Goal: Task Accomplishment & Management: Use online tool/utility

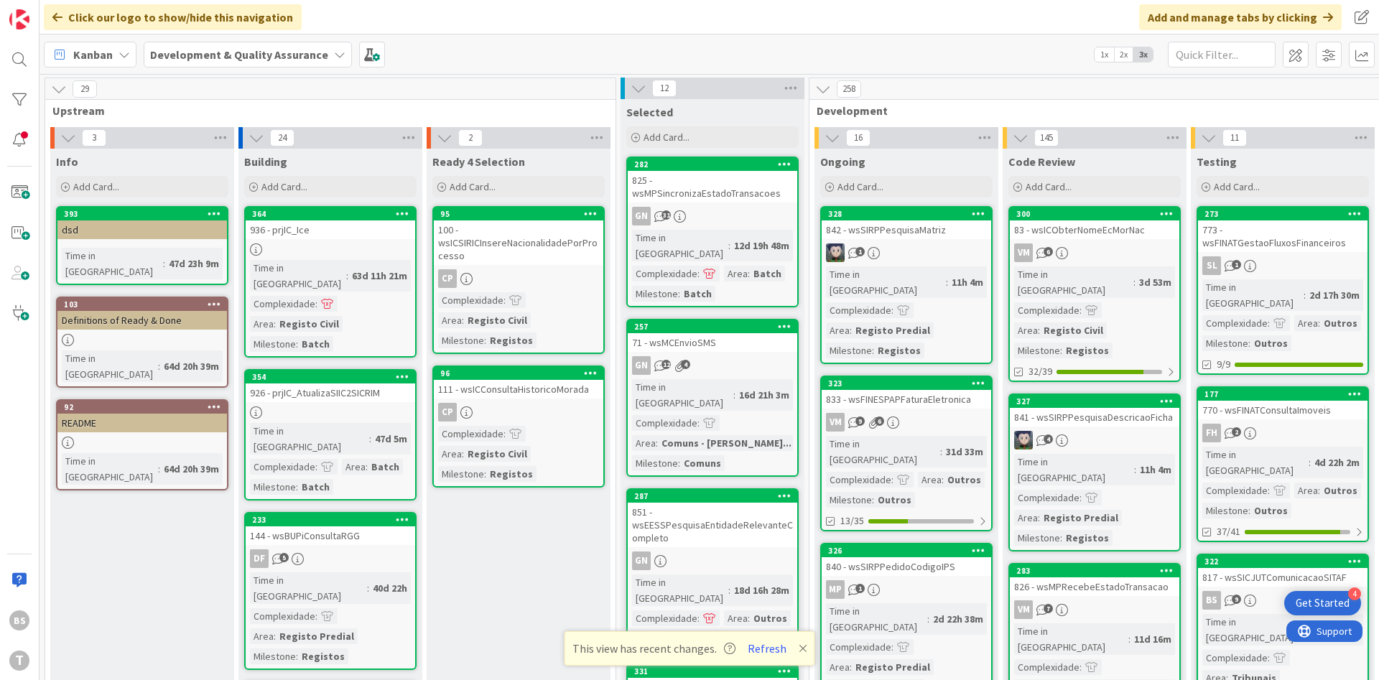
scroll to position [5124, 271]
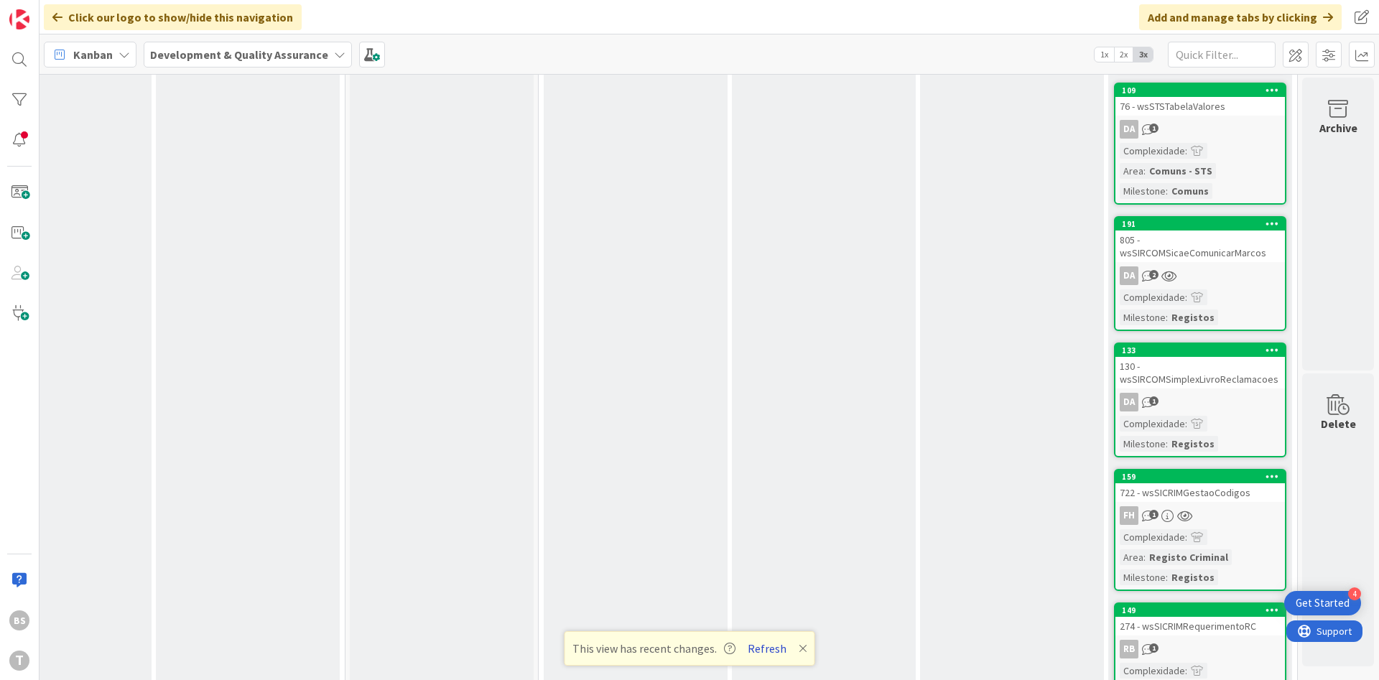
click at [756, 645] on button "Refresh" at bounding box center [767, 648] width 49 height 19
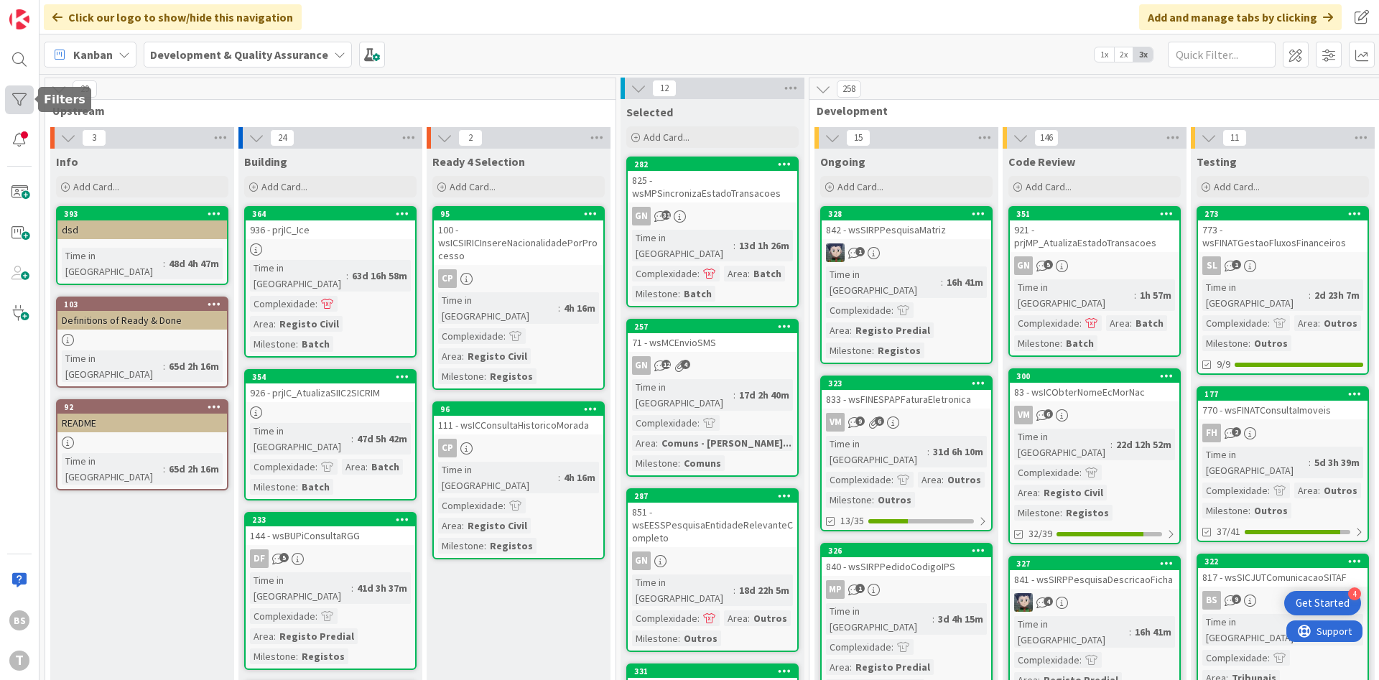
click at [25, 111] on div at bounding box center [19, 99] width 29 height 29
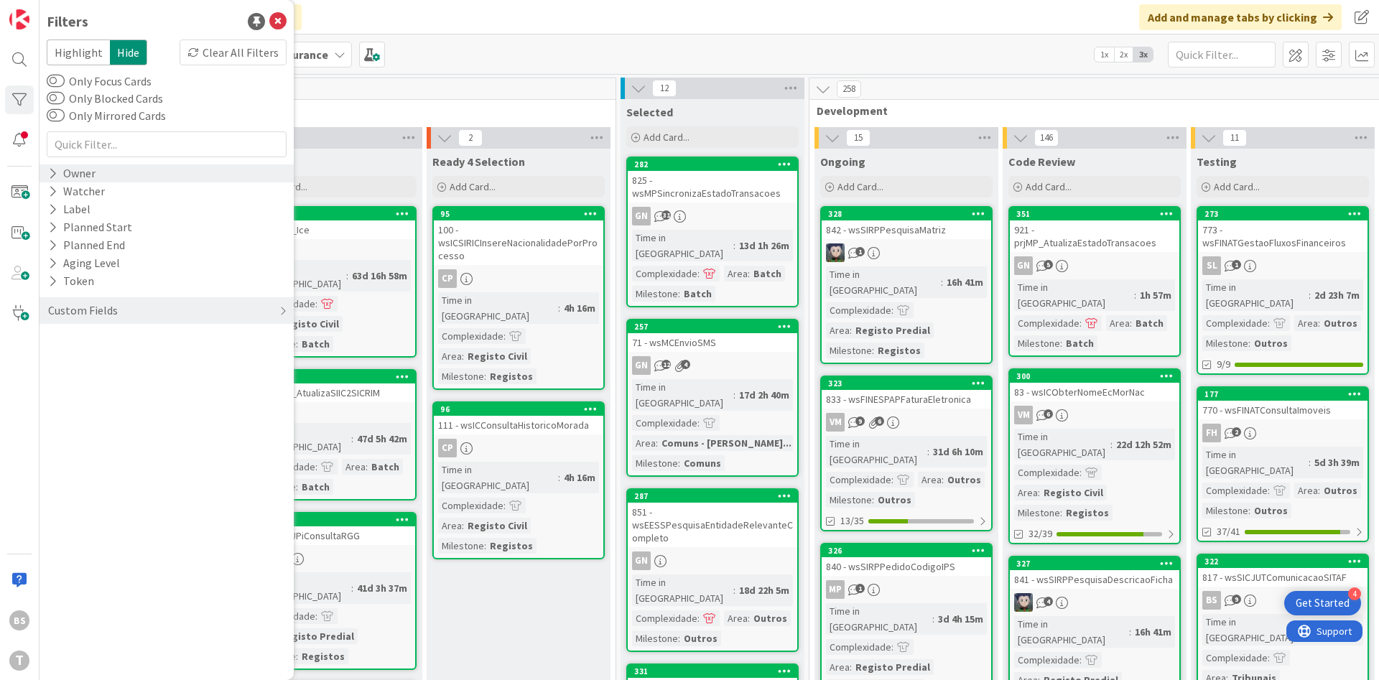
click at [101, 168] on div "Owner" at bounding box center [167, 174] width 254 height 18
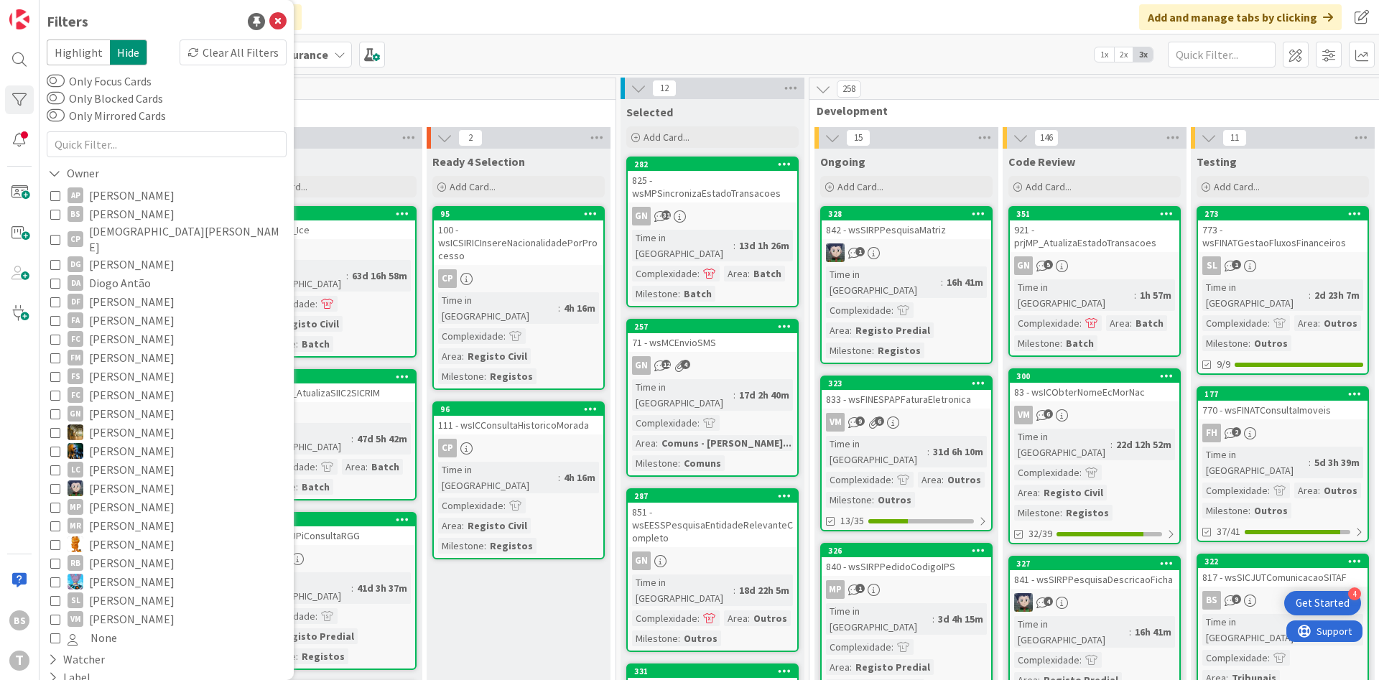
click at [55, 213] on icon at bounding box center [55, 214] width 10 height 10
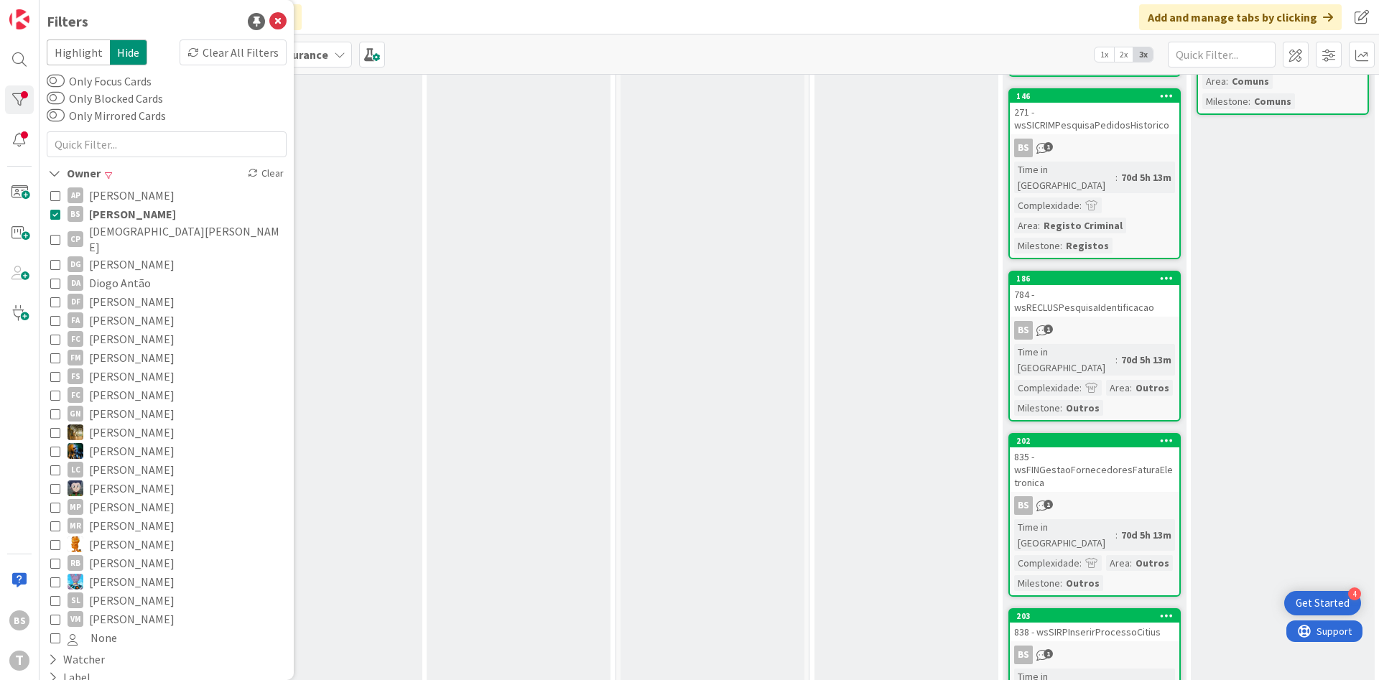
scroll to position [442, 0]
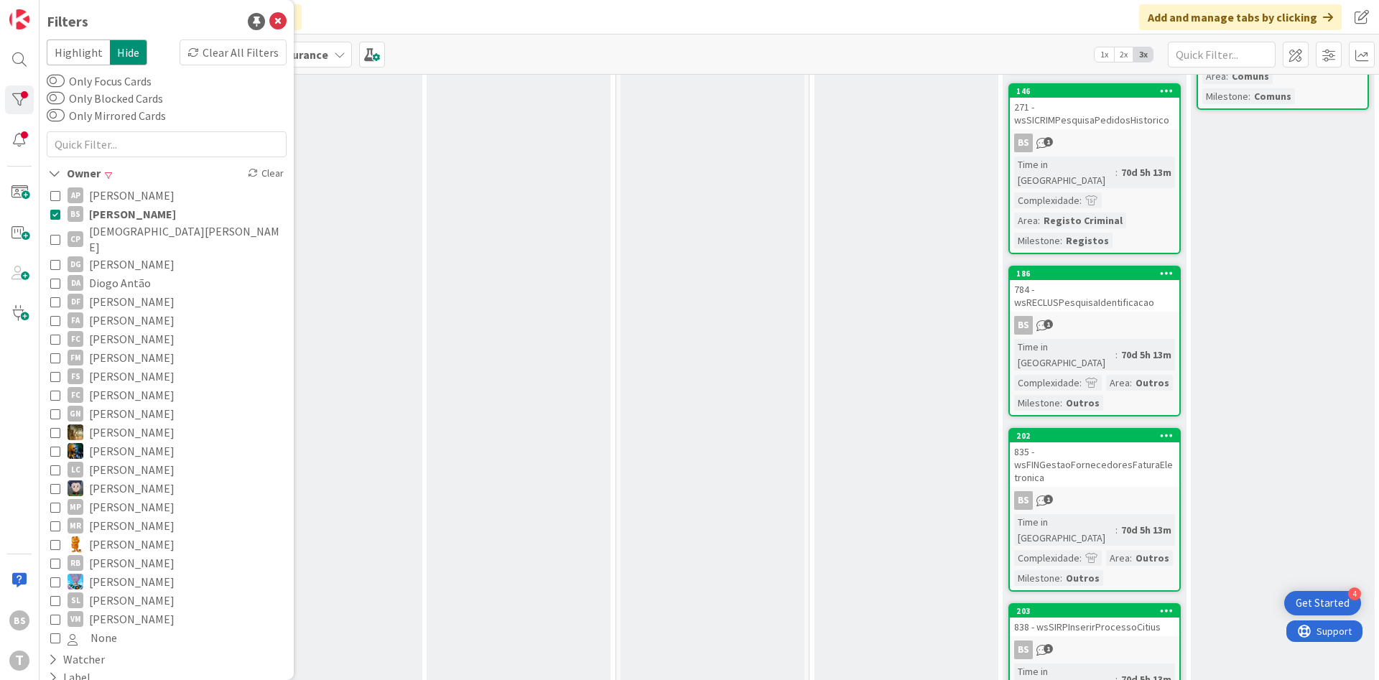
click at [54, 215] on icon at bounding box center [55, 214] width 10 height 10
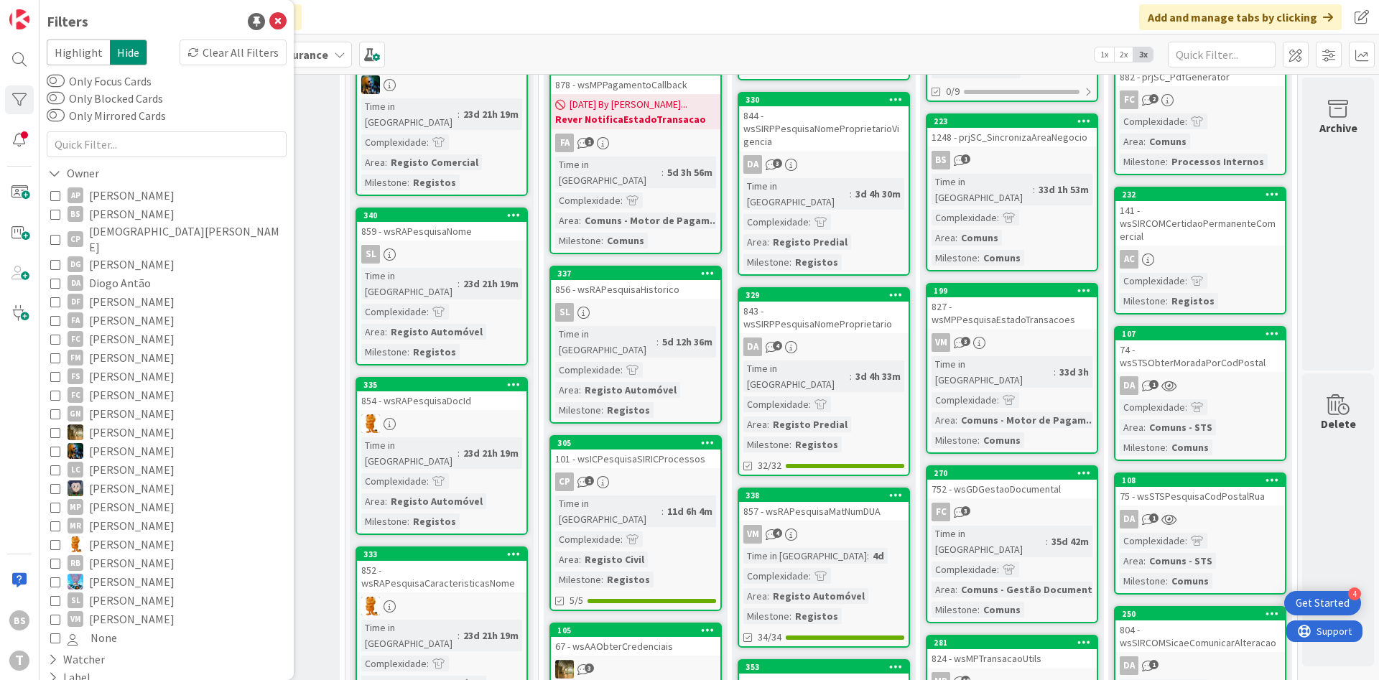
scroll to position [1166, 271]
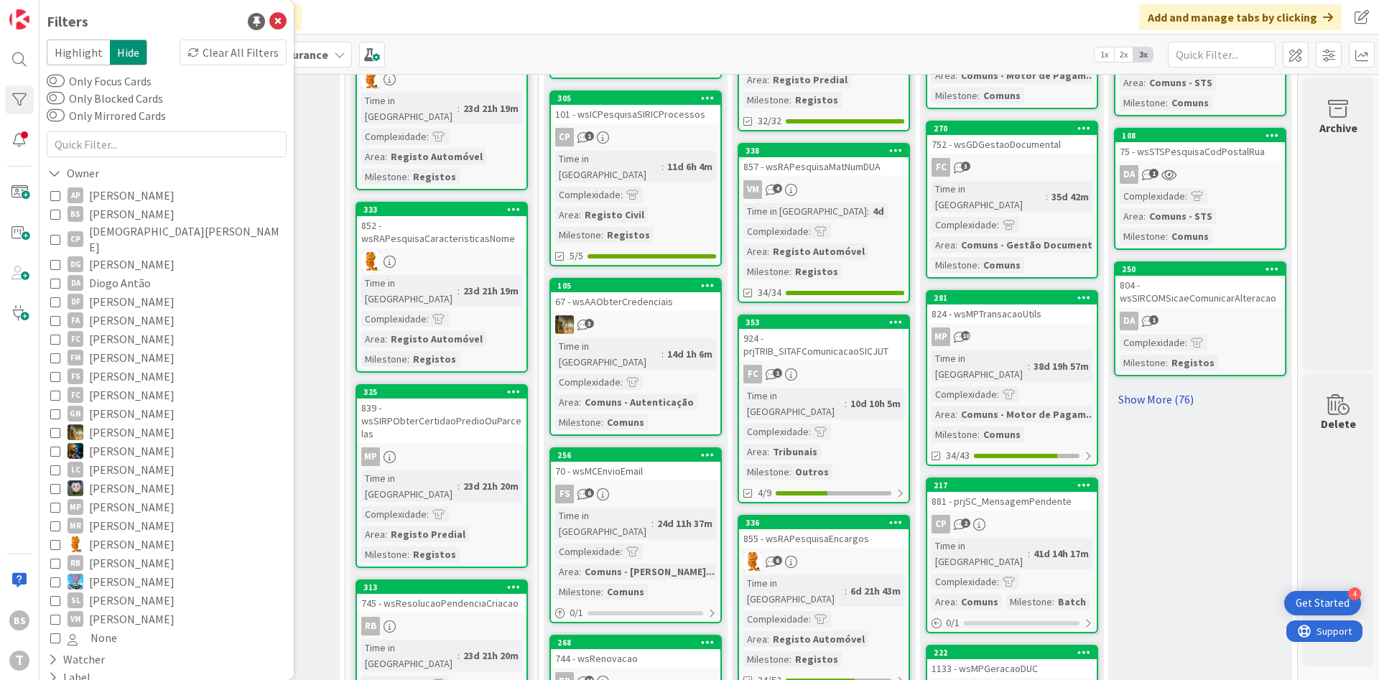
click at [1163, 388] on link "Show More (76)" at bounding box center [1200, 399] width 172 height 23
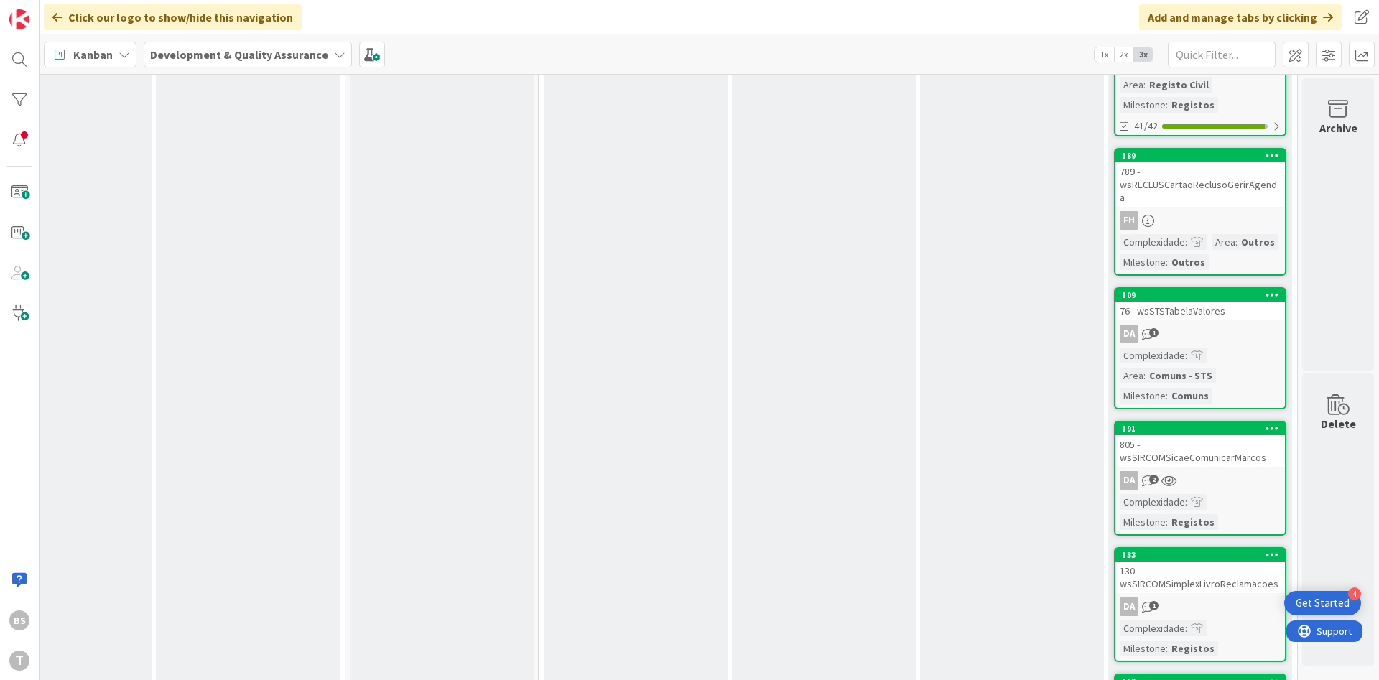
scroll to position [4827, 271]
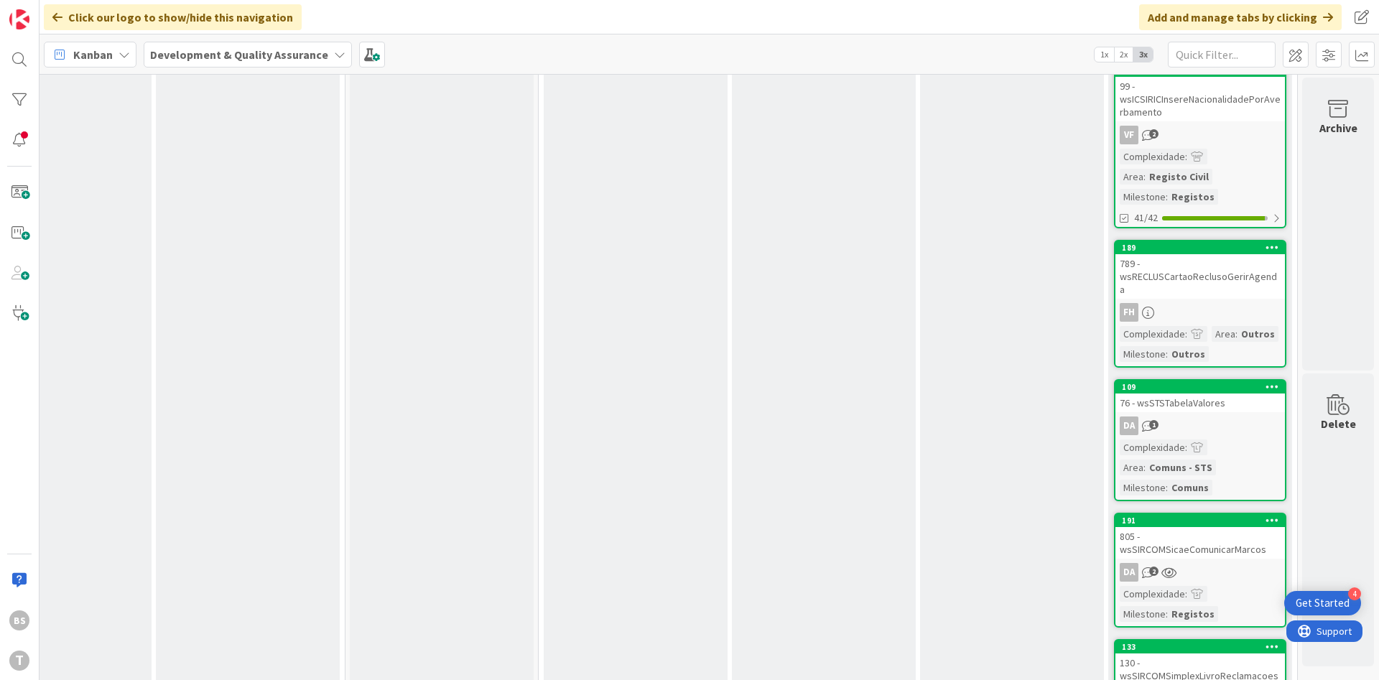
click at [1238, 417] on div "DA 1" at bounding box center [1201, 426] width 170 height 19
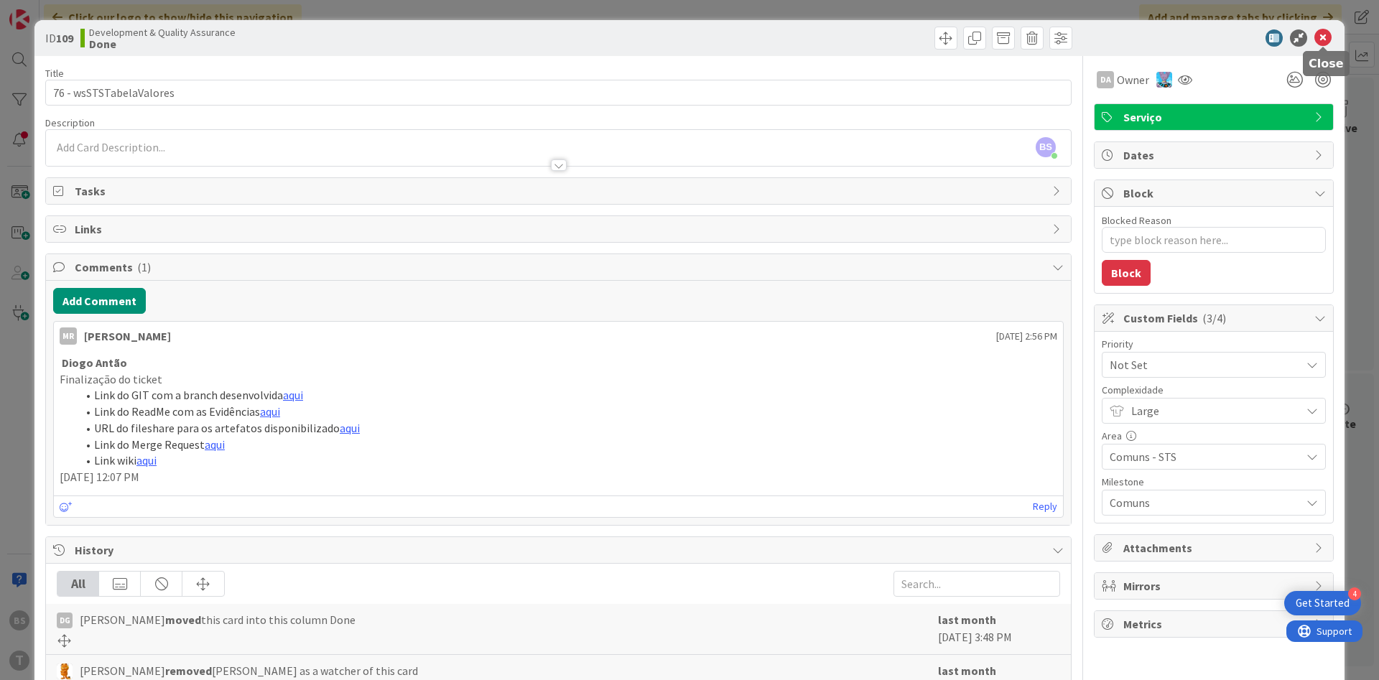
click at [1325, 38] on icon at bounding box center [1323, 37] width 17 height 17
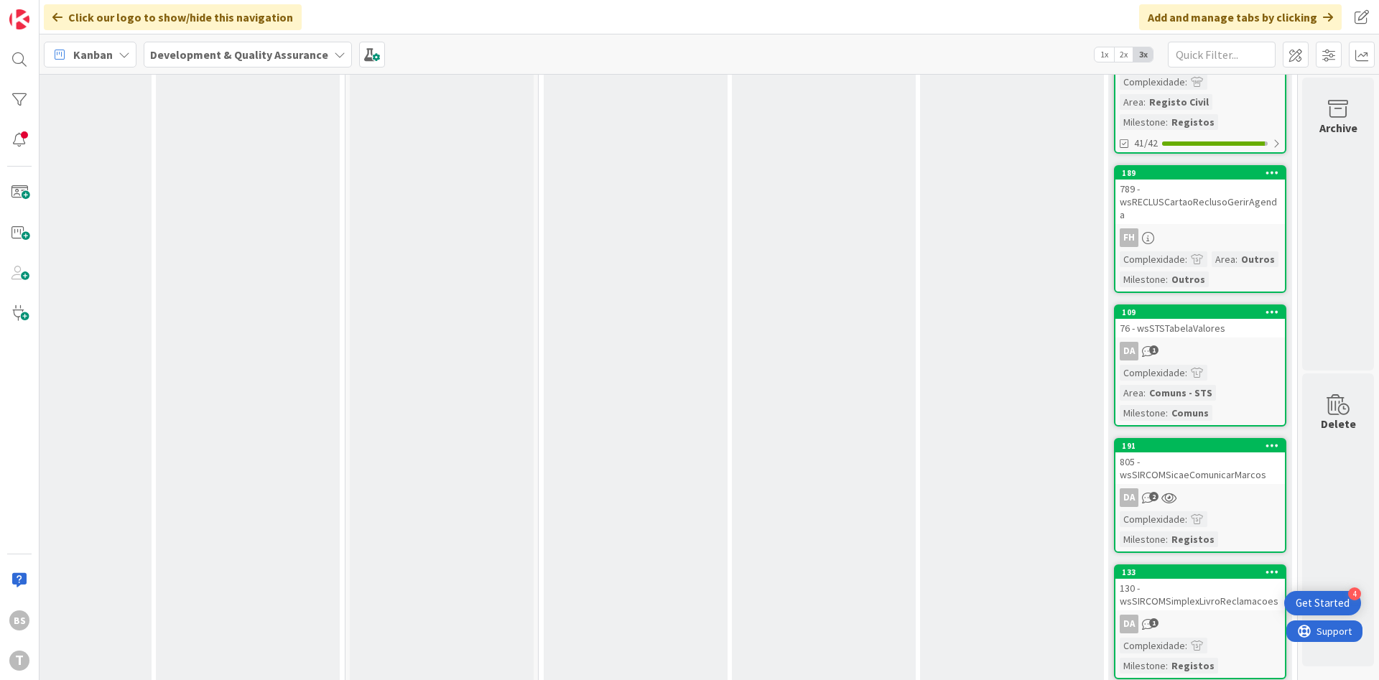
scroll to position [5086, 271]
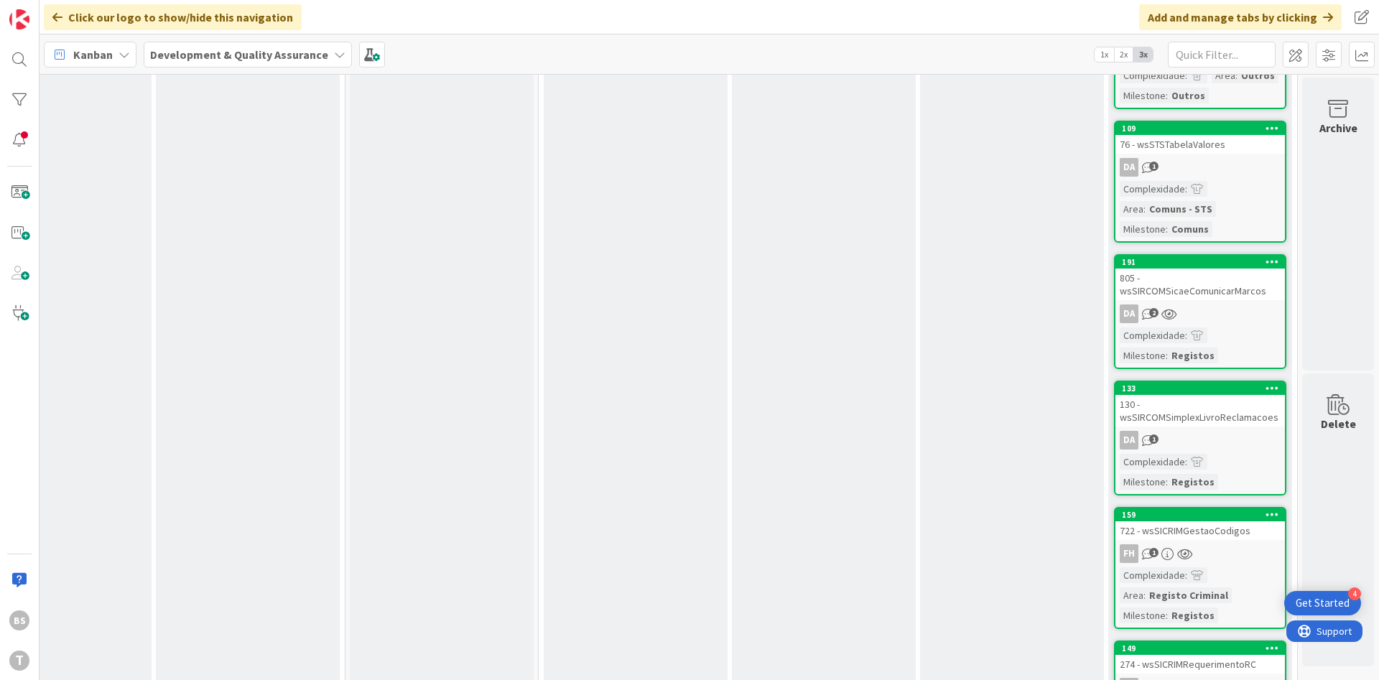
click at [1240, 395] on div "130 - wsSIRCOMSimplexLivroReclamacoes" at bounding box center [1201, 411] width 170 height 32
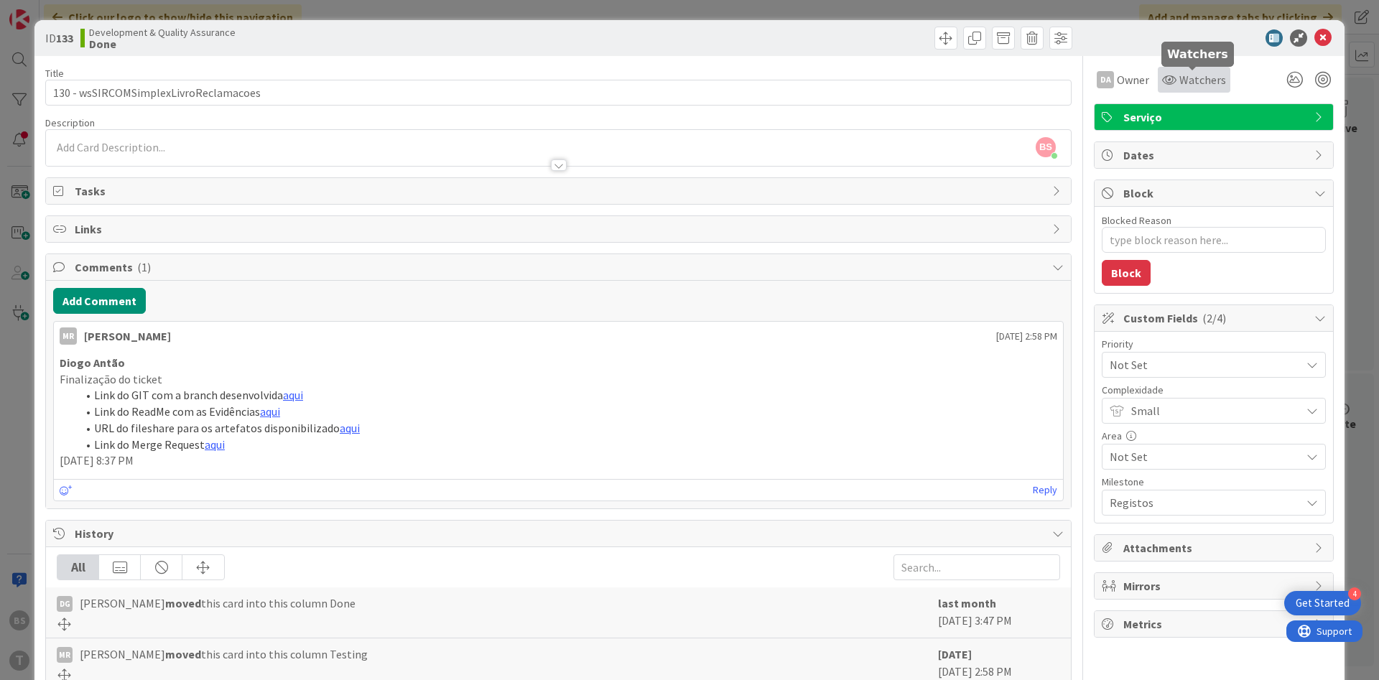
click at [1200, 84] on span "Watchers" at bounding box center [1203, 79] width 47 height 17
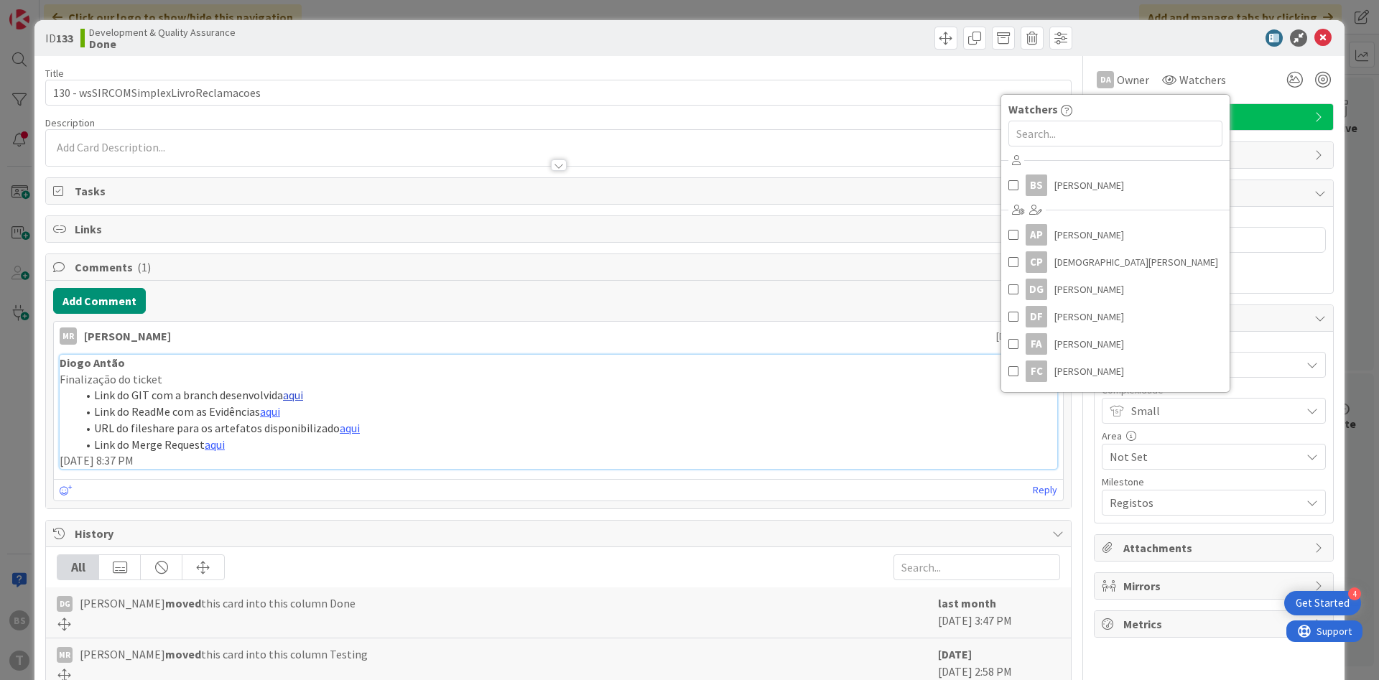
click at [294, 397] on link "aqui" at bounding box center [293, 395] width 20 height 14
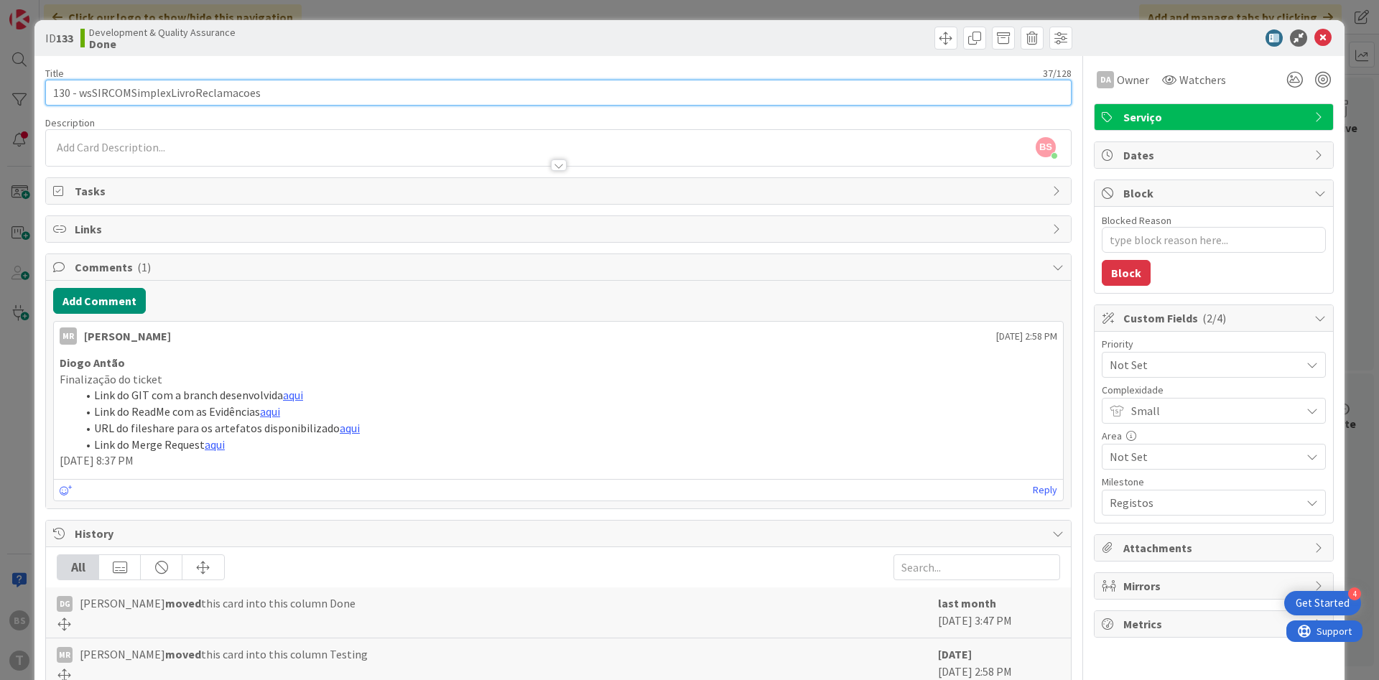
click at [215, 87] on input "130 - wsSIRCOMSimplexLivroReclamacoes" at bounding box center [558, 93] width 1027 height 26
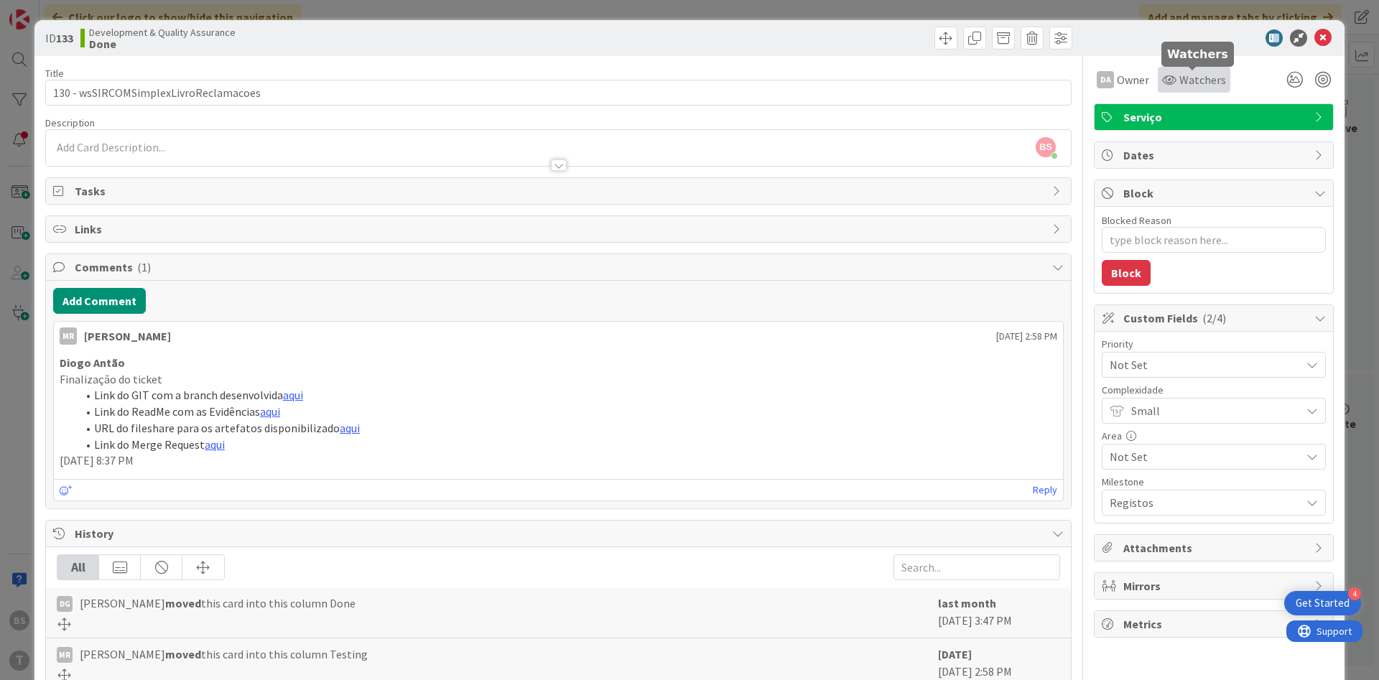
click at [1175, 83] on icon at bounding box center [1169, 79] width 14 height 11
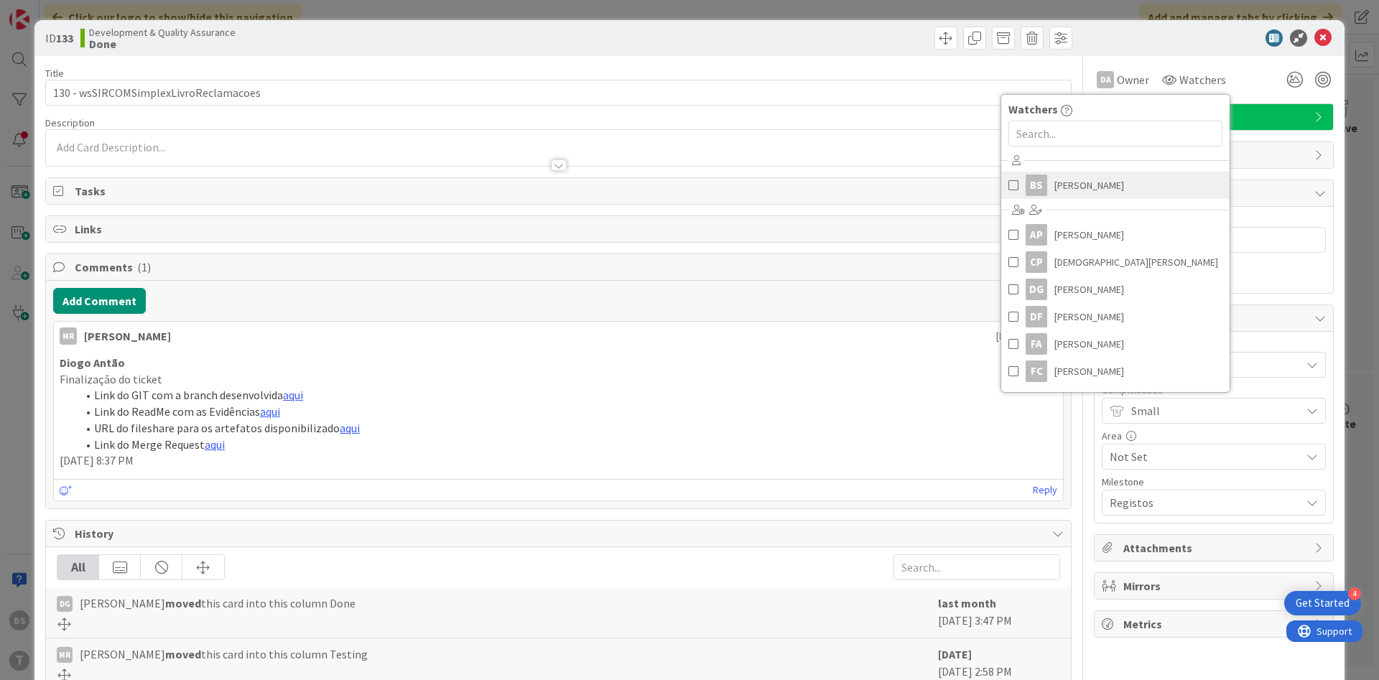
click at [1009, 185] on span at bounding box center [1014, 186] width 10 height 22
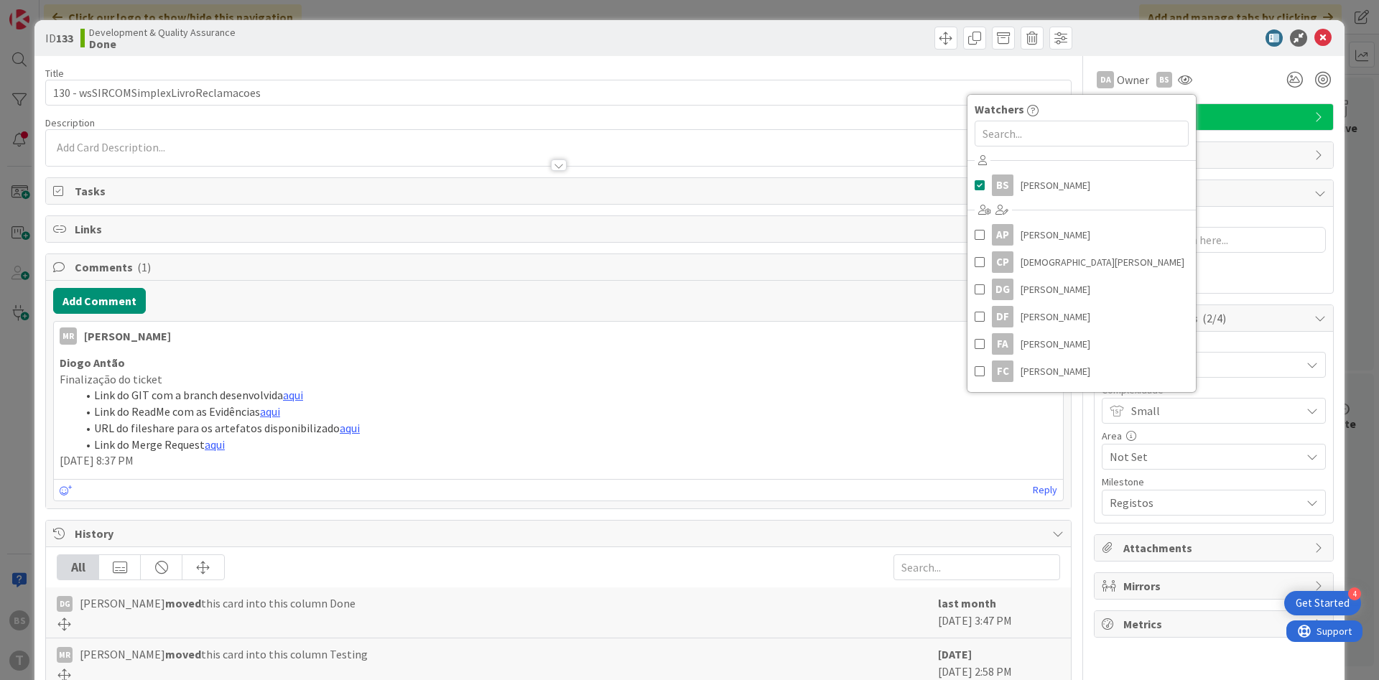
click at [924, 460] on p "May 17 2025 8:37 PM" at bounding box center [559, 461] width 998 height 17
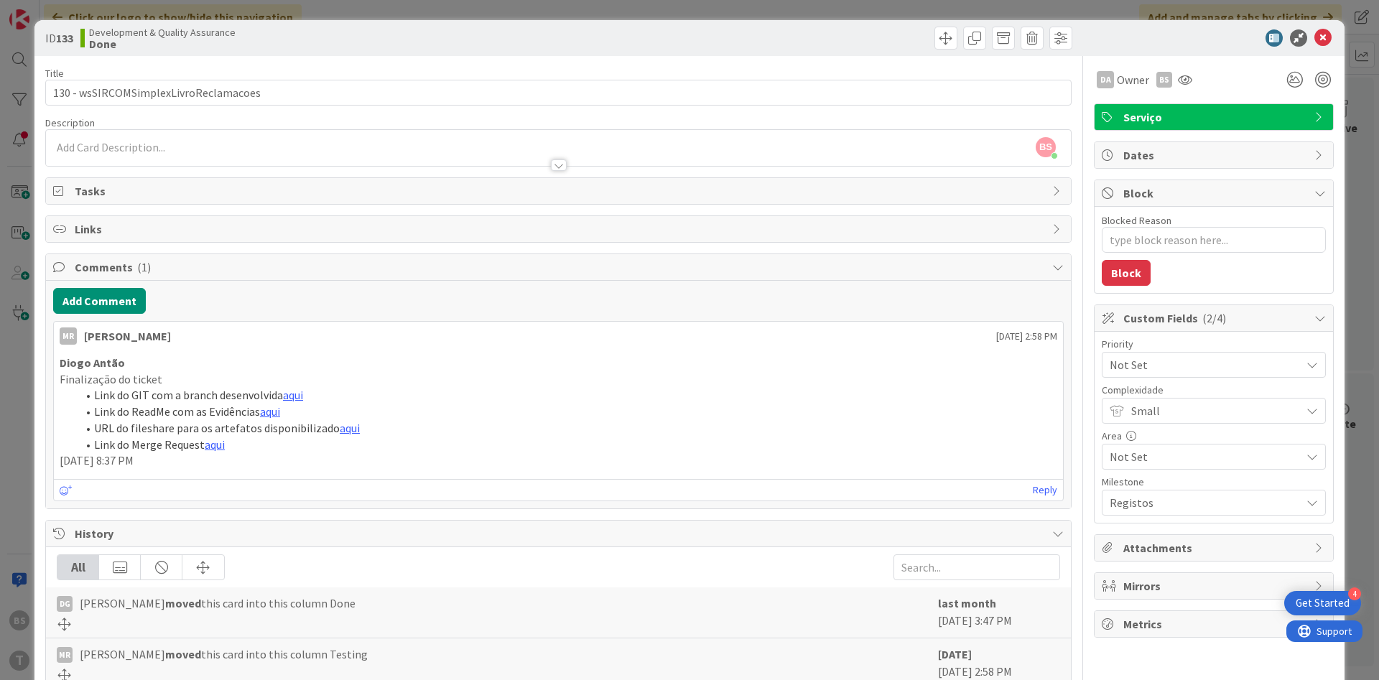
click at [1201, 369] on span "Not Set" at bounding box center [1202, 365] width 184 height 20
click at [1203, 458] on span "High" at bounding box center [1234, 451] width 167 height 22
type textarea "x"
click at [1324, 37] on icon at bounding box center [1323, 37] width 17 height 17
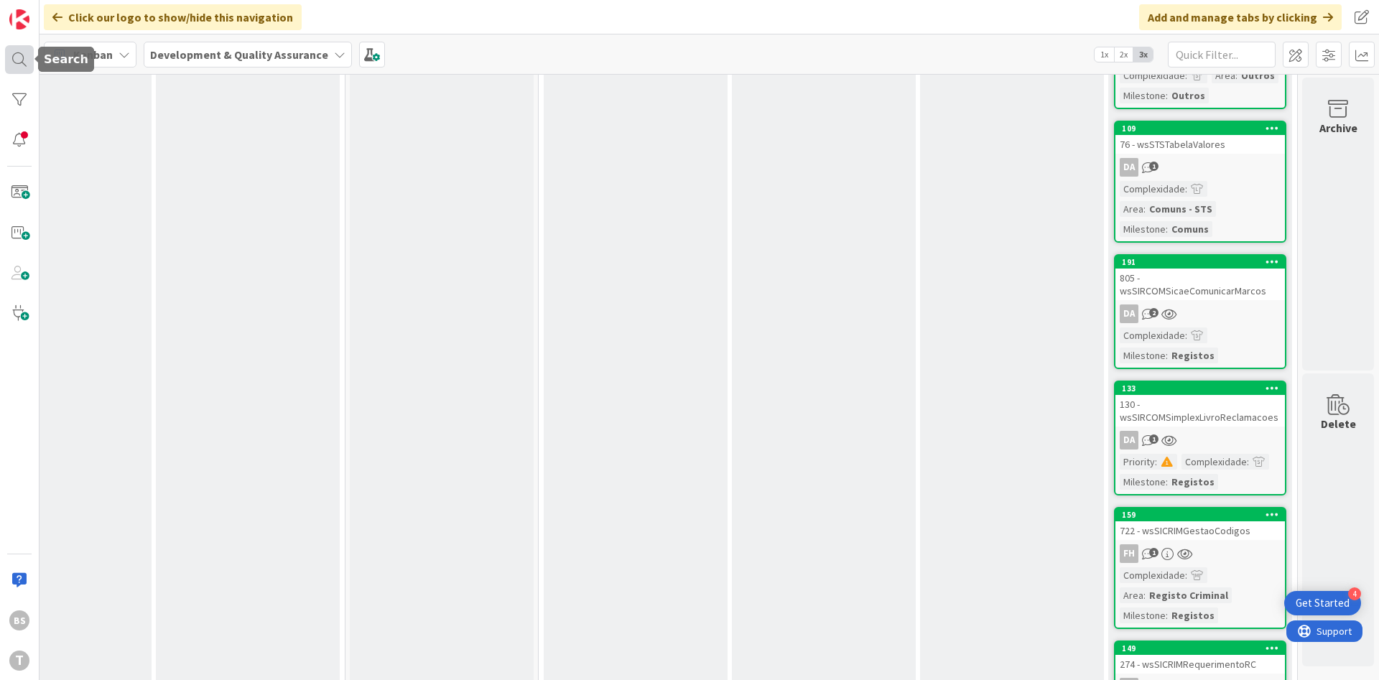
click at [22, 68] on div at bounding box center [19, 59] width 29 height 29
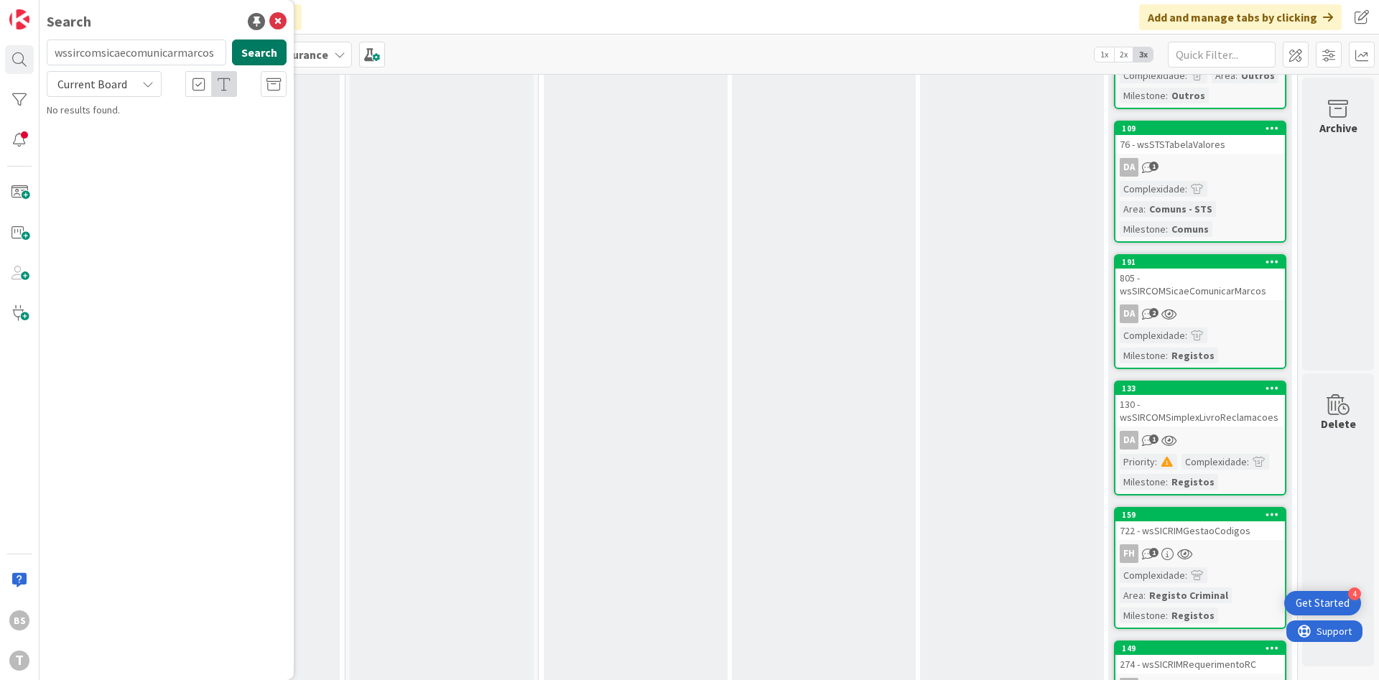
type input "wssircomsicaecomunicarmarcos"
click at [264, 47] on button "Search" at bounding box center [259, 53] width 55 height 26
click at [204, 115] on div "Development & Quality Assurance › Done" at bounding box center [177, 112] width 220 height 13
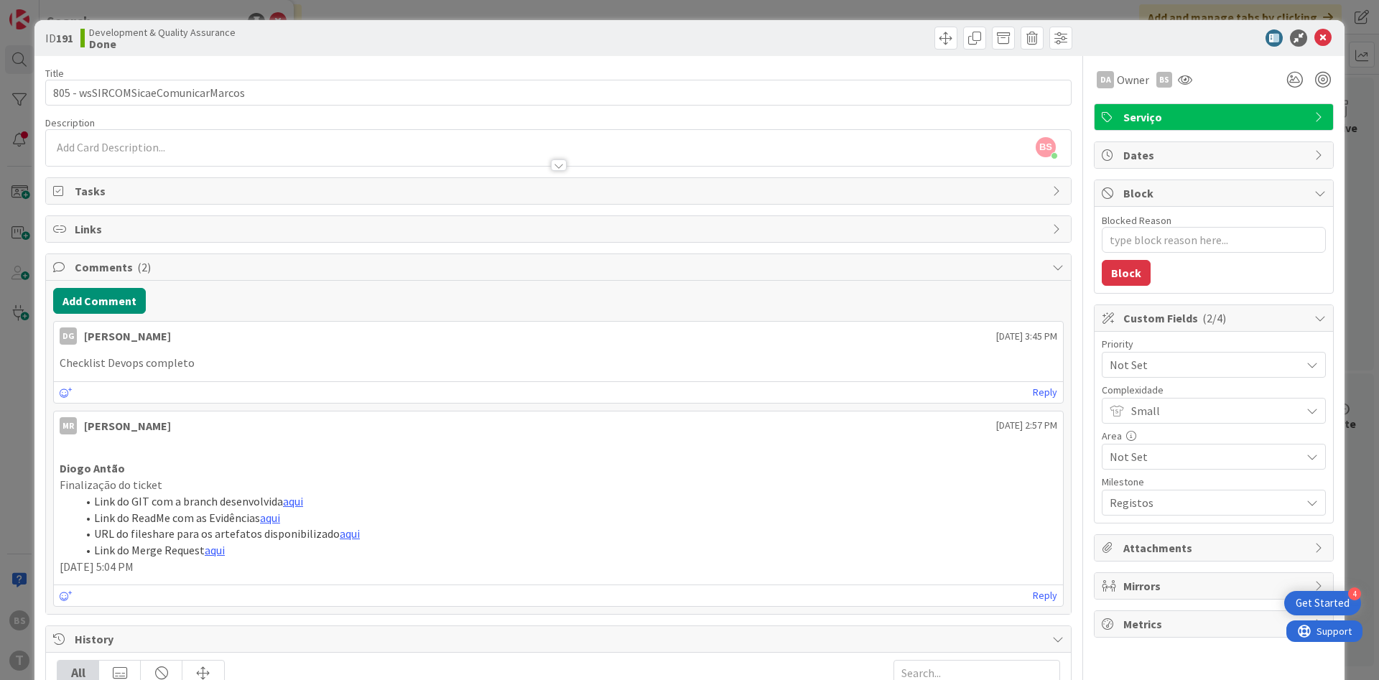
click at [1176, 366] on span "Not Set" at bounding box center [1202, 365] width 184 height 20
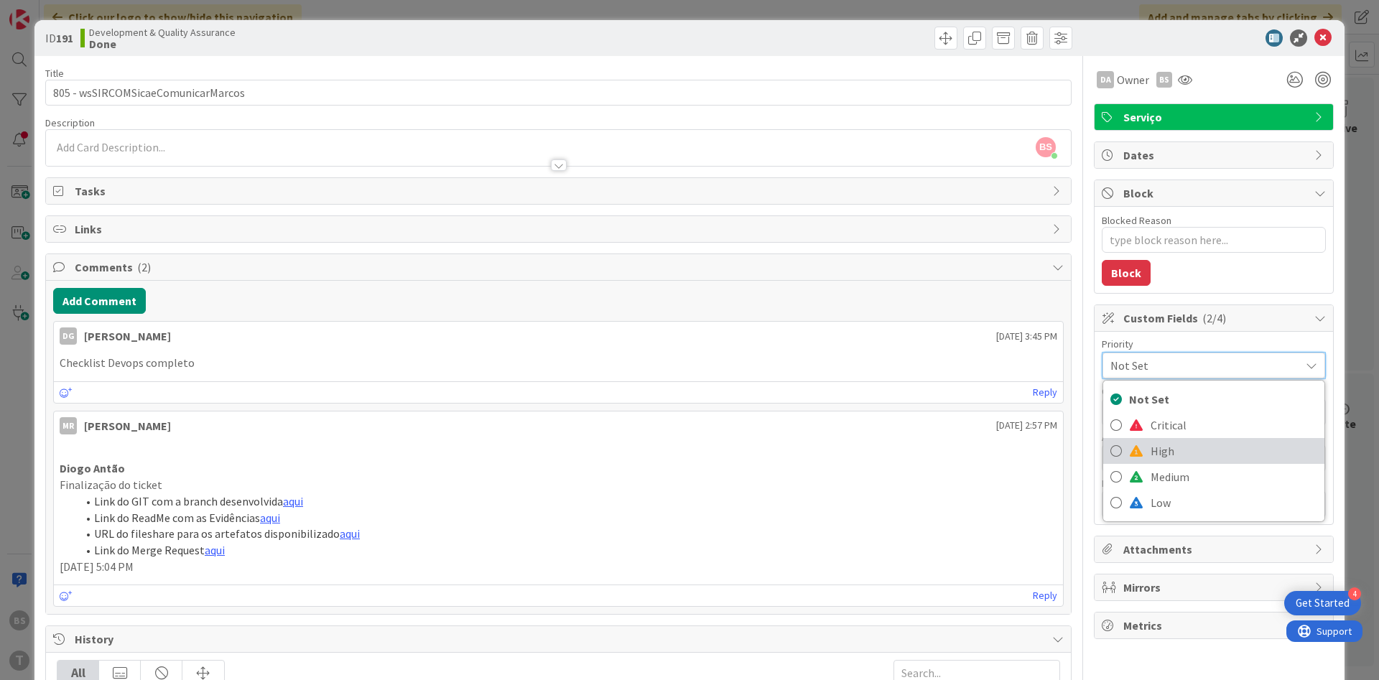
click at [1158, 458] on span "High" at bounding box center [1234, 451] width 167 height 22
type textarea "x"
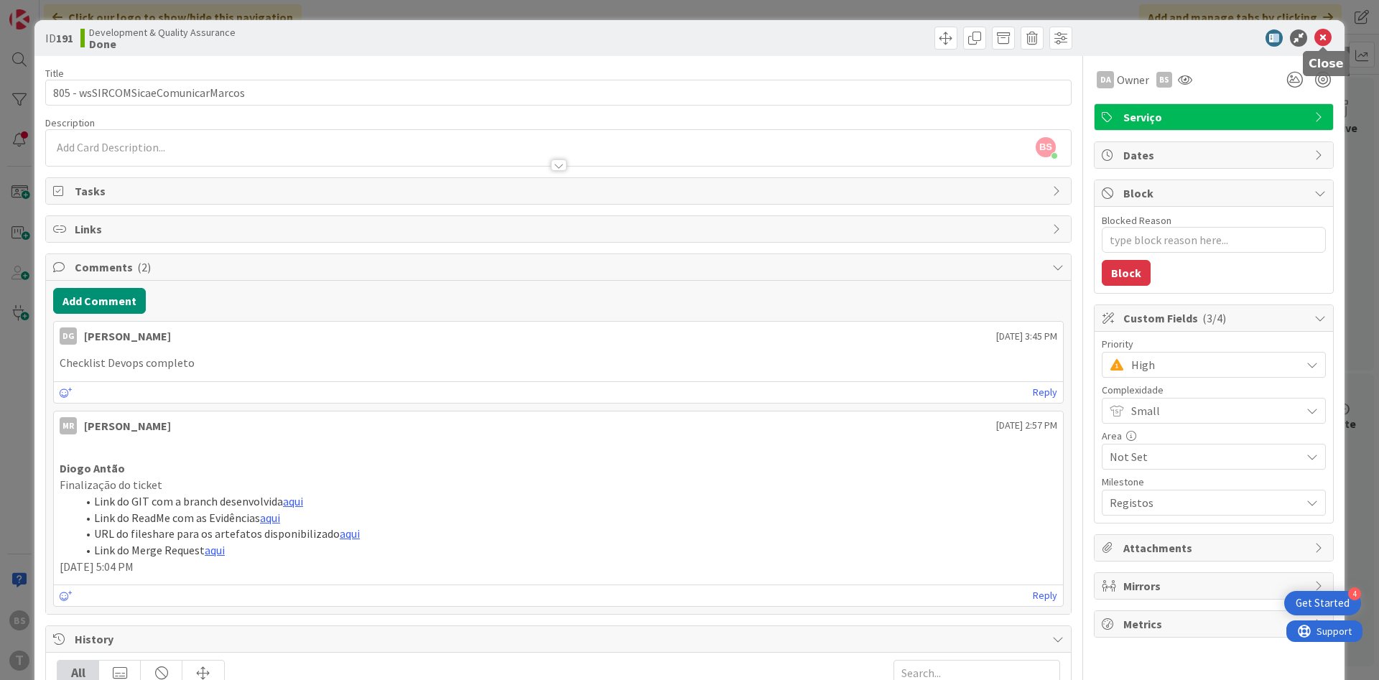
click at [1327, 40] on icon at bounding box center [1323, 37] width 17 height 17
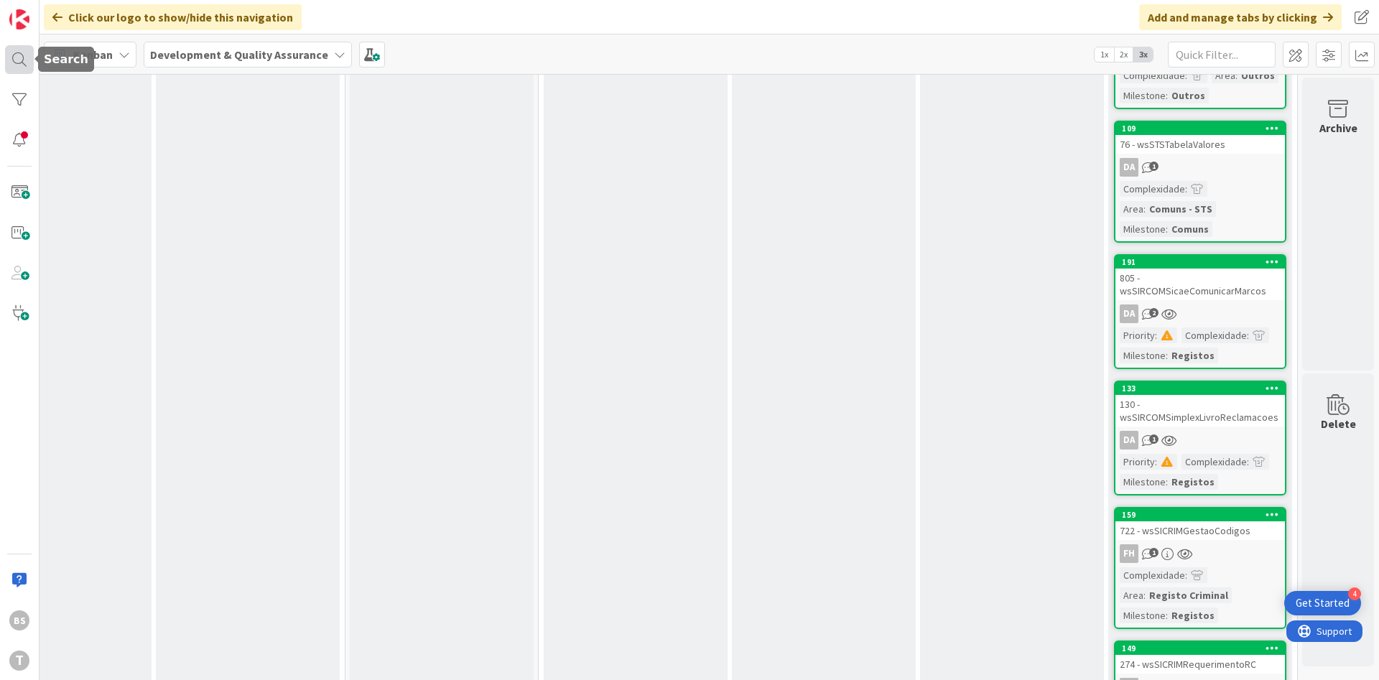
click at [23, 71] on div at bounding box center [19, 59] width 29 height 29
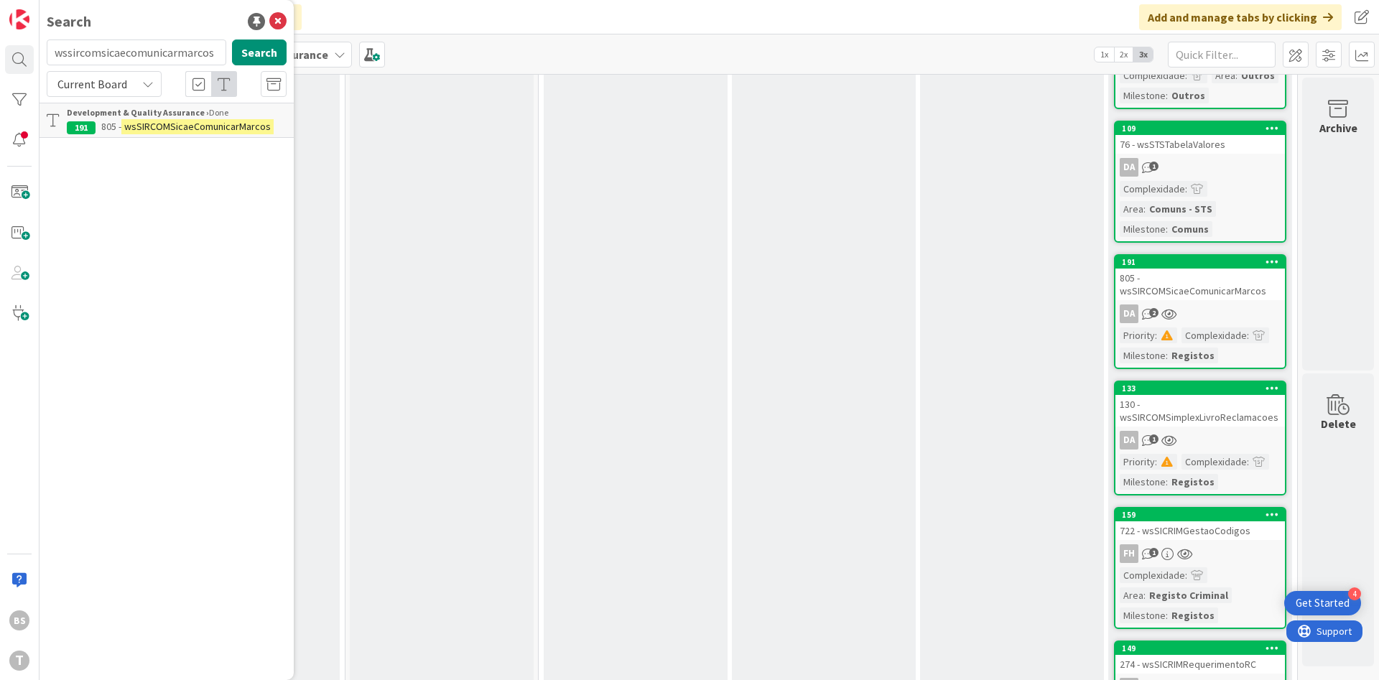
click at [175, 57] on input "wssircomsicaecomunicarmarcos" at bounding box center [137, 53] width 180 height 26
type input "wssicrimgestaocodigos"
click at [259, 57] on button "Search" at bounding box center [259, 53] width 55 height 26
click at [200, 129] on mark "wsSICRIMGestaoCodigos" at bounding box center [178, 126] width 114 height 15
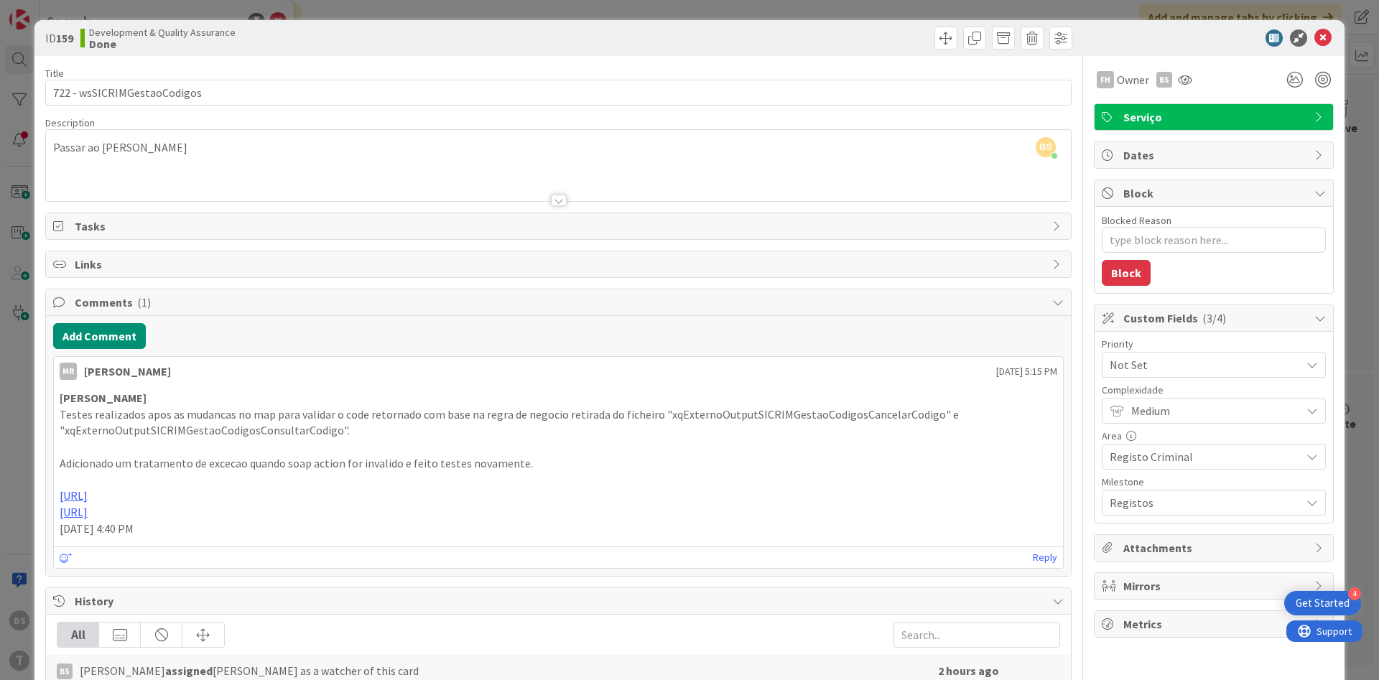
click at [1192, 363] on span "Not Set" at bounding box center [1202, 365] width 184 height 20
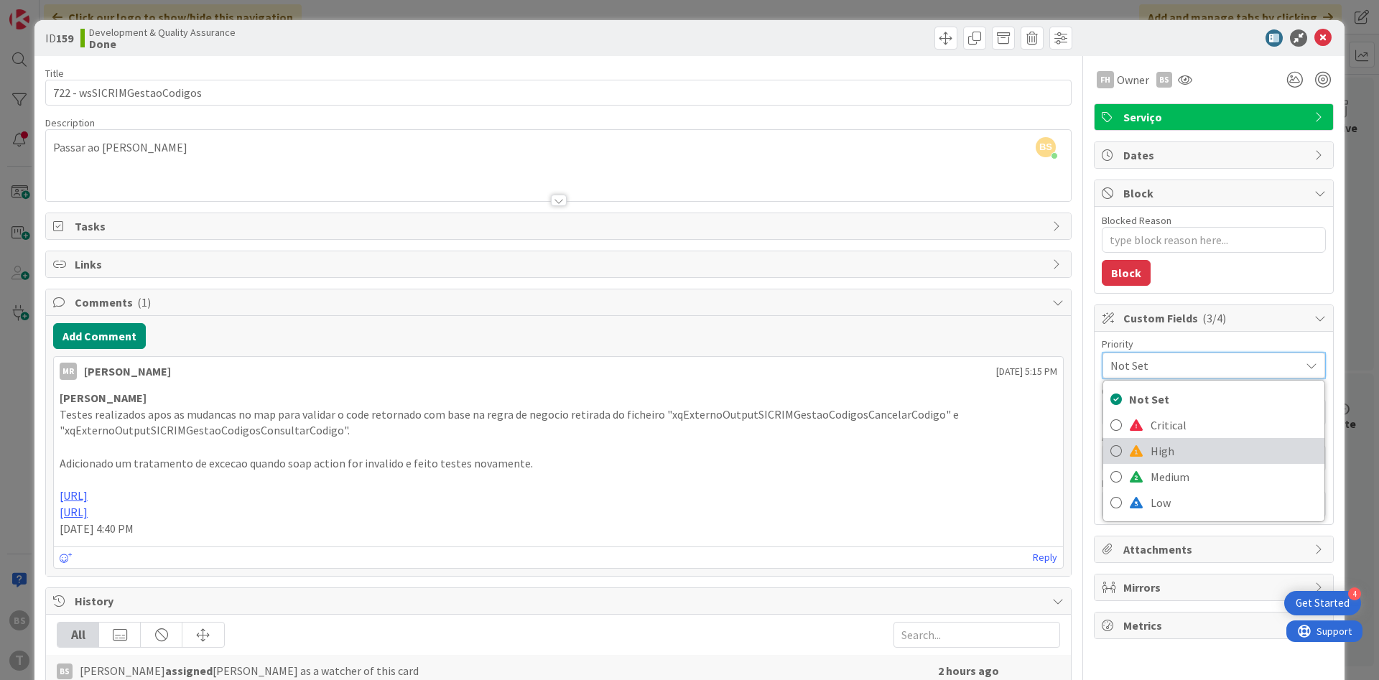
click at [1168, 453] on span "High" at bounding box center [1234, 451] width 167 height 22
type textarea "x"
click at [765, 174] on div at bounding box center [558, 183] width 1025 height 37
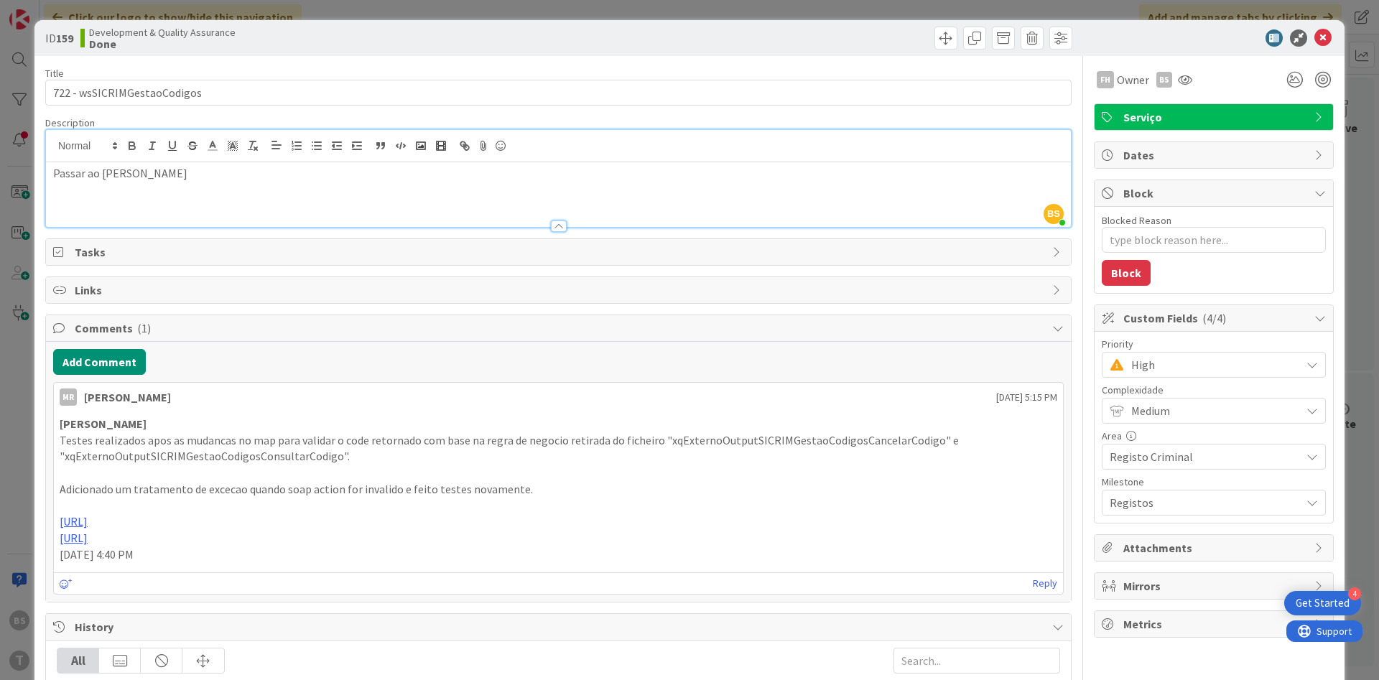
click at [746, 190] on div "Passar ao Flavio Honorato" at bounding box center [558, 194] width 1025 height 65
click at [1328, 40] on icon at bounding box center [1323, 37] width 17 height 17
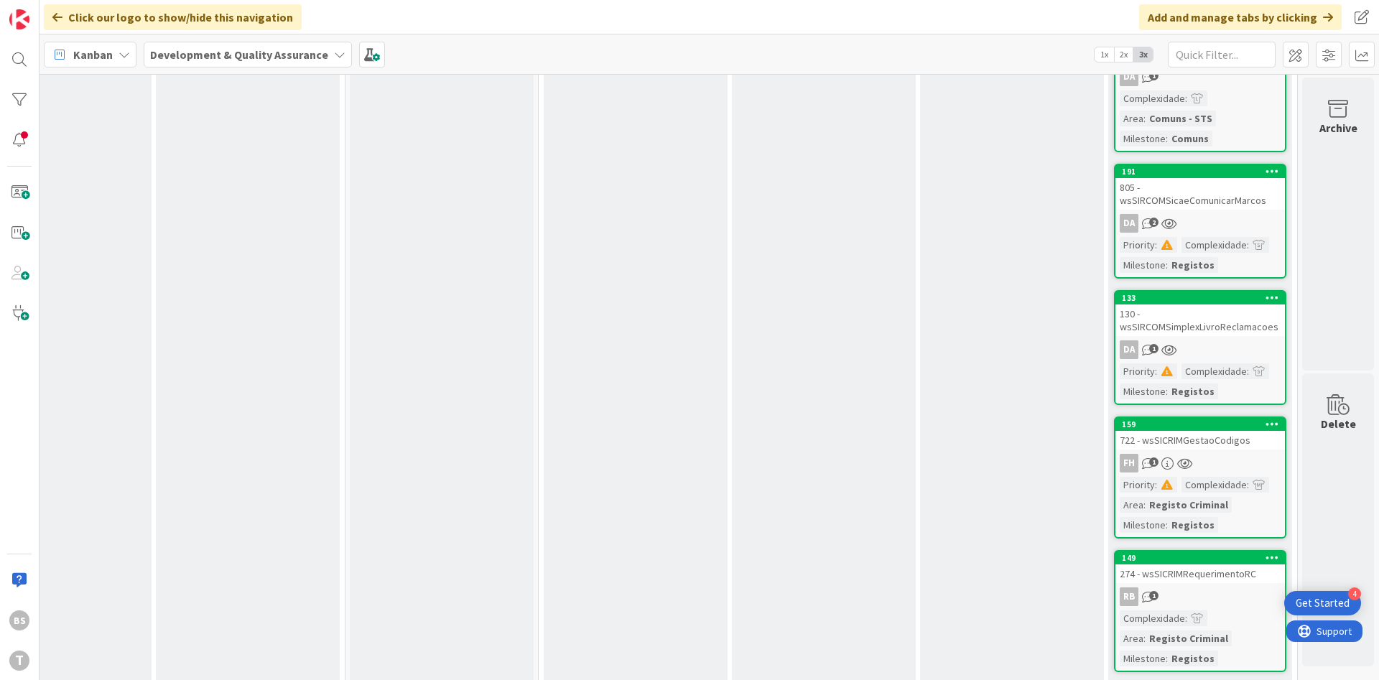
scroll to position [5172, 271]
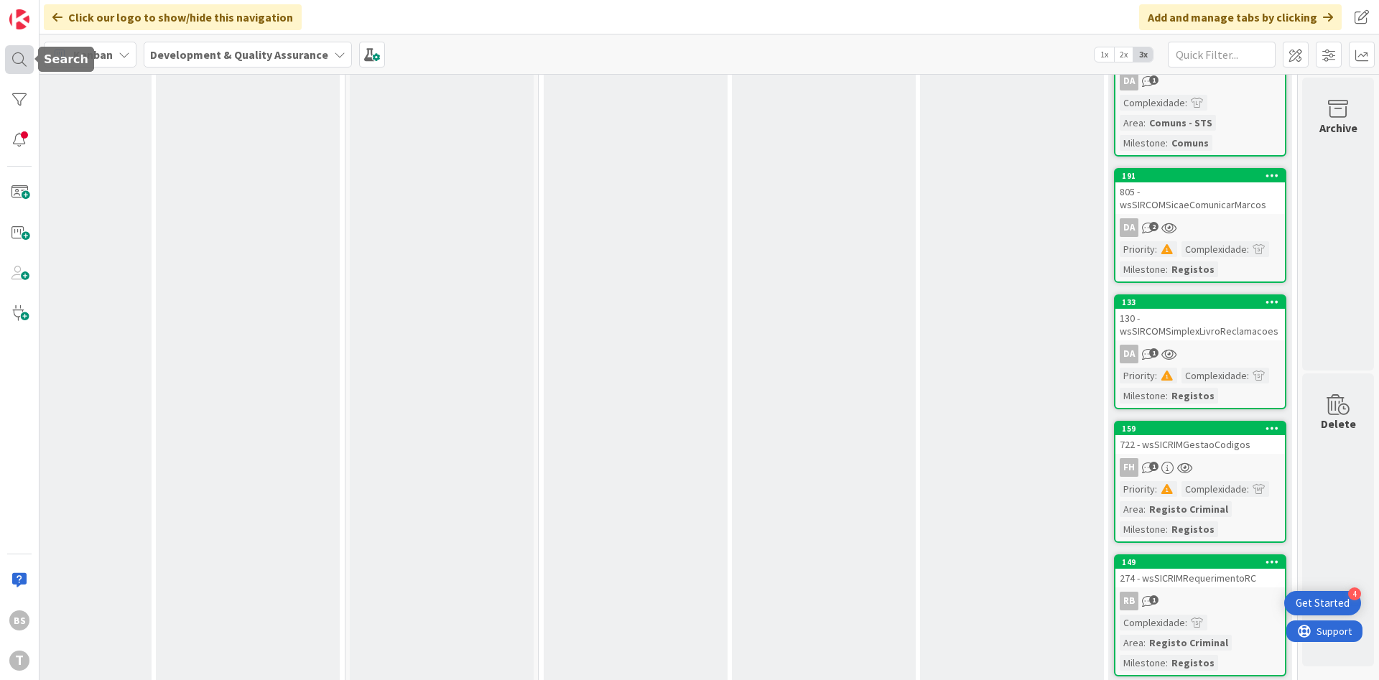
click at [10, 63] on div at bounding box center [19, 59] width 29 height 29
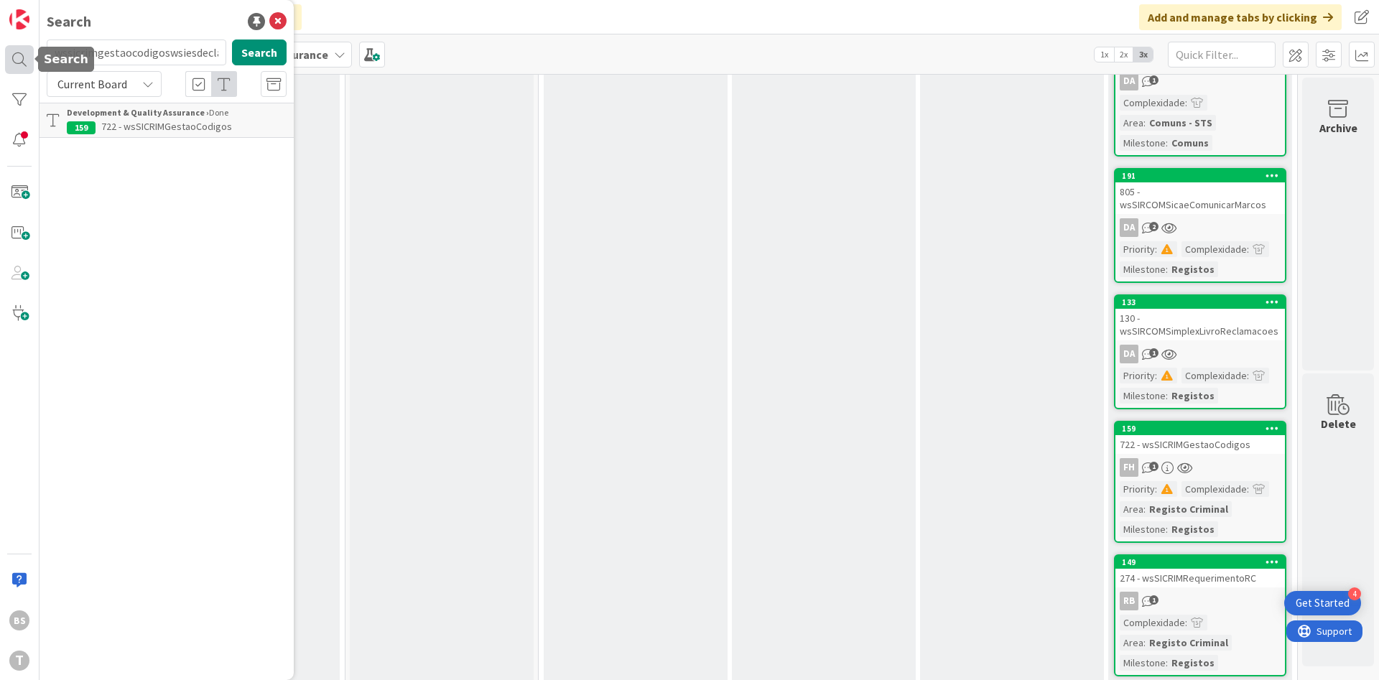
scroll to position [0, 113]
click at [260, 59] on button "Search" at bounding box center [259, 53] width 55 height 26
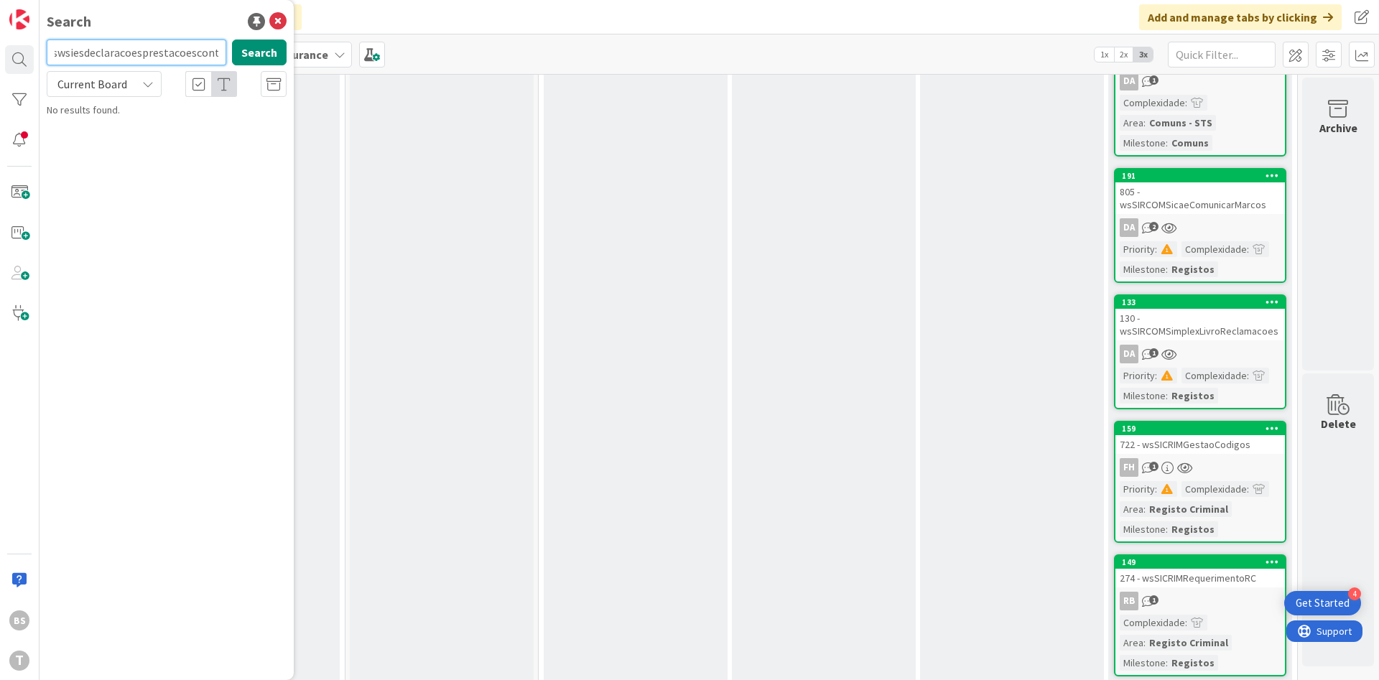
click at [155, 45] on input "wssicrimgestaocodigoswsiesdeclaracoesprestacoescontas" at bounding box center [137, 53] width 180 height 26
paste input "text"
type input "wsiesdeclaracoesprestacoescontas"
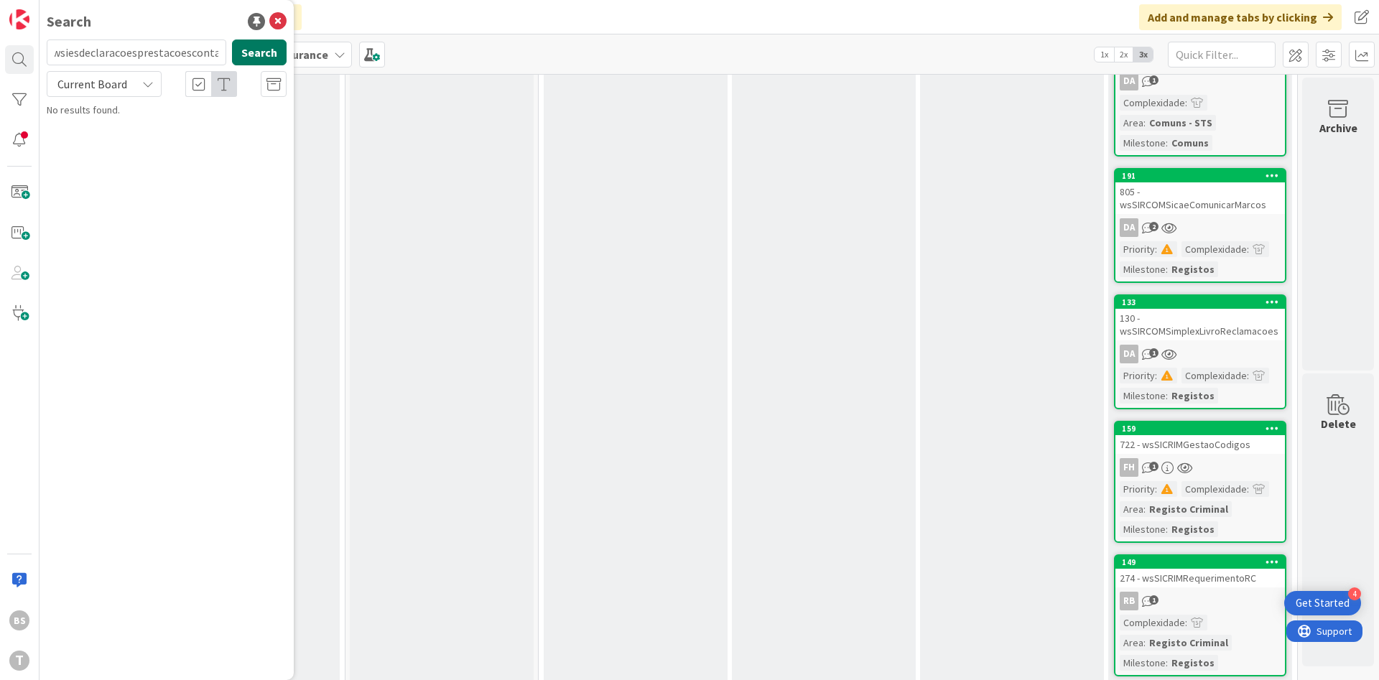
click at [259, 43] on button "Search" at bounding box center [259, 53] width 55 height 26
click at [257, 126] on mark "wsIESDeclaracoesPrestacoesContas" at bounding box center [203, 126] width 165 height 15
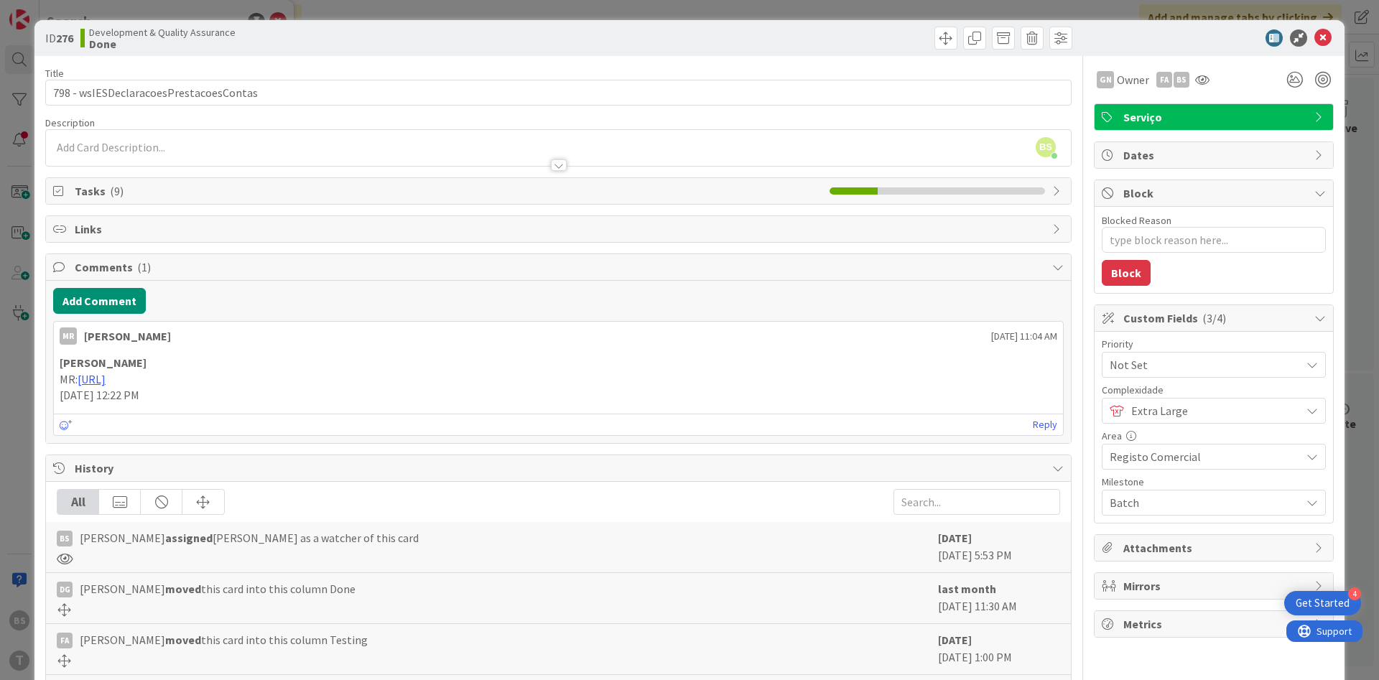
click at [1191, 361] on span "Not Set" at bounding box center [1202, 365] width 184 height 20
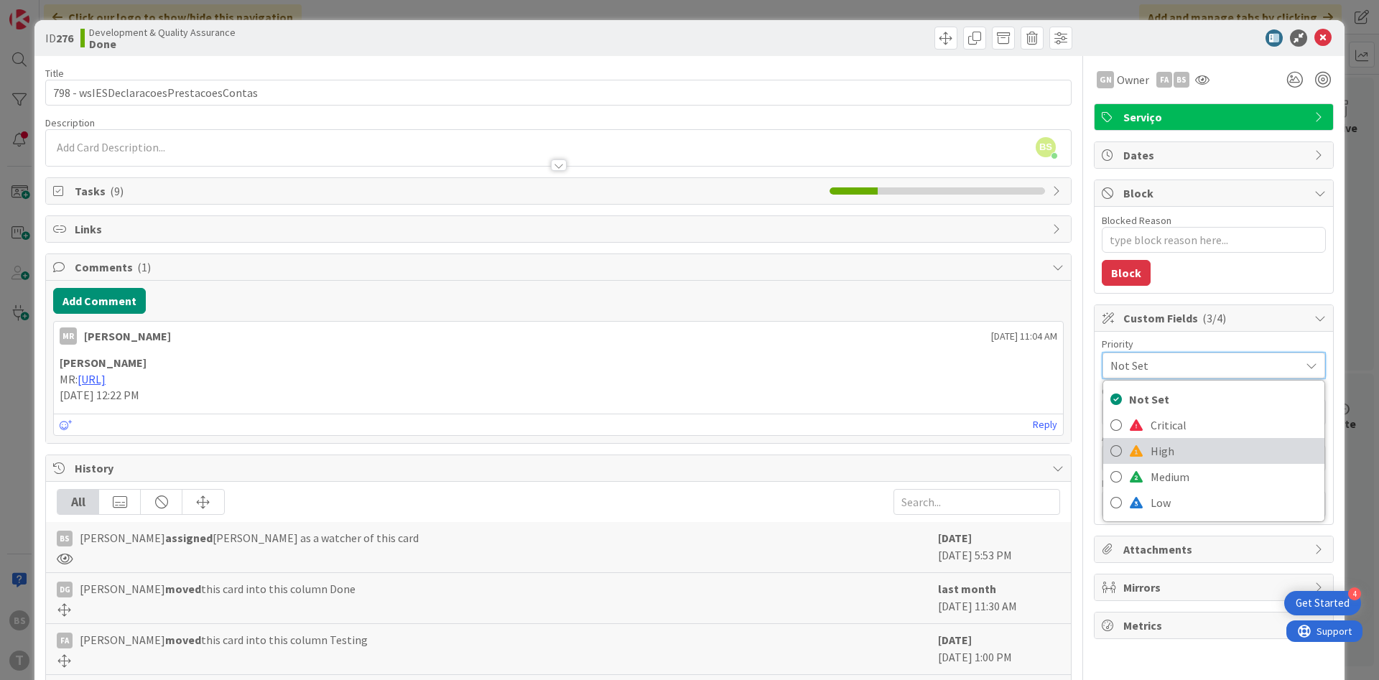
click at [1190, 448] on span "High" at bounding box center [1234, 451] width 167 height 22
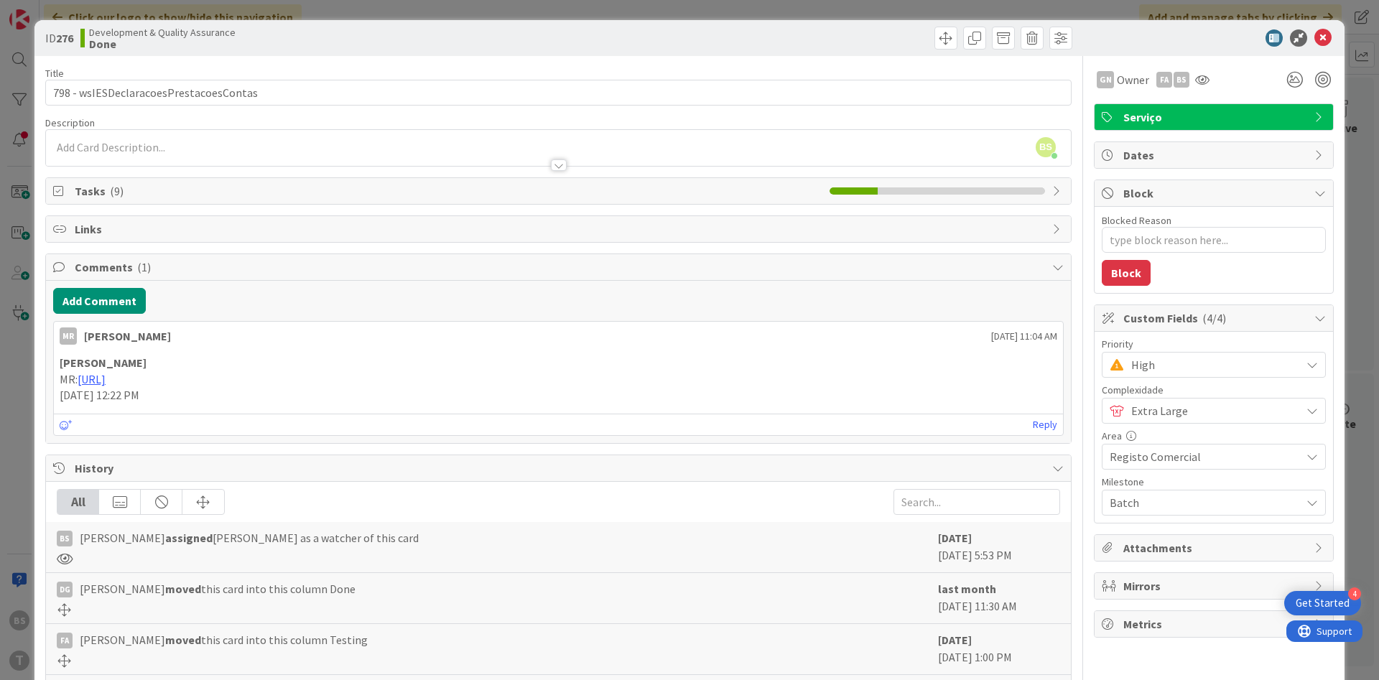
type textarea "x"
click at [1325, 35] on icon at bounding box center [1323, 37] width 17 height 17
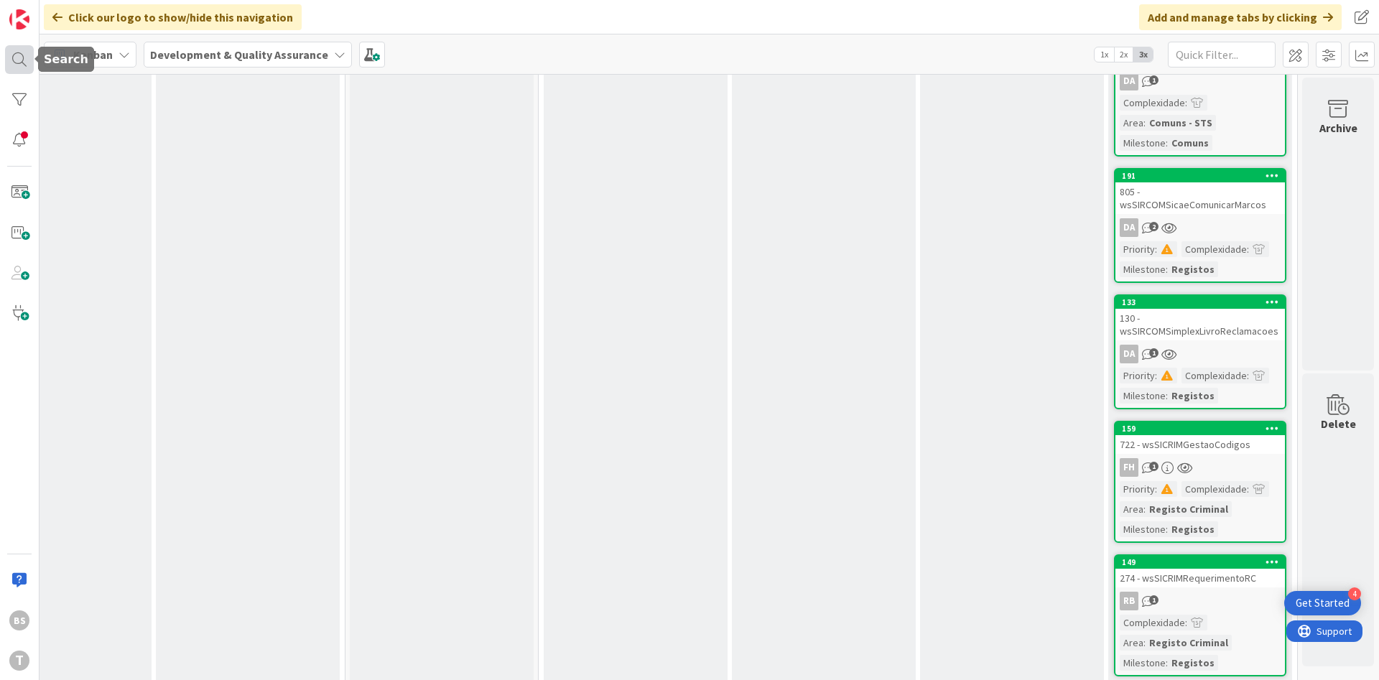
click at [17, 66] on div at bounding box center [19, 59] width 29 height 29
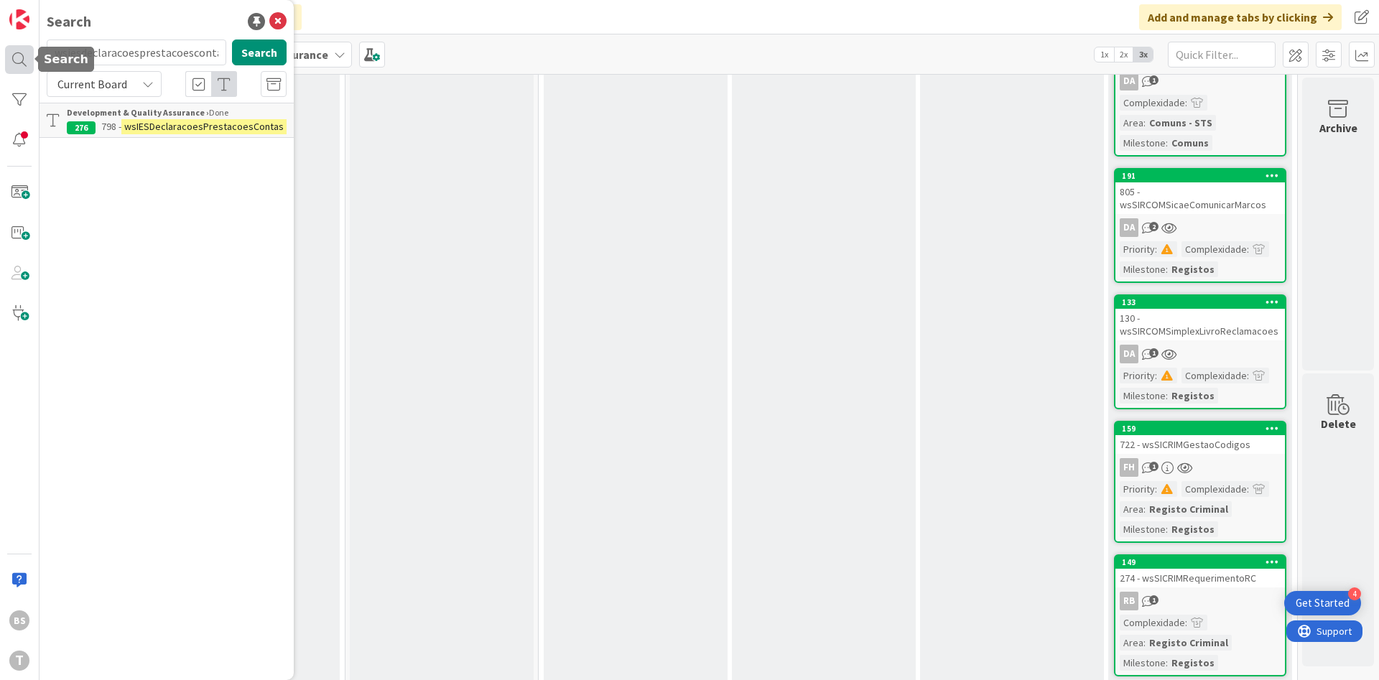
scroll to position [0, 2]
click at [196, 56] on input "wsiesdeclaracoesprestacoescontas" at bounding box center [137, 53] width 180 height 26
type input "wssicrimenviodocumentacao"
click at [277, 60] on button "Search" at bounding box center [259, 53] width 55 height 26
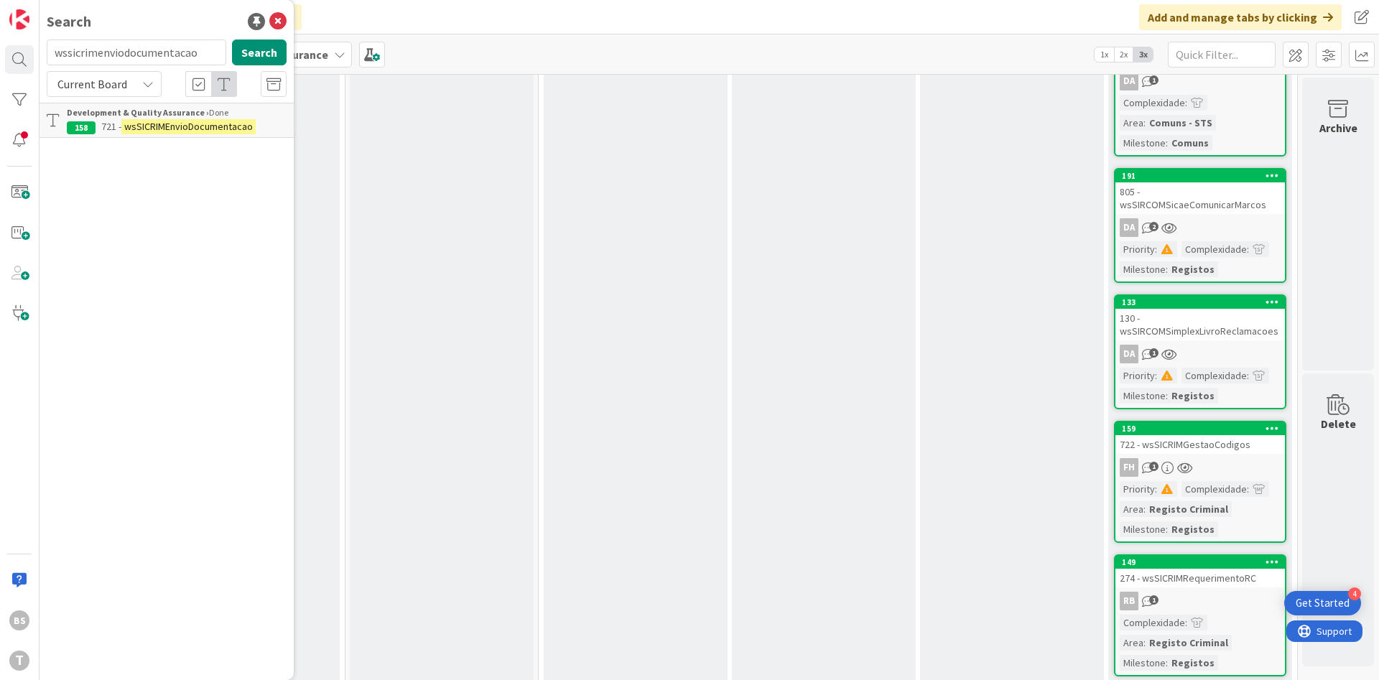
click at [209, 133] on mark "wsSICRIMEnvioDocumentacao" at bounding box center [188, 126] width 134 height 15
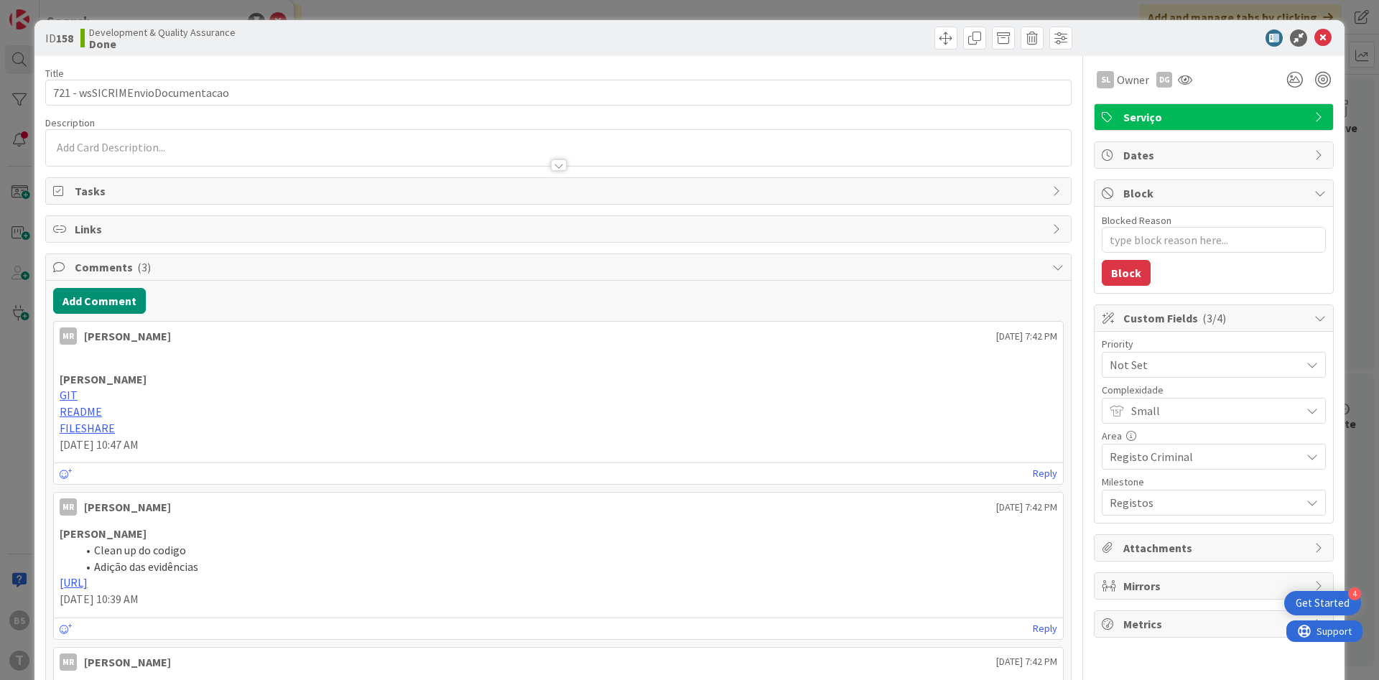
click at [1183, 367] on span "Not Set" at bounding box center [1202, 365] width 184 height 20
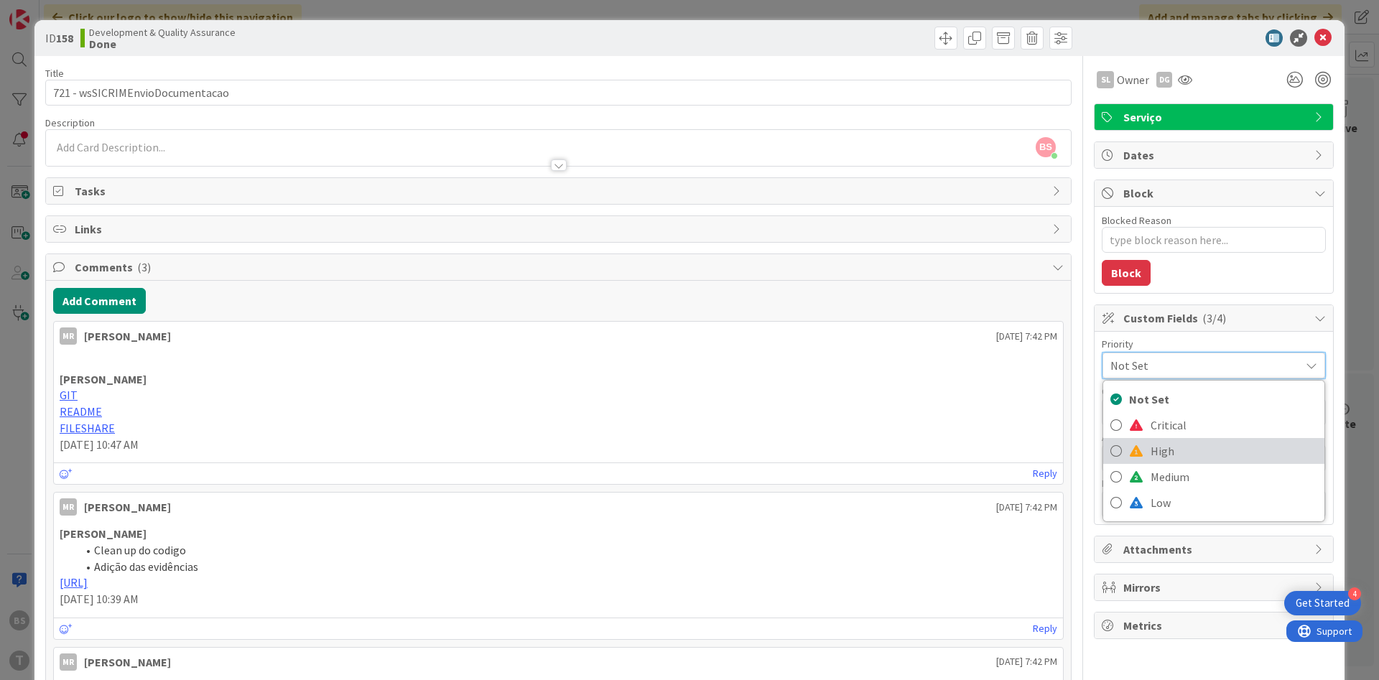
click at [1188, 444] on span "High" at bounding box center [1234, 451] width 167 height 22
type textarea "x"
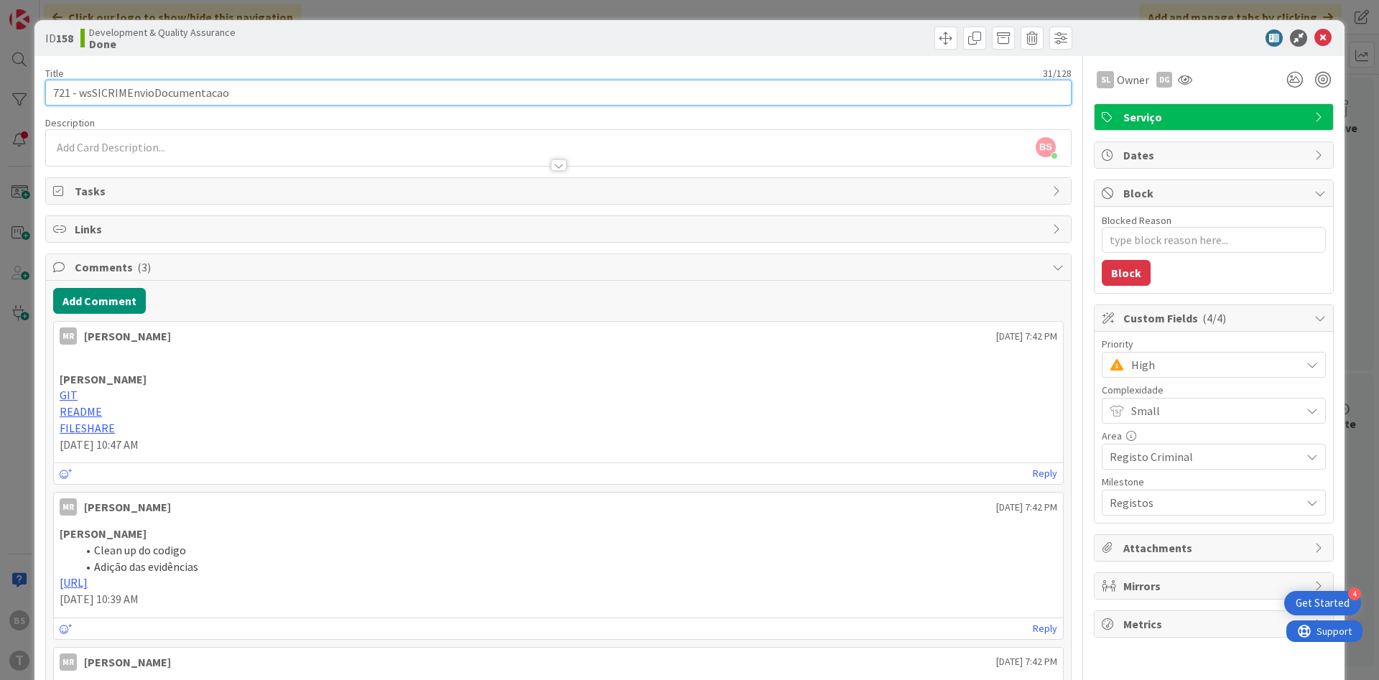
click at [828, 91] on input "721 - wsSICRIMEnvioDocumentacao" at bounding box center [558, 93] width 1027 height 26
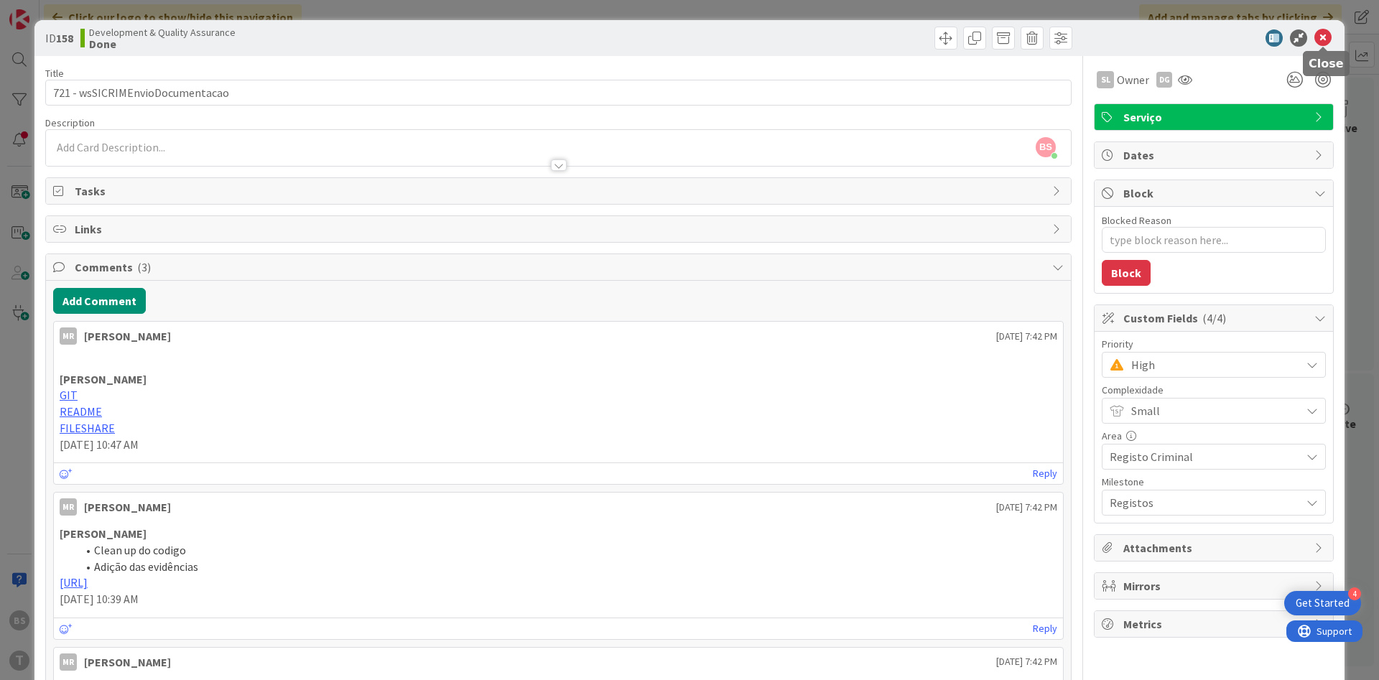
click at [1324, 40] on icon at bounding box center [1323, 37] width 17 height 17
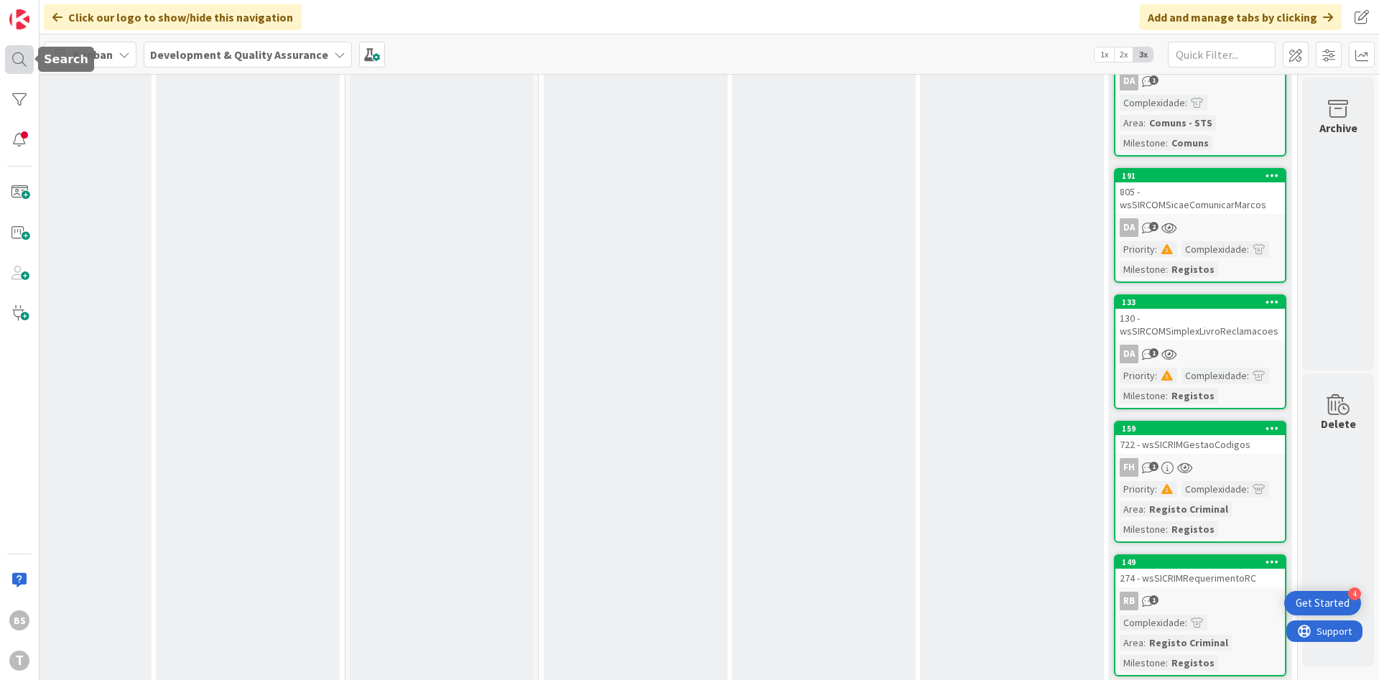
click at [25, 46] on div at bounding box center [19, 59] width 29 height 29
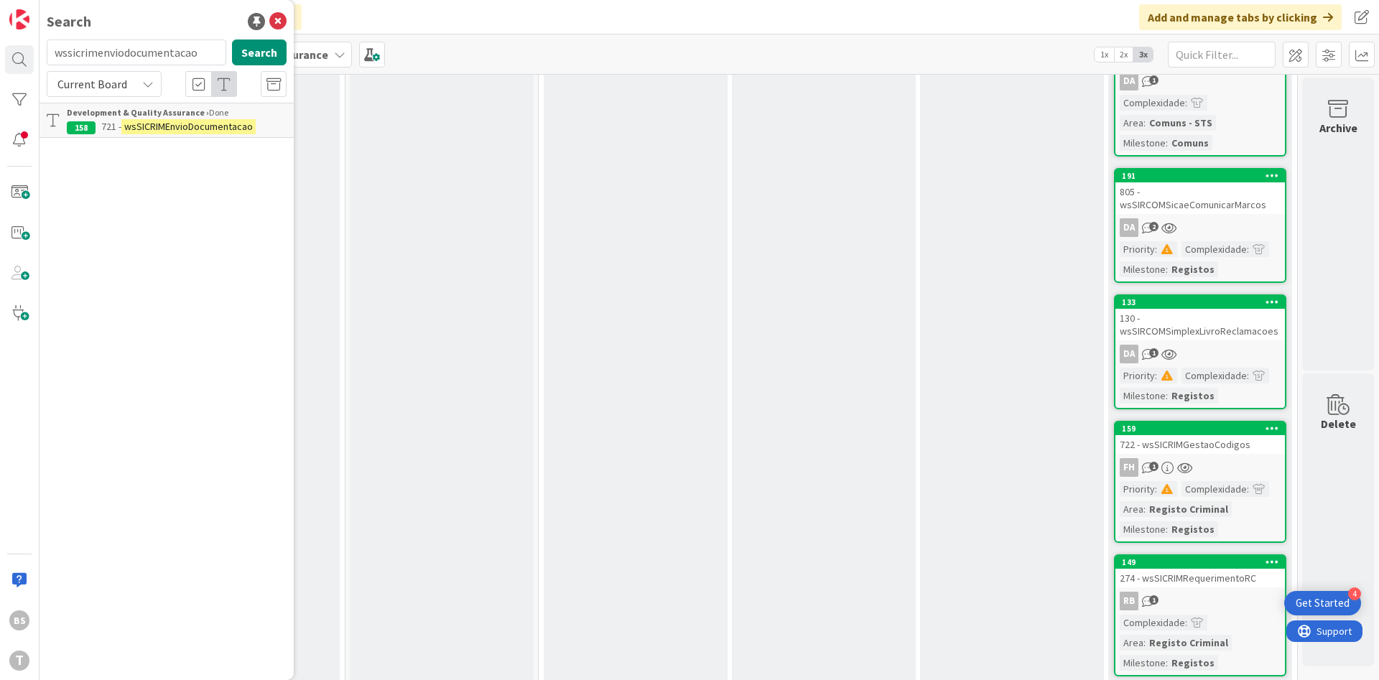
drag, startPoint x: 60, startPoint y: 56, endPoint x: -19, endPoint y: 599, distance: 548.7
click at [47, 65] on input "wssicrimenviodocumentacao" at bounding box center [137, 53] width 180 height 26
type input "wssicrimobterqualidaderequerentes"
click at [280, 46] on button "Search" at bounding box center [259, 53] width 55 height 26
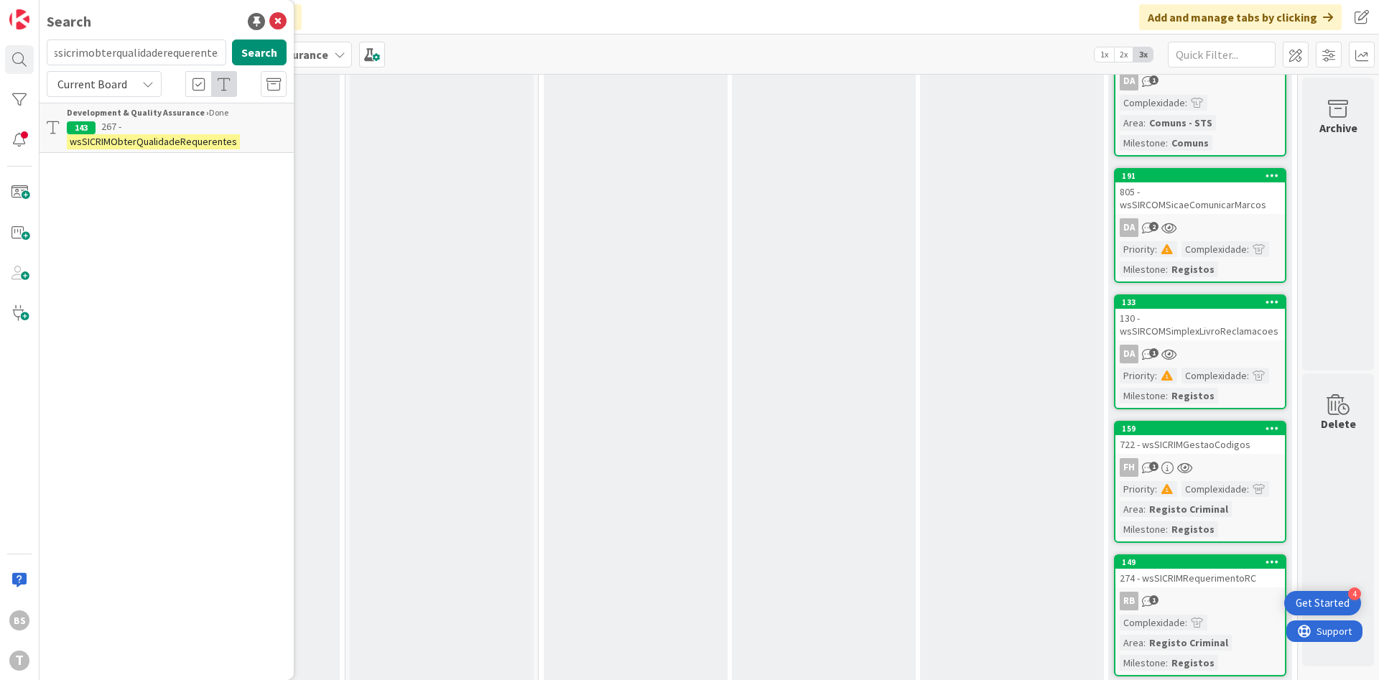
click at [228, 128] on p "267 - wsSICRIMObterQualidadeRequerentes" at bounding box center [177, 134] width 220 height 30
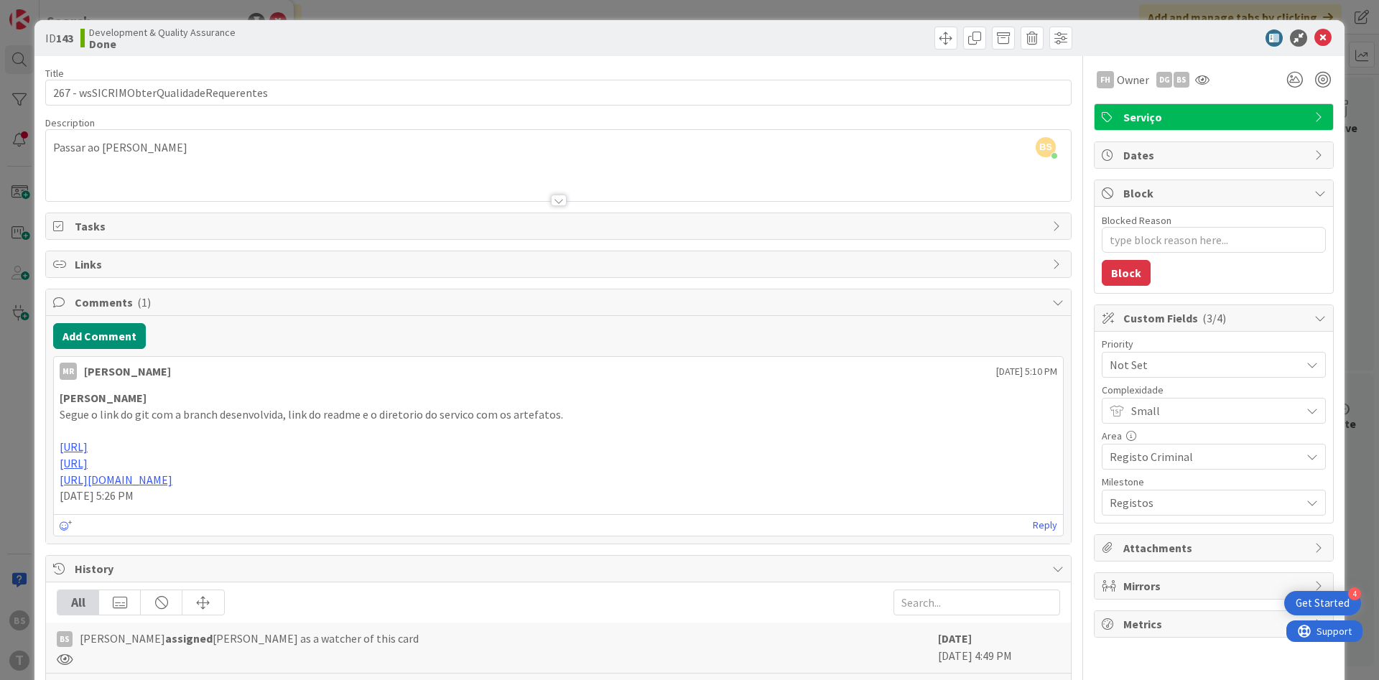
click at [1208, 368] on span "Not Set" at bounding box center [1202, 365] width 184 height 20
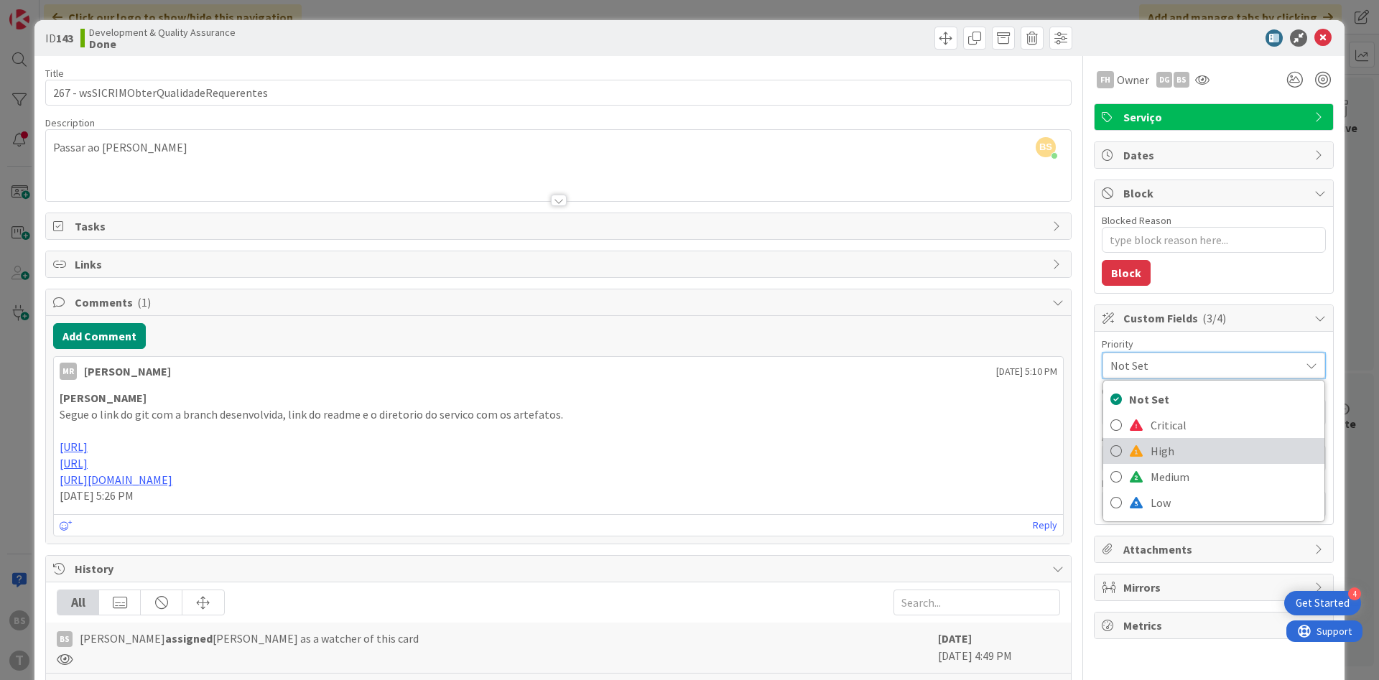
click at [1168, 450] on span "High" at bounding box center [1234, 451] width 167 height 22
type textarea "x"
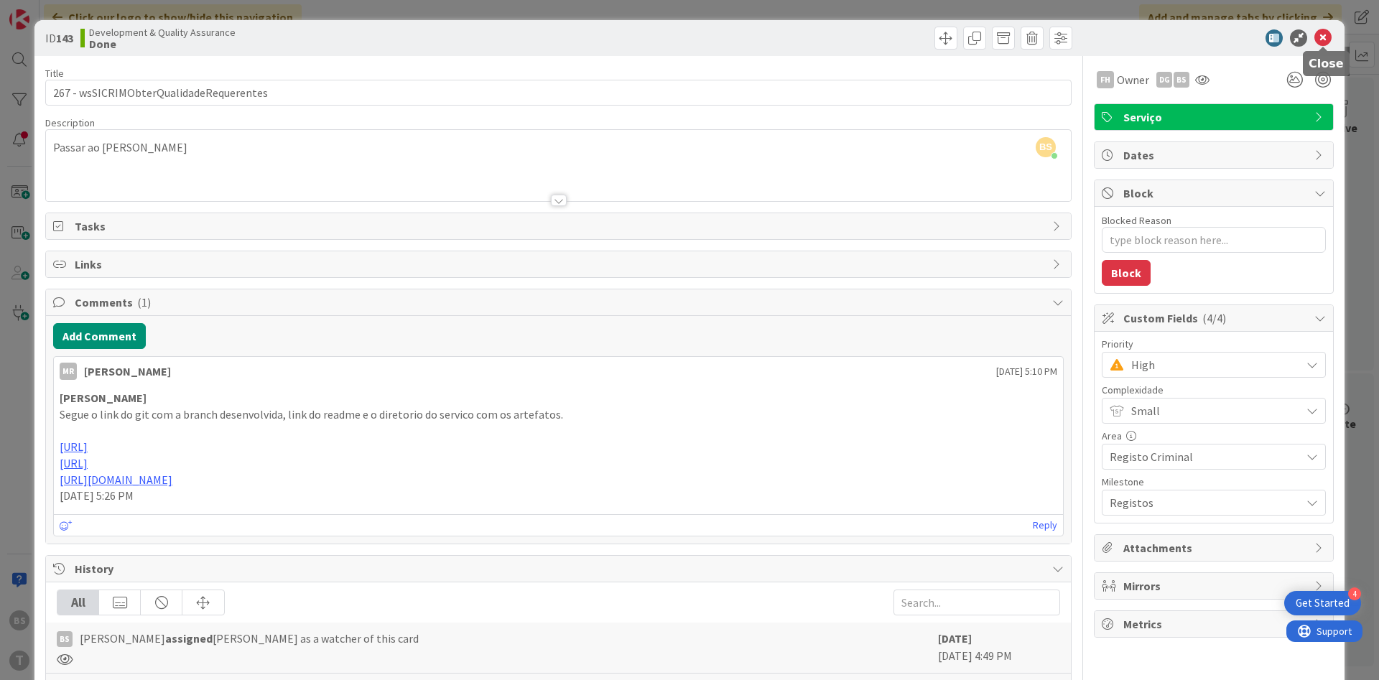
click at [1322, 44] on icon at bounding box center [1323, 37] width 17 height 17
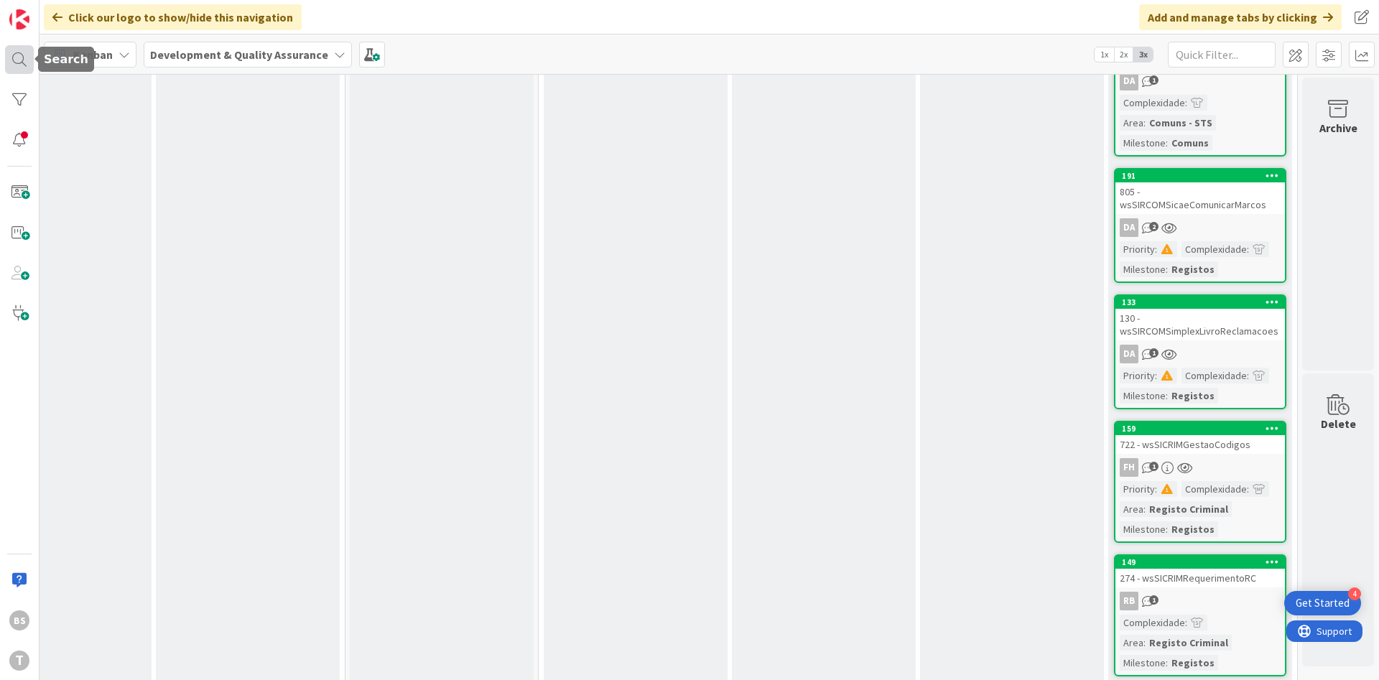
click at [25, 56] on div at bounding box center [19, 59] width 29 height 29
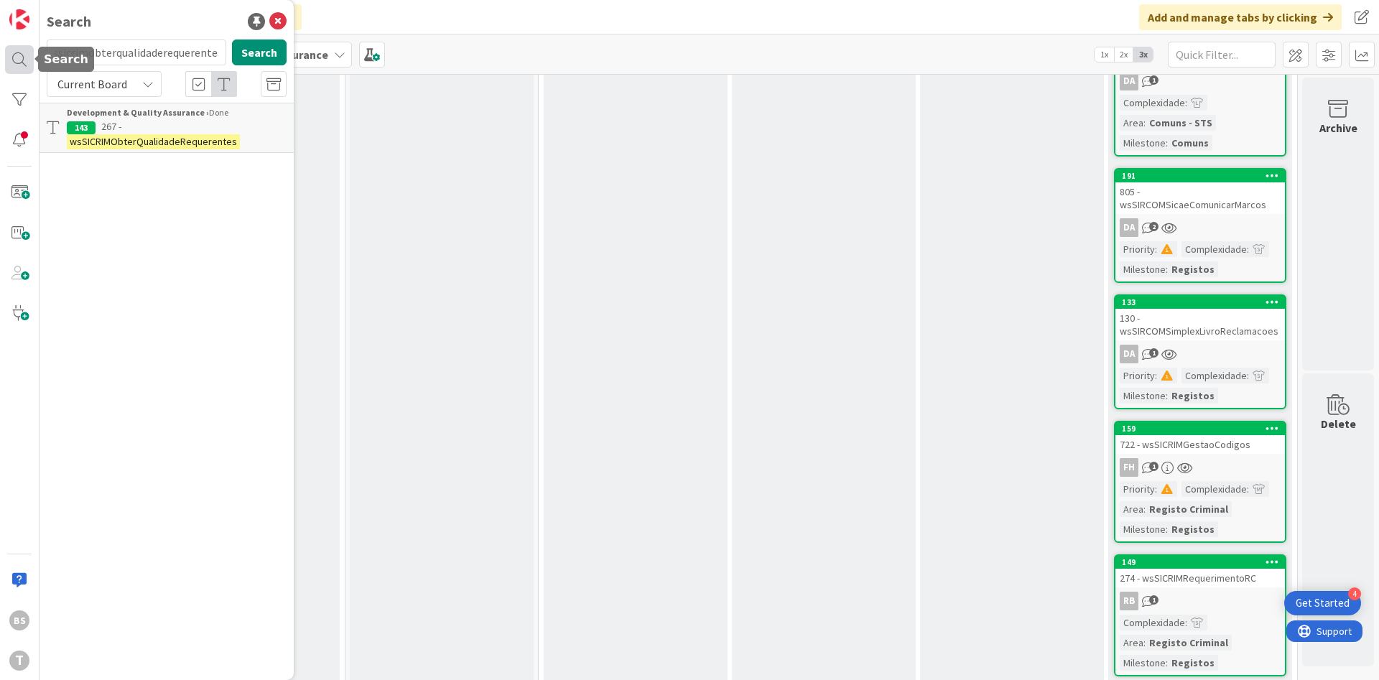
scroll to position [0, 139]
type input "wssicrimobterqualidaderequerenteswsicpesquisabionomastica"
click at [163, 121] on span "267 - wsSICRIMObterQualidadeRequerentes" at bounding box center [150, 134] width 167 height 28
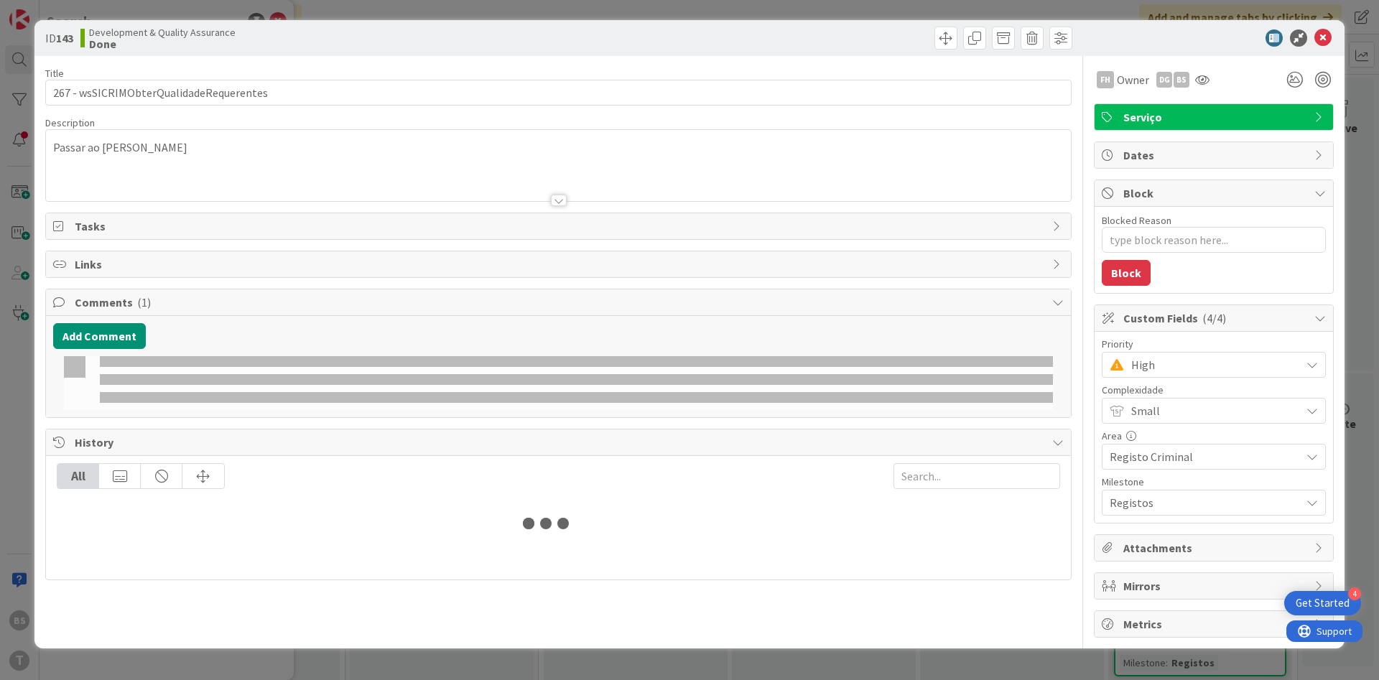
type textarea "x"
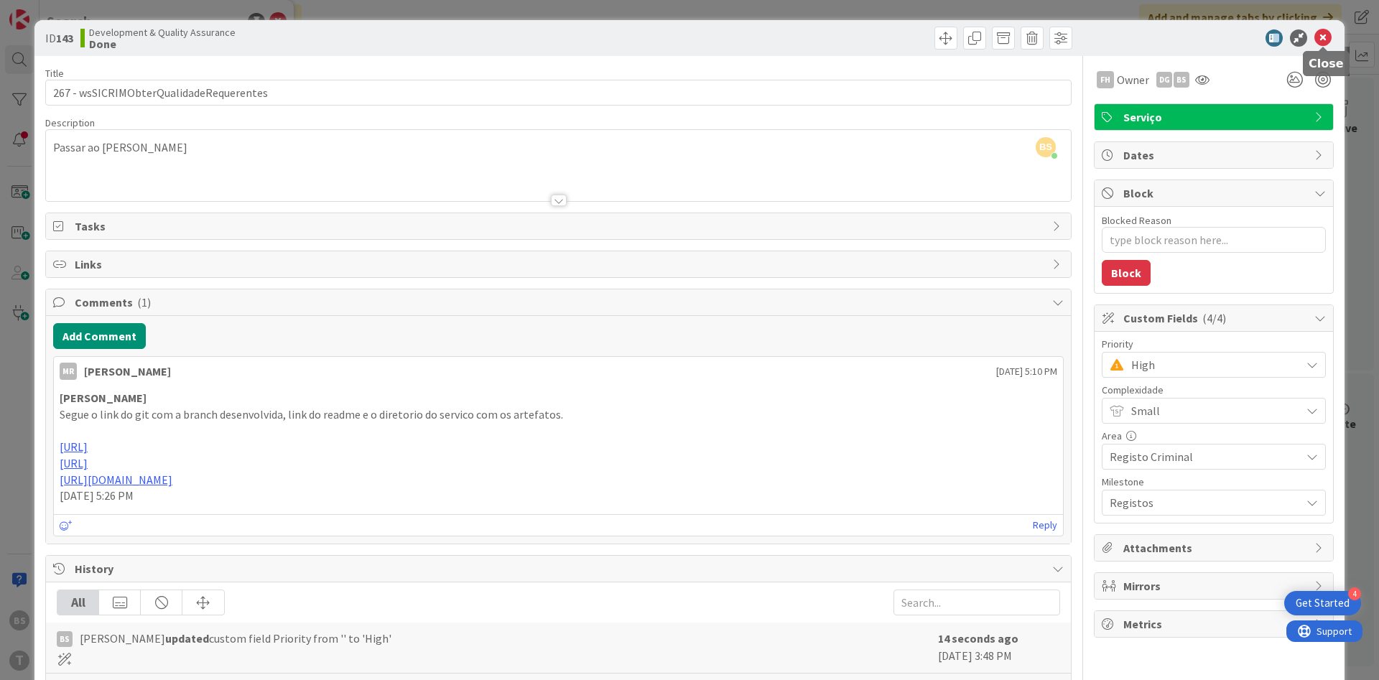
click at [1315, 34] on icon at bounding box center [1323, 37] width 17 height 17
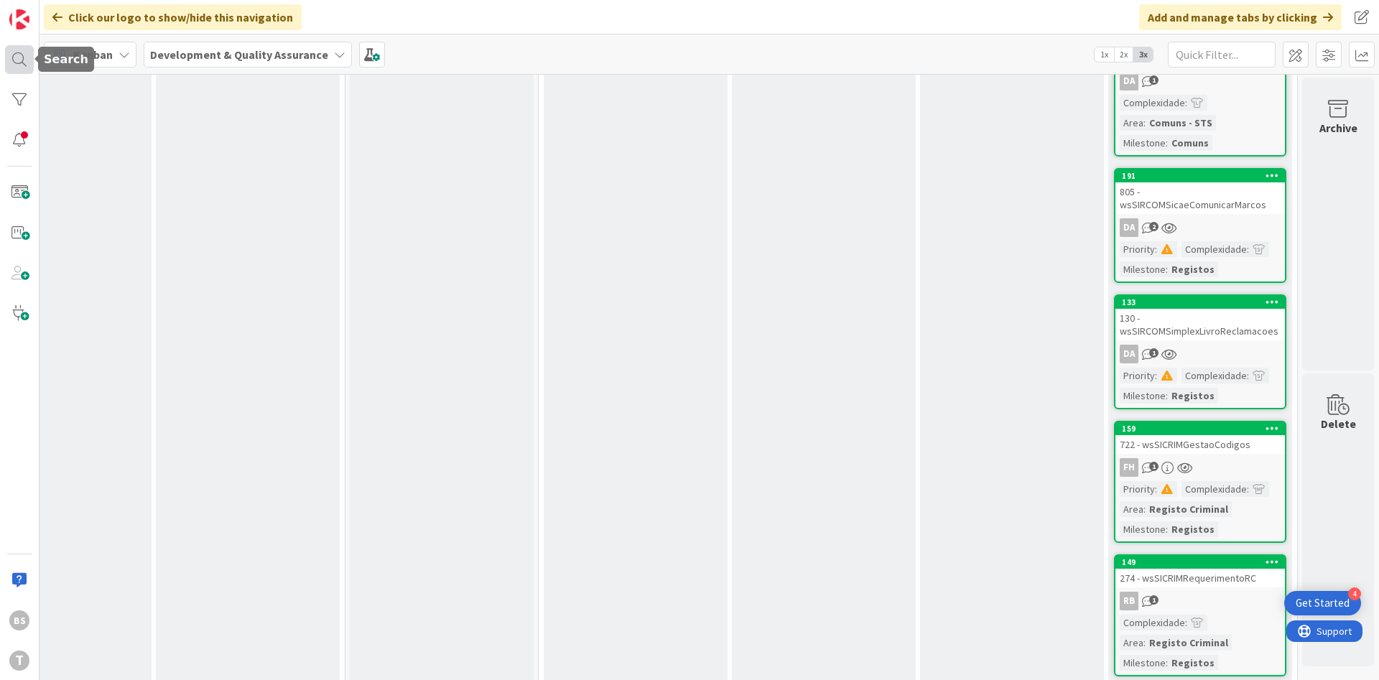
click at [24, 52] on div at bounding box center [19, 59] width 29 height 29
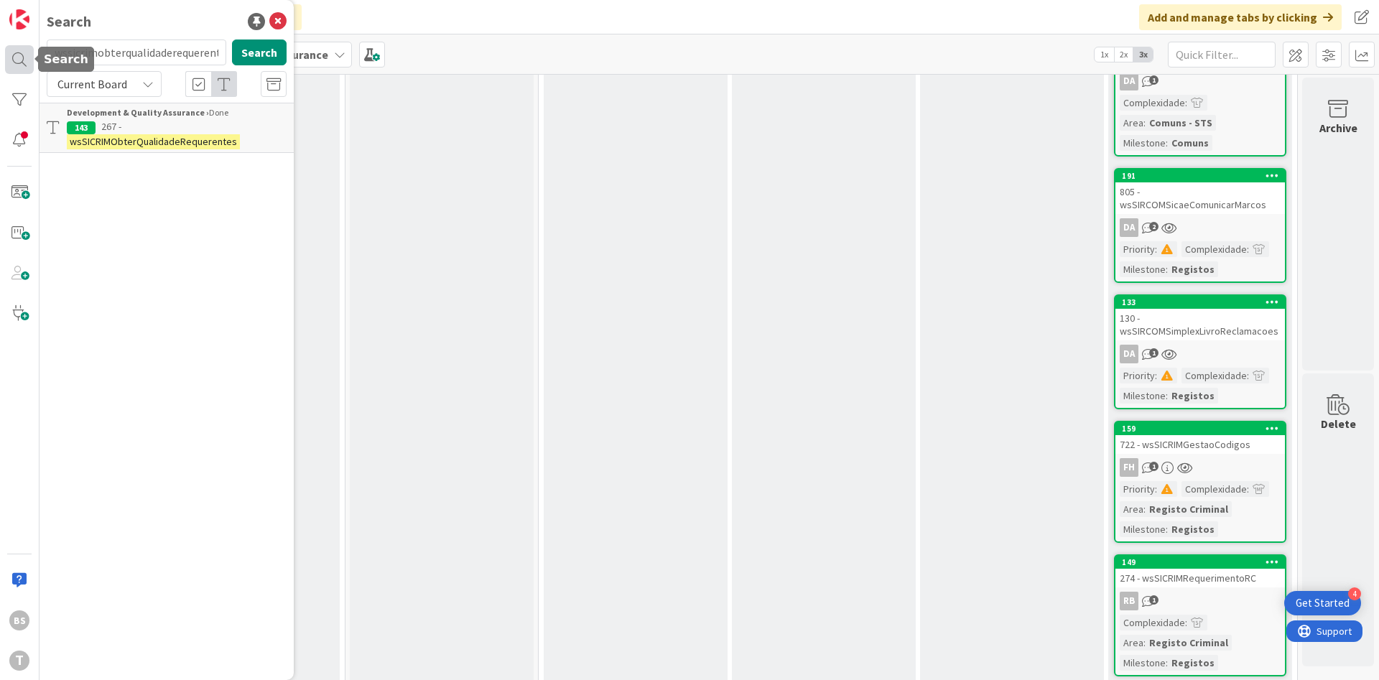
scroll to position [0, 139]
type input "wssicrimobterqualidaderequerenteswsicpesquisabionomastica"
click at [148, 60] on input "wssicrimobterqualidaderequerenteswsicpesquisabionomastica" at bounding box center [137, 53] width 180 height 26
type input "wsicpesquisabionomastica"
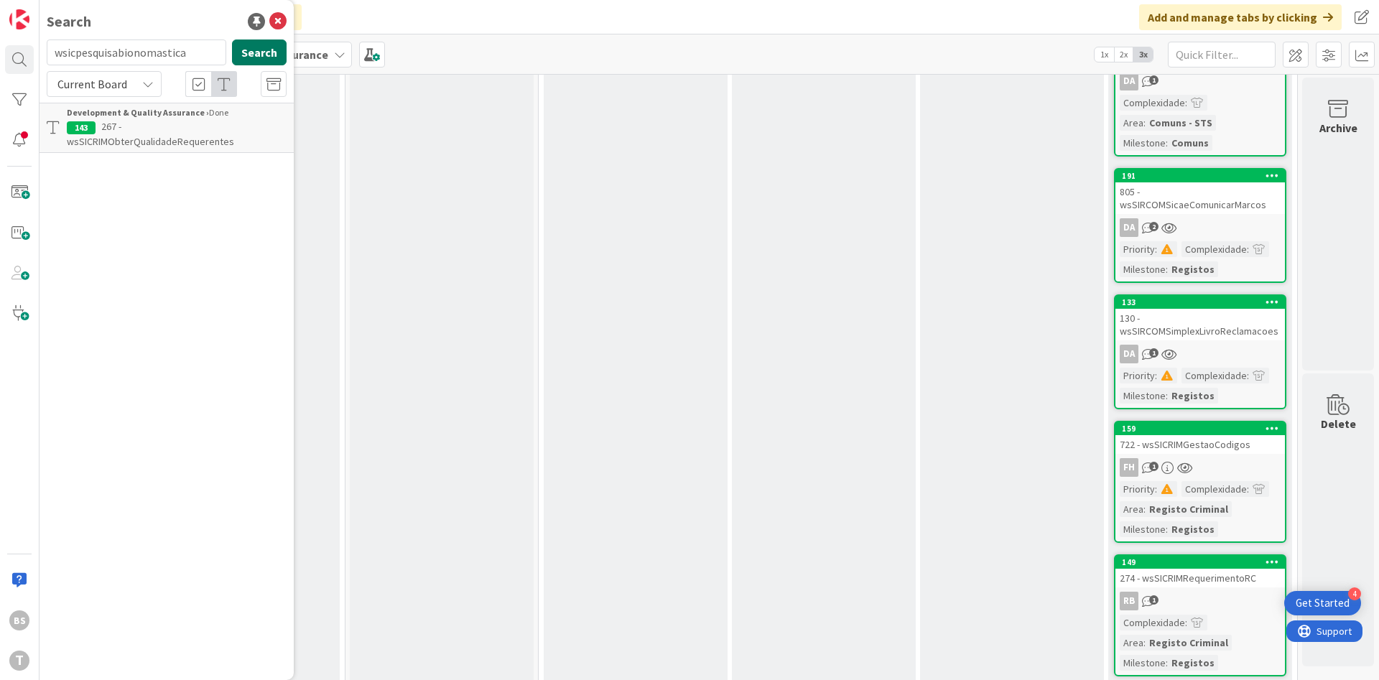
click at [275, 52] on button "Search" at bounding box center [259, 53] width 55 height 26
click at [167, 129] on mark "wsICPesquisaBiOnomastica" at bounding box center [183, 126] width 125 height 15
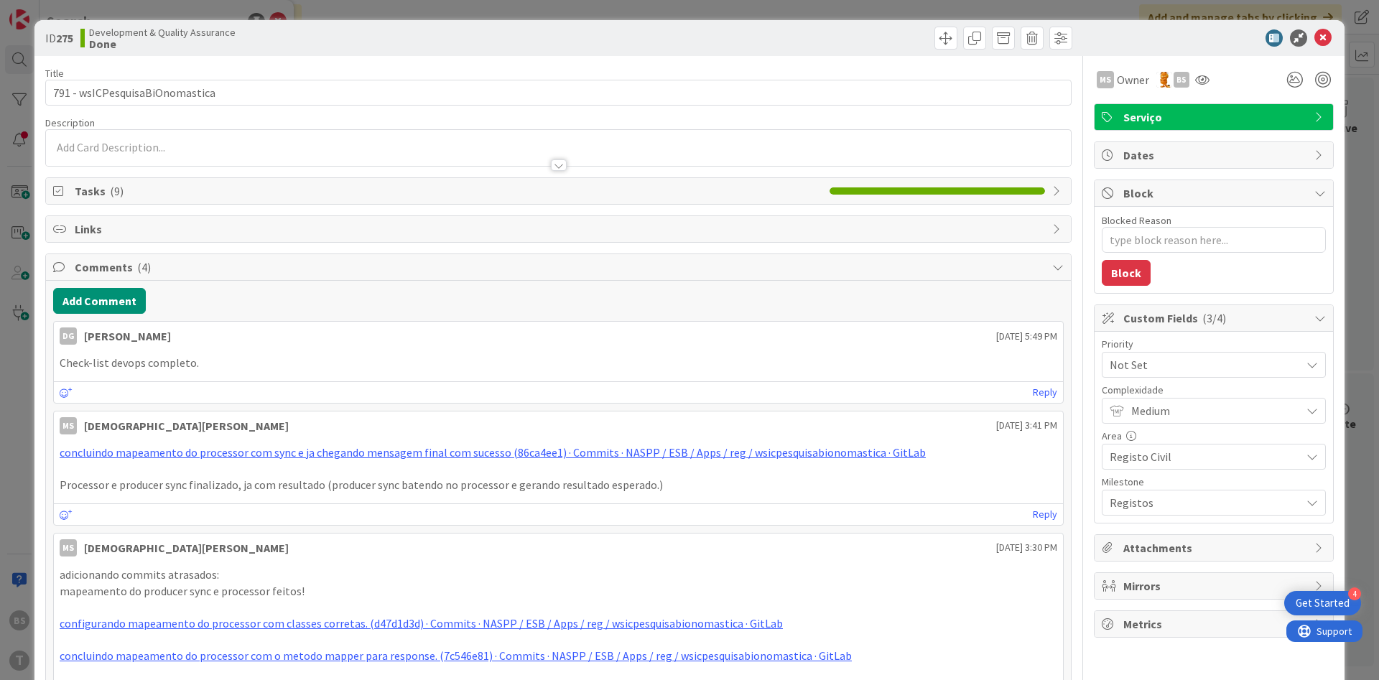
click at [1185, 361] on span "Not Set" at bounding box center [1202, 365] width 184 height 20
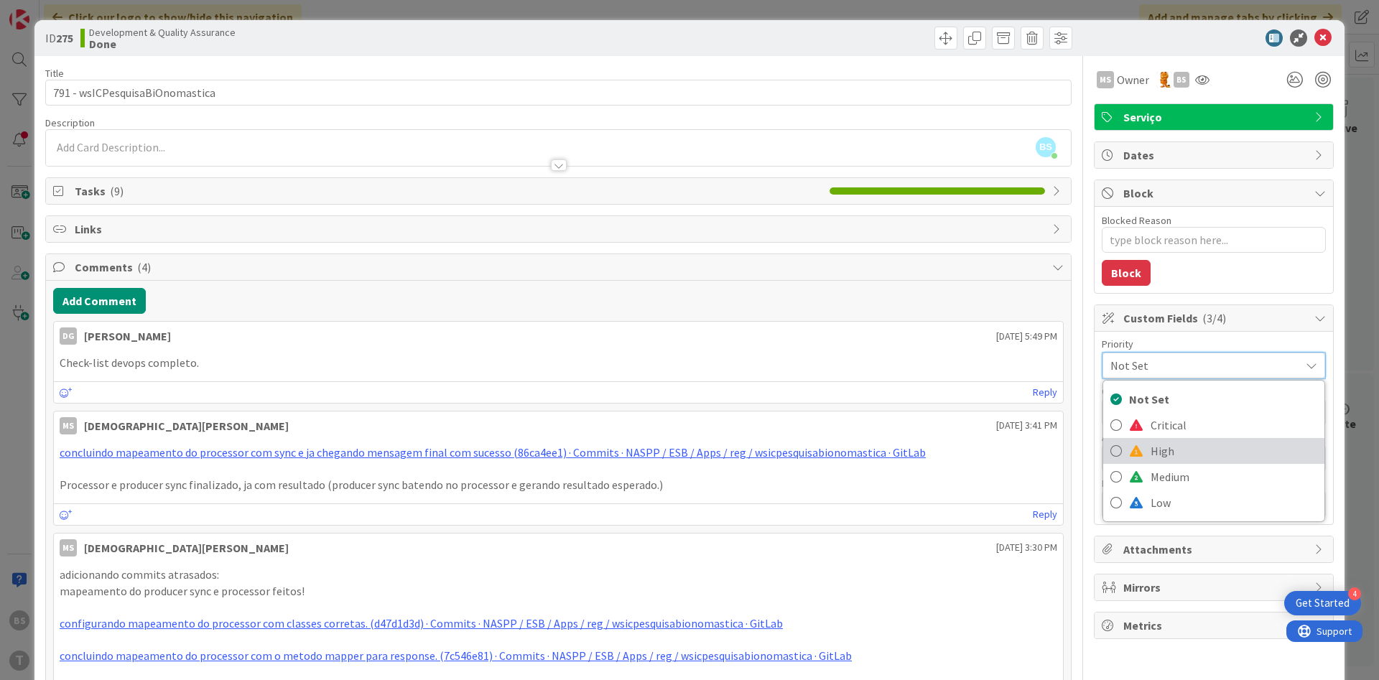
click at [1185, 455] on span "High" at bounding box center [1234, 451] width 167 height 22
type textarea "x"
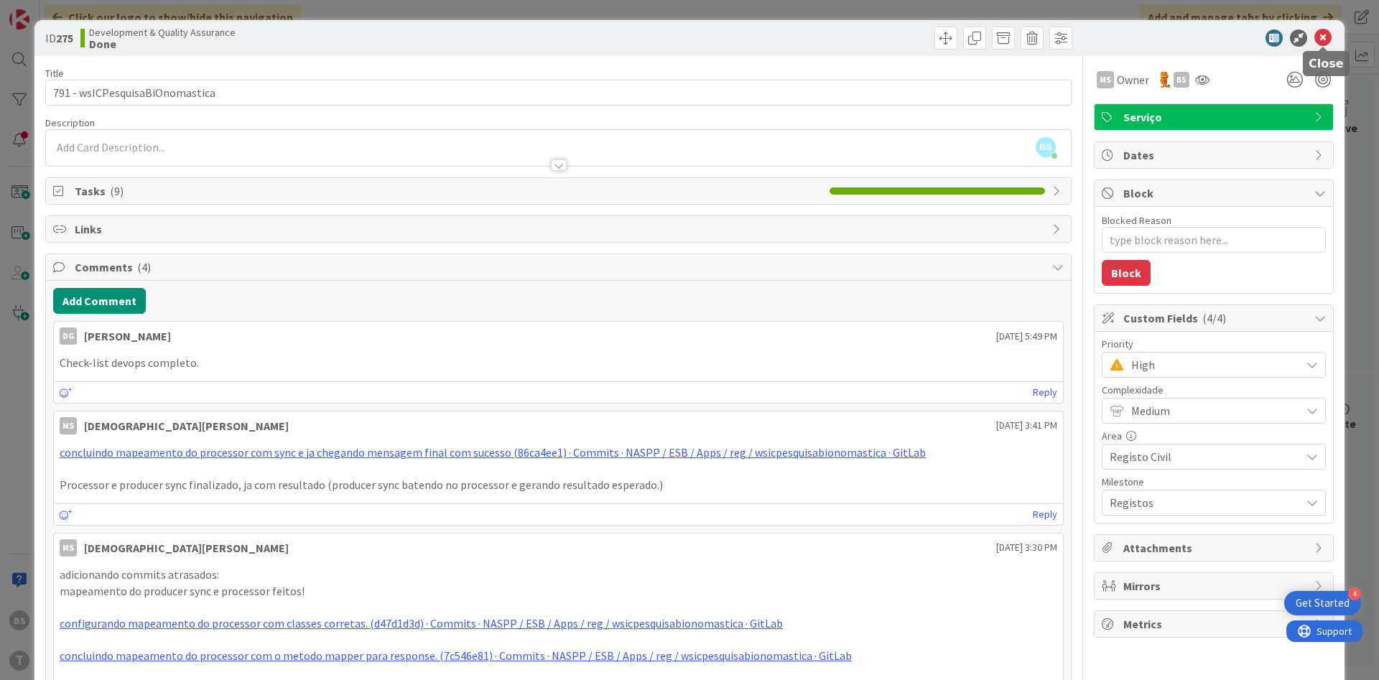
click at [1328, 34] on icon at bounding box center [1323, 37] width 17 height 17
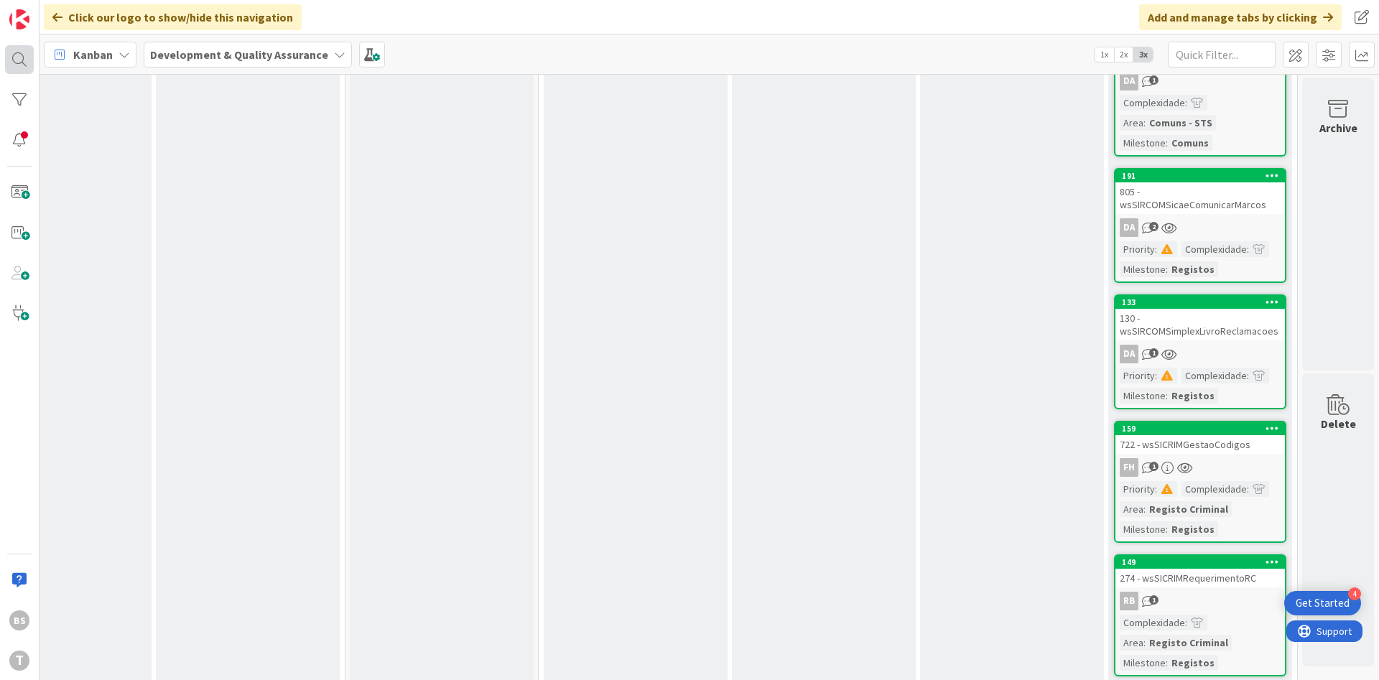
click at [16, 63] on div at bounding box center [19, 59] width 29 height 29
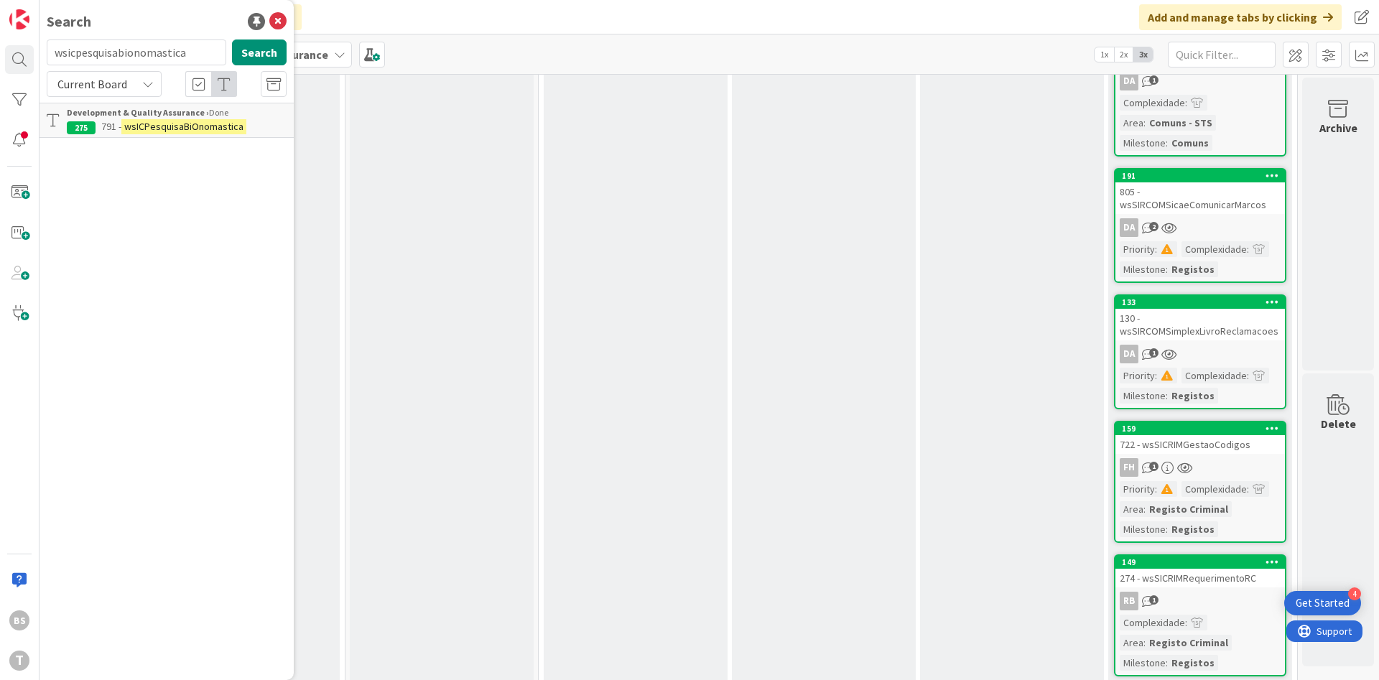
drag, startPoint x: 184, startPoint y: 57, endPoint x: -103, endPoint y: 593, distance: 607.7
click at [47, 65] on input "wsicpesquisabionomastica" at bounding box center [137, 53] width 180 height 26
type input "wstribentregainformacao"
click at [252, 34] on div "Search wstribentregainformacao Search Current Board Development & Quality Assur…" at bounding box center [167, 340] width 254 height 680
click at [251, 45] on button "Search" at bounding box center [259, 53] width 55 height 26
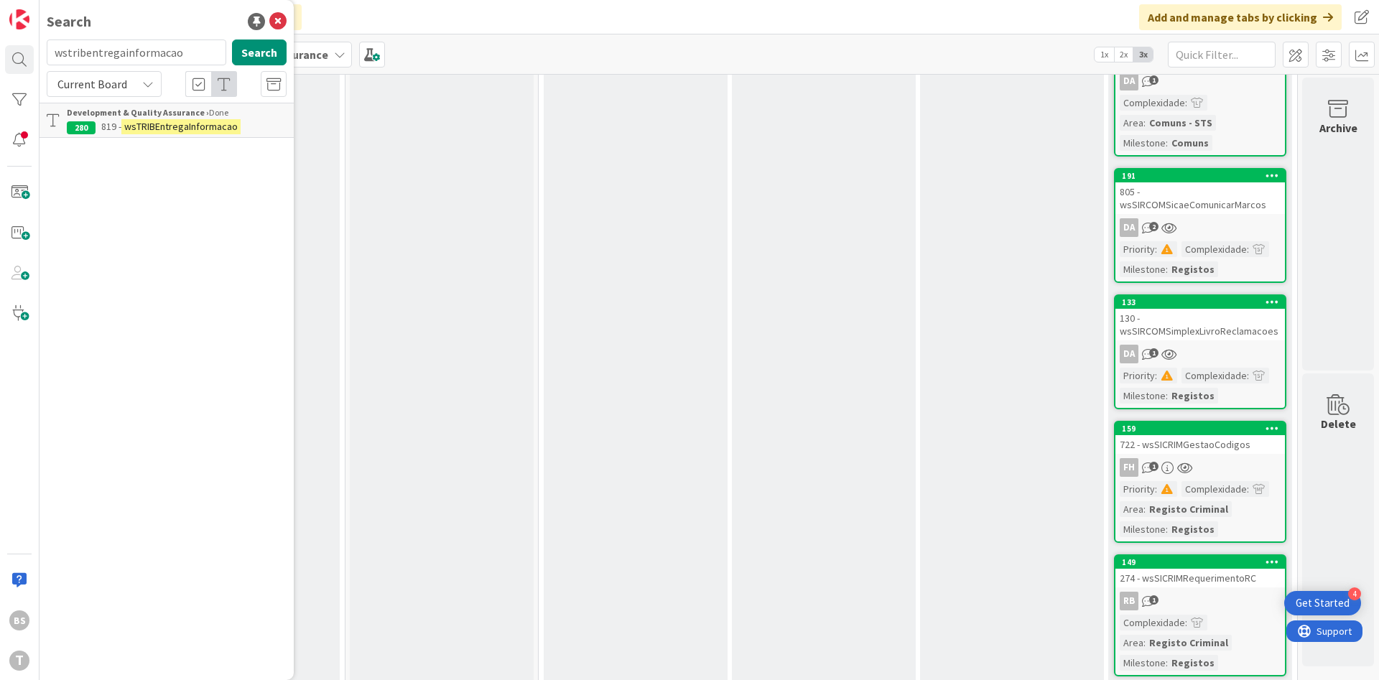
click at [236, 123] on mark "wsTRIBEntregaInformacao" at bounding box center [180, 126] width 119 height 15
type textarea "x"
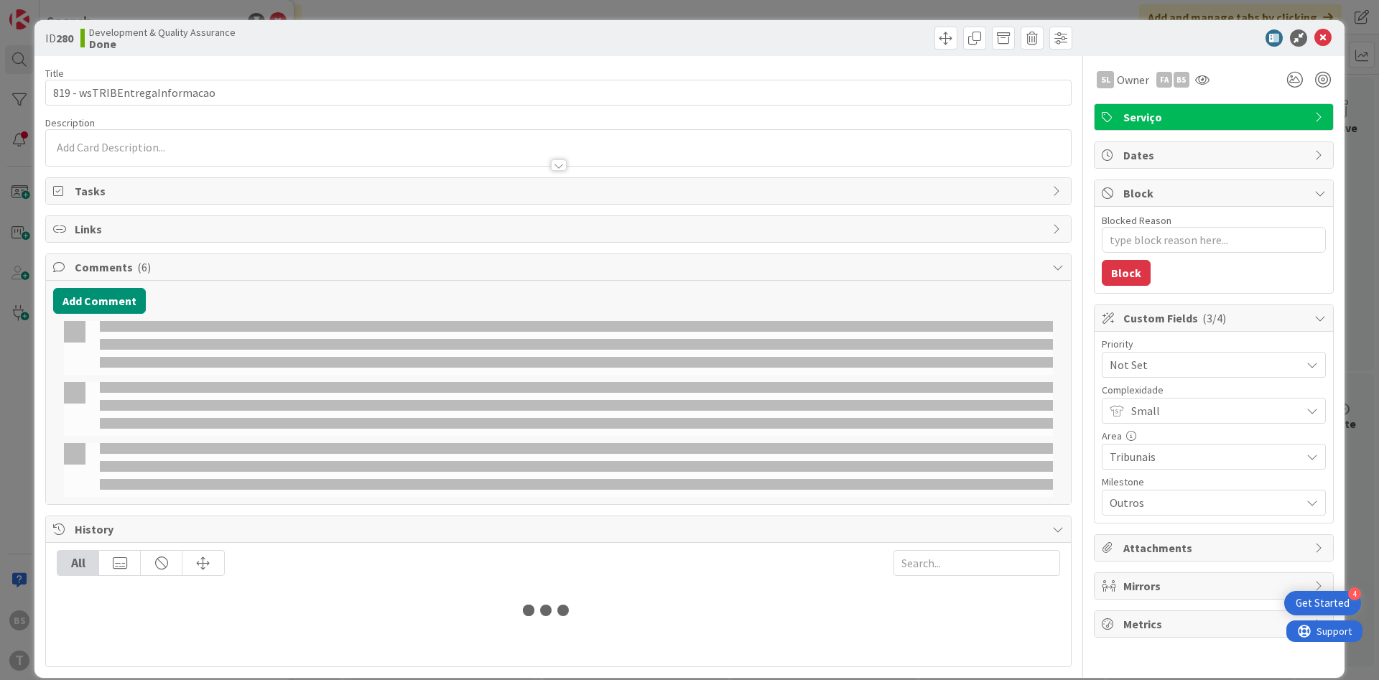
select select "java"
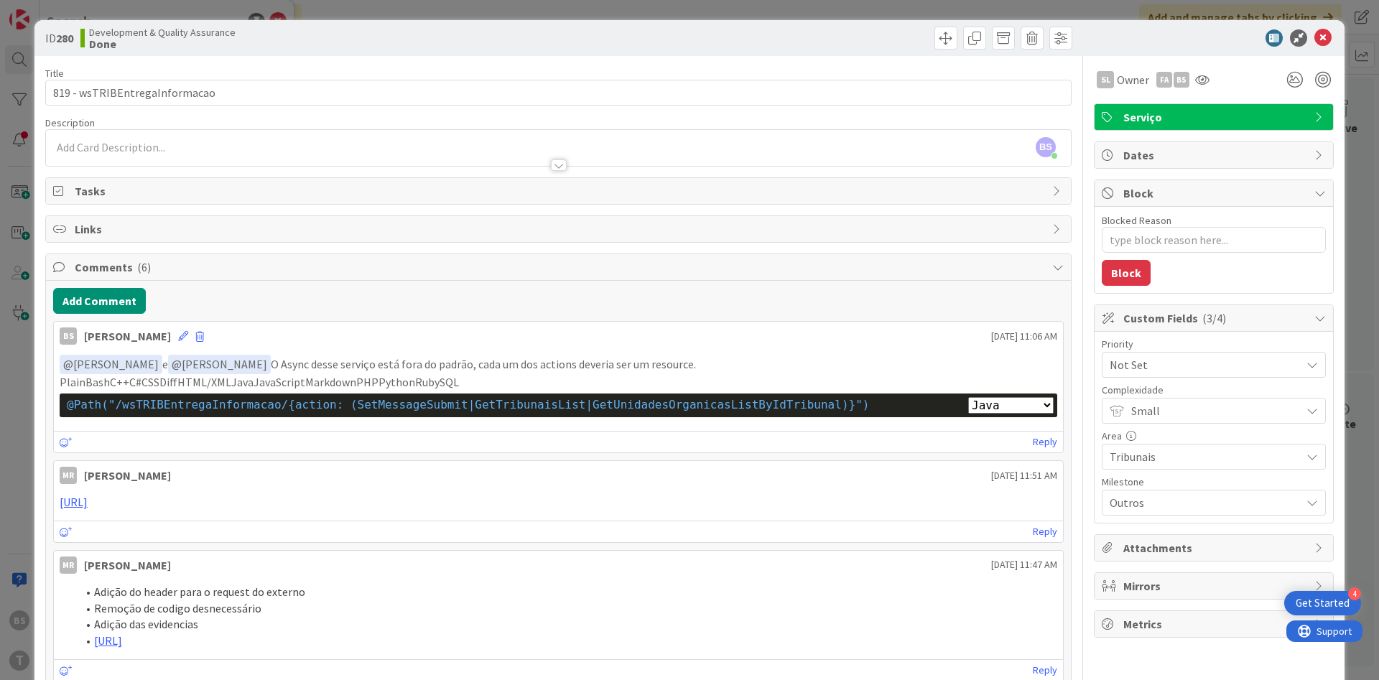
click at [1226, 371] on span "Not Set" at bounding box center [1202, 365] width 184 height 20
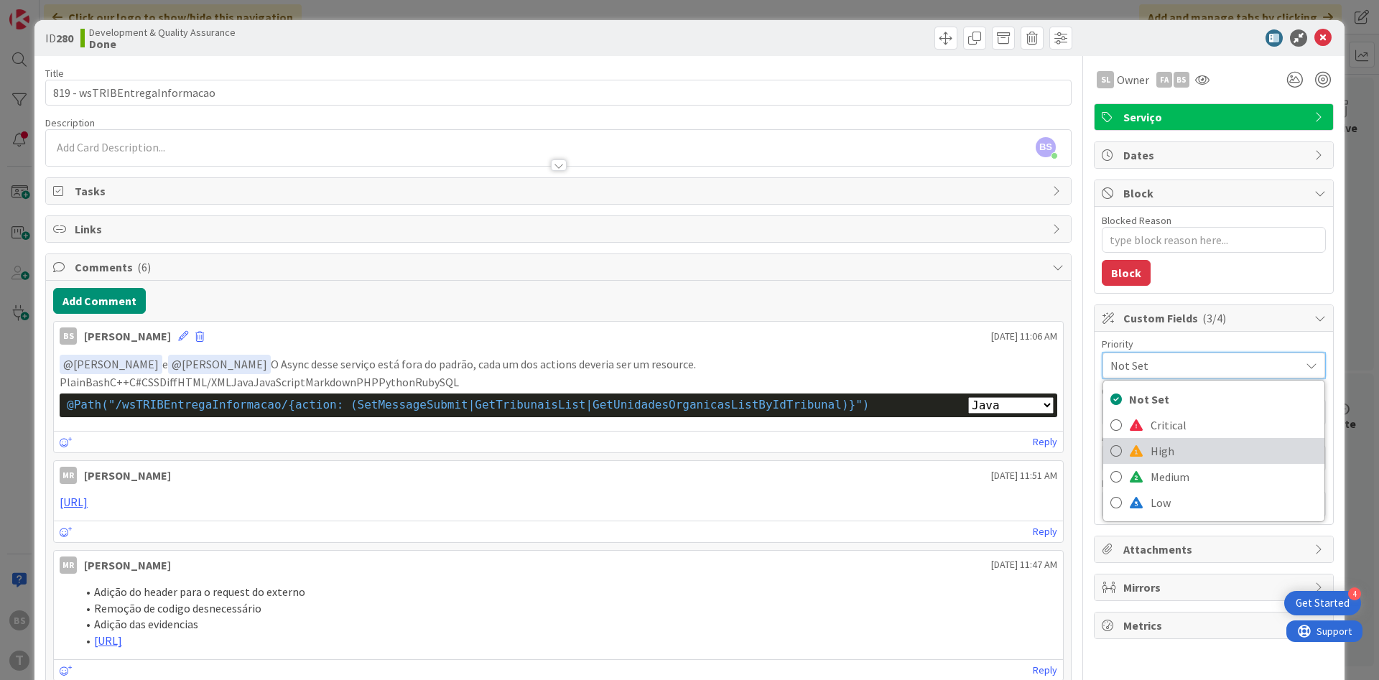
click at [1165, 443] on span "High" at bounding box center [1234, 451] width 167 height 22
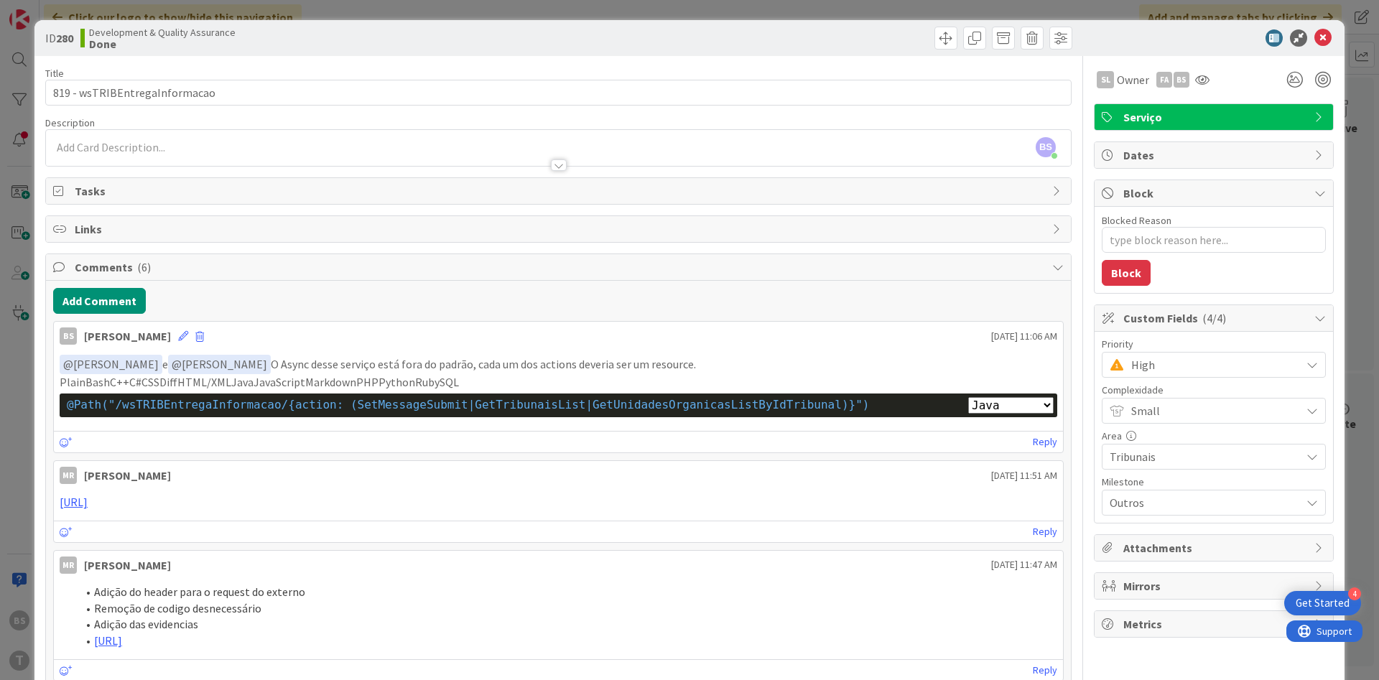
type textarea "x"
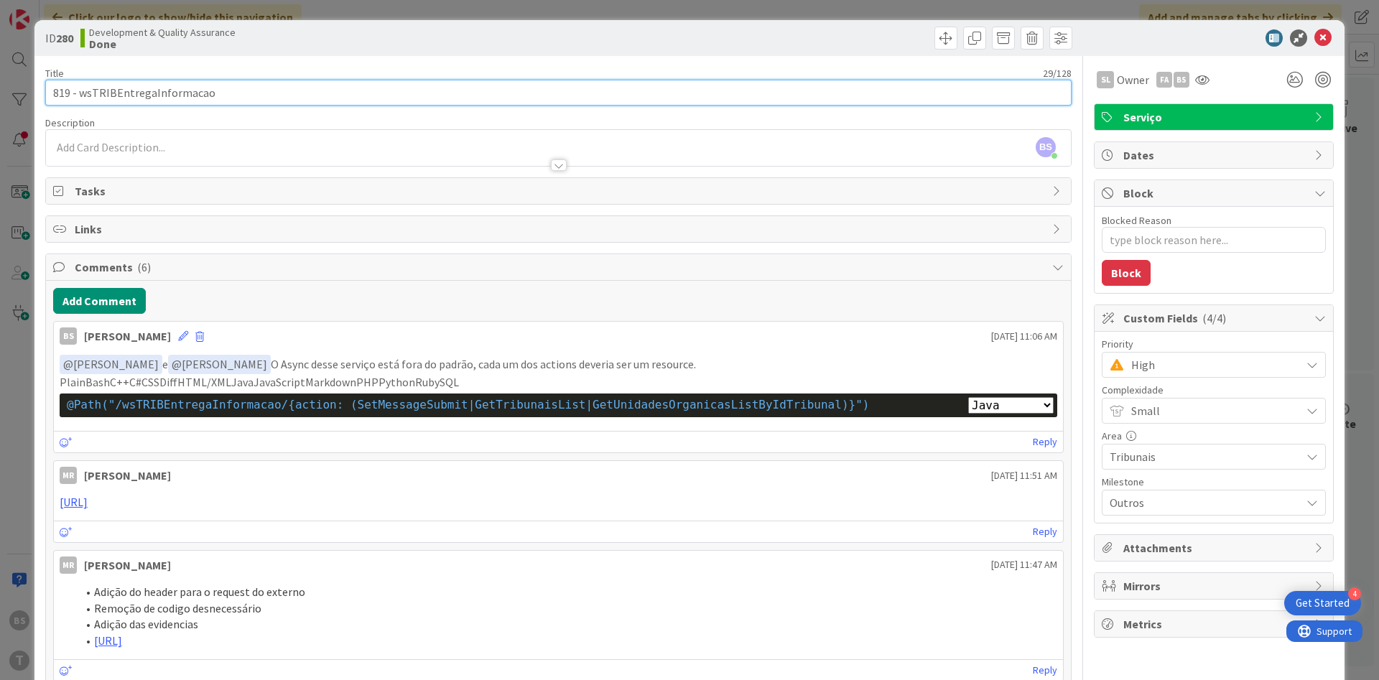
click at [539, 97] on input "819 - wsTRIBEntregaInformacao" at bounding box center [558, 93] width 1027 height 26
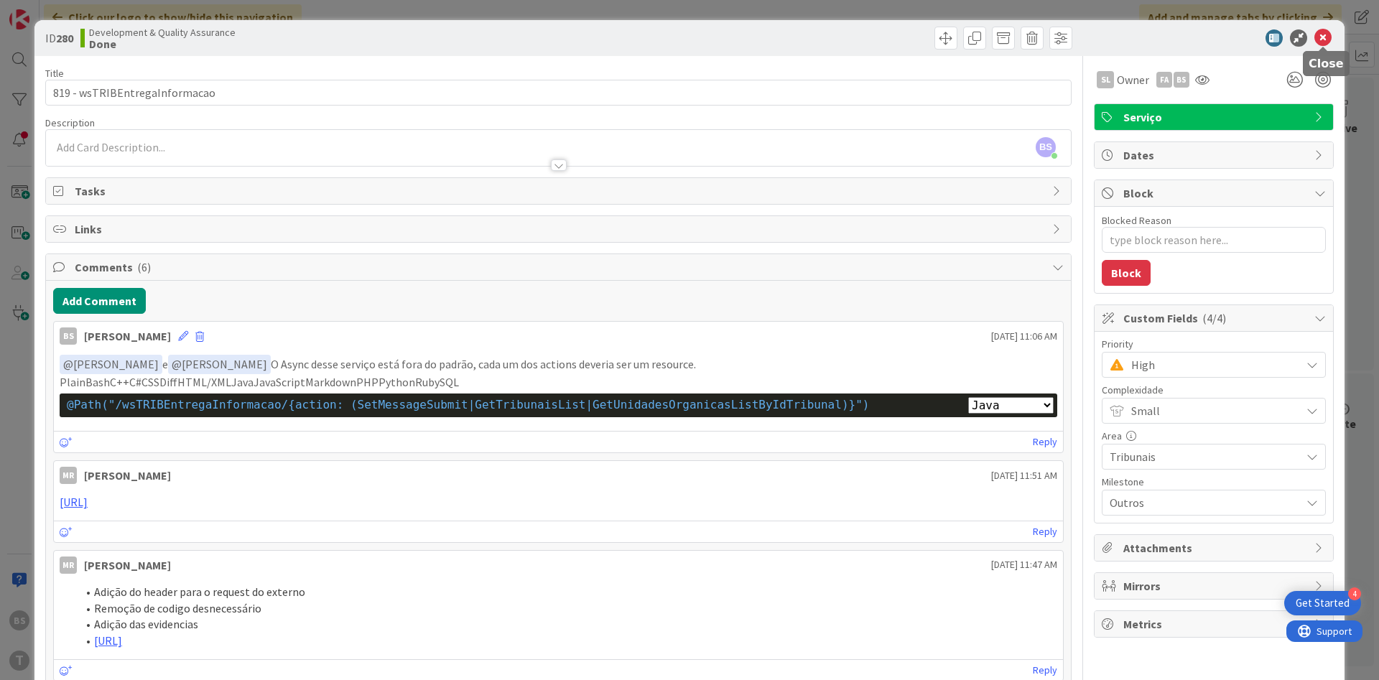
click at [1326, 39] on icon at bounding box center [1323, 37] width 17 height 17
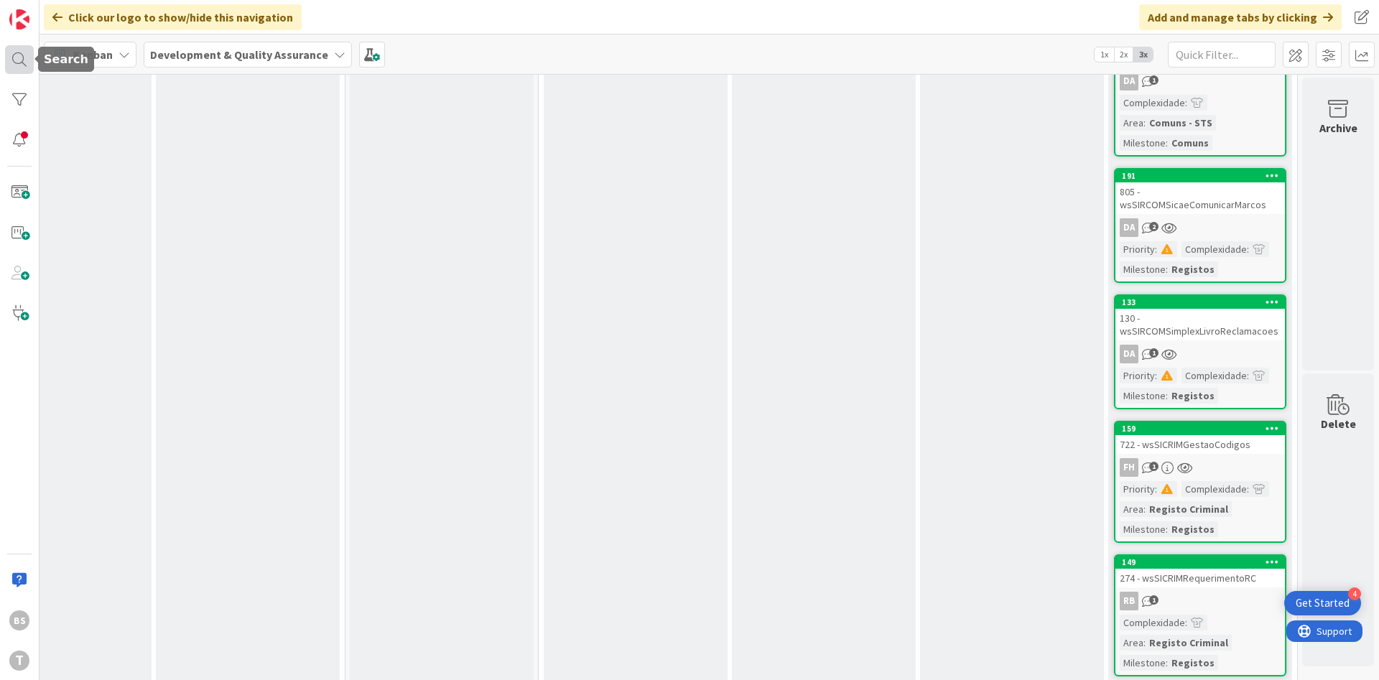
click at [21, 65] on div at bounding box center [19, 59] width 29 height 29
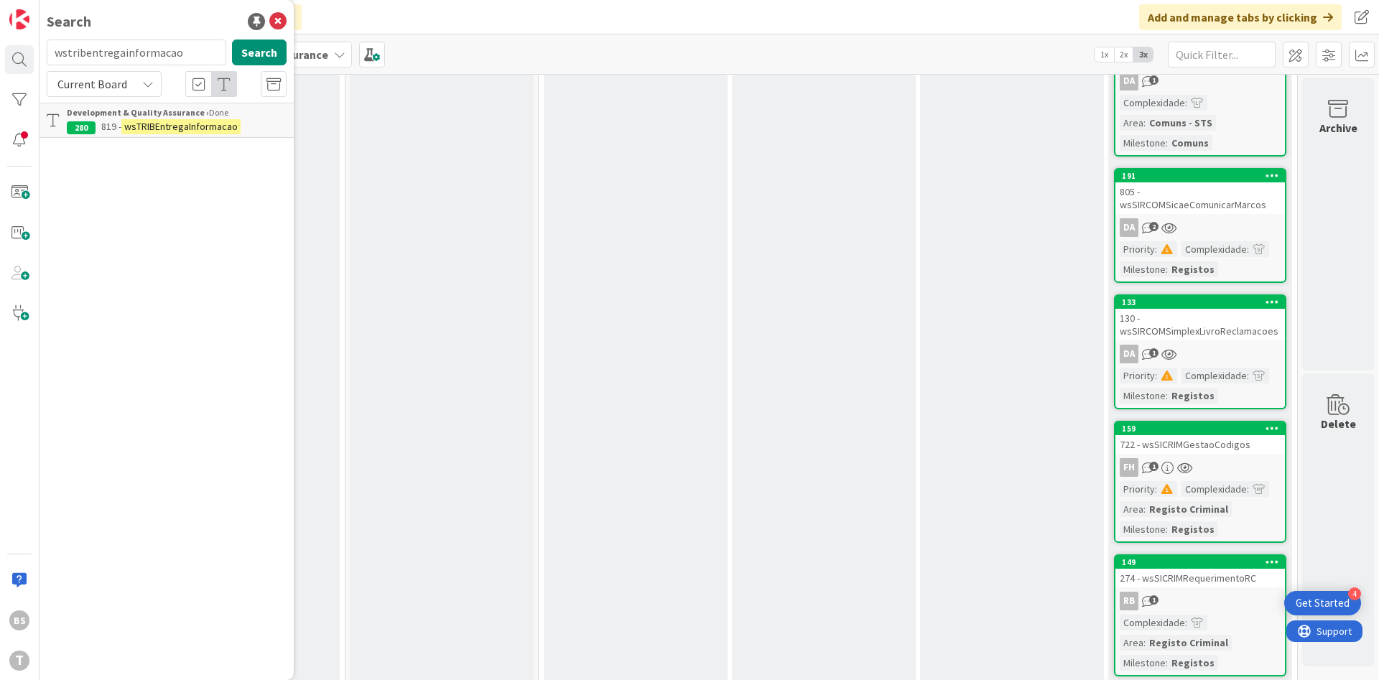
drag, startPoint x: 201, startPoint y: 58, endPoint x: -14, endPoint y: 598, distance: 581.6
click at [47, 65] on input "wstribentregainformacao" at bounding box center [137, 53] width 180 height 26
type input "wsicverificaelegibilidade"
click at [255, 44] on button "Search" at bounding box center [259, 53] width 55 height 26
click at [188, 119] on div "Development & Quality Assurance › Done" at bounding box center [177, 112] width 220 height 13
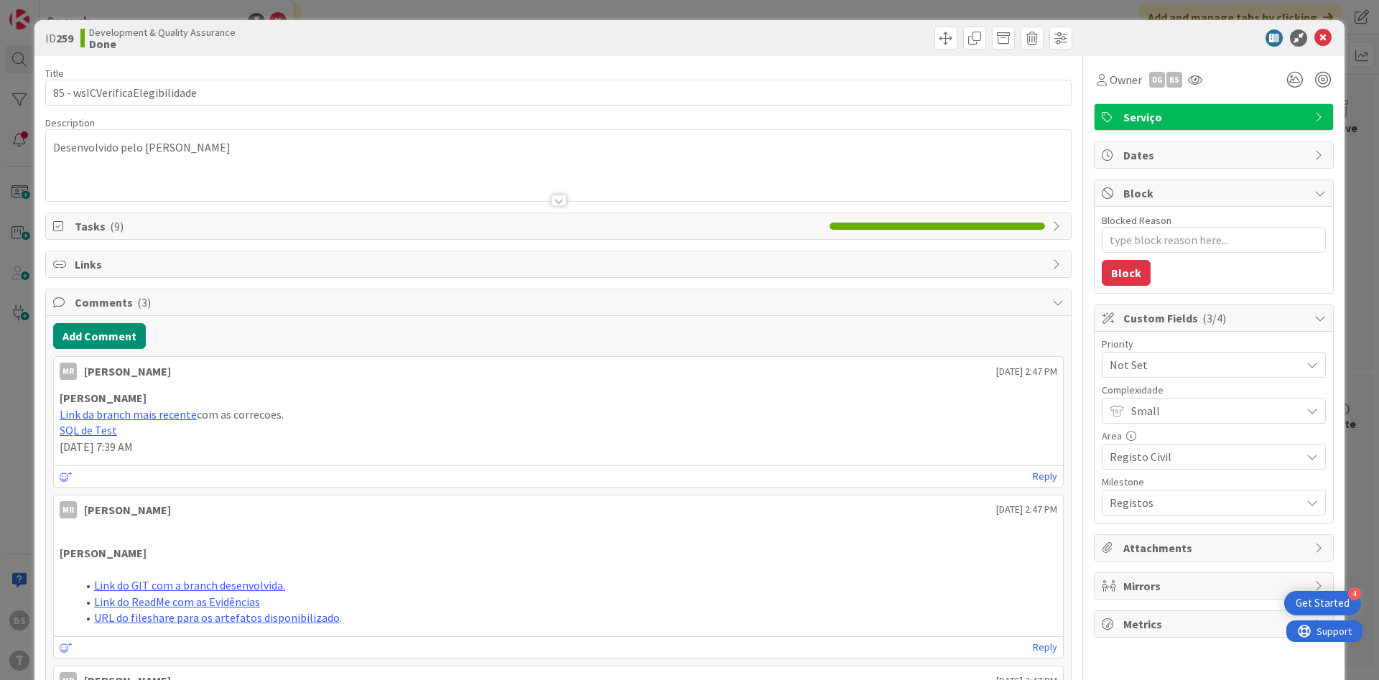
click at [1183, 356] on span "Not Set" at bounding box center [1202, 365] width 184 height 20
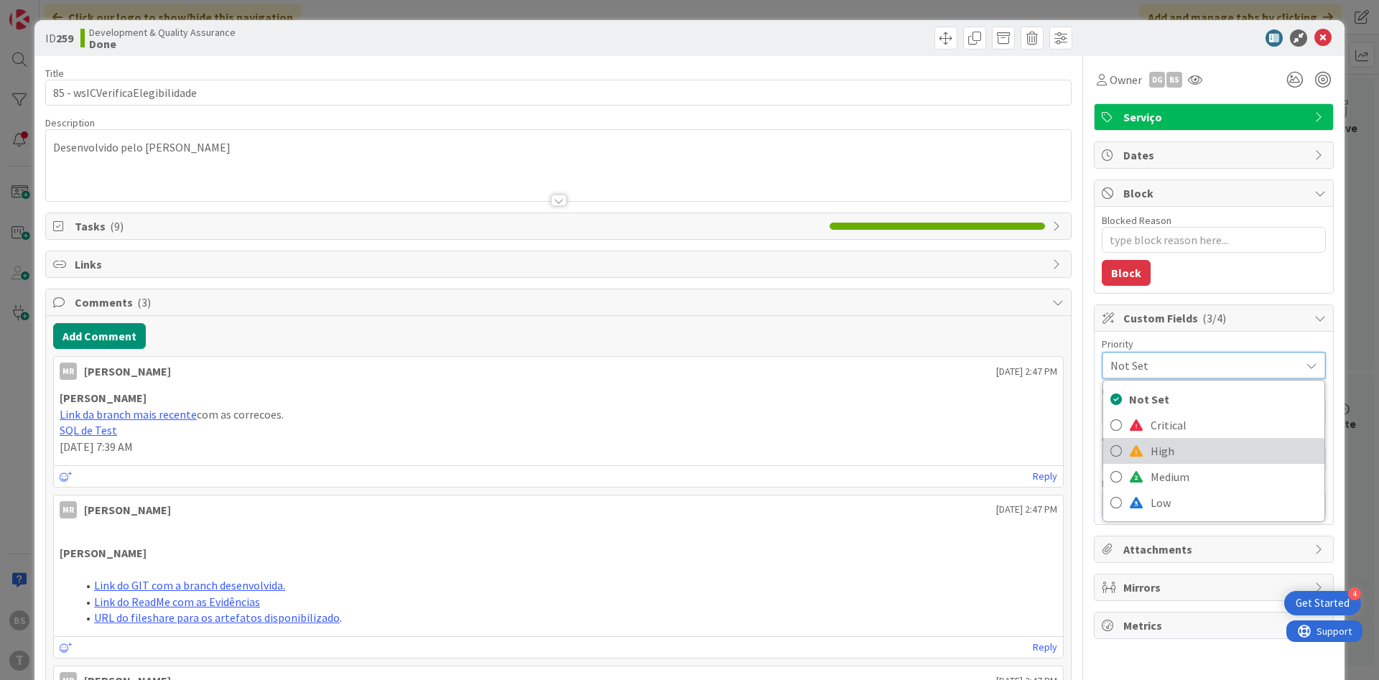
click at [1162, 451] on span "High" at bounding box center [1234, 451] width 167 height 22
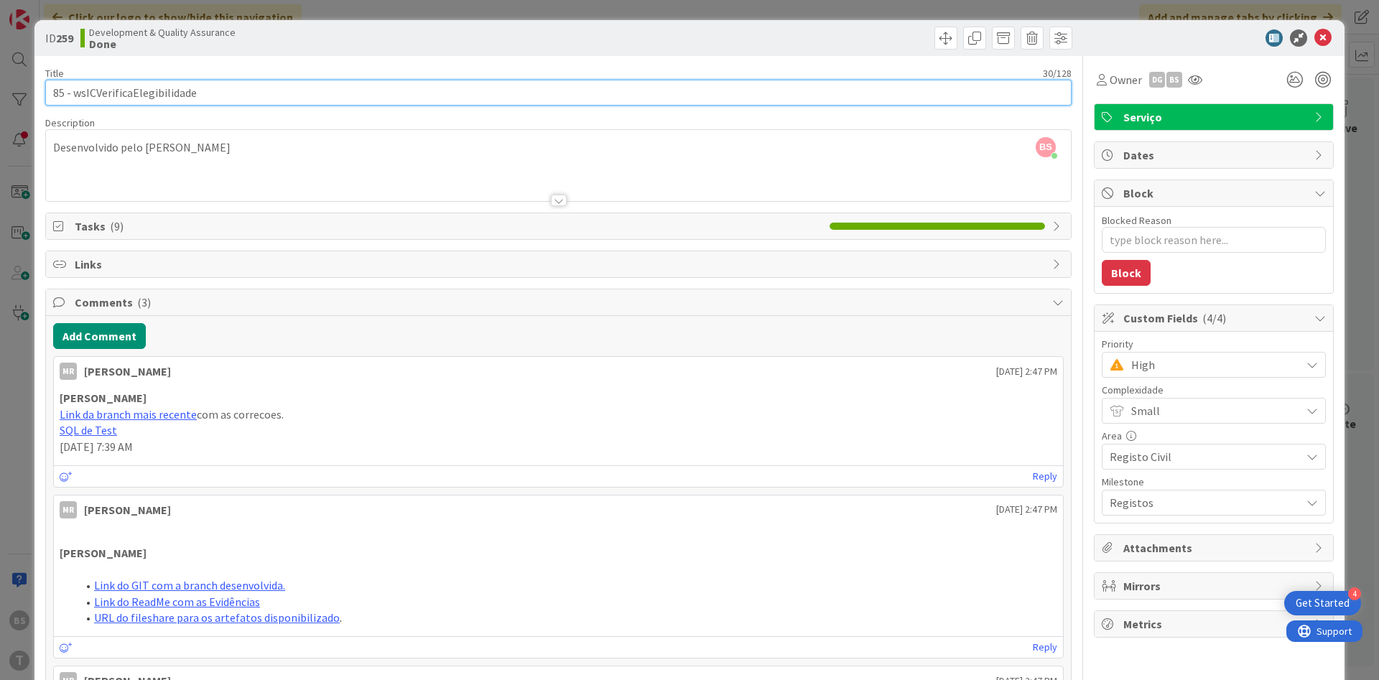
click at [320, 91] on input "85 - wsICVerificaElegibilidade" at bounding box center [558, 93] width 1027 height 26
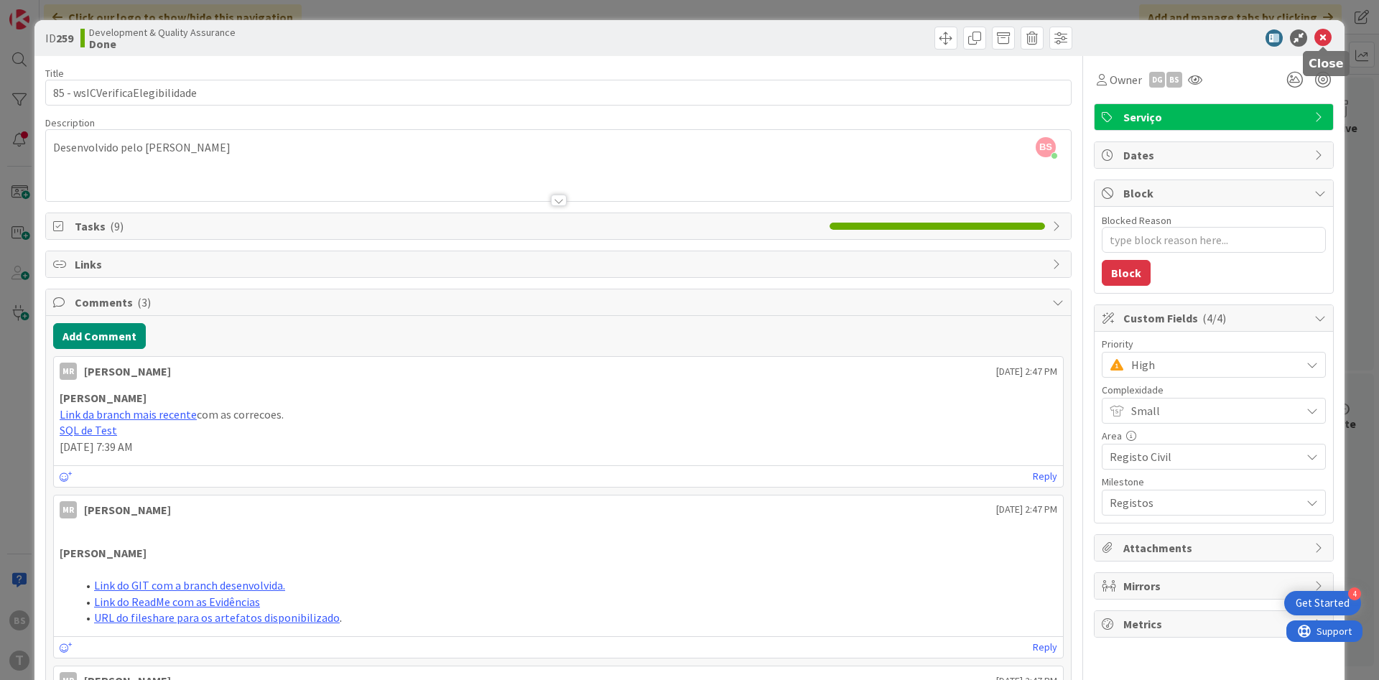
click at [1323, 37] on icon at bounding box center [1323, 37] width 17 height 17
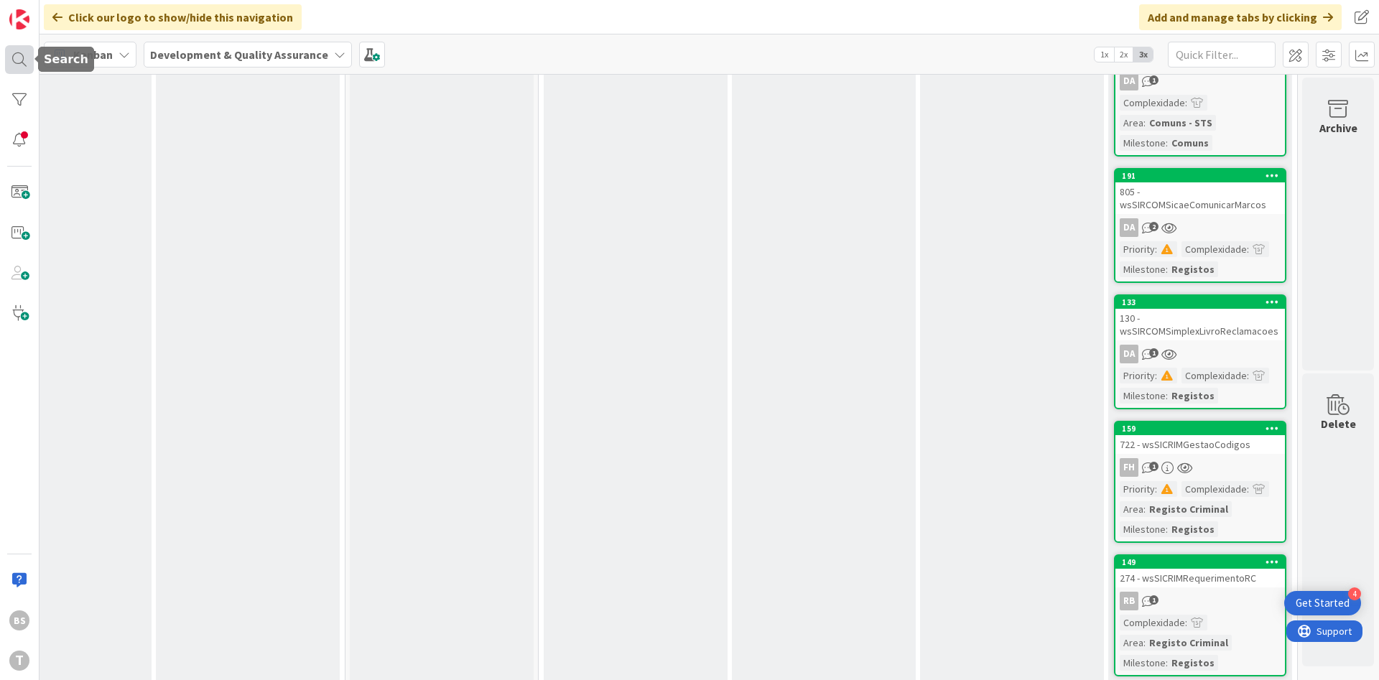
click at [11, 54] on div at bounding box center [19, 59] width 29 height 29
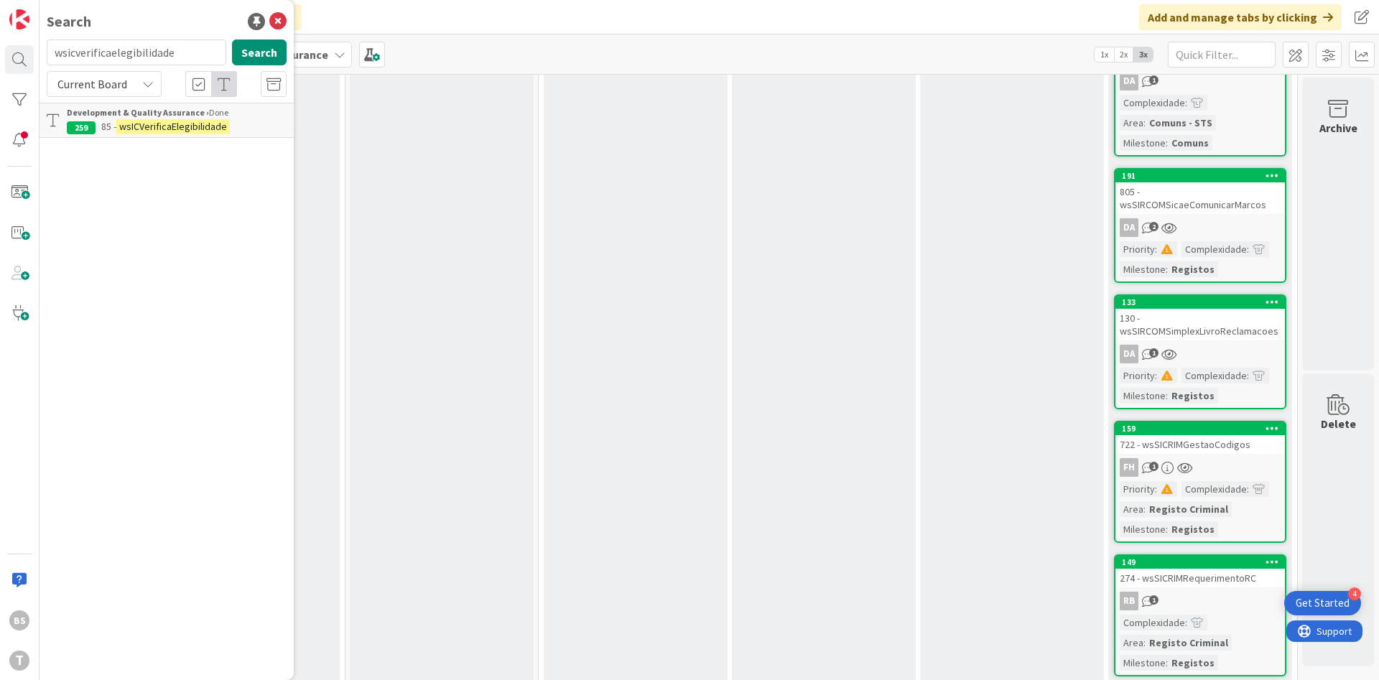
click at [230, 117] on div "Development & Quality Assurance › Done" at bounding box center [177, 112] width 220 height 13
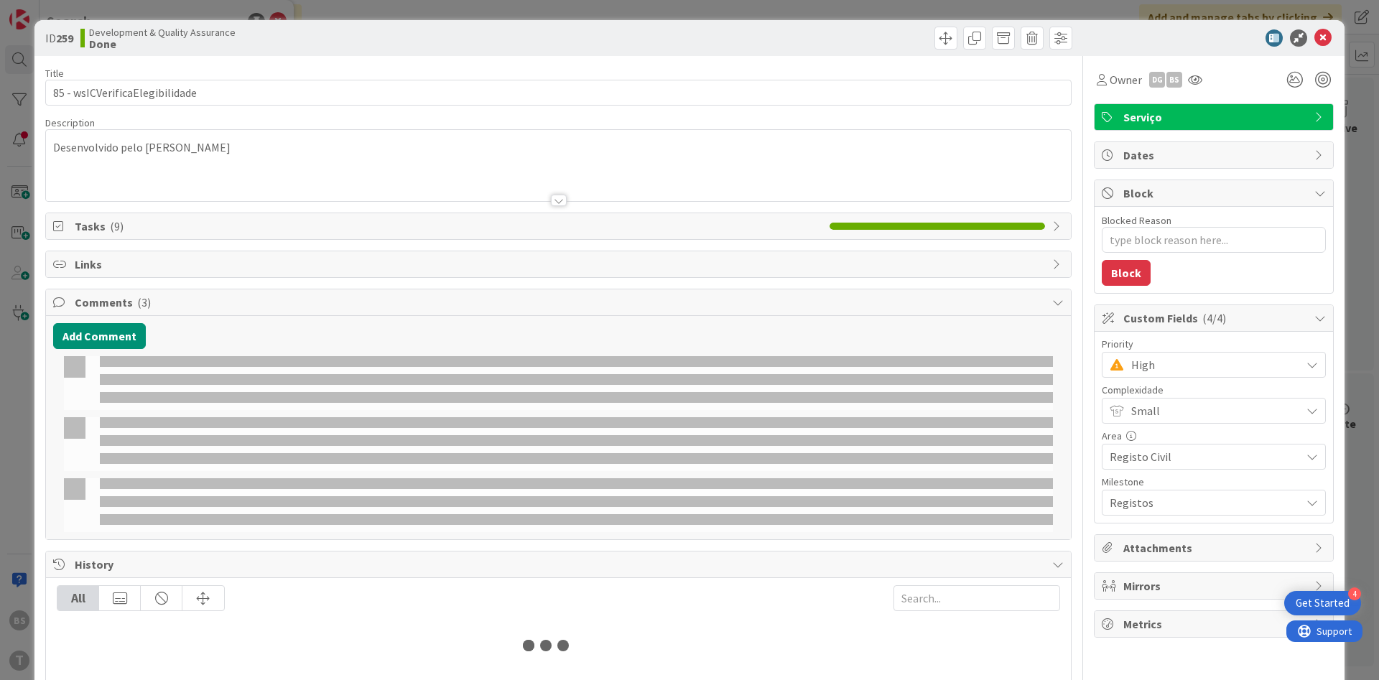
type textarea "x"
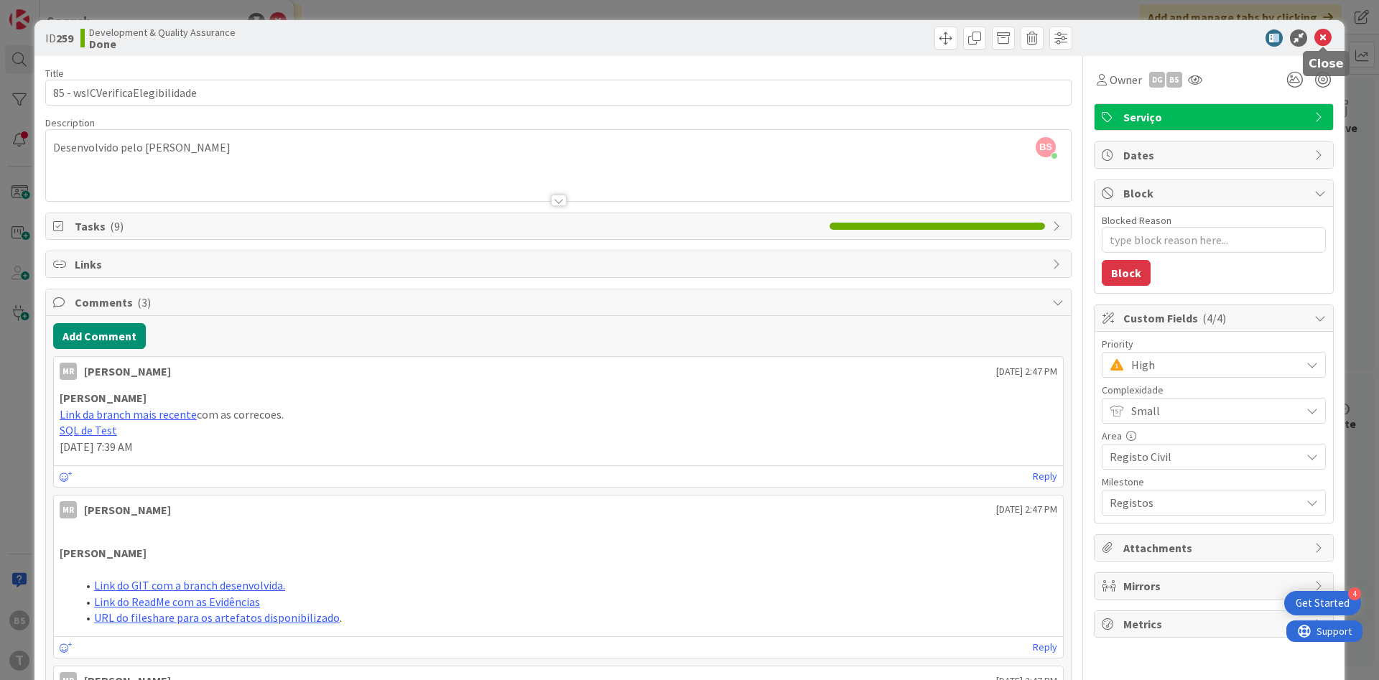
click at [1330, 44] on icon at bounding box center [1323, 37] width 17 height 17
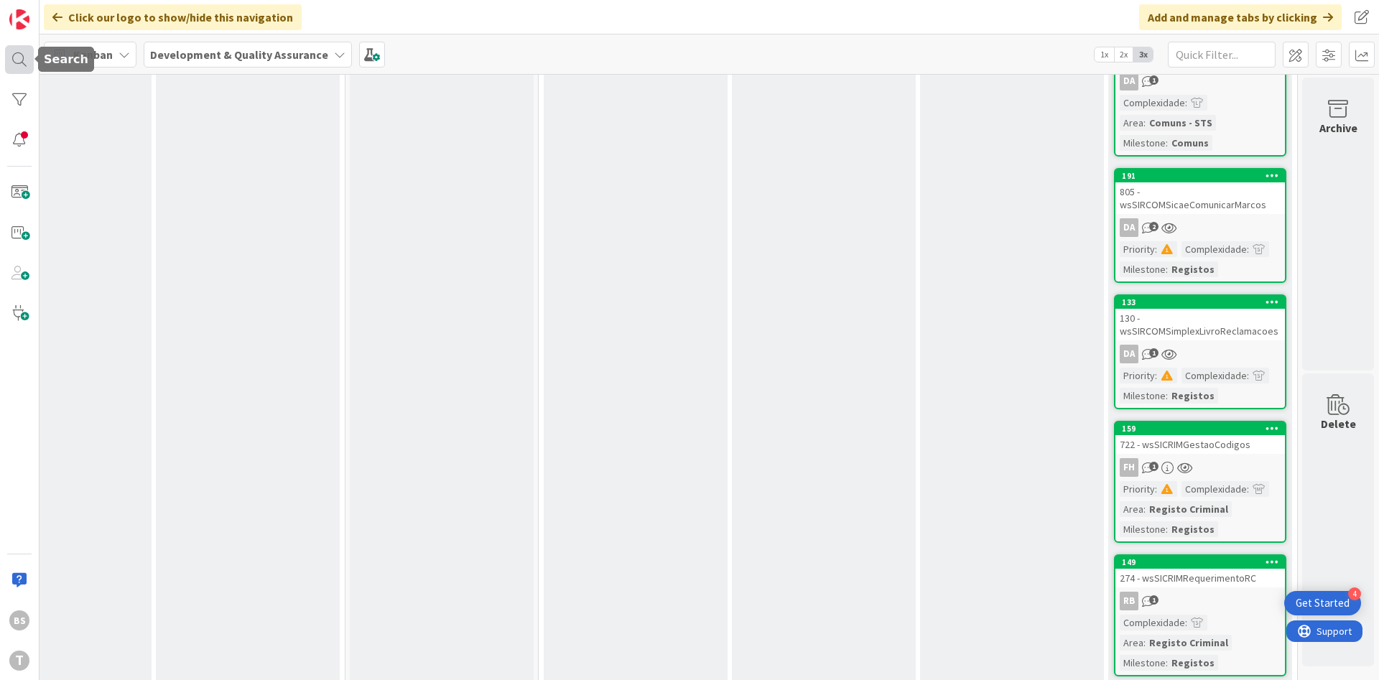
click at [21, 61] on div at bounding box center [19, 59] width 29 height 29
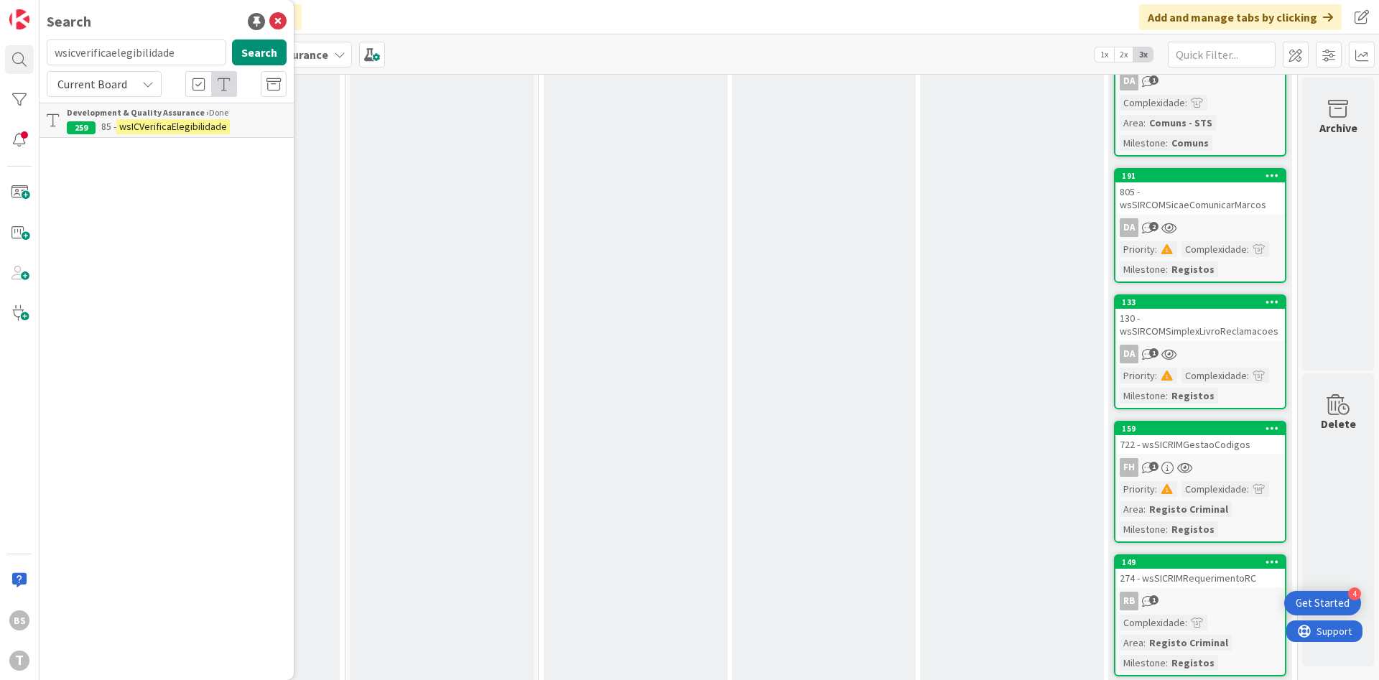
click at [158, 52] on input "wsicverificaelegibilidade" at bounding box center [137, 53] width 180 height 26
type input "wsicsiricprocessoscriarpedidoonlinecallback"
click at [267, 53] on button "Search" at bounding box center [259, 53] width 55 height 26
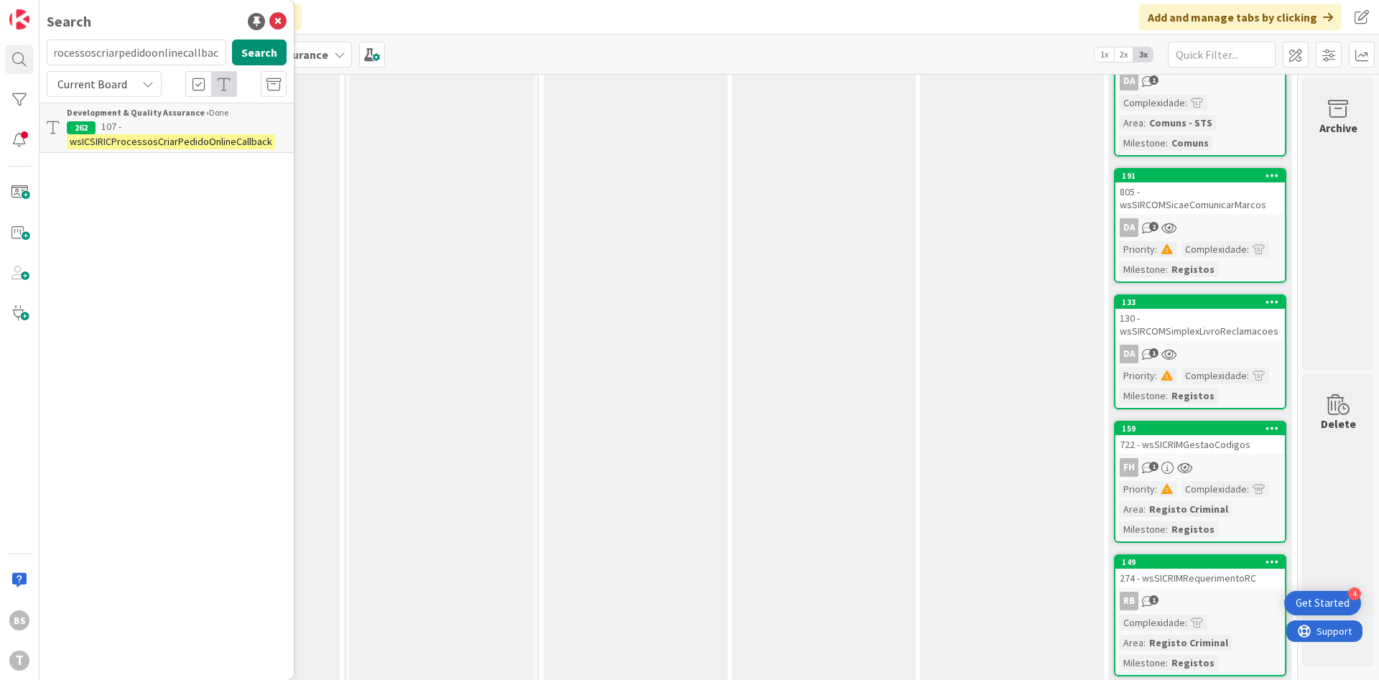
click at [213, 143] on mark "wsICSIRICProcessosCriarPedidoOnlineCallback" at bounding box center [171, 141] width 208 height 15
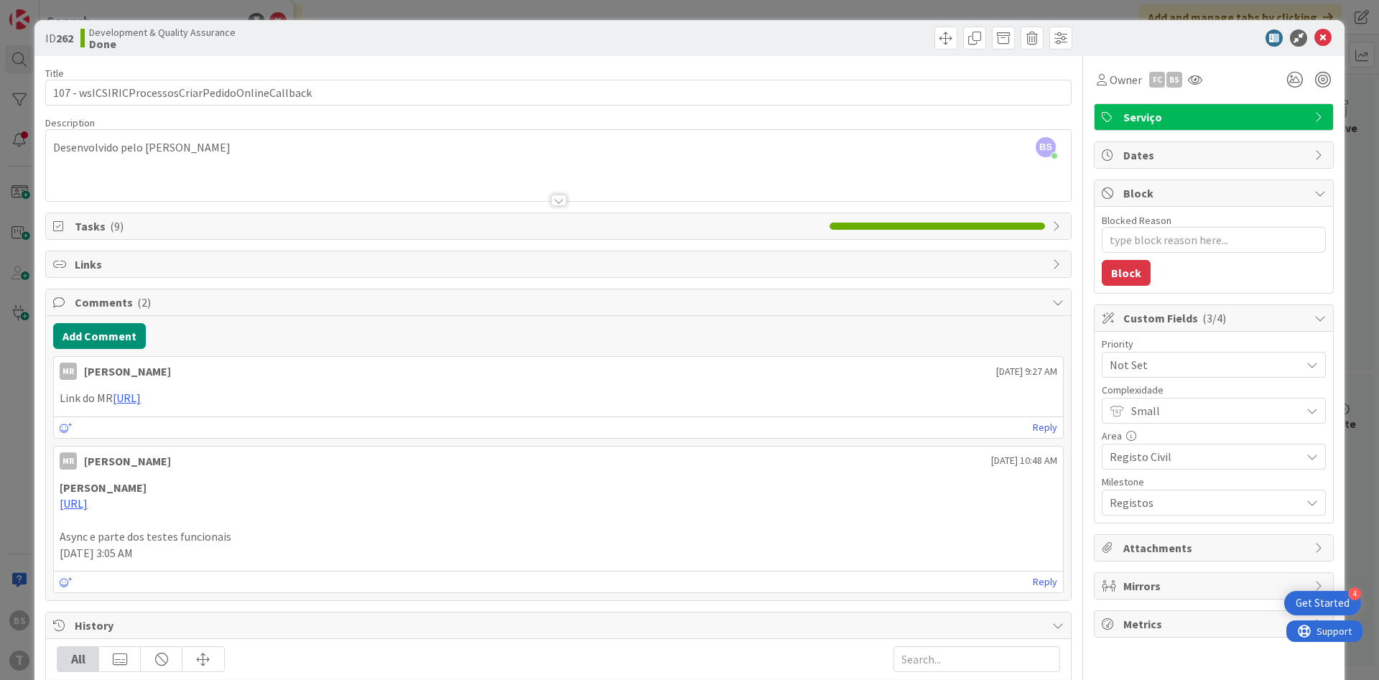
click at [1175, 360] on span "Not Set" at bounding box center [1202, 365] width 184 height 20
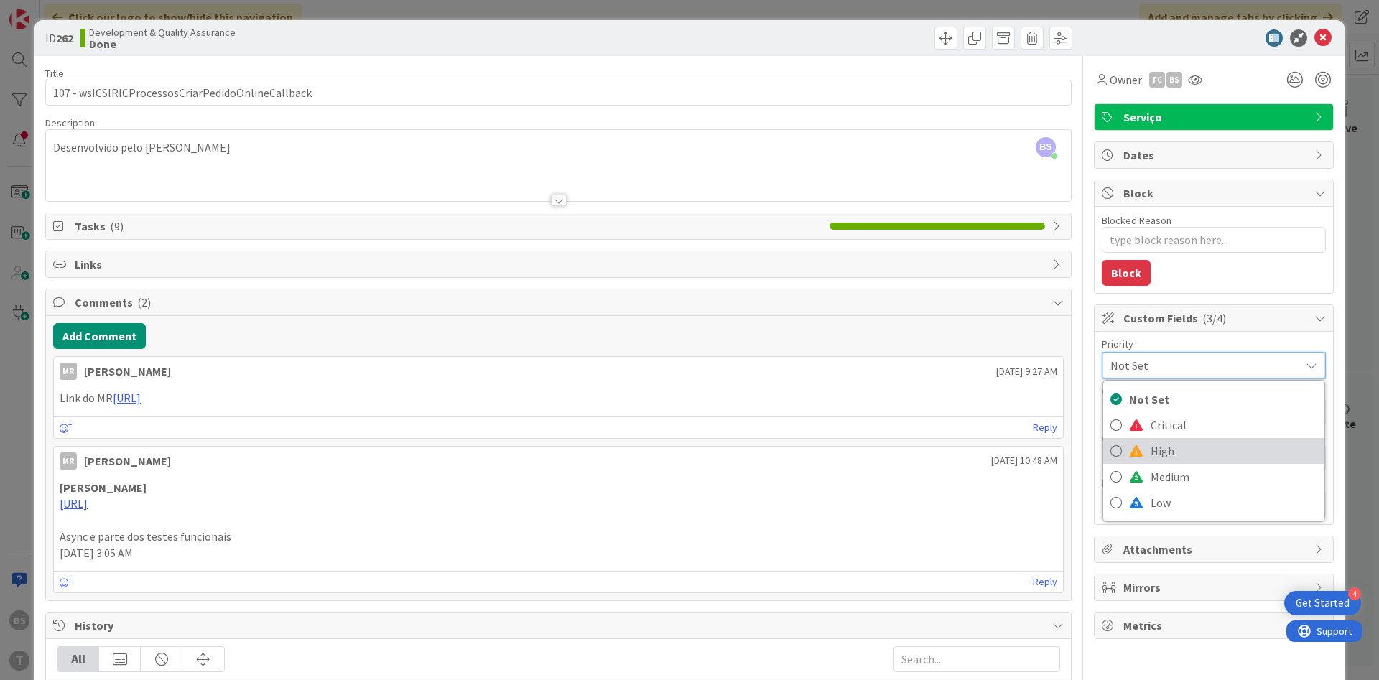
click at [1181, 450] on span "High" at bounding box center [1234, 451] width 167 height 22
type textarea "x"
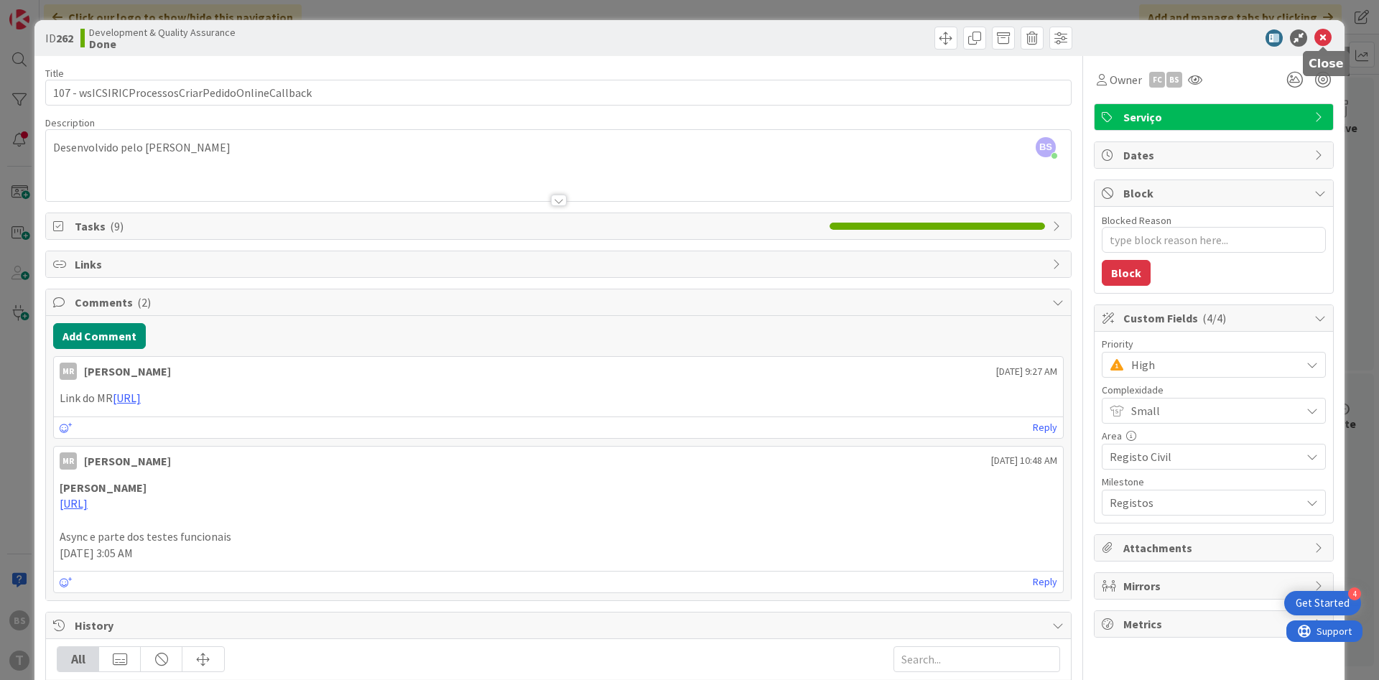
click at [1326, 45] on icon at bounding box center [1323, 37] width 17 height 17
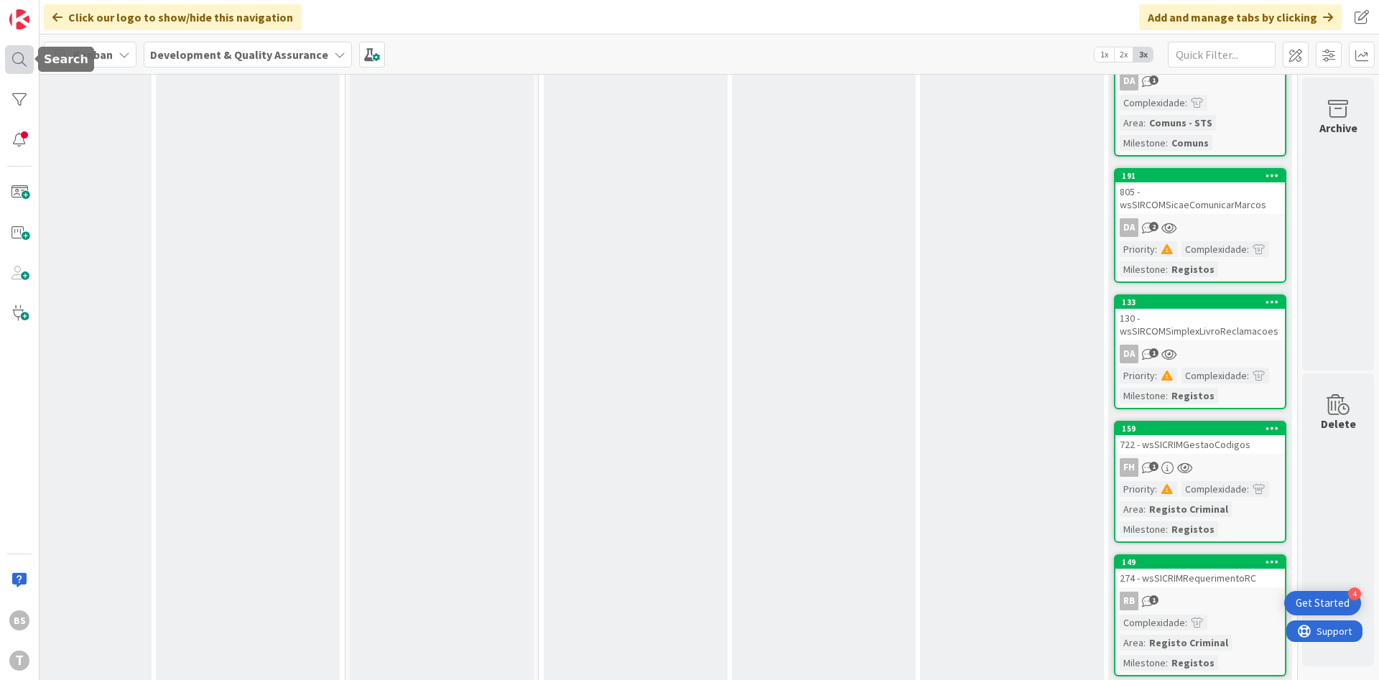
click at [33, 61] on div at bounding box center [19, 59] width 29 height 29
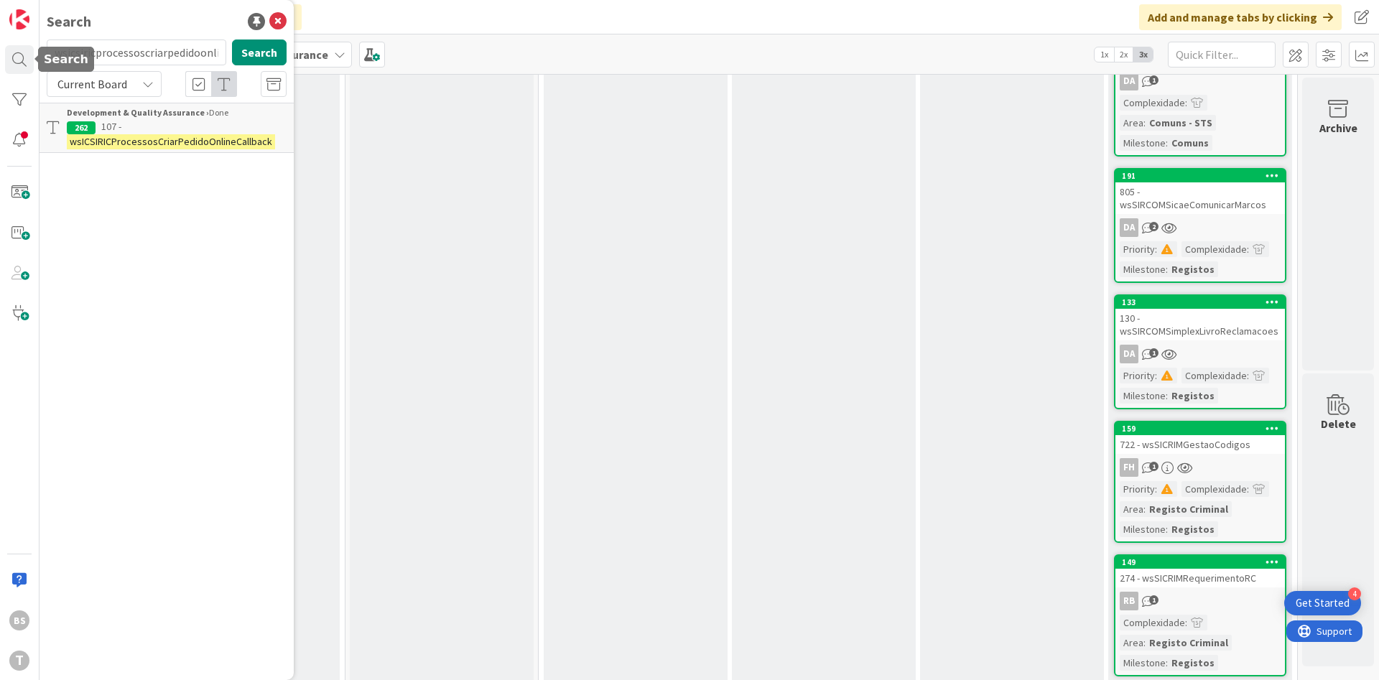
scroll to position [0, 49]
click at [177, 58] on input "wsicsiricprocessoscriarpedidoonlinecallback" at bounding box center [137, 53] width 180 height 26
type input "wsirnpdjconsultamoradaentidade"
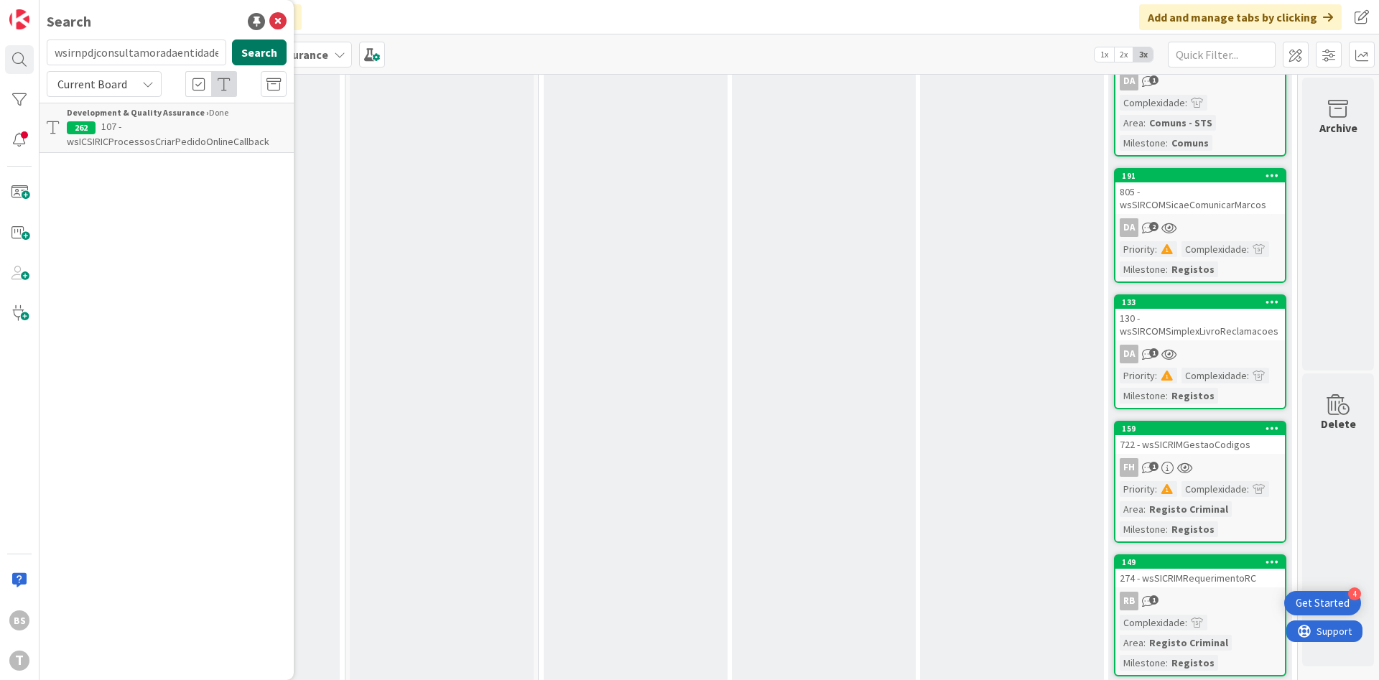
click at [272, 50] on button "Search" at bounding box center [259, 53] width 55 height 26
click at [232, 123] on mark "wsIRNPDJConsultaMoradaEntidade" at bounding box center [198, 126] width 155 height 15
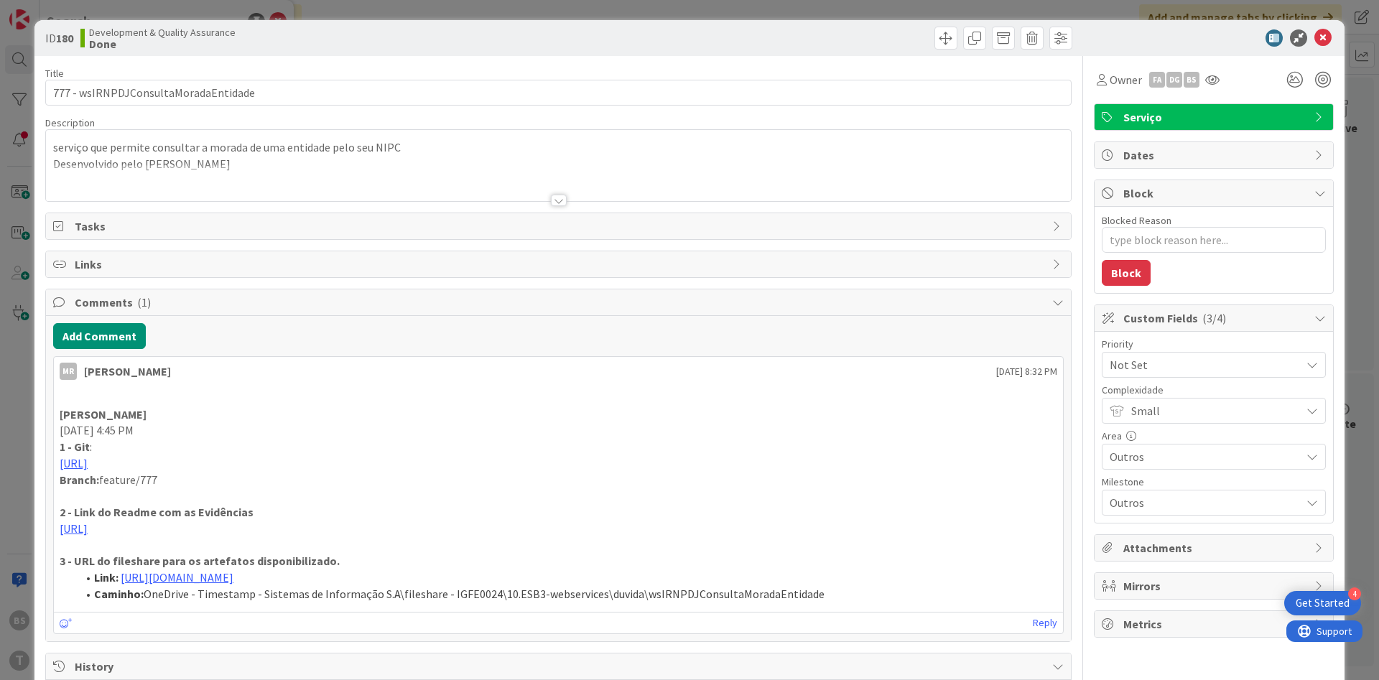
click at [1203, 359] on span "Not Set" at bounding box center [1202, 365] width 184 height 20
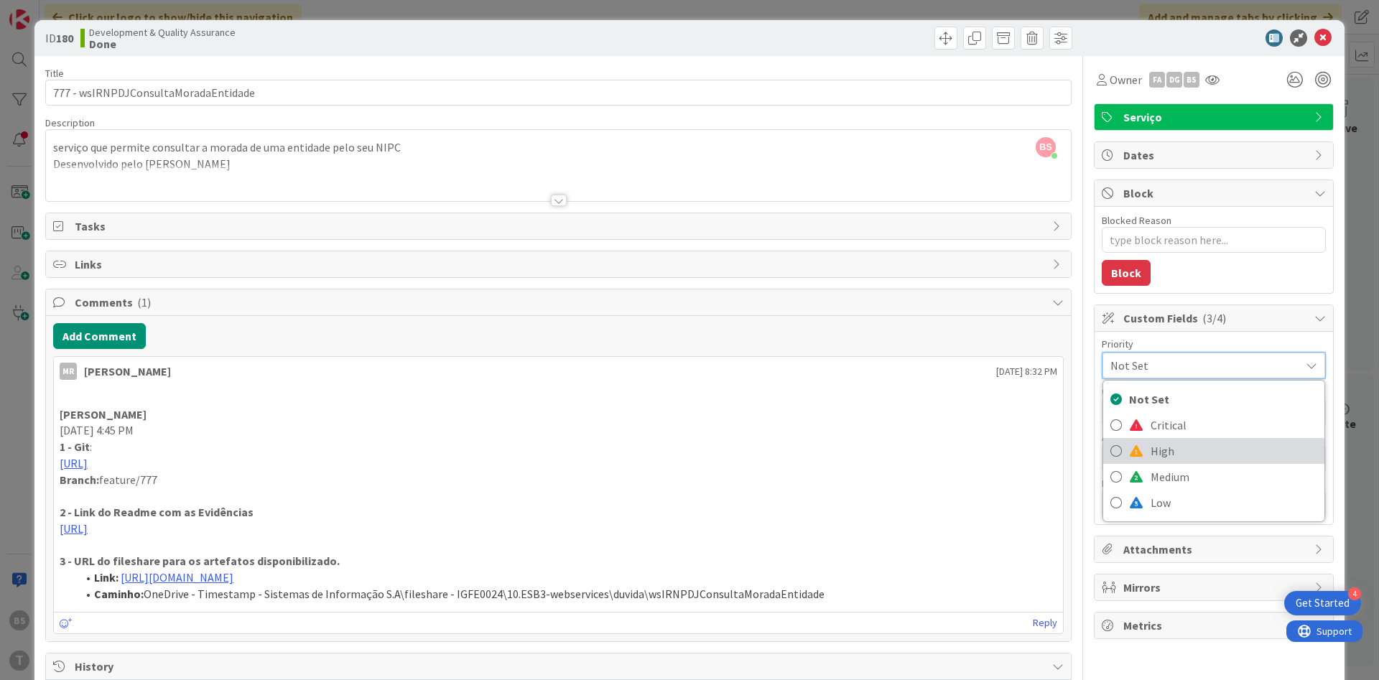
click at [1195, 445] on span "High" at bounding box center [1234, 451] width 167 height 22
type textarea "x"
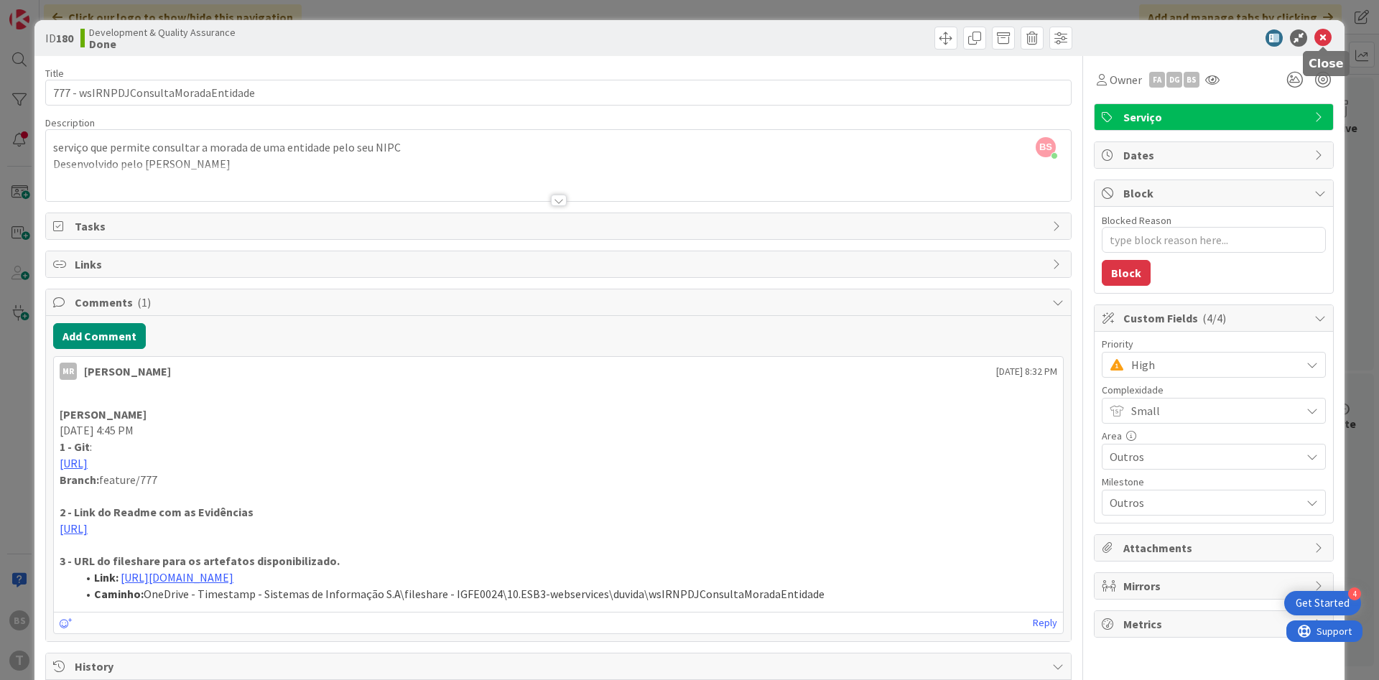
click at [1323, 37] on icon at bounding box center [1323, 37] width 17 height 17
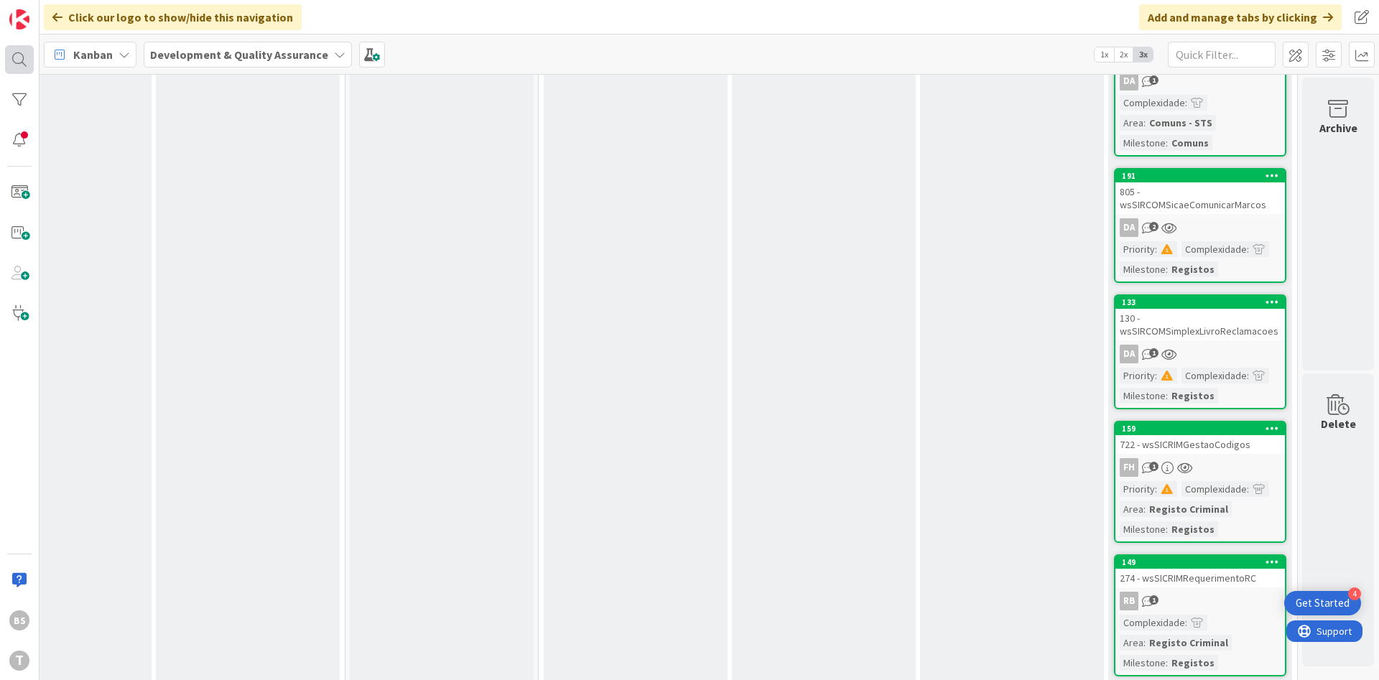
click at [32, 55] on div at bounding box center [19, 59] width 29 height 29
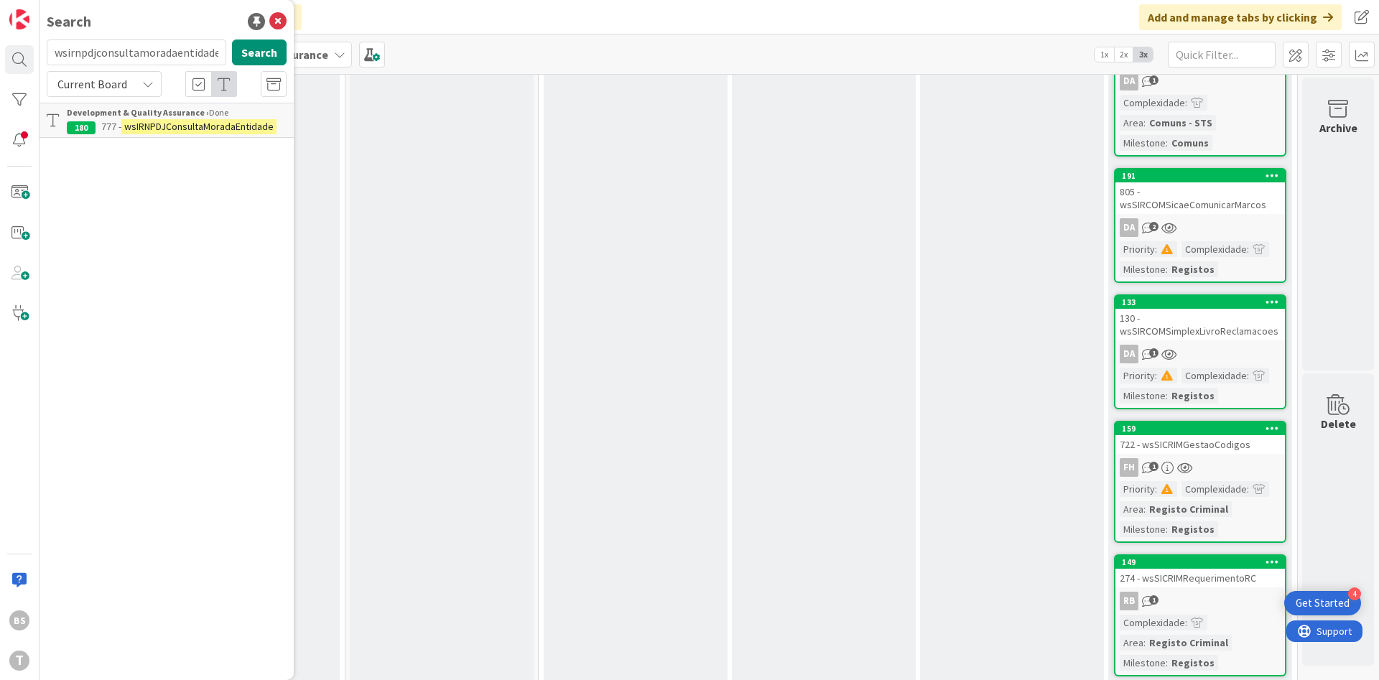
click at [181, 55] on input "wsirnpdjconsultamoradaentidade" at bounding box center [137, 53] width 180 height 26
type input "wsrecluscartaoreclusoconfigurarregras"
click at [242, 55] on button "Search" at bounding box center [259, 53] width 55 height 26
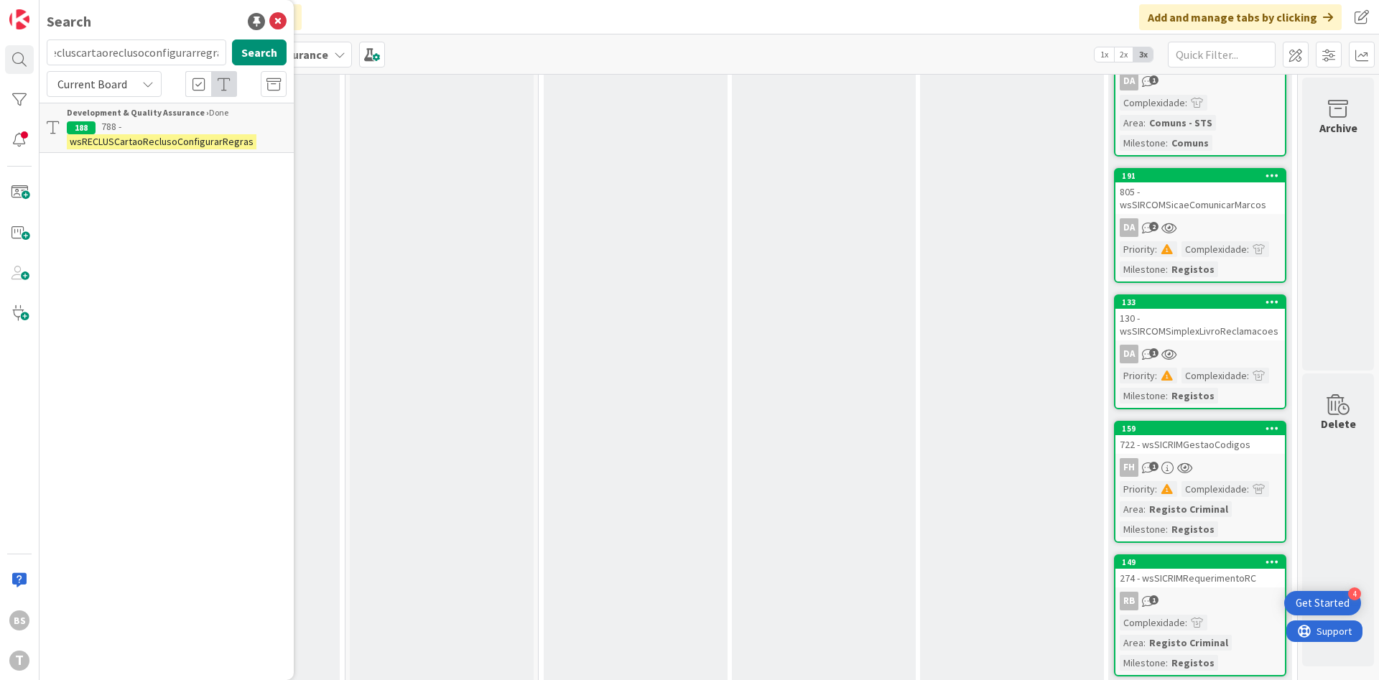
click at [221, 128] on p "788 - wsRECLUSCartaoReclusoConfigurarRegras" at bounding box center [177, 134] width 220 height 30
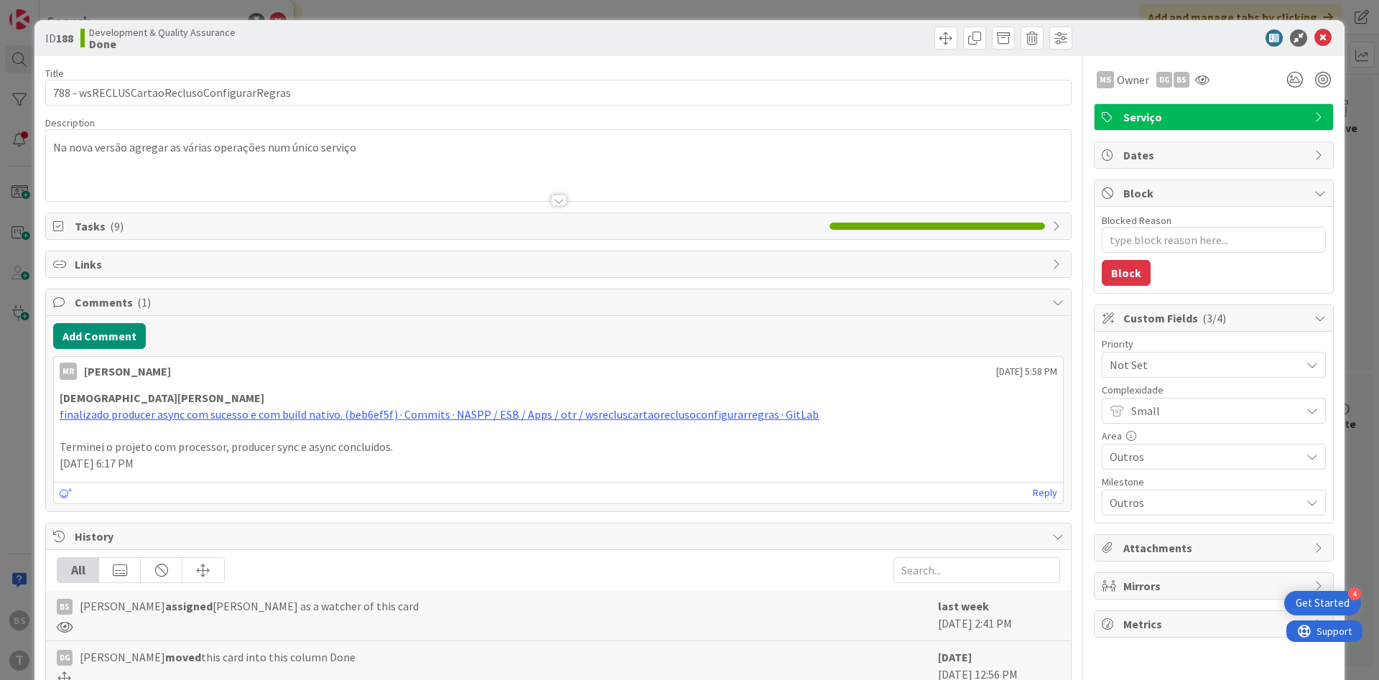
click at [1221, 356] on span "Not Set" at bounding box center [1202, 365] width 184 height 20
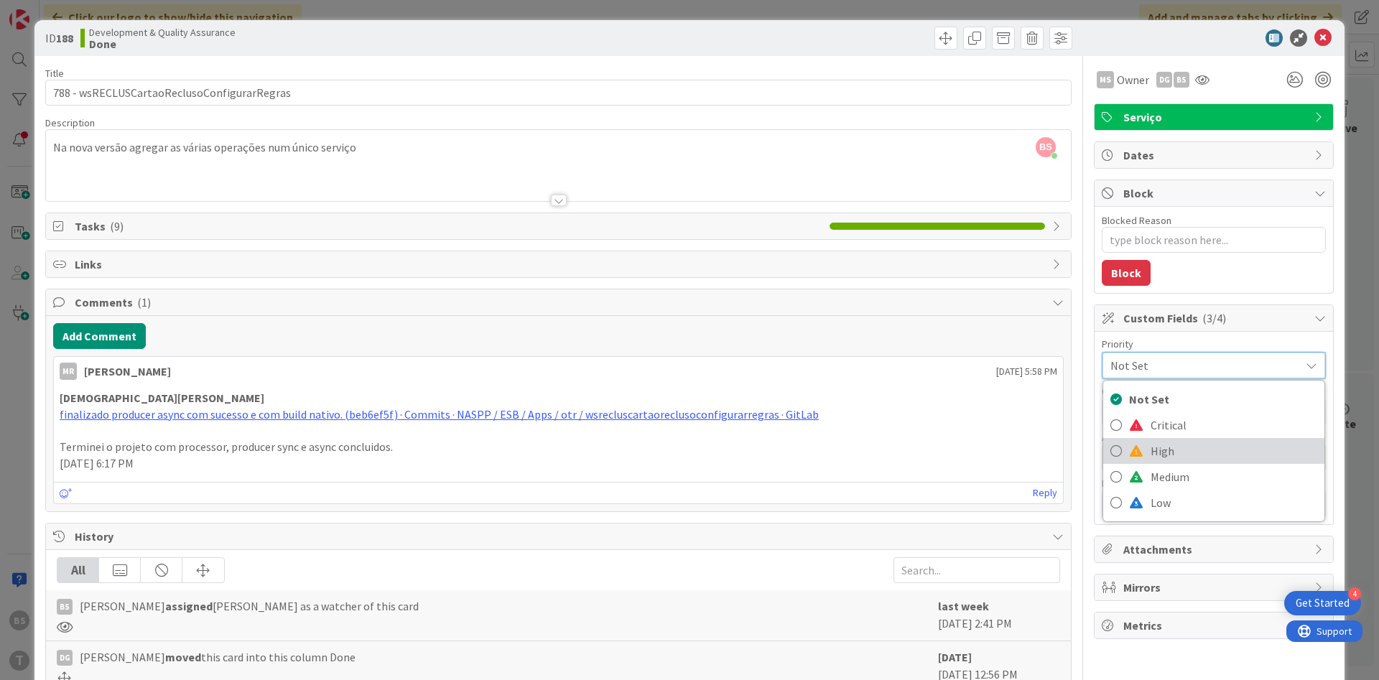
click at [1190, 457] on span "High" at bounding box center [1234, 451] width 167 height 22
type textarea "x"
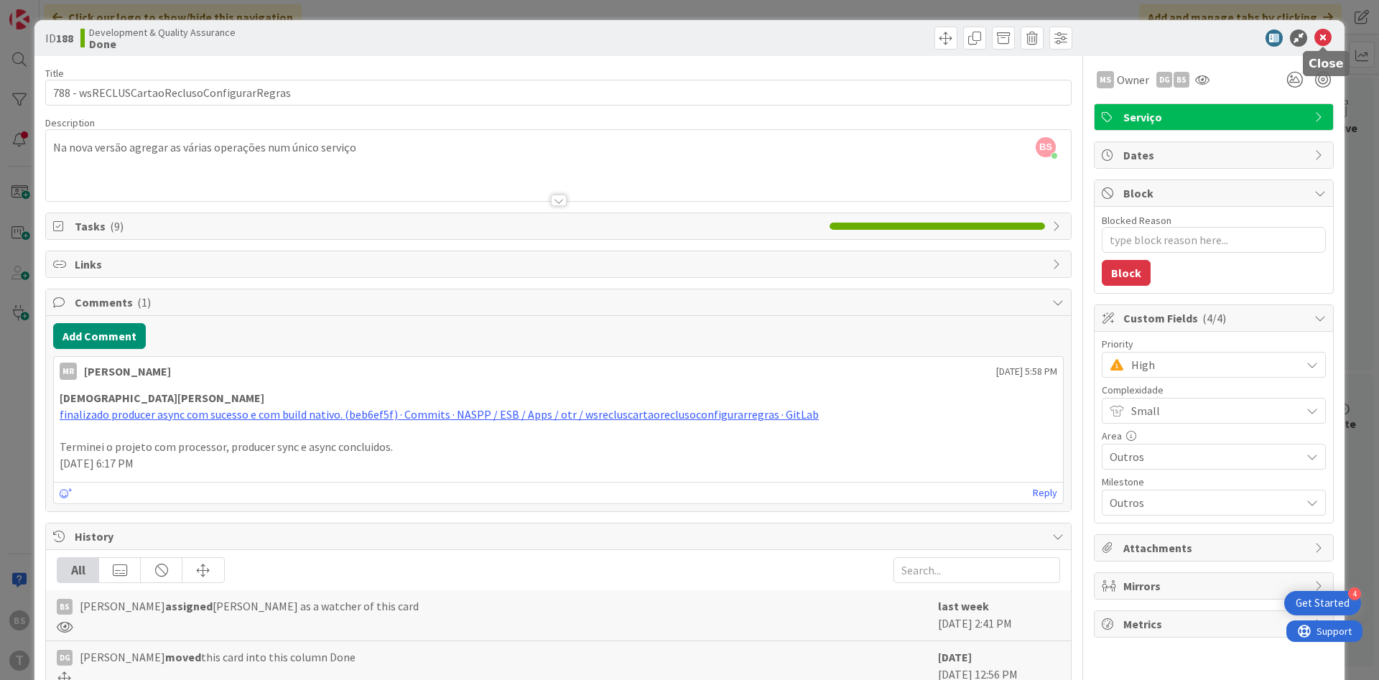
click at [1325, 40] on icon at bounding box center [1323, 37] width 17 height 17
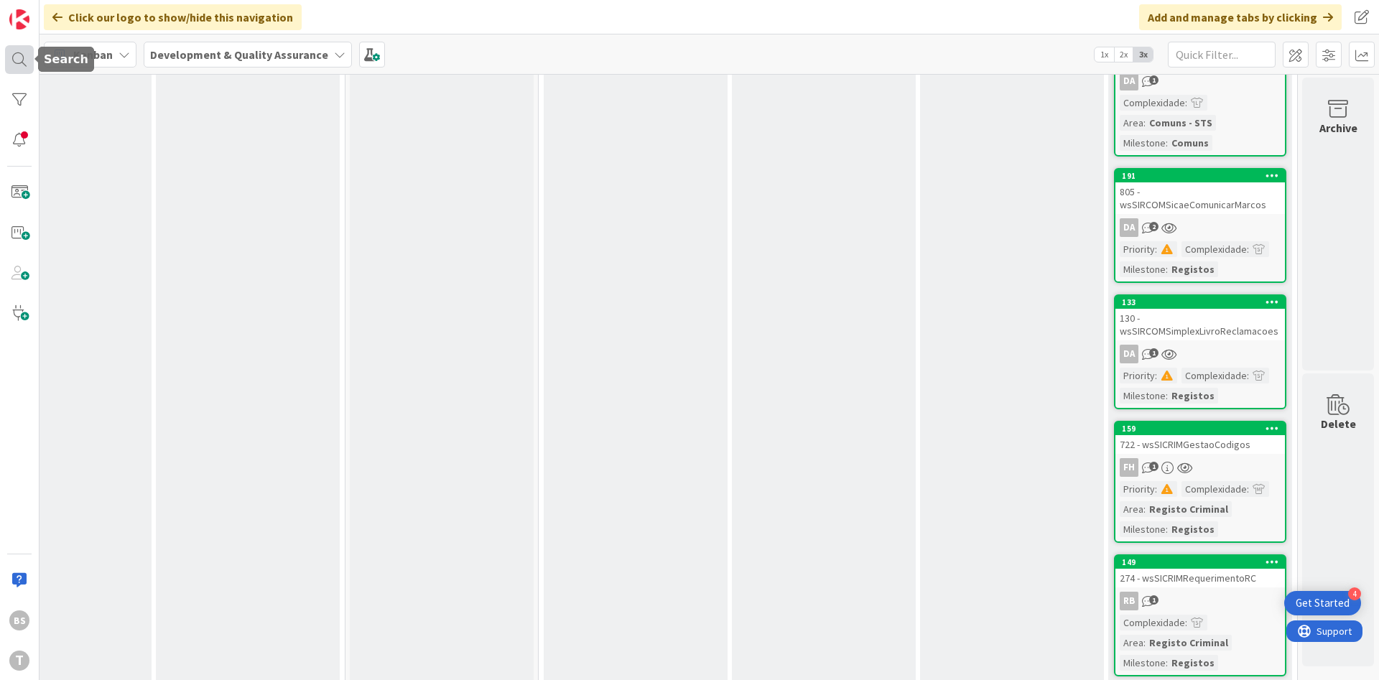
click at [26, 68] on div at bounding box center [19, 59] width 29 height 29
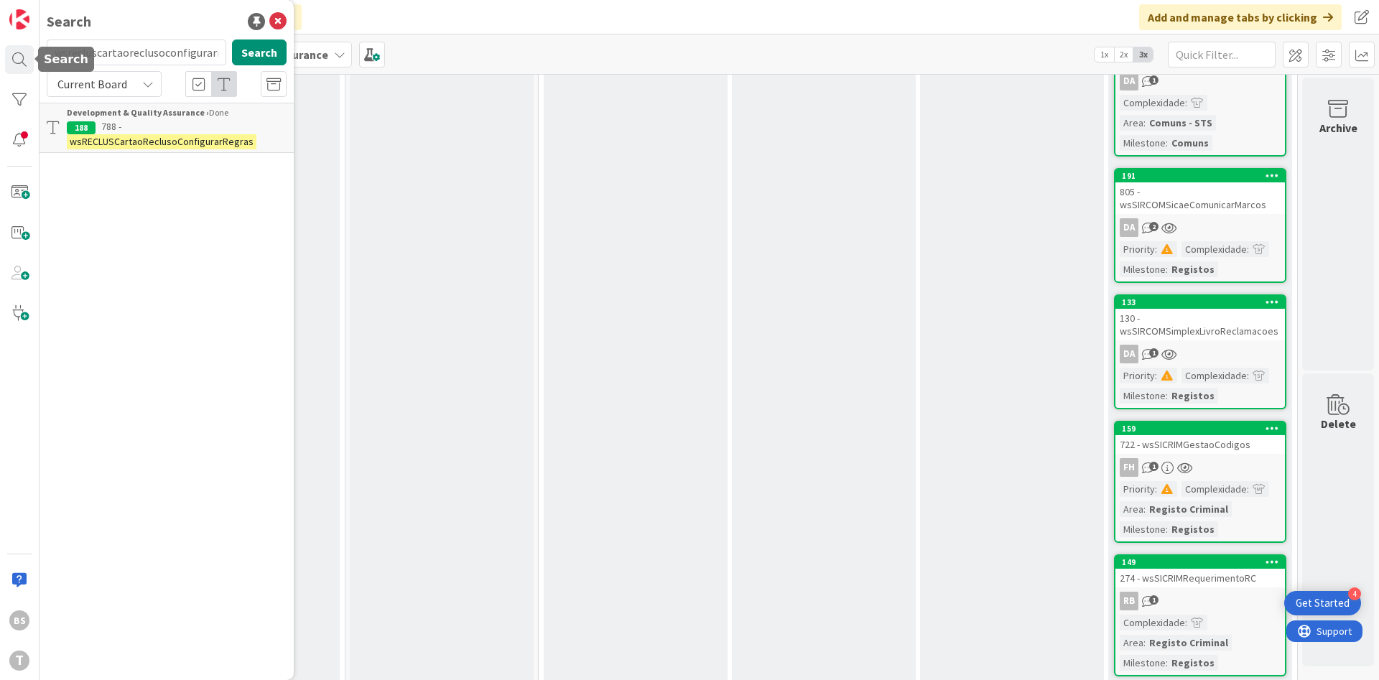
scroll to position [0, 21]
click at [172, 52] on input "wsrecluscartaoreclusoconfigurarregras" at bounding box center [137, 53] width 180 height 26
type input "wsiccomunicaobito"
click at [272, 46] on button "Search" at bounding box center [259, 53] width 55 height 26
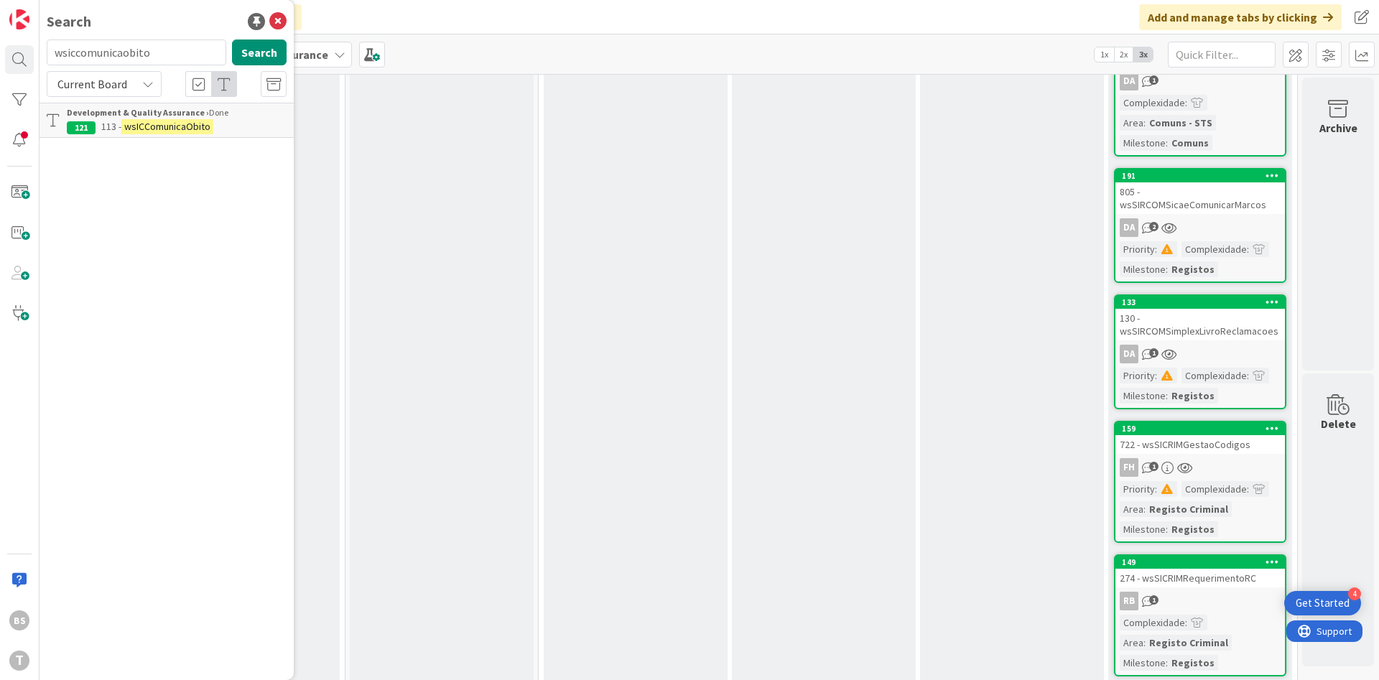
click at [205, 130] on mark "wsICComunicaObito" at bounding box center [167, 126] width 92 height 15
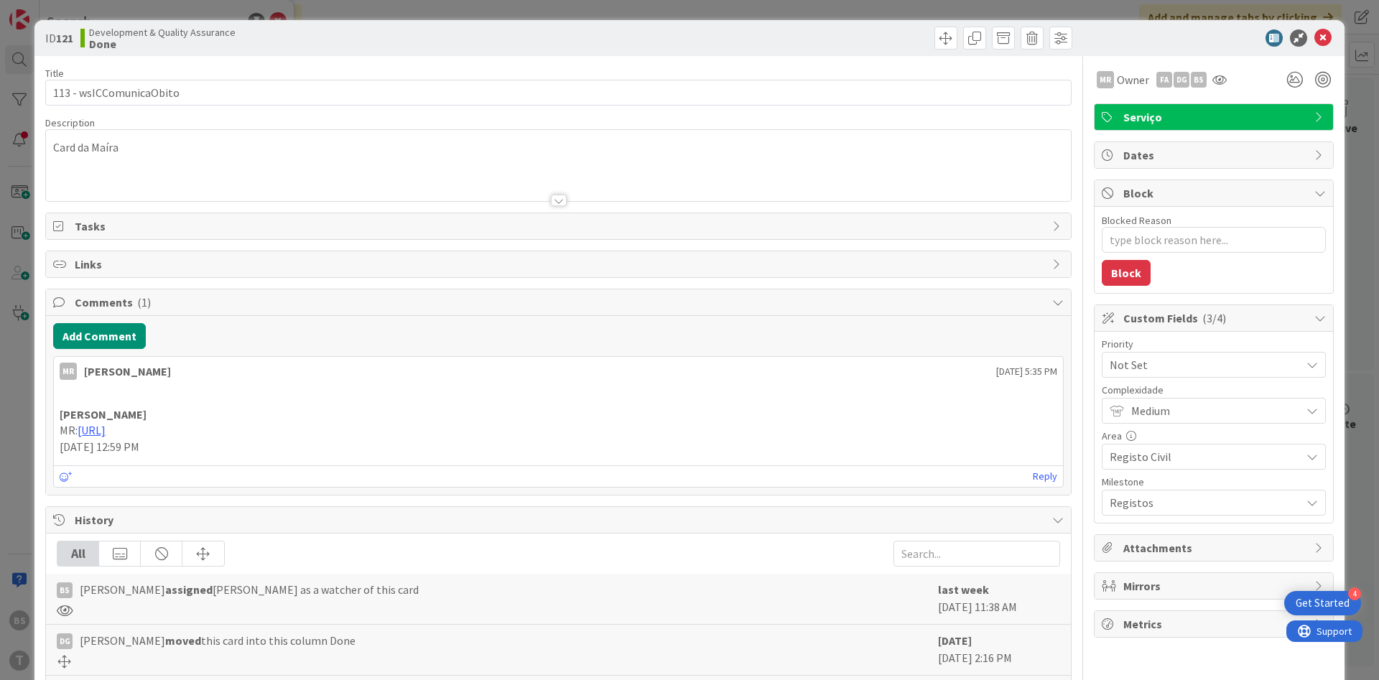
click at [1172, 371] on span "Not Set" at bounding box center [1202, 365] width 184 height 20
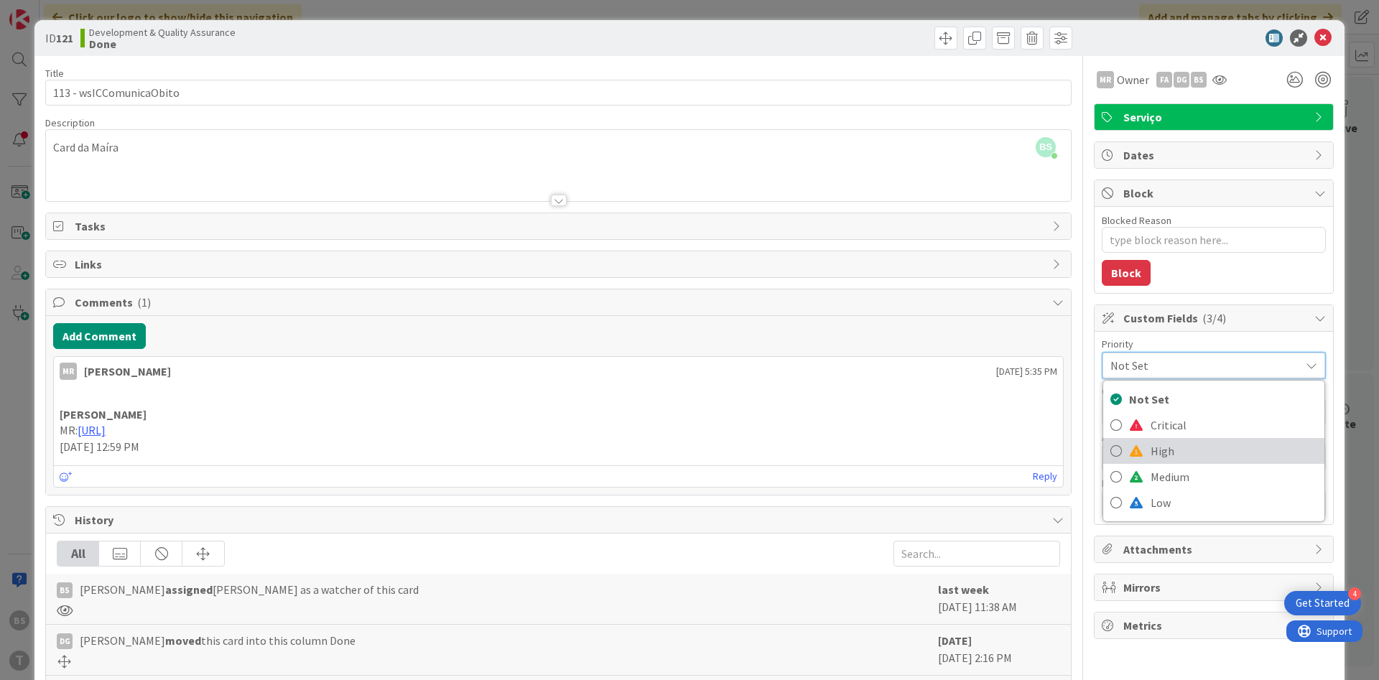
click at [1167, 441] on span "High" at bounding box center [1234, 451] width 167 height 22
type textarea "x"
click at [909, 149] on div "Card da Maíra" at bounding box center [558, 168] width 1025 height 65
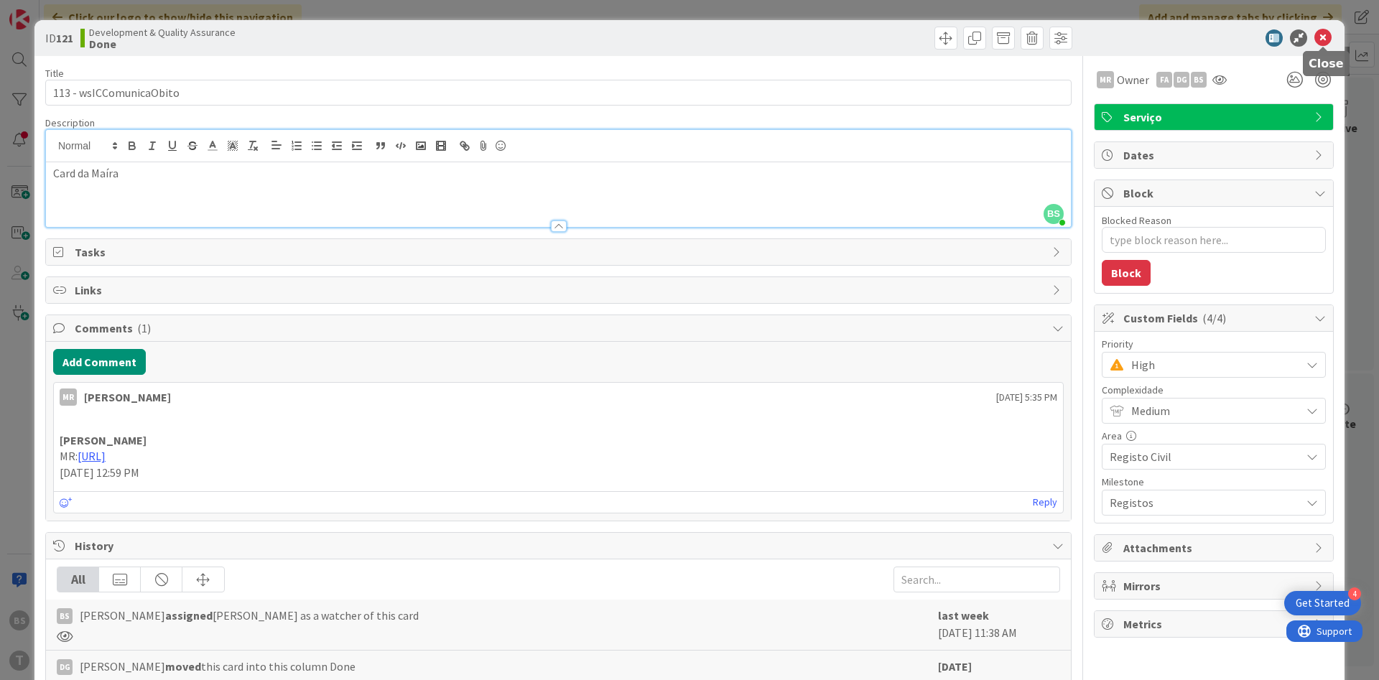
click at [1328, 34] on icon at bounding box center [1323, 37] width 17 height 17
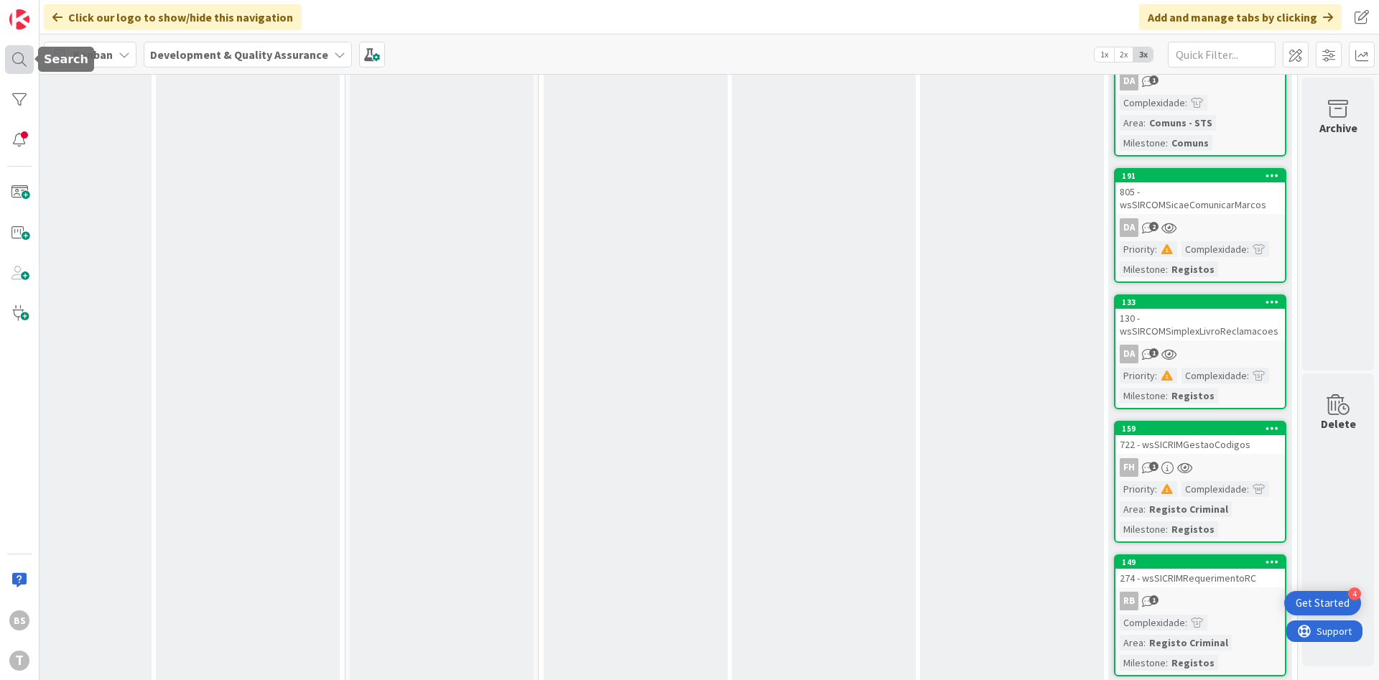
click at [27, 60] on div at bounding box center [19, 59] width 29 height 29
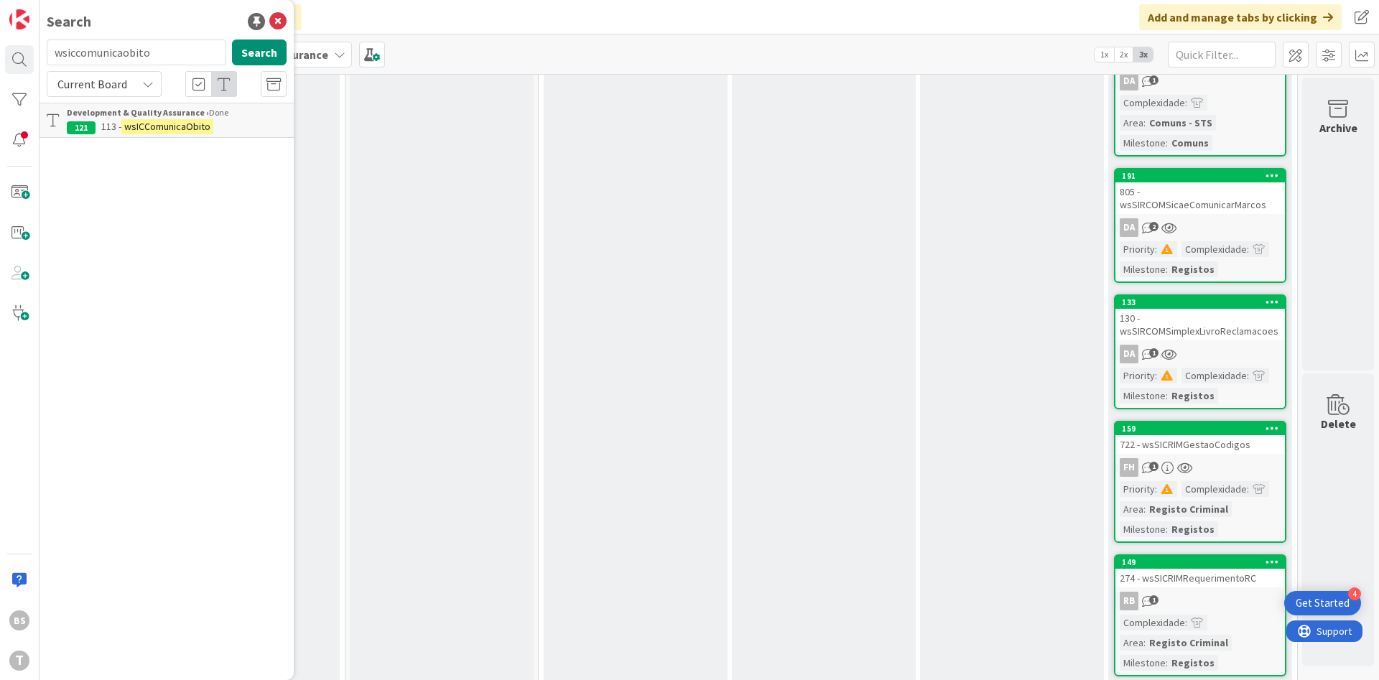
click at [132, 50] on input "wsiccomunicaobito" at bounding box center [137, 53] width 180 height 26
type input "wssiricinserirnacionalidadecallback"
click at [252, 54] on button "Search" at bounding box center [259, 53] width 55 height 26
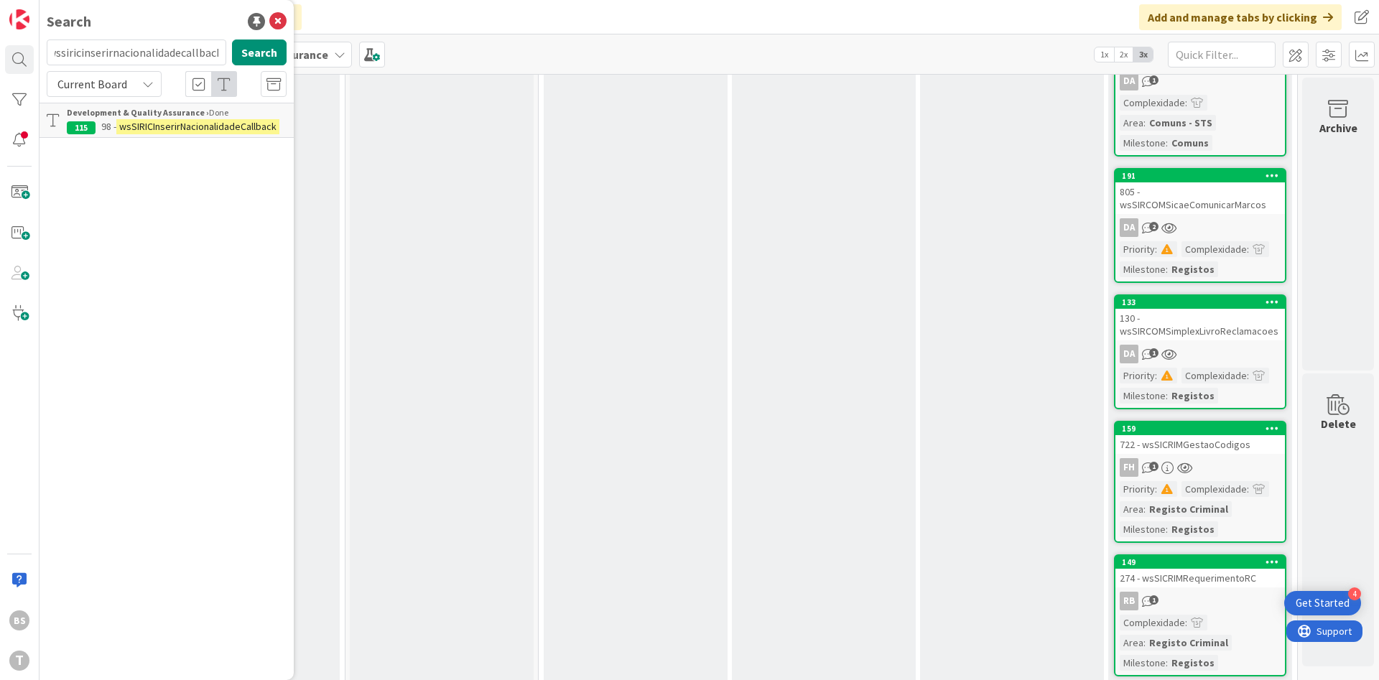
click at [220, 115] on div "Development & Quality Assurance › Done" at bounding box center [177, 112] width 220 height 13
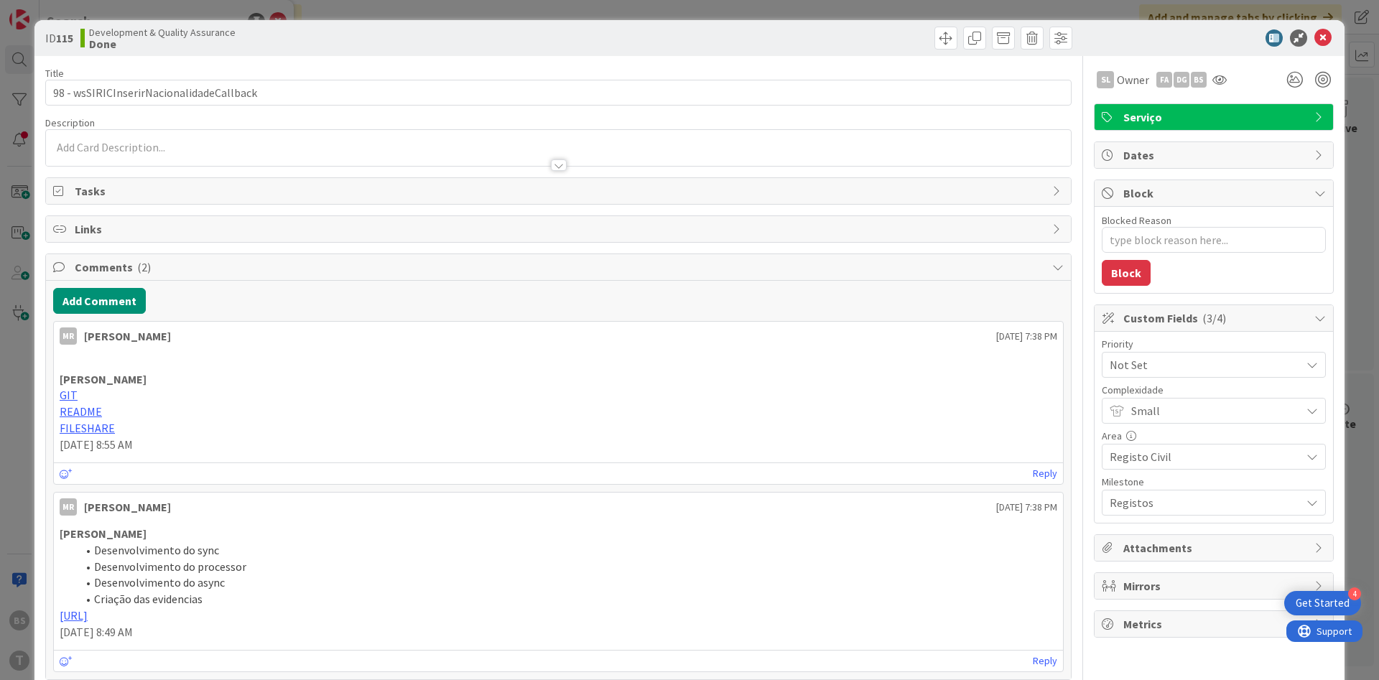
click at [1154, 362] on span "Not Set" at bounding box center [1202, 365] width 184 height 20
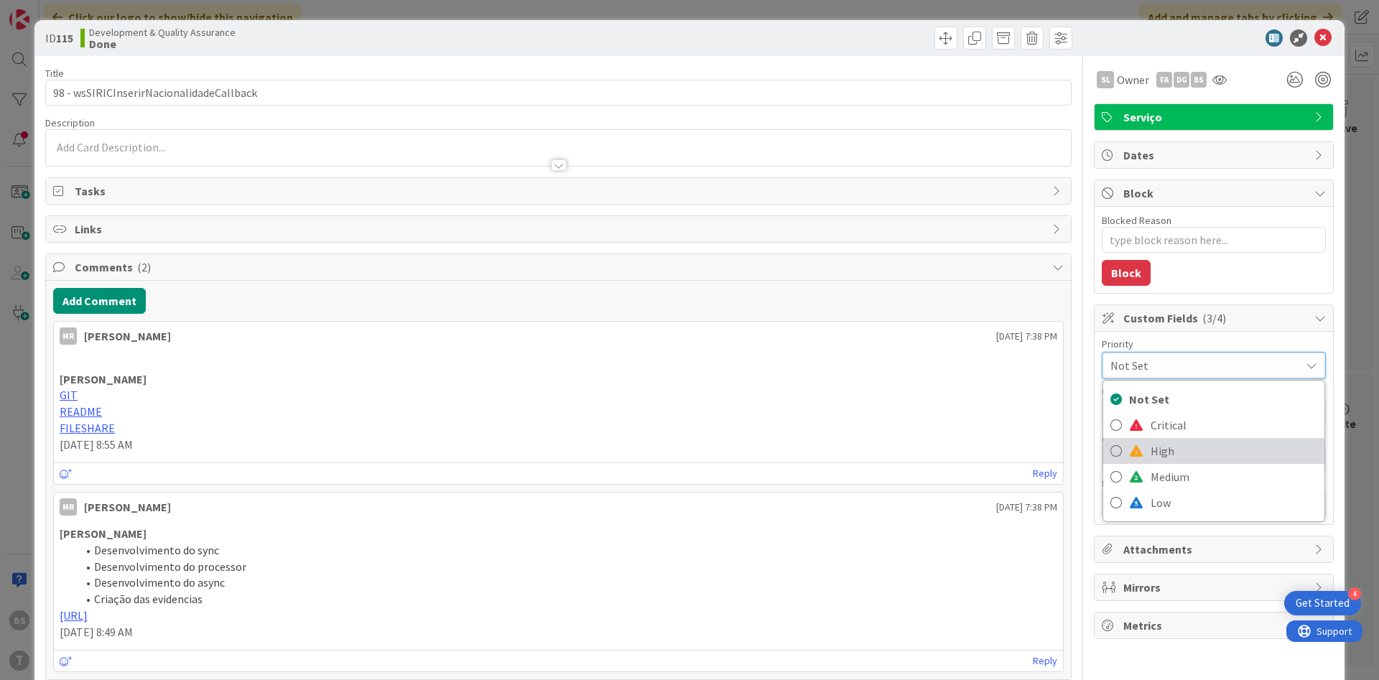
click at [1162, 445] on span "High" at bounding box center [1234, 451] width 167 height 22
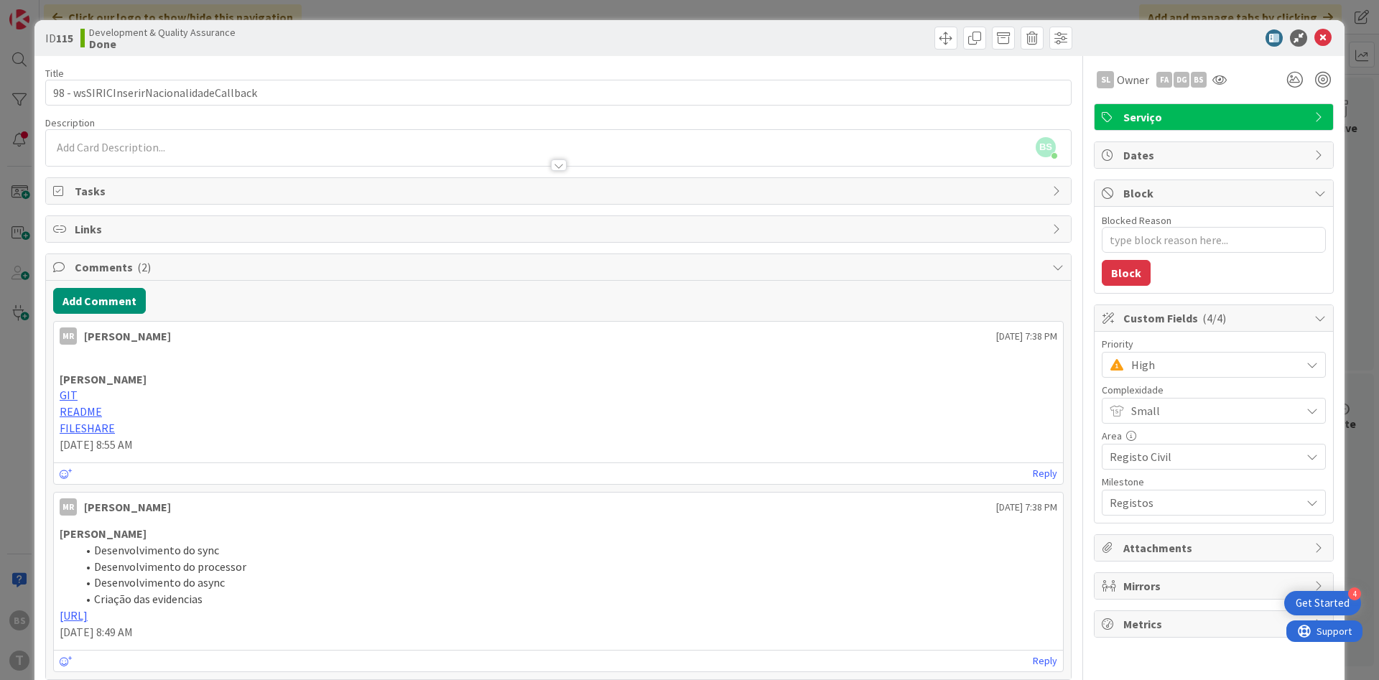
type textarea "x"
click at [1327, 40] on icon at bounding box center [1323, 37] width 17 height 17
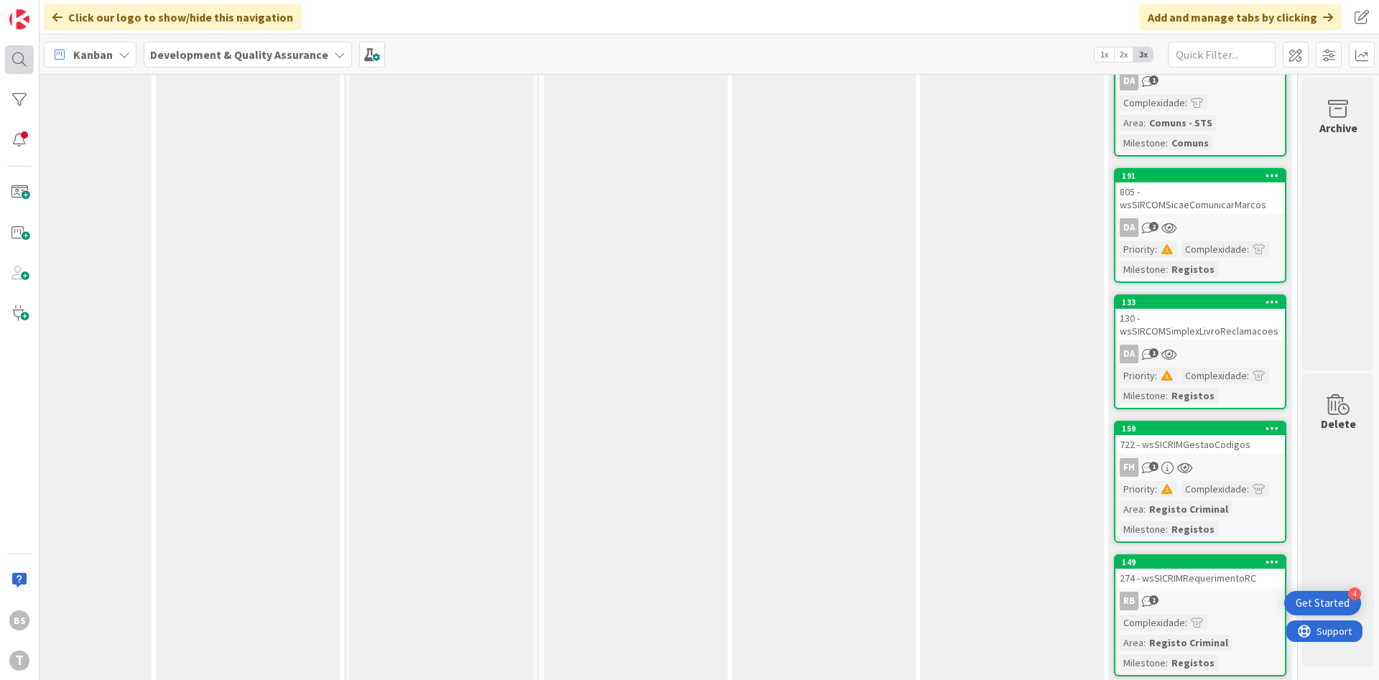
click at [23, 65] on div at bounding box center [19, 59] width 29 height 29
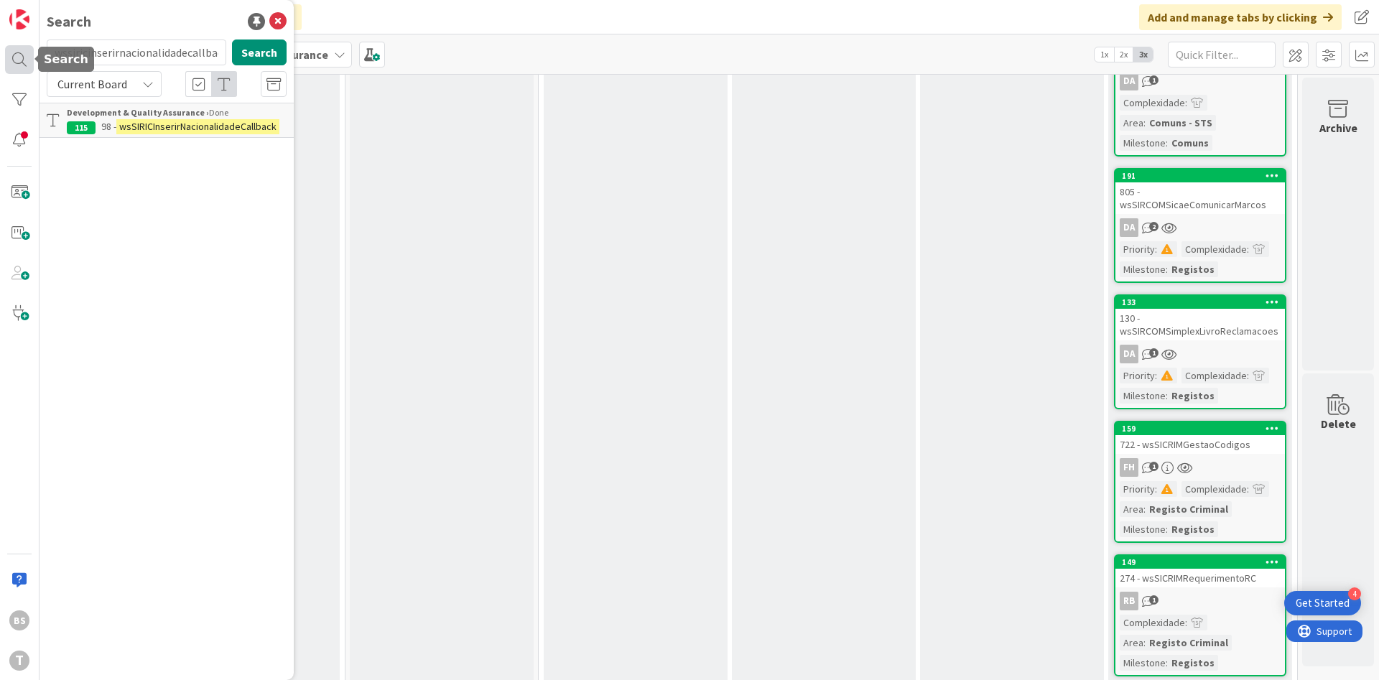
scroll to position [0, 6]
click at [165, 43] on input "wssiricinserirnacionalidadecallback" at bounding box center [137, 53] width 180 height 26
click at [269, 57] on button "Search" at bounding box center [259, 53] width 55 height 26
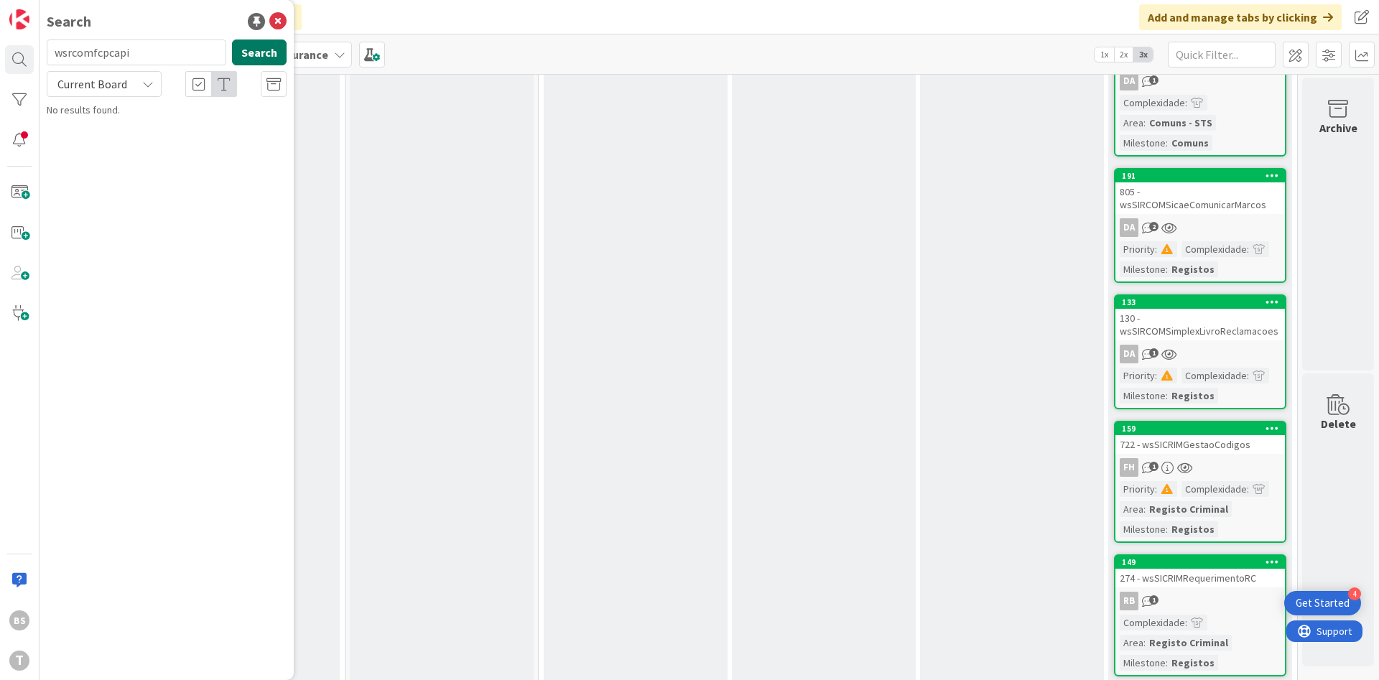
click at [274, 51] on button "Search" at bounding box center [259, 53] width 55 height 26
click at [256, 42] on button "Search" at bounding box center [259, 53] width 55 height 26
click at [148, 60] on input "wsrcomfcpcapi" at bounding box center [137, 53] width 180 height 26
paste input "icsiricpesquisatitulares"
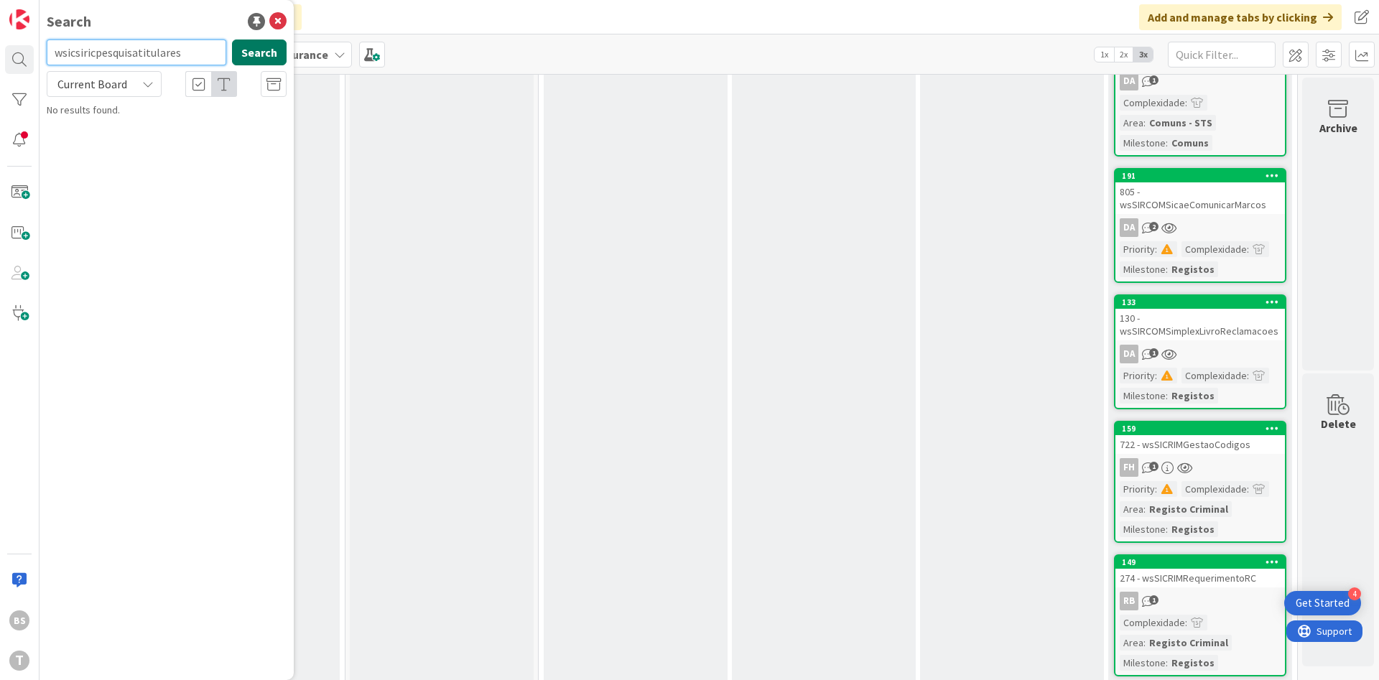
type input "wsicsiricpesquisatitulares"
click at [268, 49] on button "Search" at bounding box center [259, 53] width 55 height 26
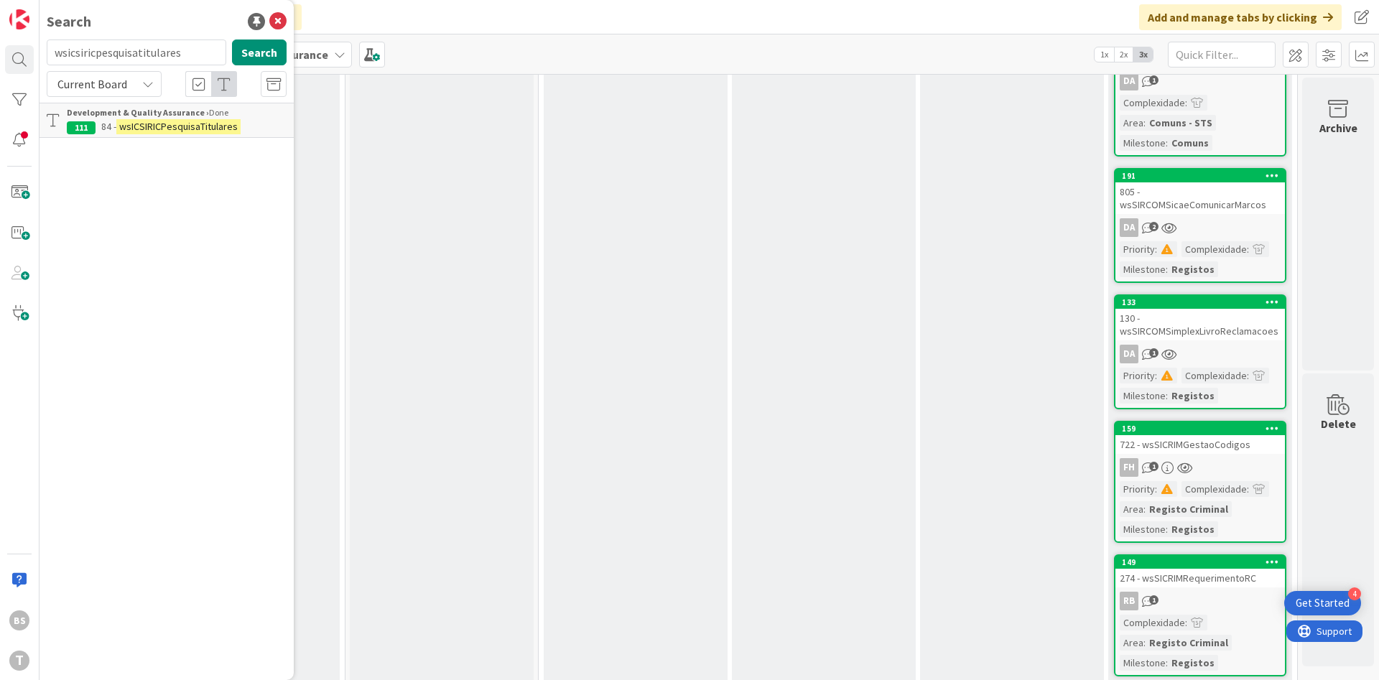
click at [201, 124] on mark "wsICSIRICPesquisaTitulares" at bounding box center [178, 126] width 124 height 15
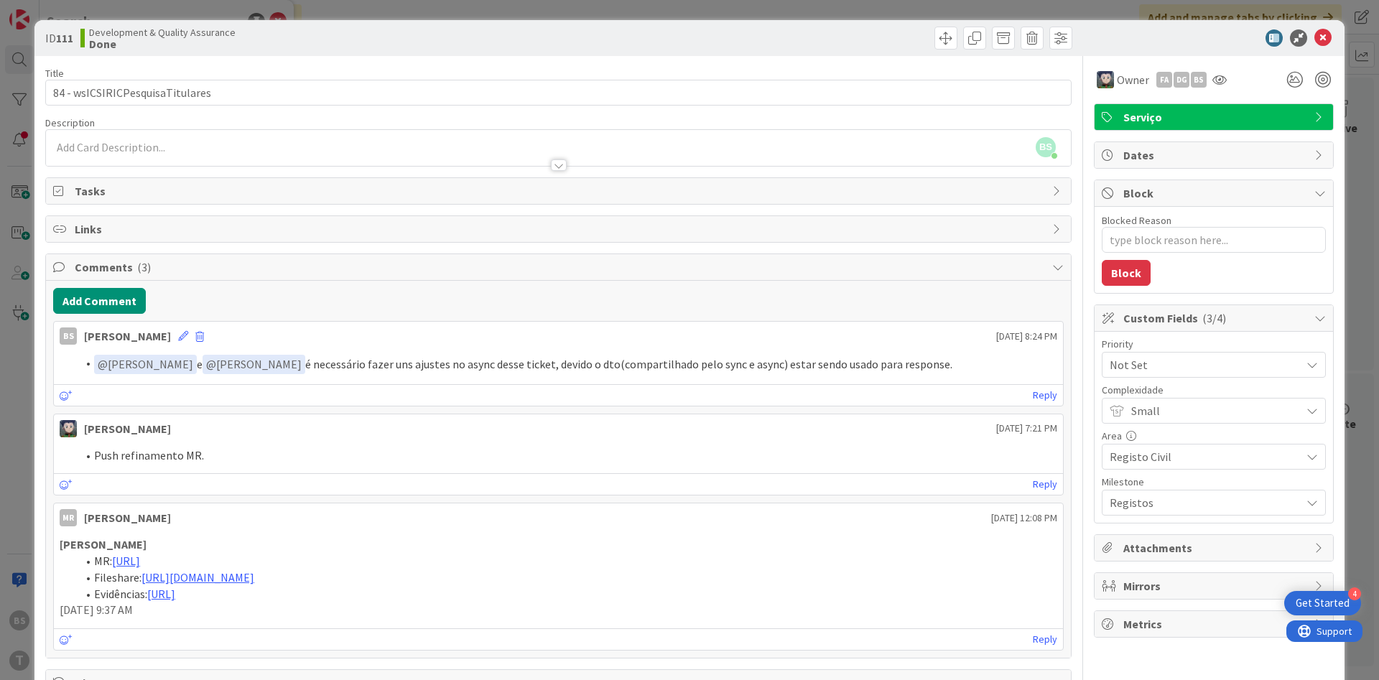
click at [1197, 373] on span "Not Set" at bounding box center [1202, 365] width 184 height 20
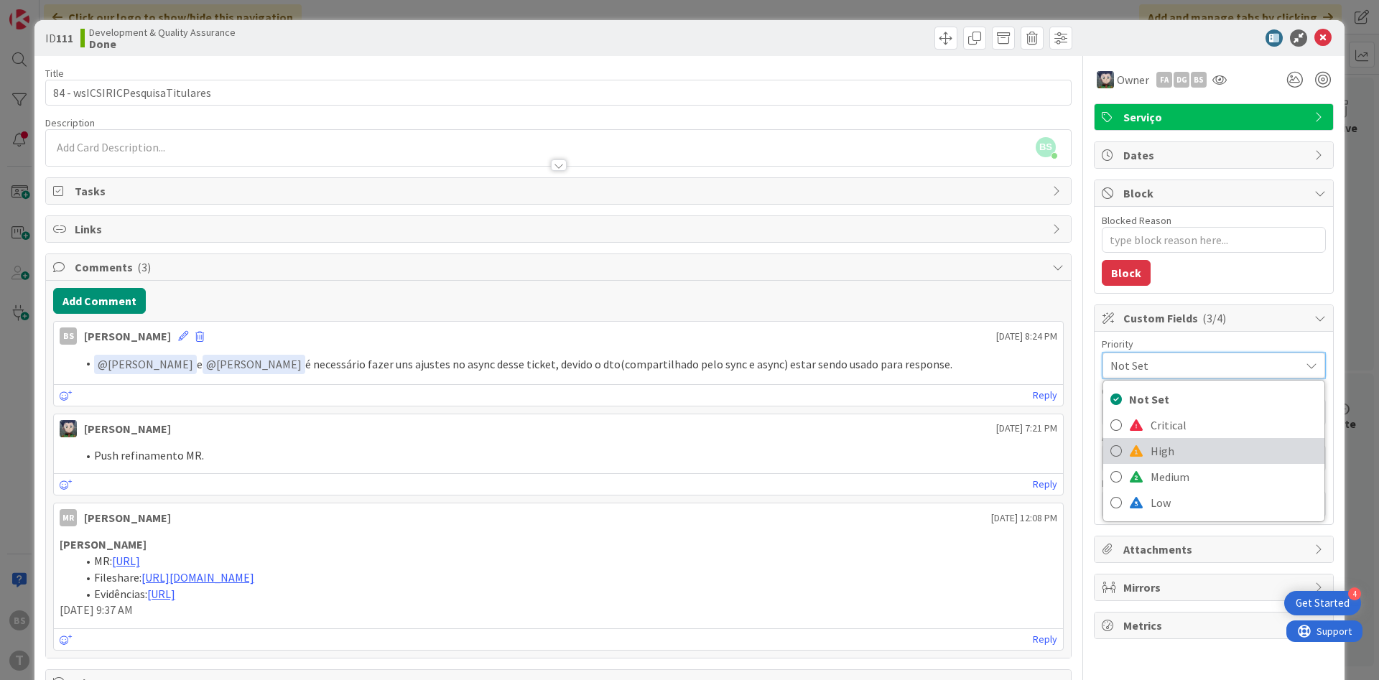
click at [1156, 449] on span "High" at bounding box center [1234, 451] width 167 height 22
type textarea "x"
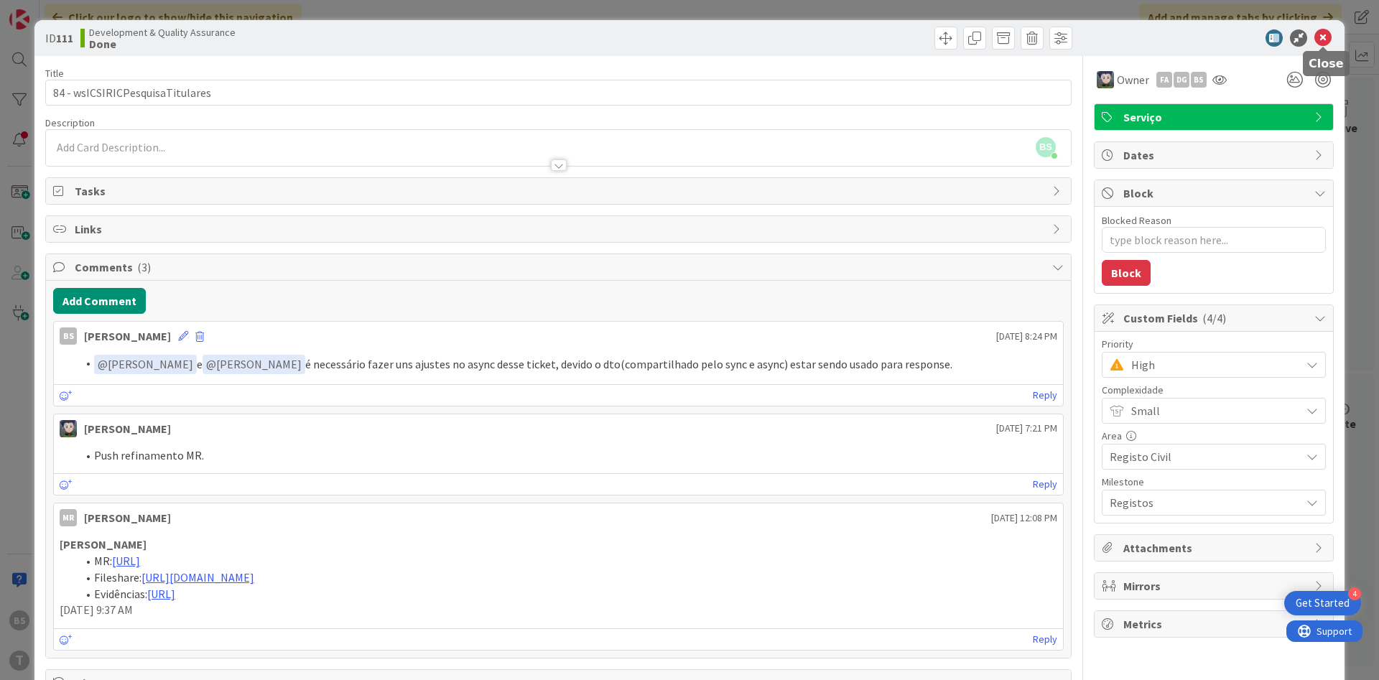
click at [1326, 42] on icon at bounding box center [1323, 37] width 17 height 17
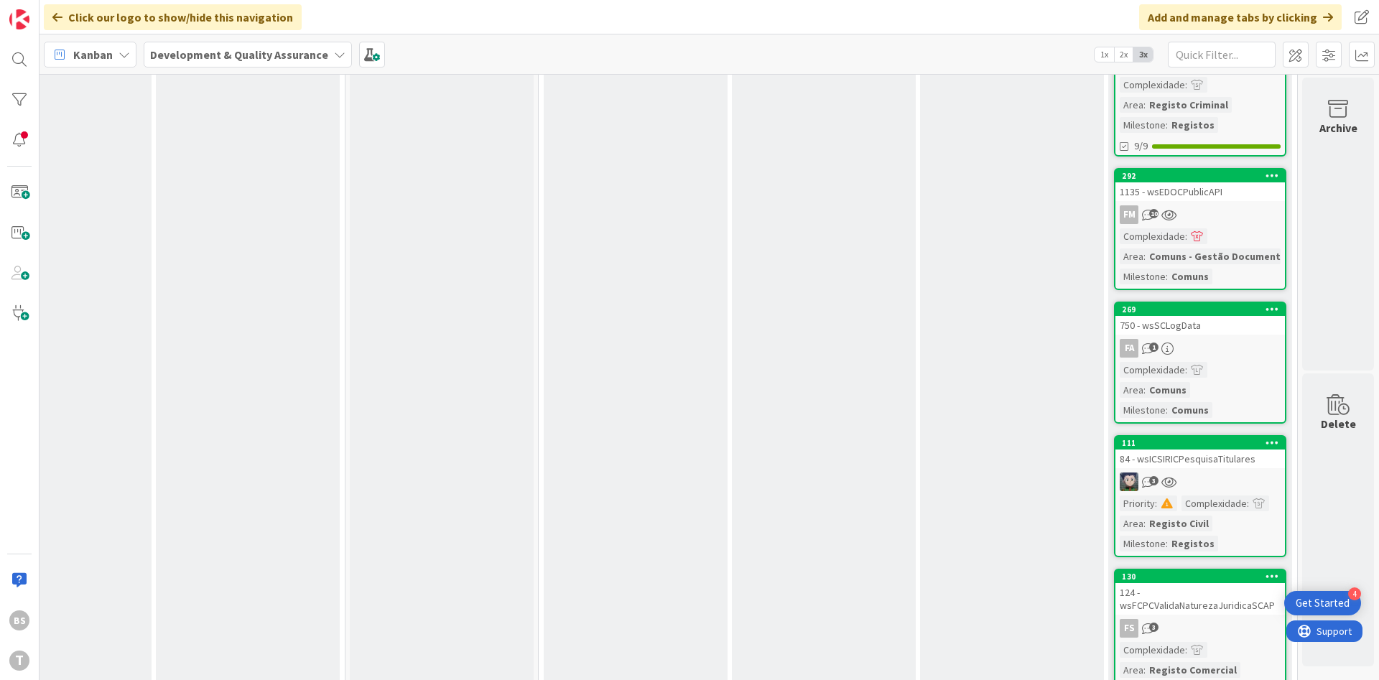
scroll to position [10258, 271]
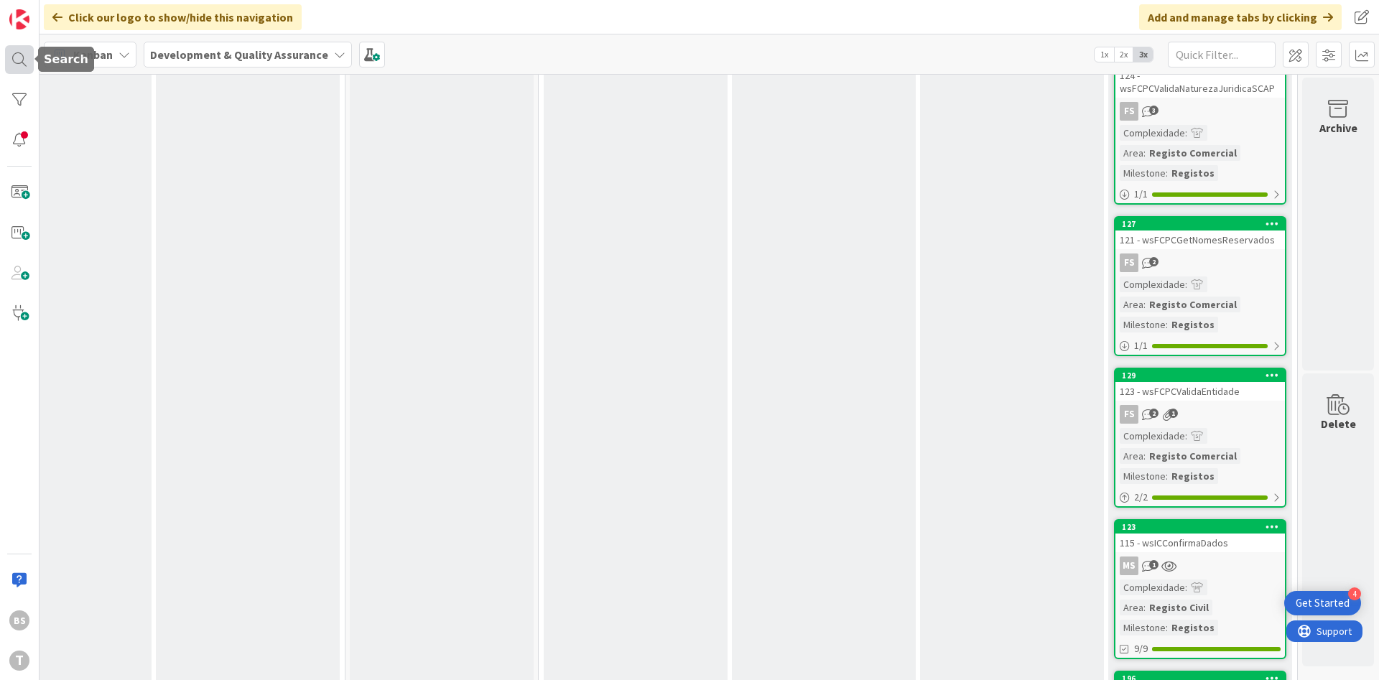
click at [22, 68] on div at bounding box center [19, 59] width 29 height 29
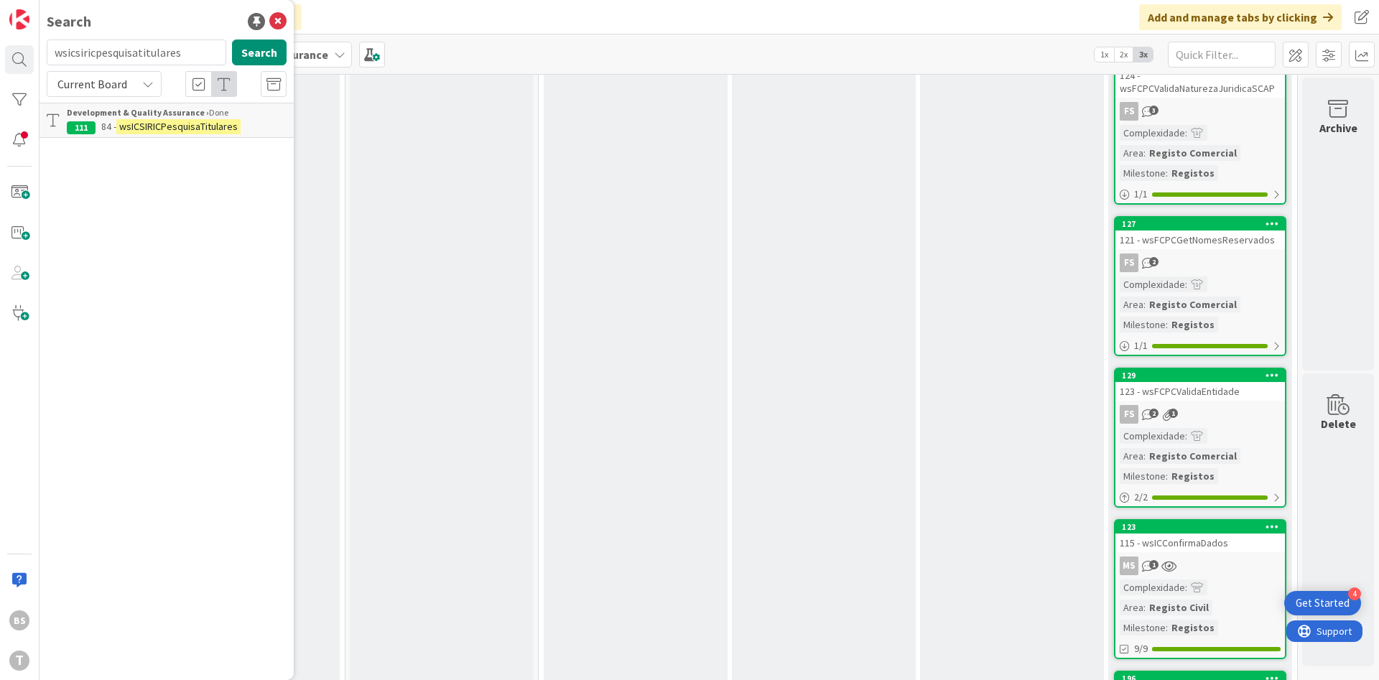
click at [169, 53] on input "wsicsiricpesquisatitulares" at bounding box center [137, 53] width 180 height 26
type input "wsbupieliminapredio"
click at [273, 48] on button "Search" at bounding box center [259, 53] width 55 height 26
click at [180, 131] on mark "wsBUPiEliminaPredio" at bounding box center [174, 126] width 96 height 15
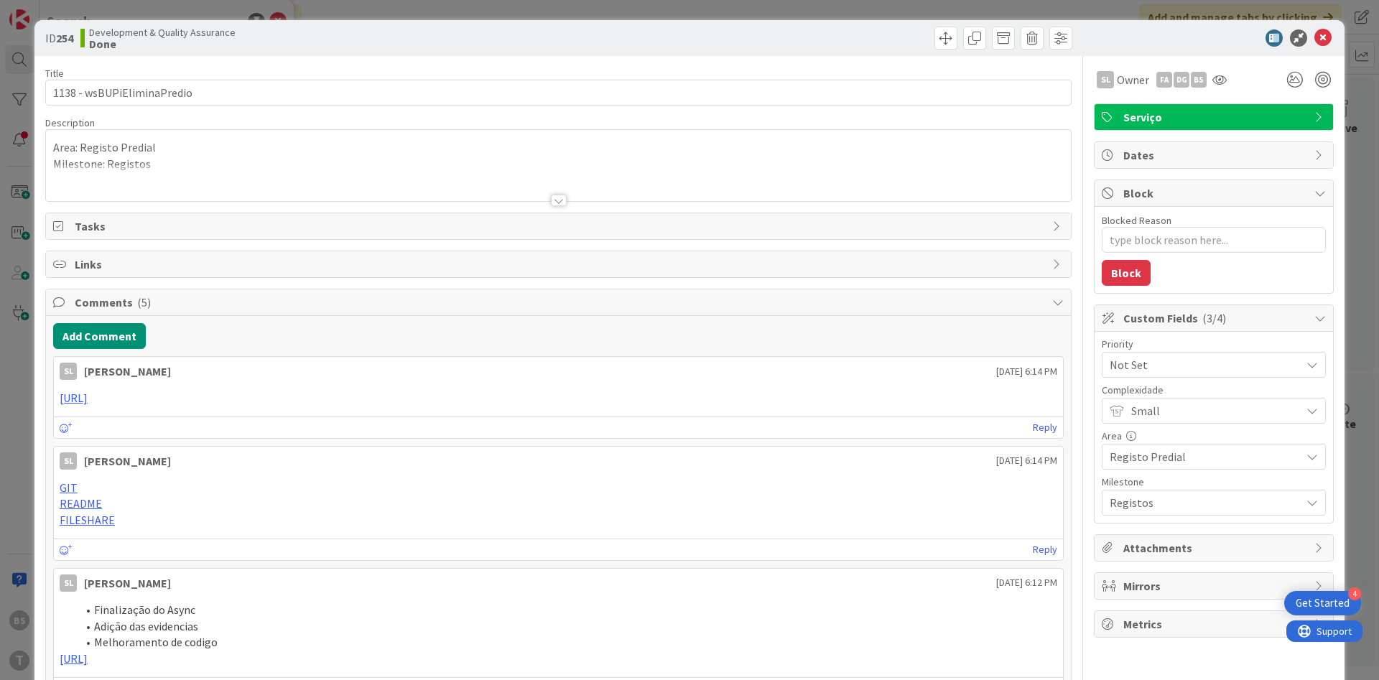
click at [1179, 371] on span "Not Set" at bounding box center [1202, 365] width 184 height 20
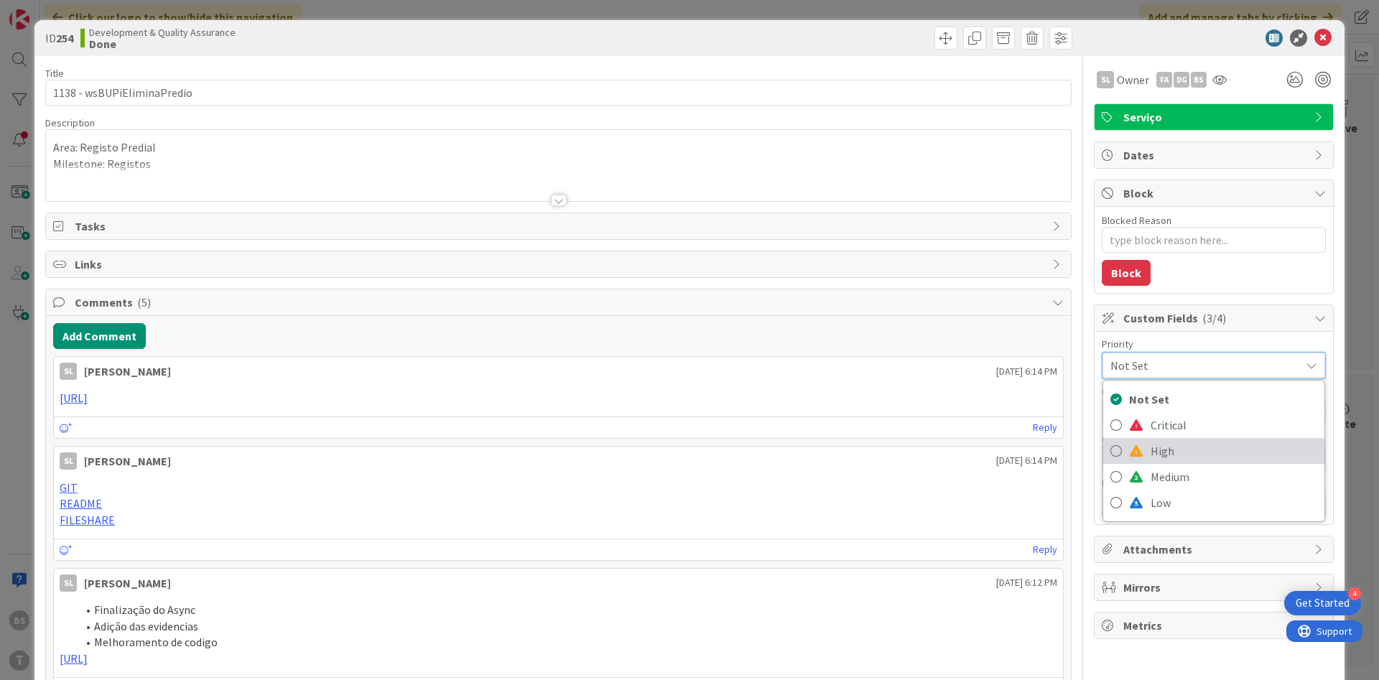
click at [1152, 445] on span "High" at bounding box center [1234, 451] width 167 height 22
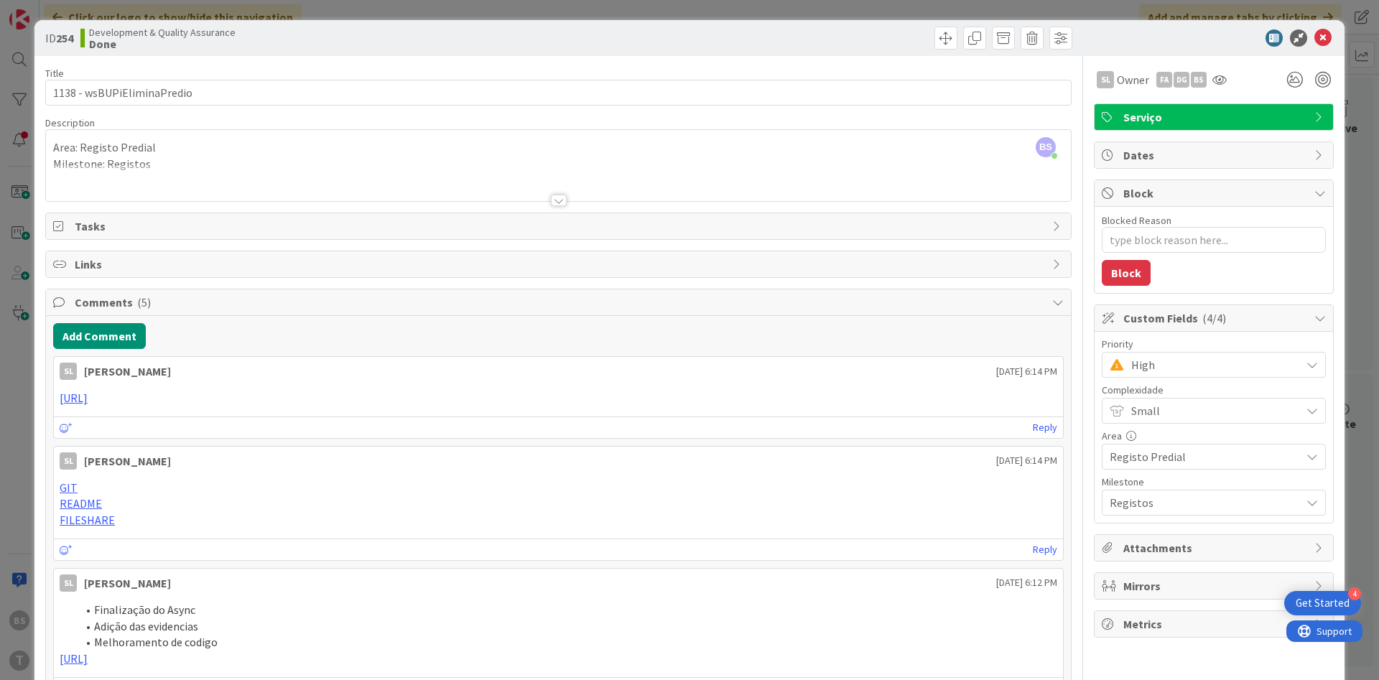
type textarea "x"
click at [1330, 34] on icon at bounding box center [1323, 37] width 17 height 17
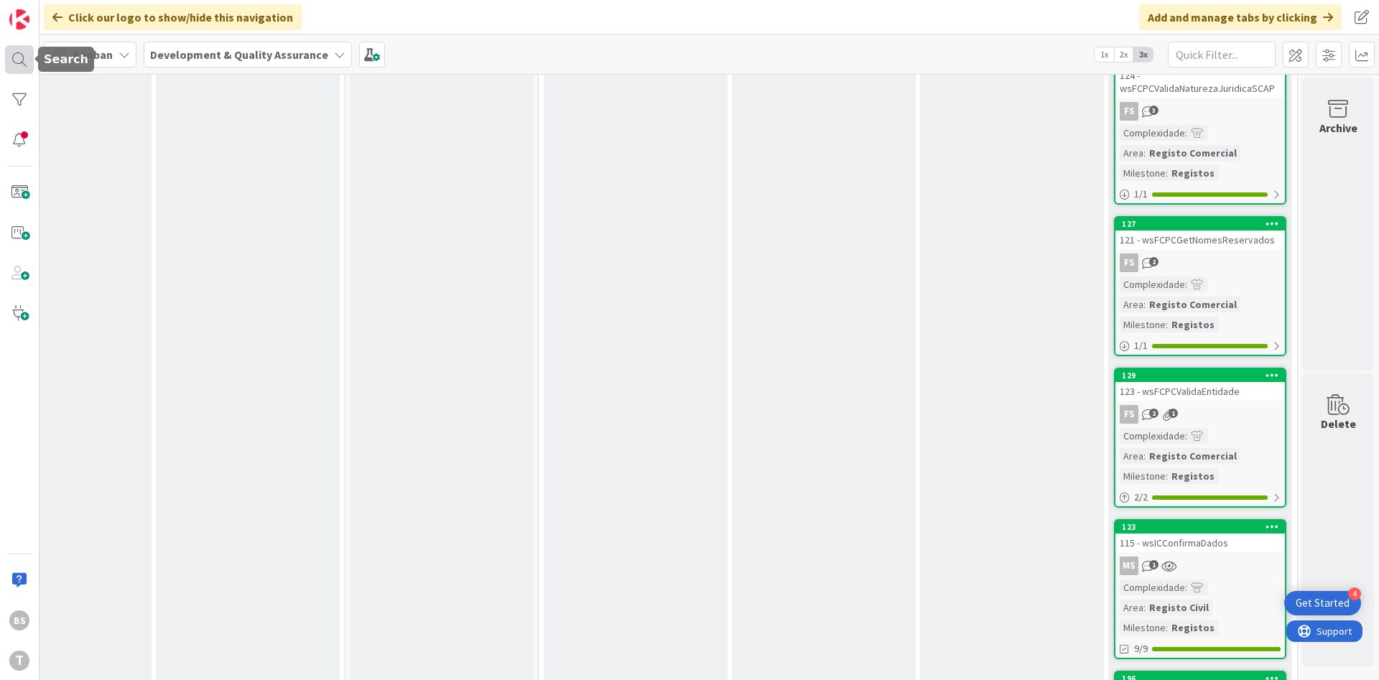
click at [9, 64] on div at bounding box center [19, 59] width 29 height 29
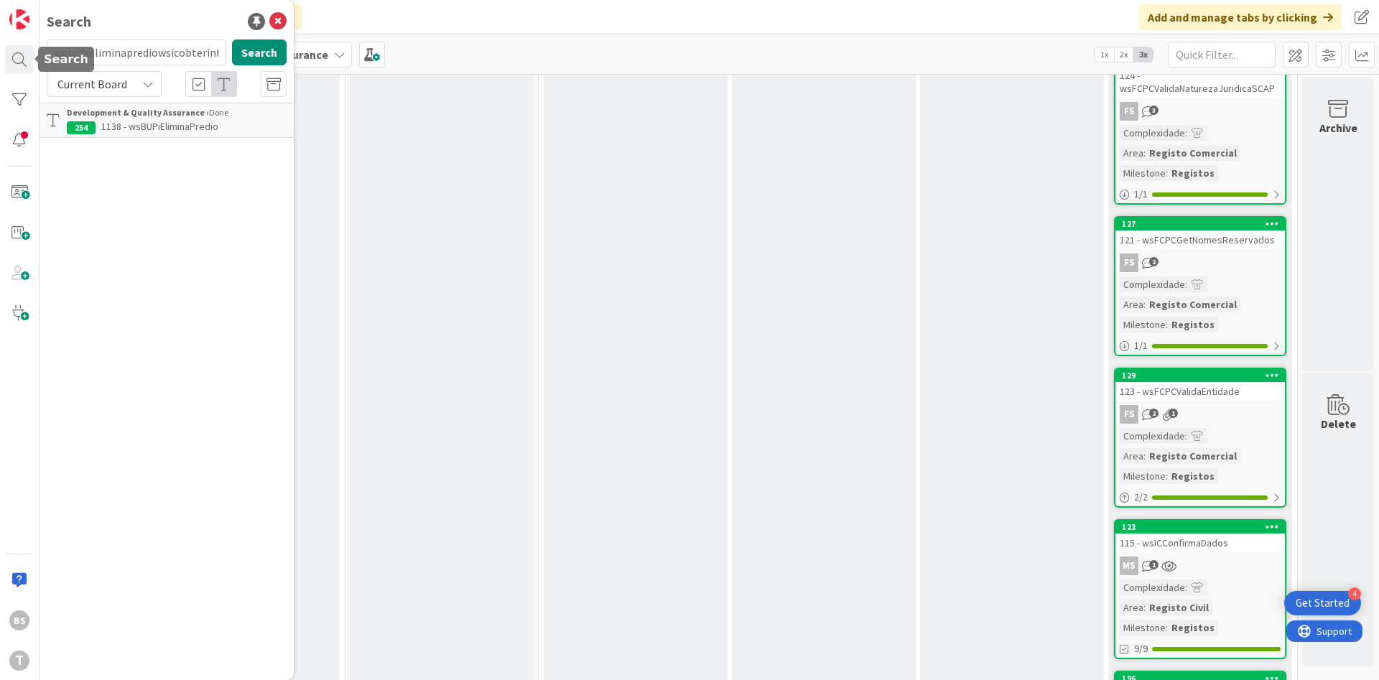
scroll to position [0, 14]
click at [114, 59] on input "wsbupieliminaprediowsicobterinfoco" at bounding box center [137, 53] width 180 height 26
type input "wsicobterinfoco"
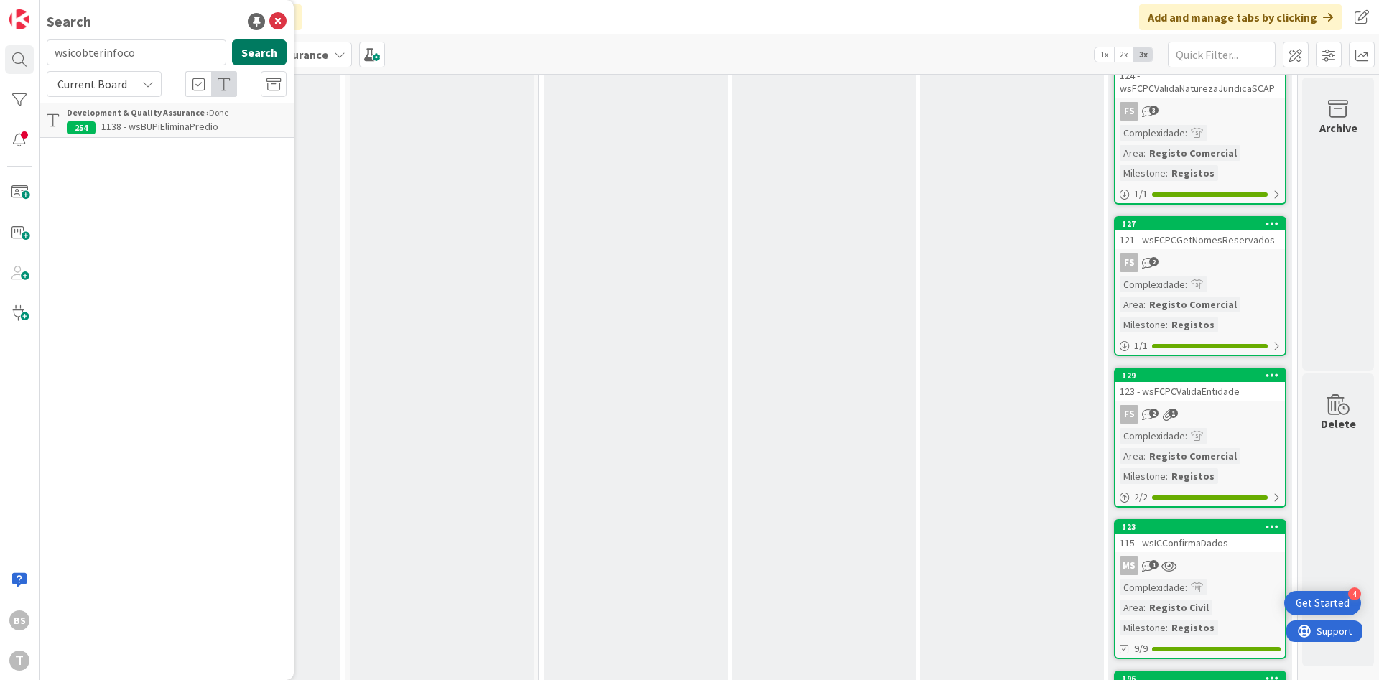
click at [244, 52] on button "Search" at bounding box center [259, 53] width 55 height 26
click at [182, 126] on mark "wsICObterInfoCO" at bounding box center [156, 126] width 81 height 15
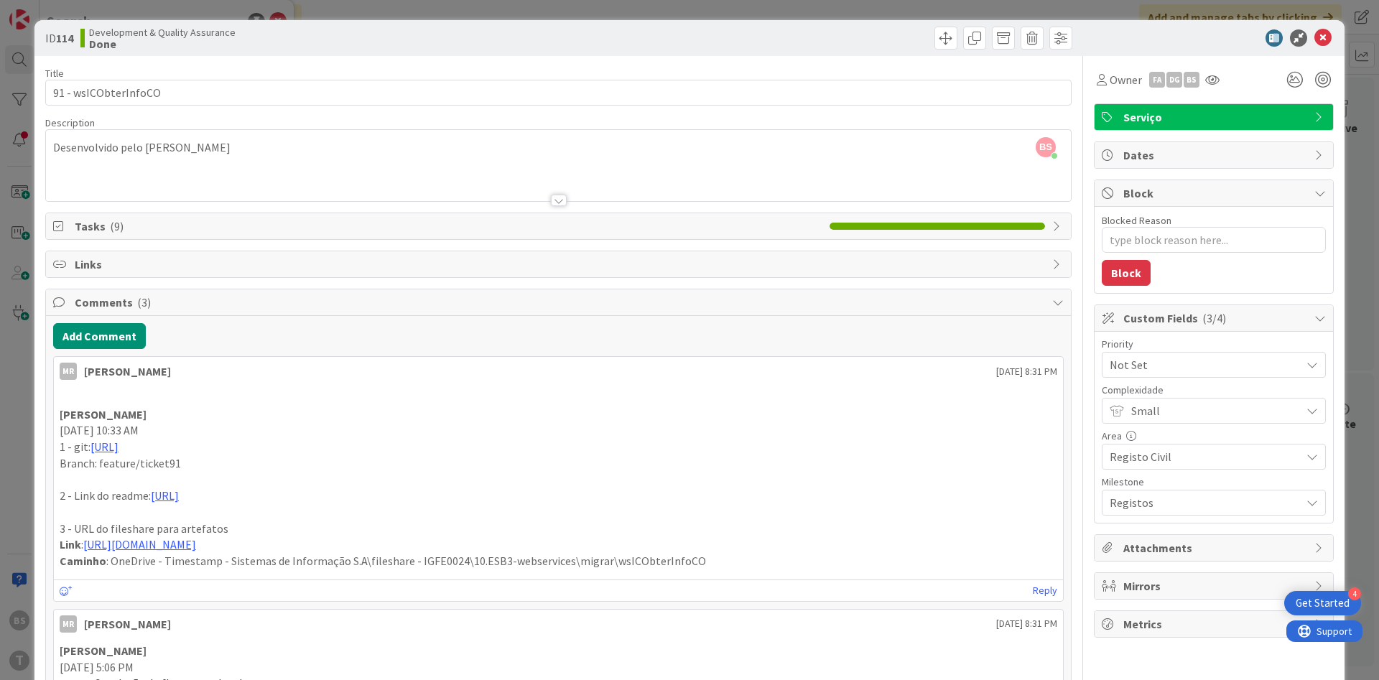
click at [1195, 371] on span "Not Set" at bounding box center [1202, 365] width 184 height 20
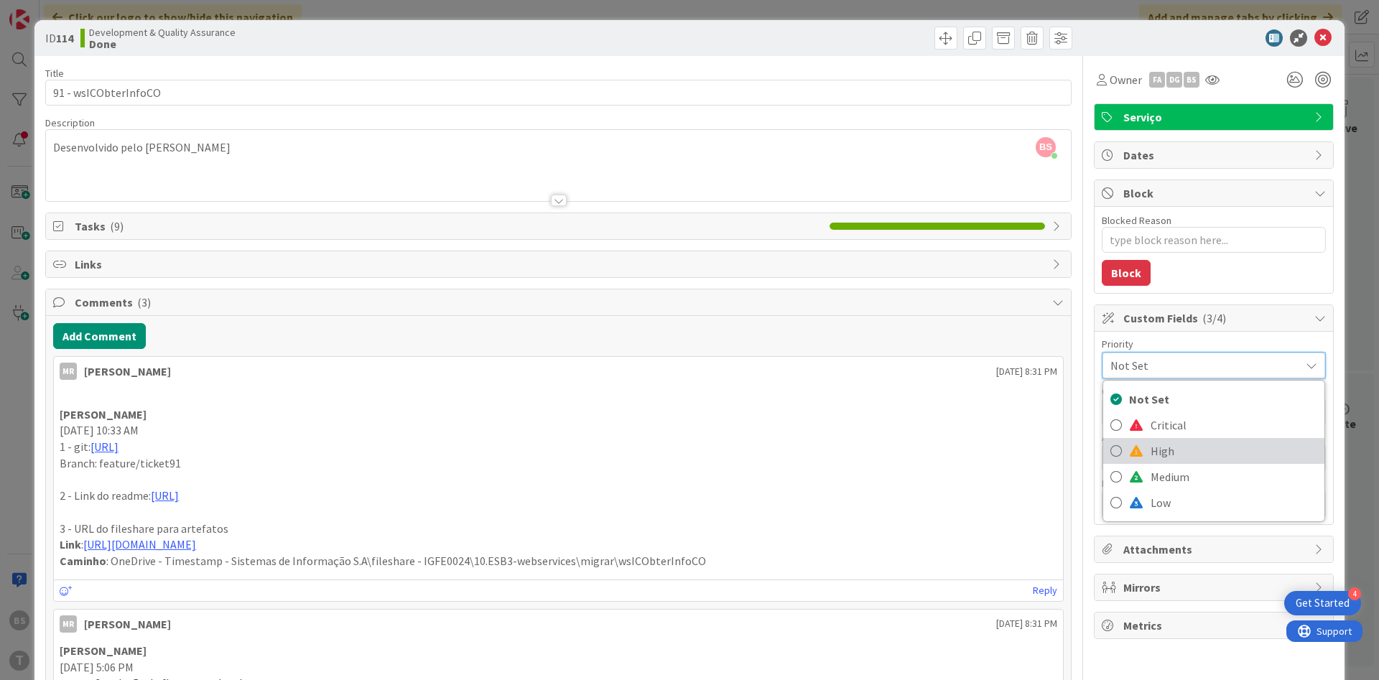
click at [1144, 451] on link "High" at bounding box center [1213, 451] width 221 height 26
type textarea "x"
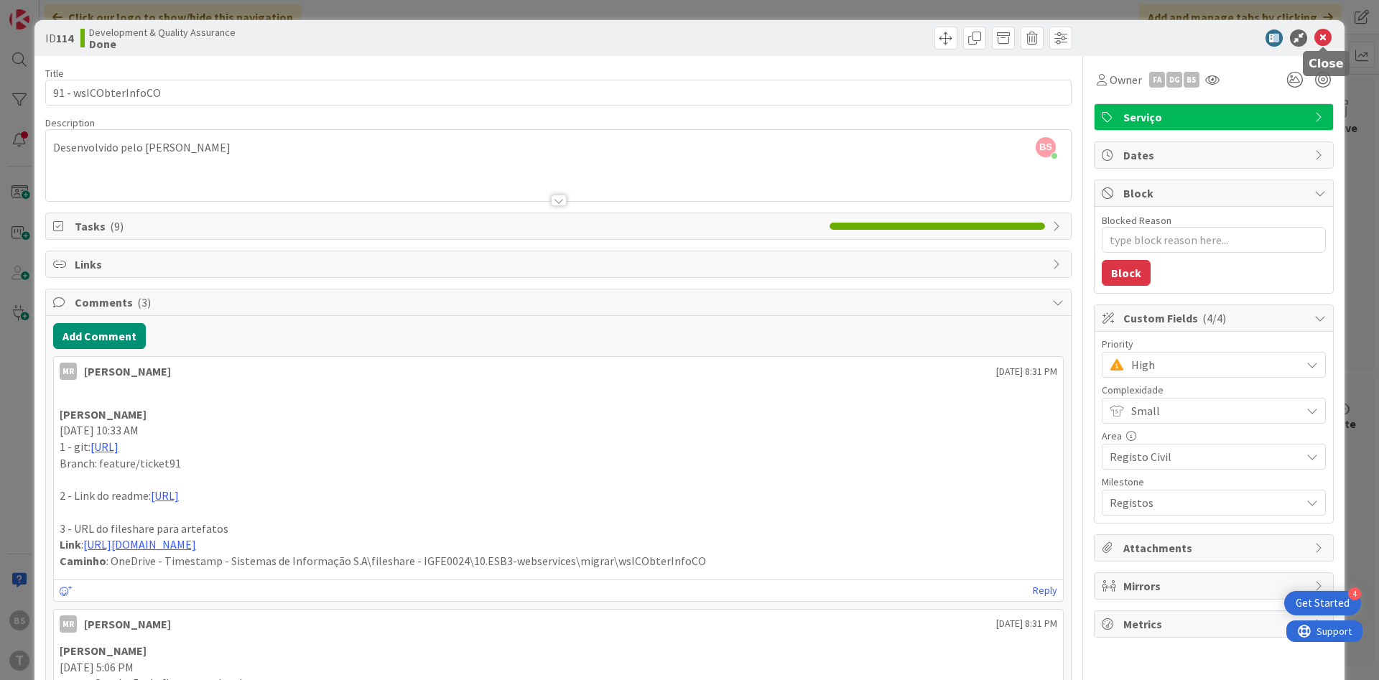
click at [1323, 43] on icon at bounding box center [1323, 37] width 17 height 17
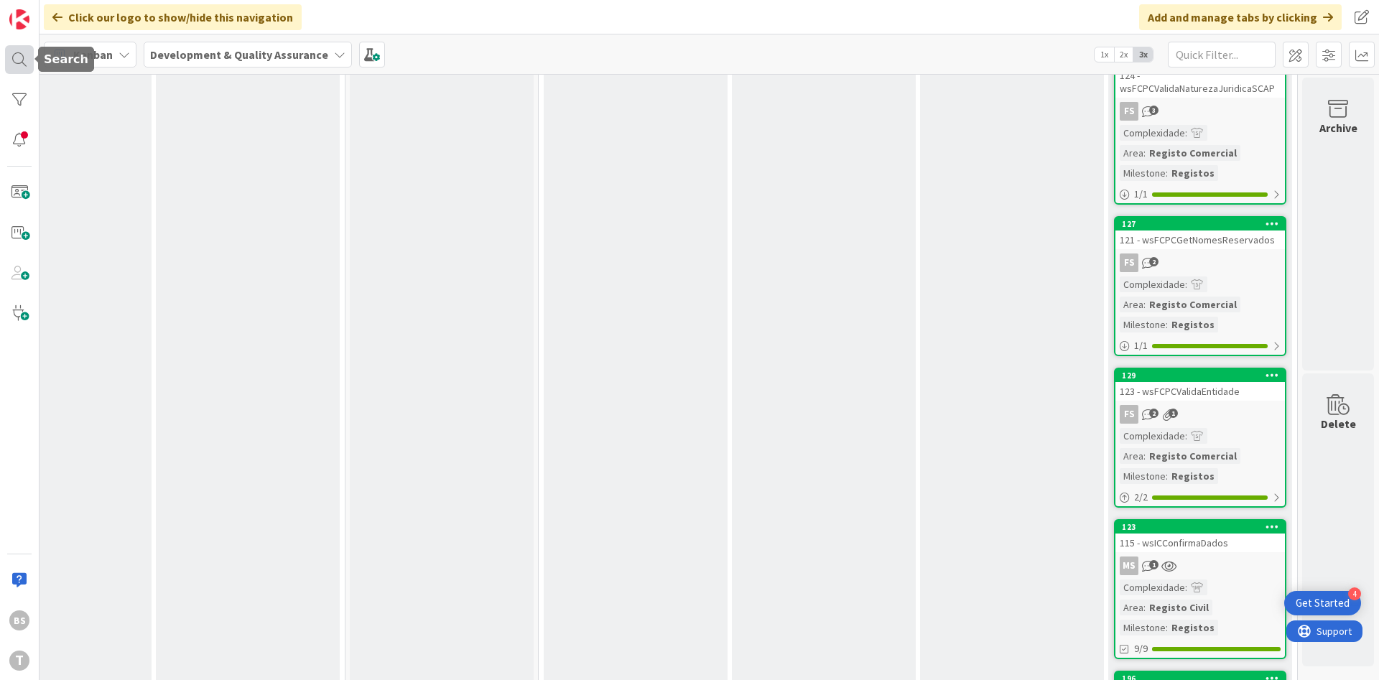
click at [15, 60] on div at bounding box center [19, 59] width 29 height 29
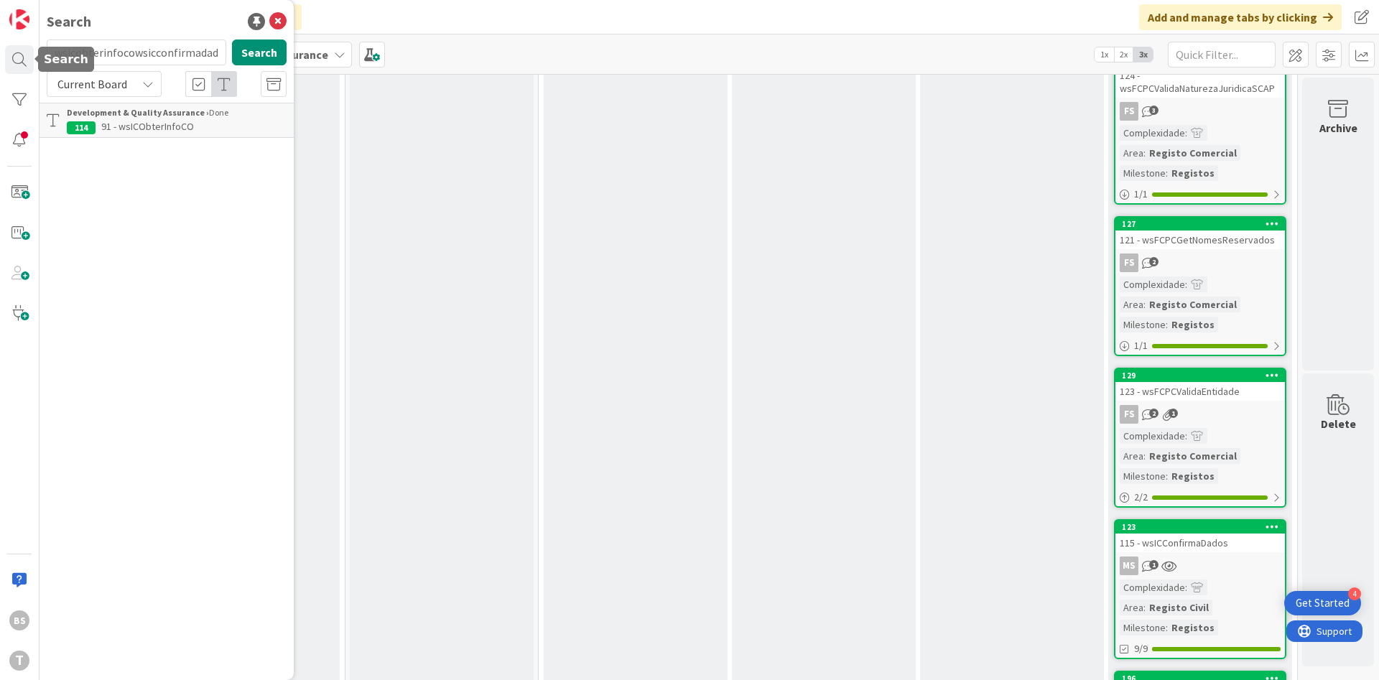
scroll to position [0, 5]
click at [108, 54] on input "wsicobterinfocowsicconfirmadados" at bounding box center [137, 53] width 180 height 26
type input "wsicconfirmadados"
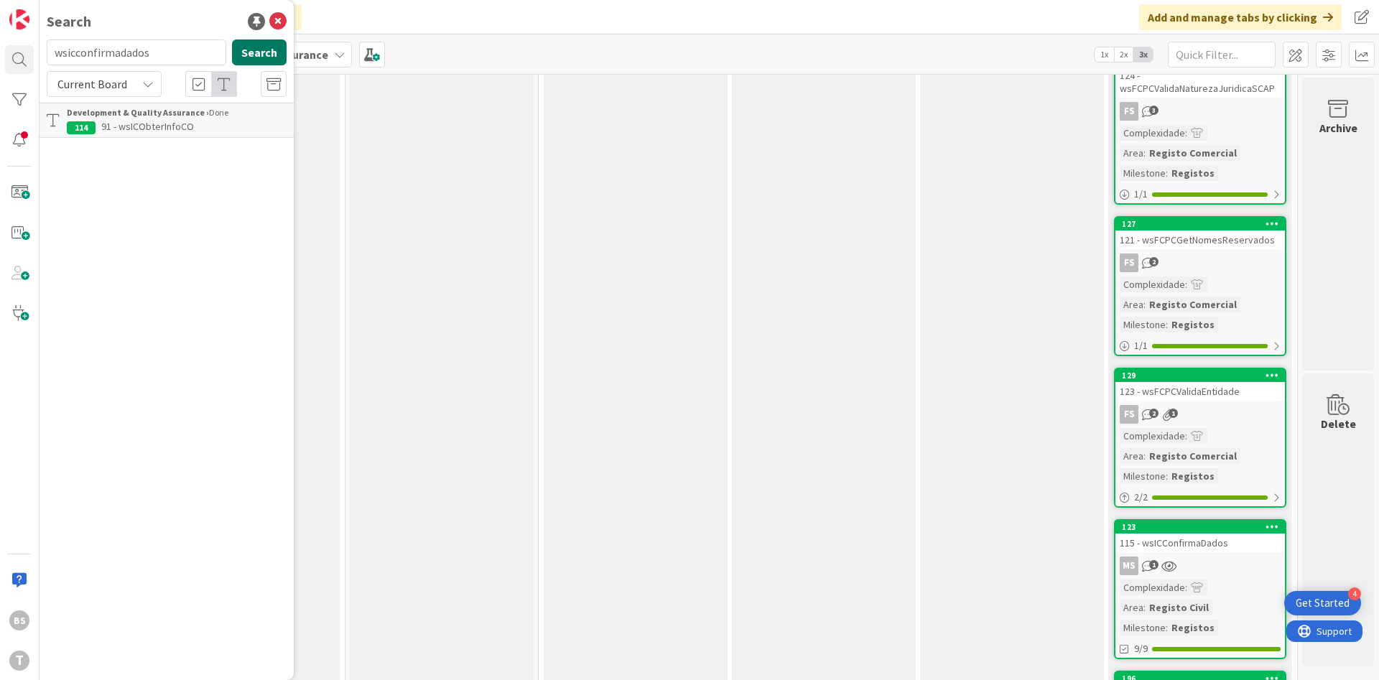
click at [274, 62] on button "Search" at bounding box center [259, 53] width 55 height 26
click at [195, 121] on mark "wsICConfirmaDados" at bounding box center [167, 126] width 92 height 15
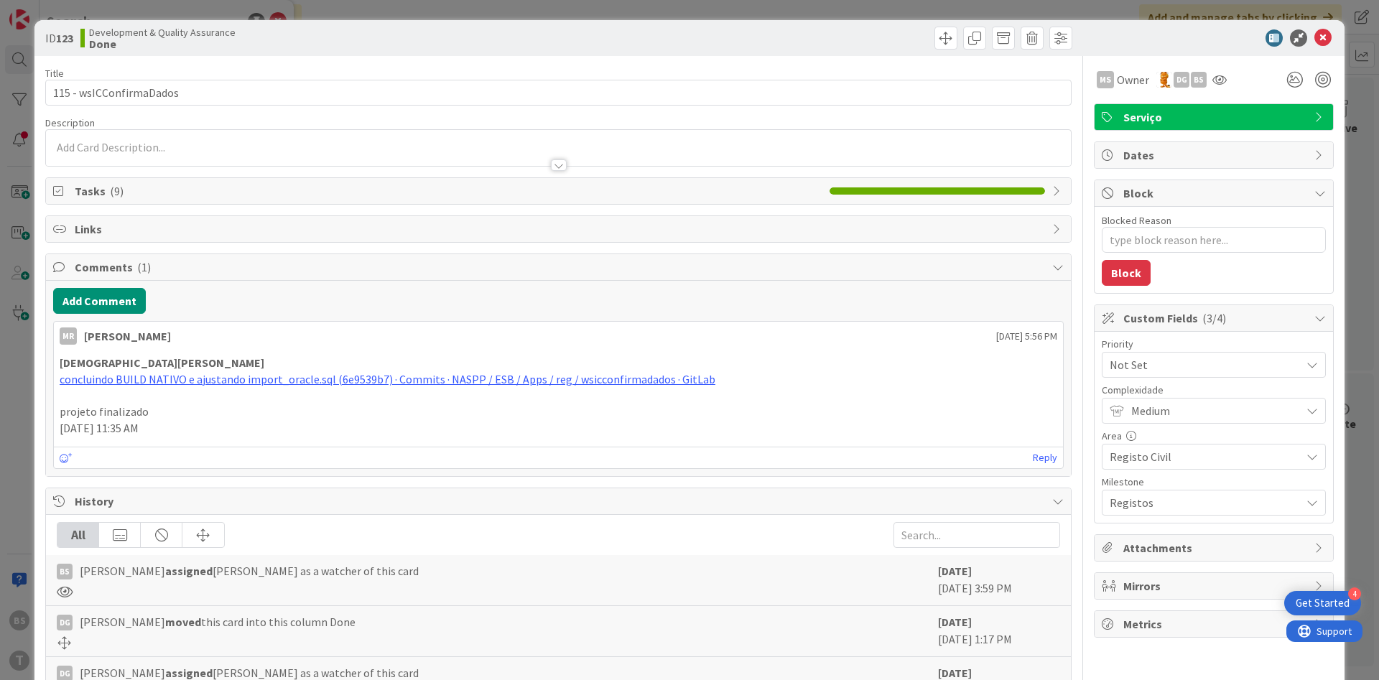
click at [1170, 356] on span "Not Set" at bounding box center [1202, 365] width 184 height 20
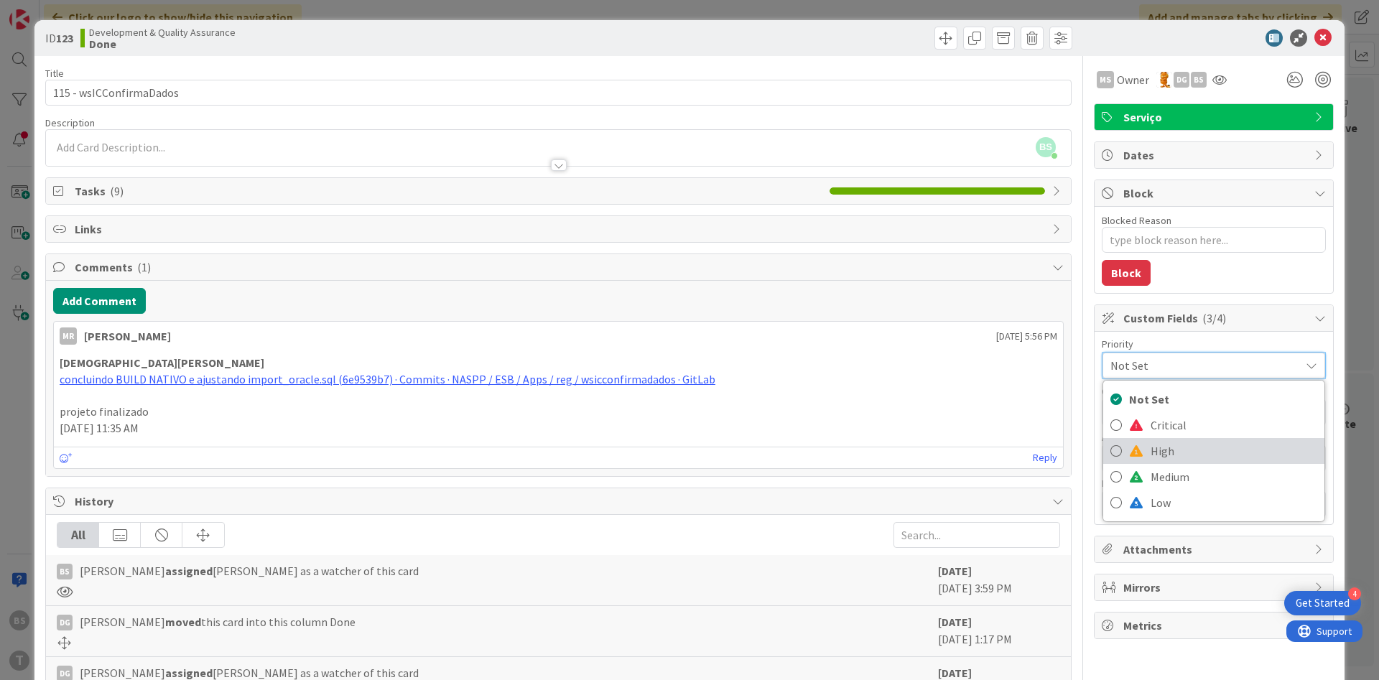
click at [1160, 461] on span "High" at bounding box center [1234, 451] width 167 height 22
type textarea "x"
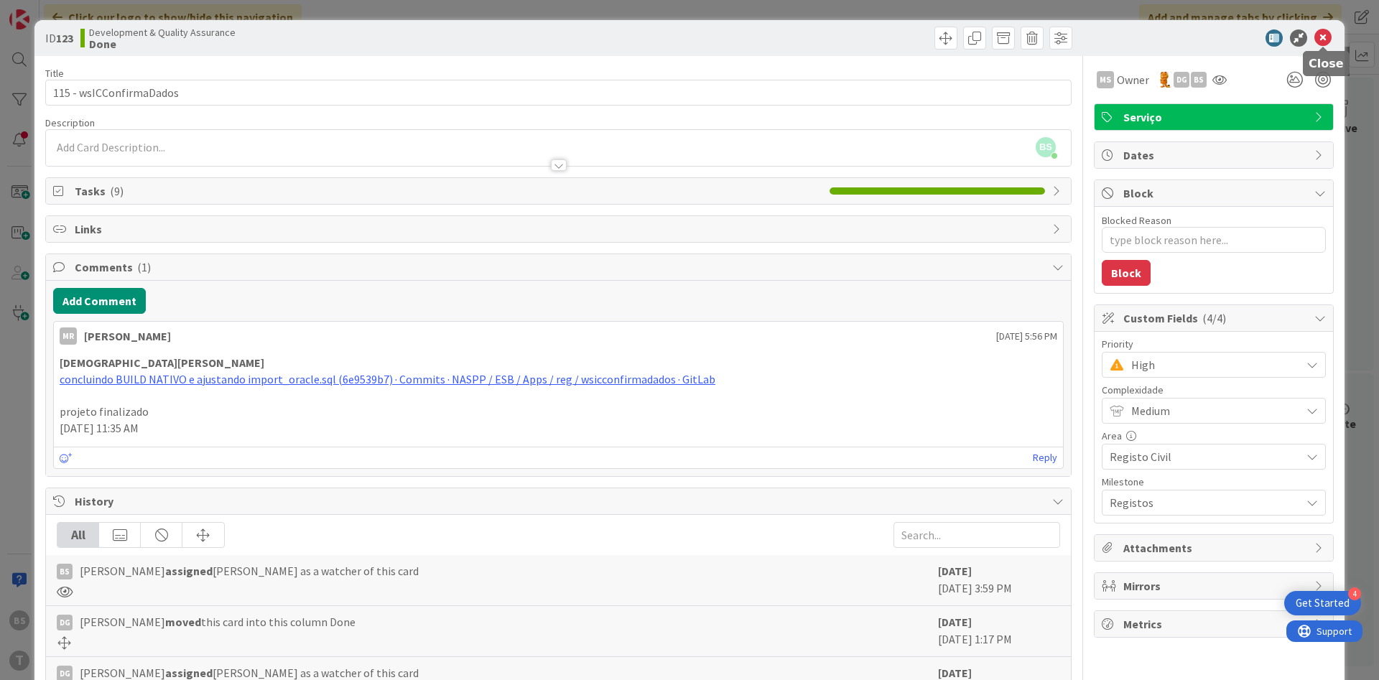
click at [1326, 38] on icon at bounding box center [1323, 37] width 17 height 17
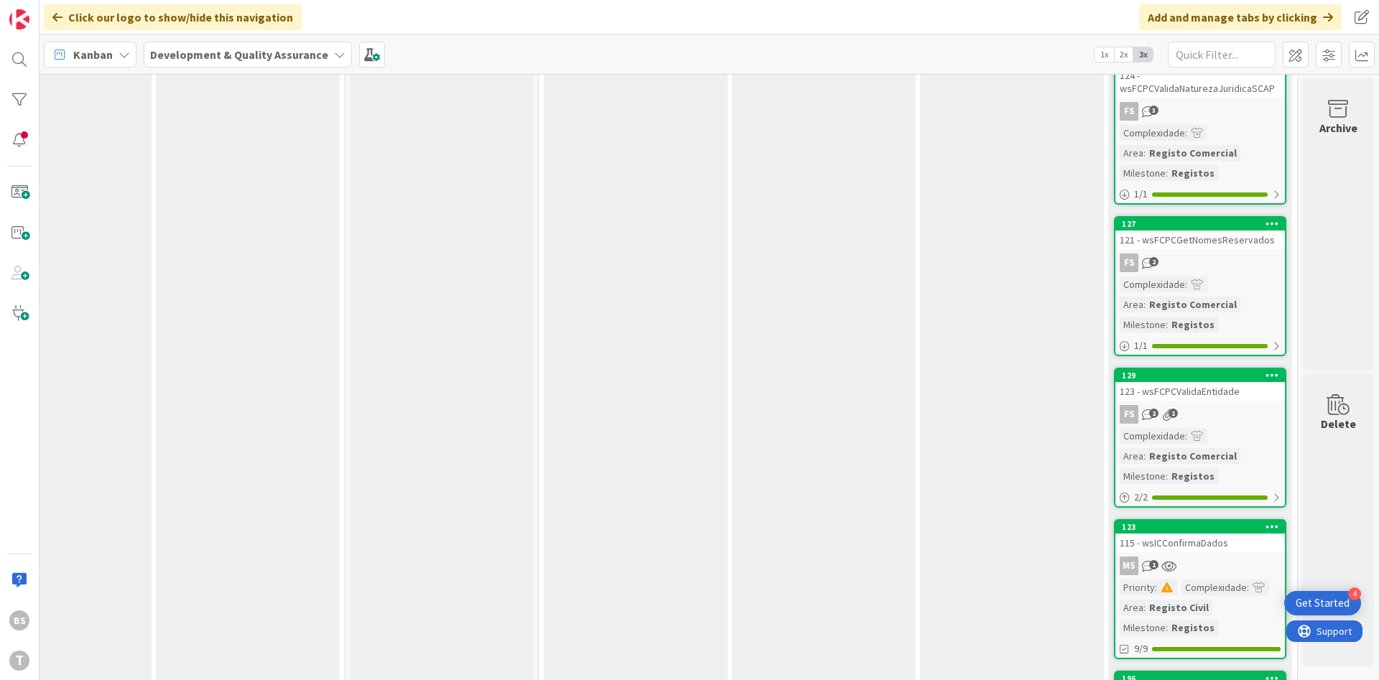
click at [35, 66] on div "BS T" at bounding box center [20, 340] width 40 height 680
click at [24, 59] on div at bounding box center [19, 59] width 29 height 29
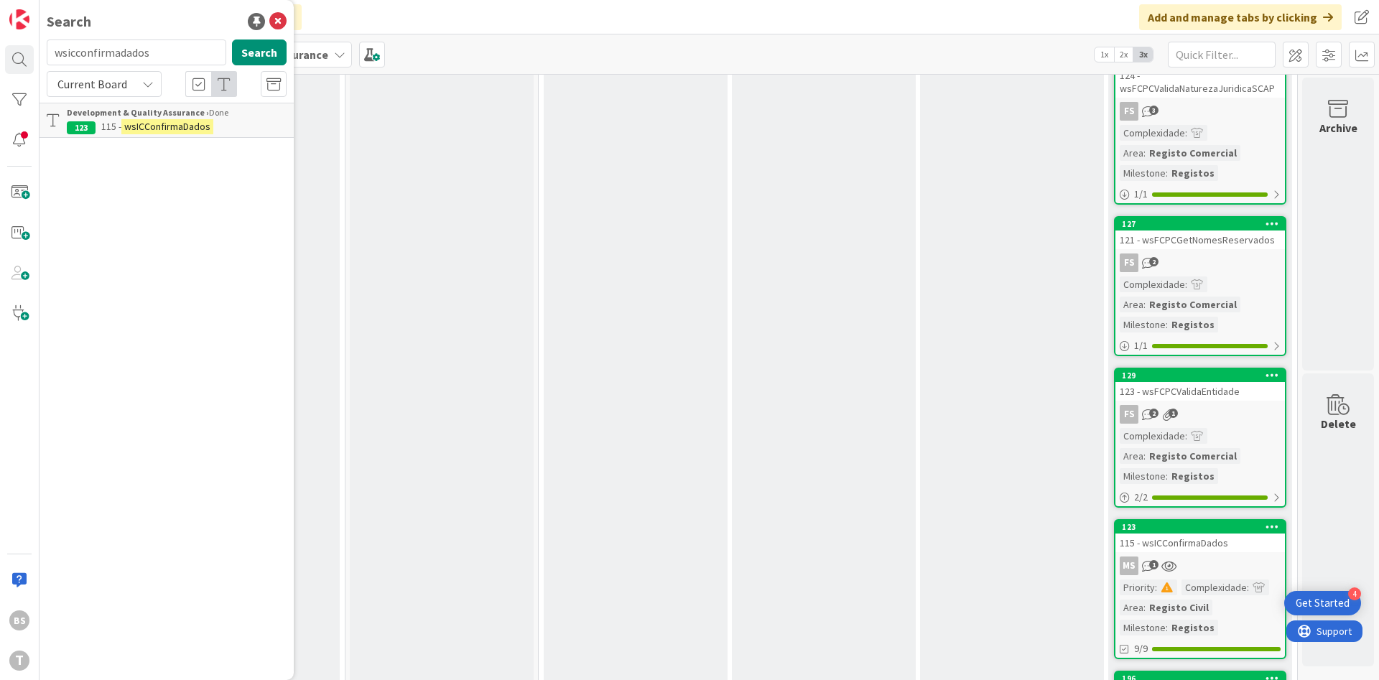
click at [155, 52] on input "wsicconfirmadados" at bounding box center [137, 53] width 180 height 26
type input "wssgfcpfechoprocessocontratacaopublica"
click at [264, 54] on button "Search" at bounding box center [259, 53] width 55 height 26
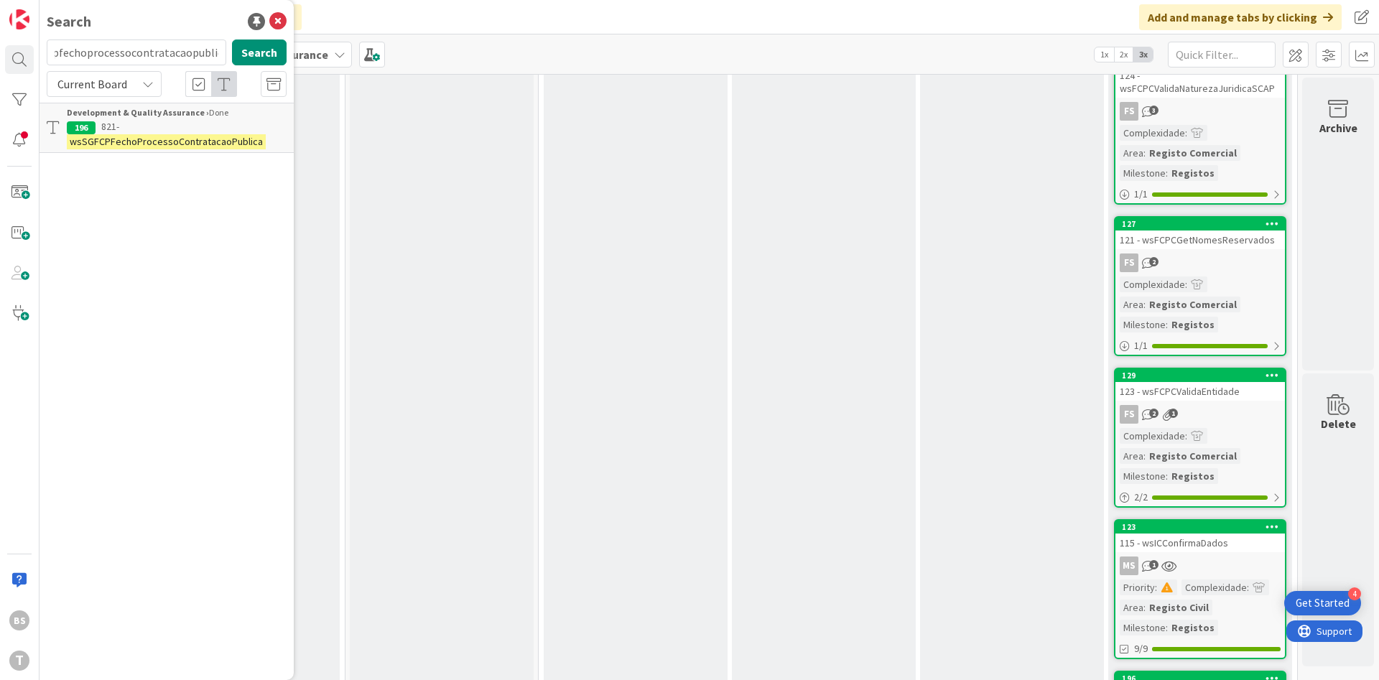
click at [228, 133] on p "821- wsSGFCPFechoProcessoContratacaoPublica" at bounding box center [177, 134] width 220 height 30
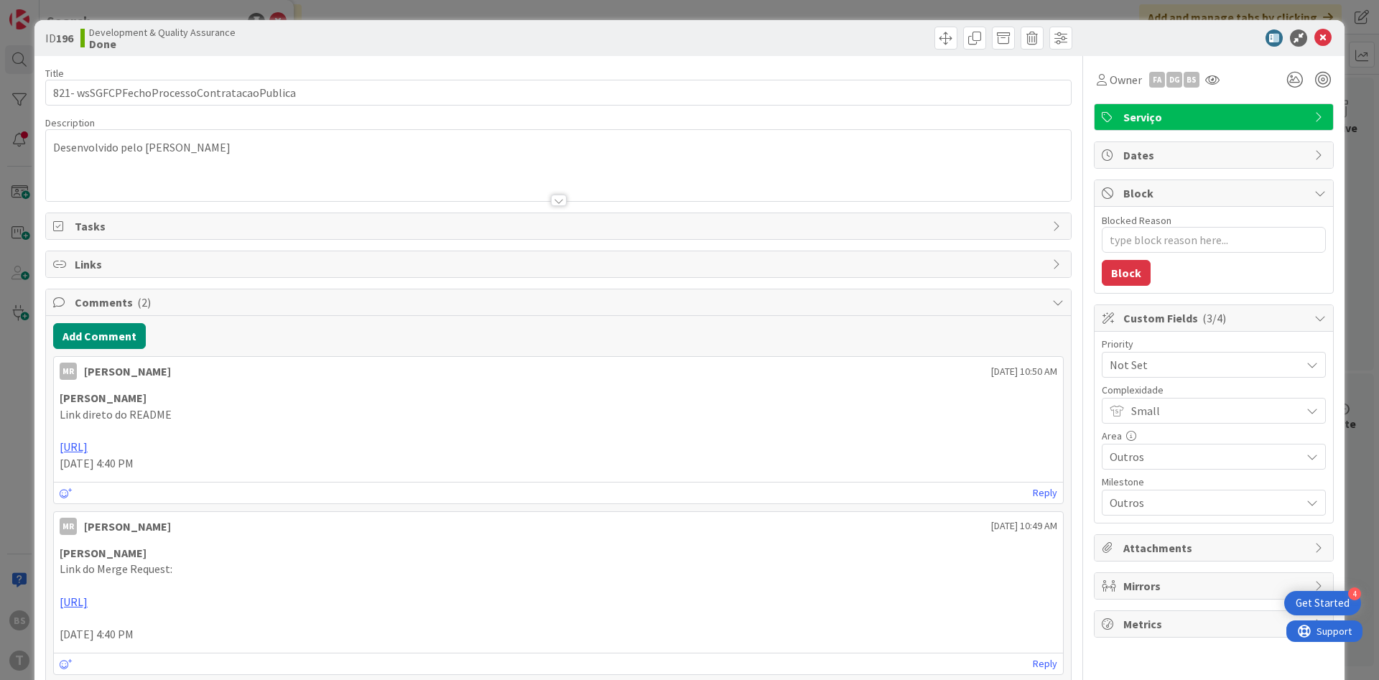
click at [1229, 372] on span "Not Set" at bounding box center [1202, 365] width 184 height 20
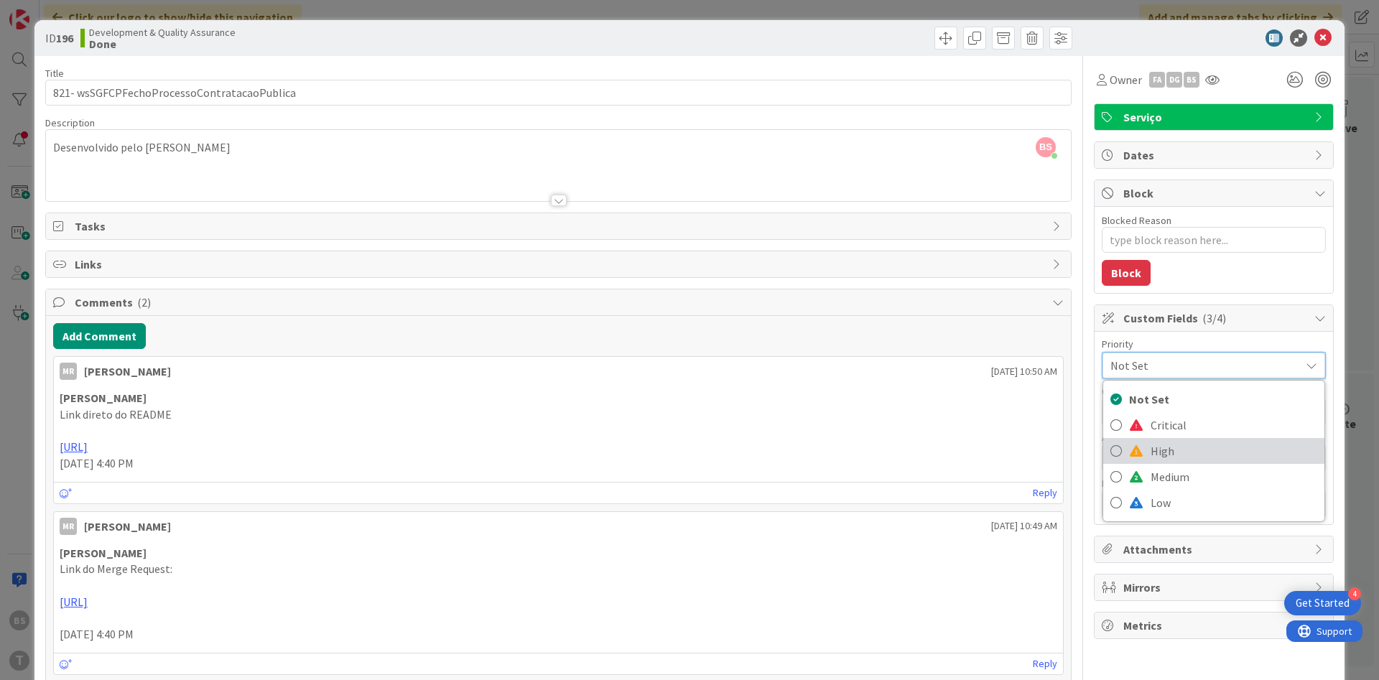
click at [1185, 445] on span "High" at bounding box center [1234, 451] width 167 height 22
type textarea "x"
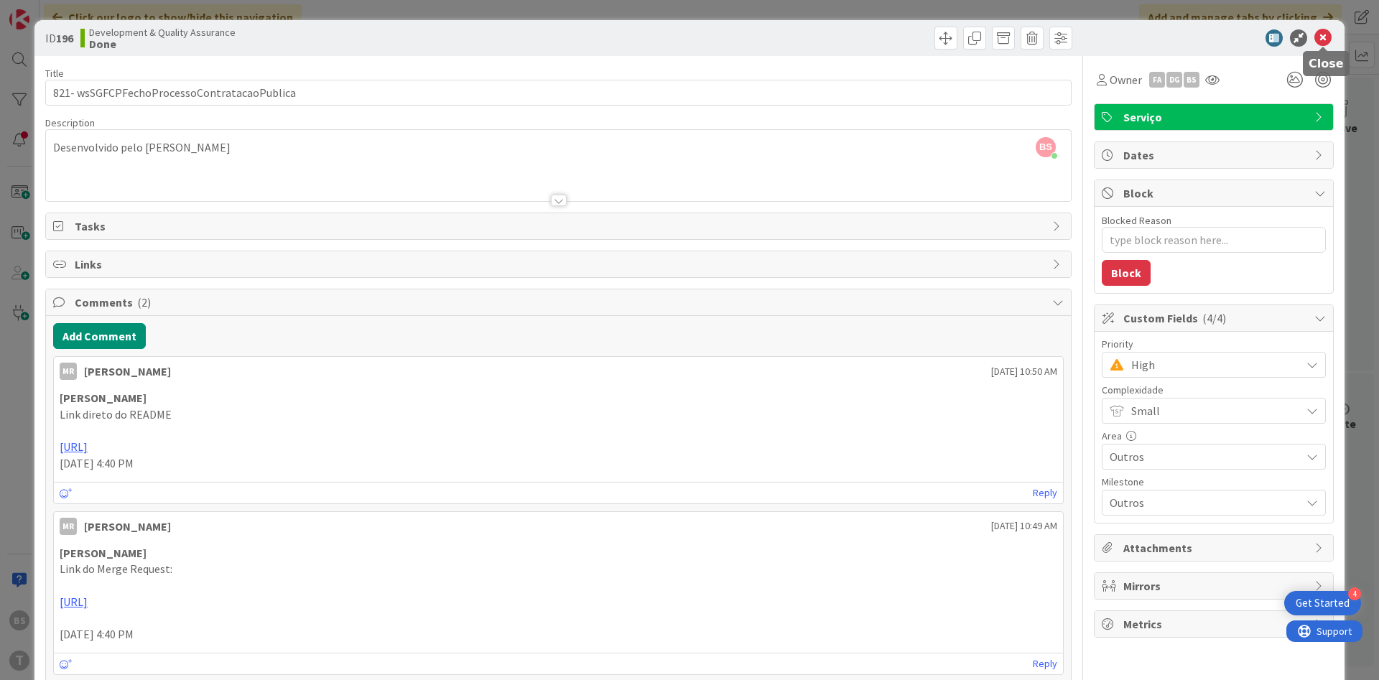
click at [1318, 39] on icon at bounding box center [1323, 37] width 17 height 17
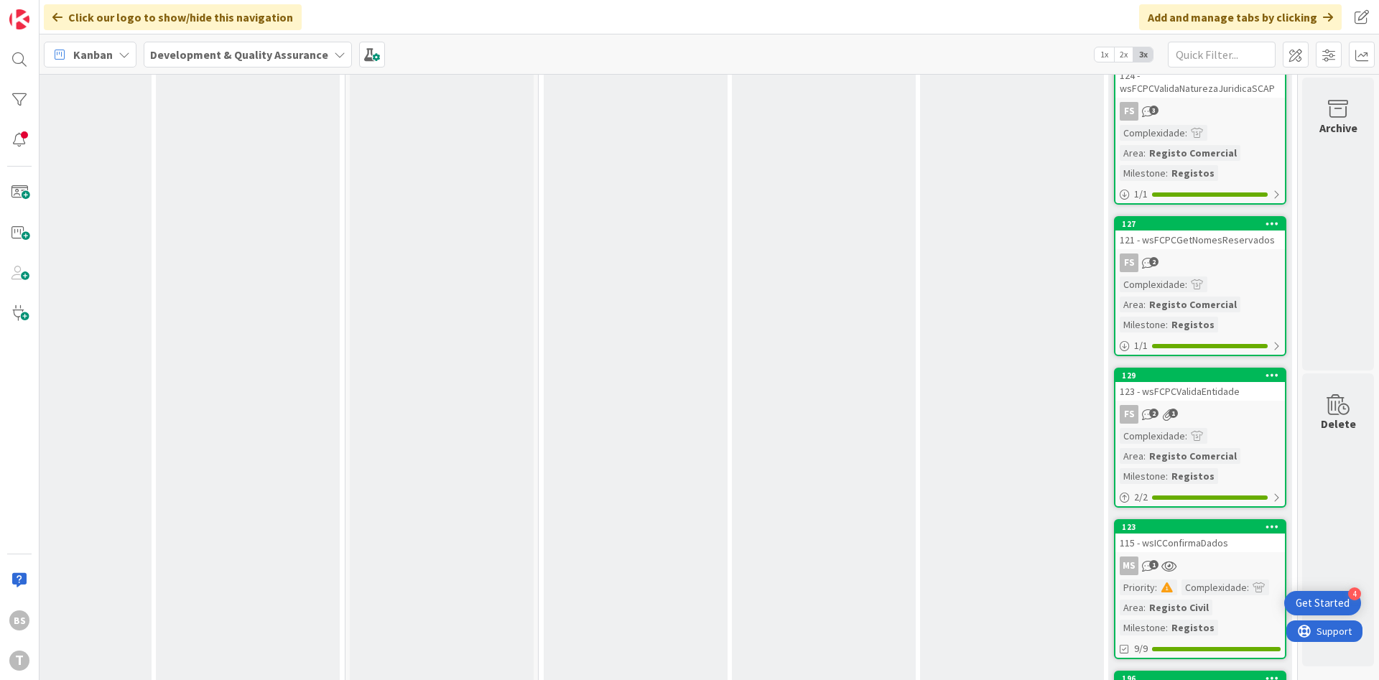
click at [39, 60] on div "BS T" at bounding box center [20, 340] width 40 height 680
click at [31, 57] on div at bounding box center [19, 59] width 29 height 29
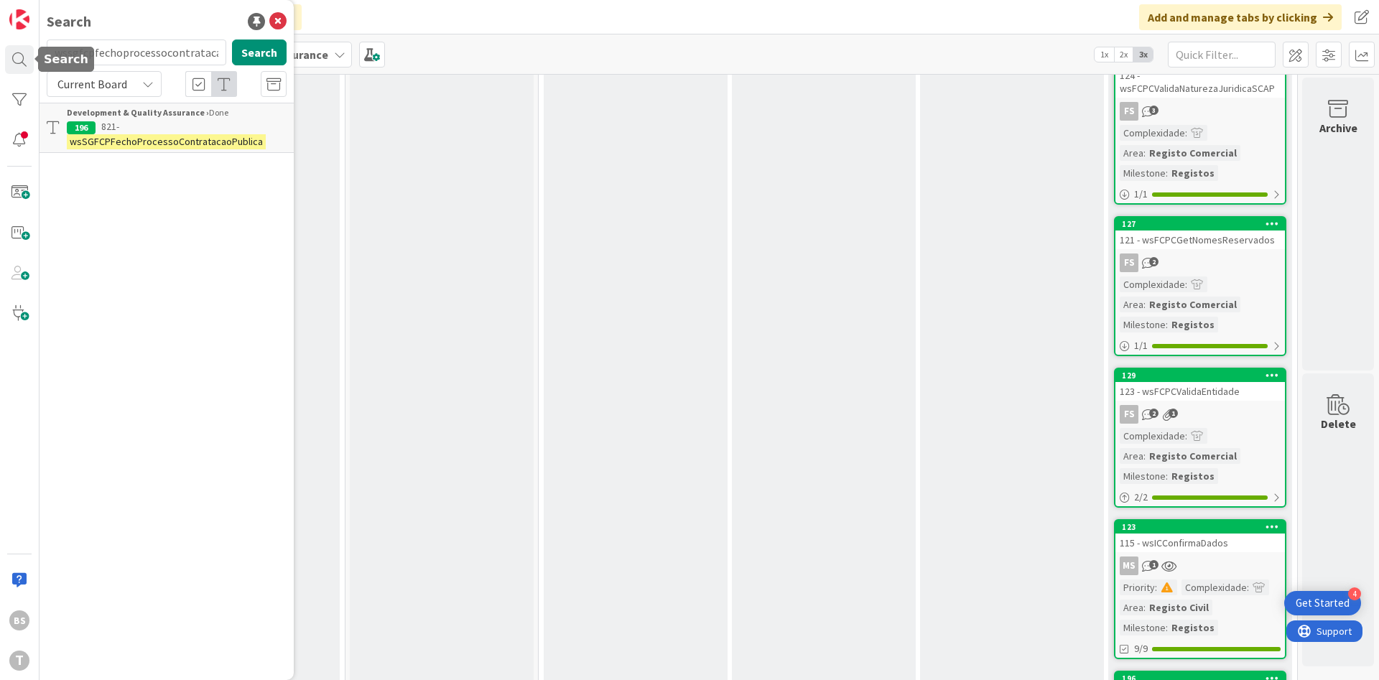
scroll to position [0, 36]
click at [154, 52] on input "wssgfcpfechoprocessocontratacaopublica" at bounding box center [137, 53] width 180 height 26
type input "wsfinatinfocontribuinte"
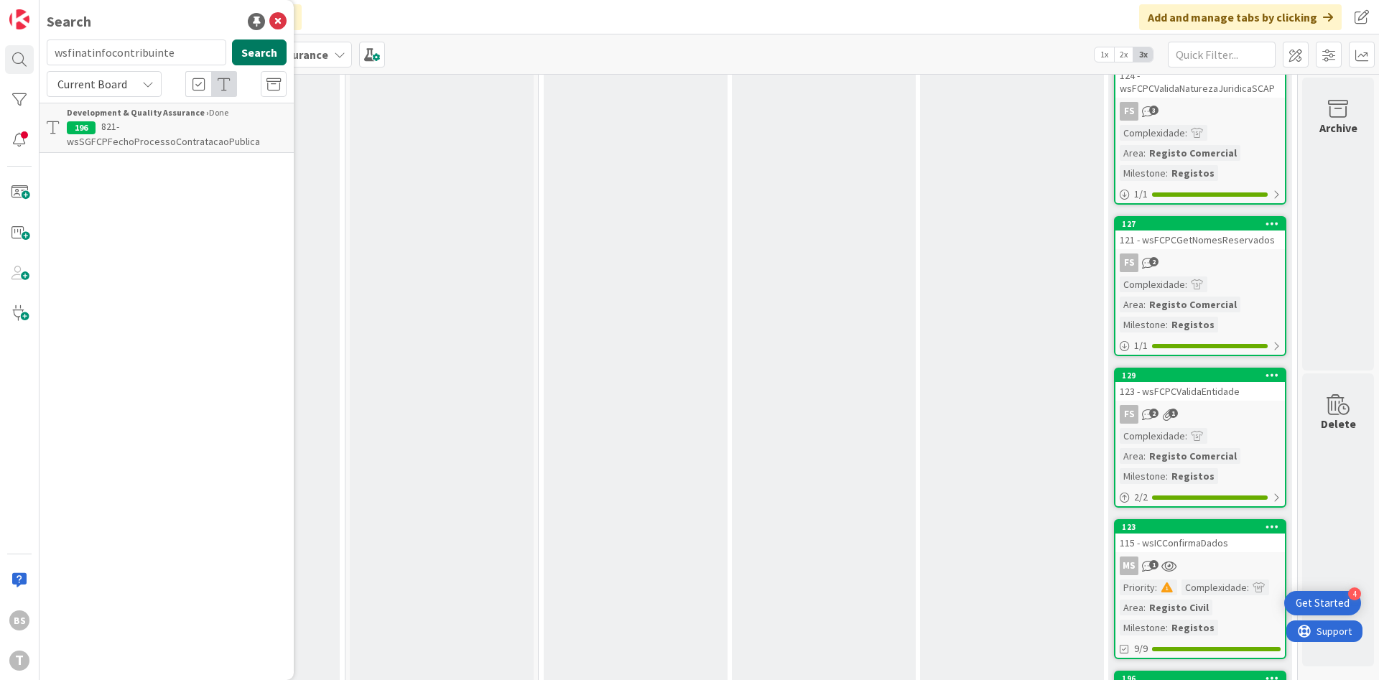
click at [274, 51] on button "Search" at bounding box center [259, 53] width 55 height 26
click at [199, 132] on mark "wsFINATInfoContribuinte" at bounding box center [176, 126] width 111 height 15
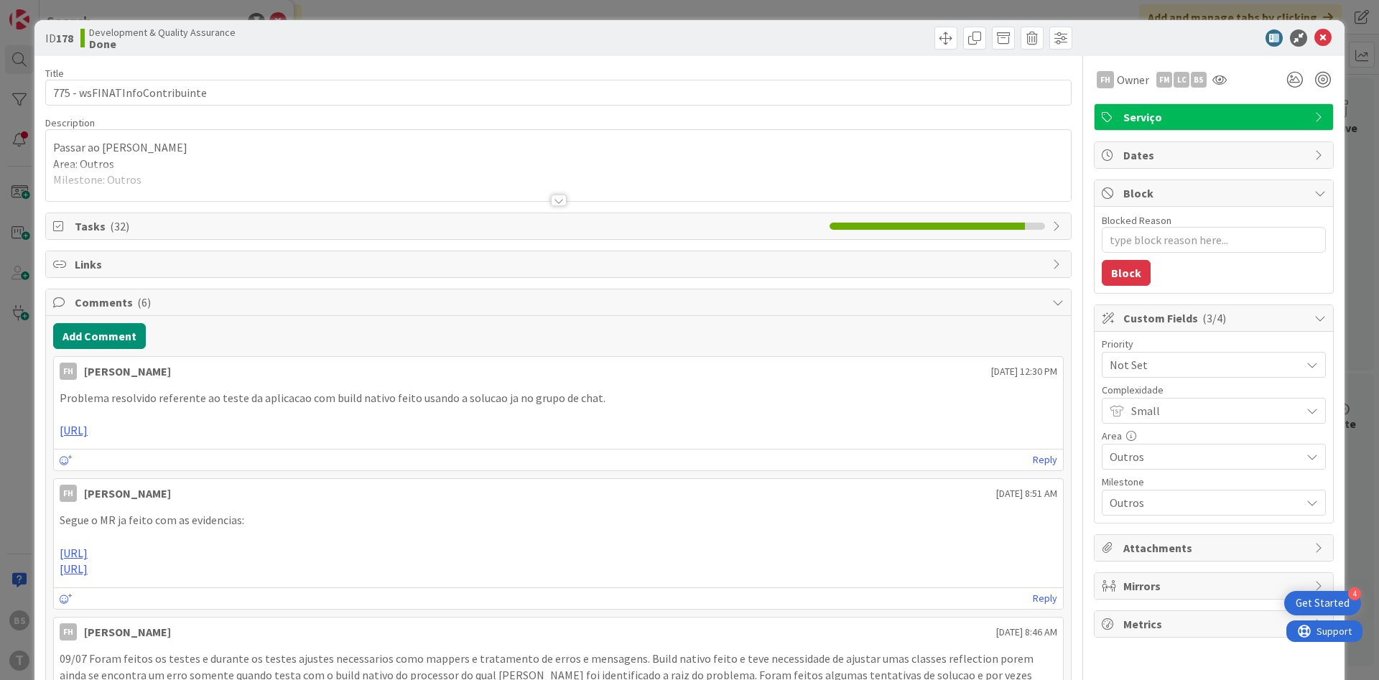
click at [1179, 374] on span "Not Set" at bounding box center [1202, 365] width 184 height 20
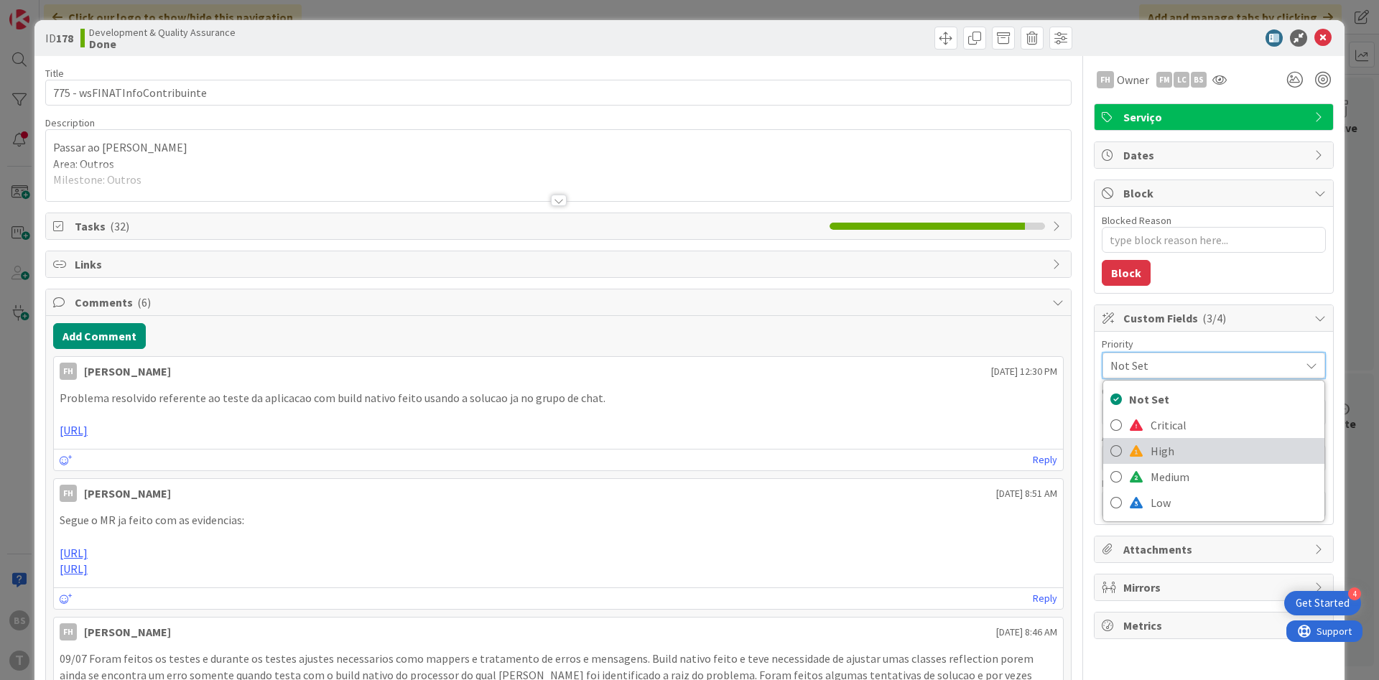
click at [1172, 445] on span "High" at bounding box center [1234, 451] width 167 height 22
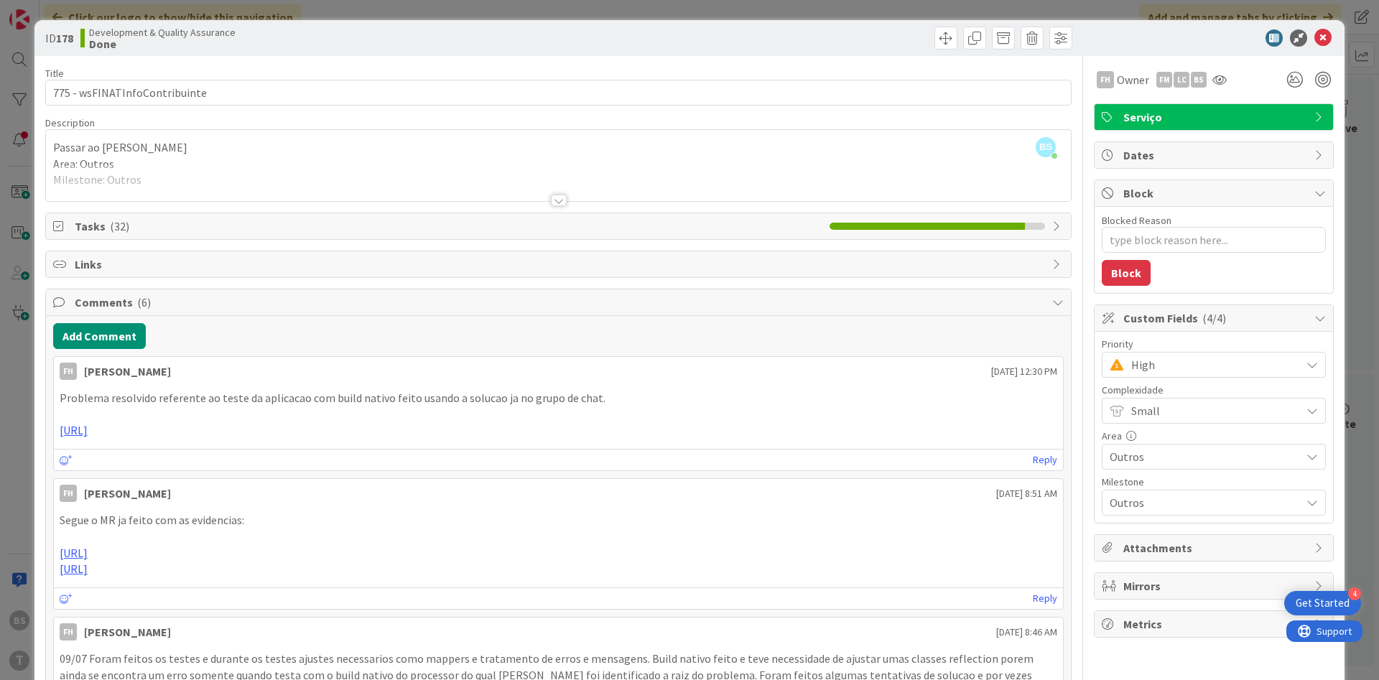
type textarea "x"
click at [1328, 40] on icon at bounding box center [1323, 37] width 17 height 17
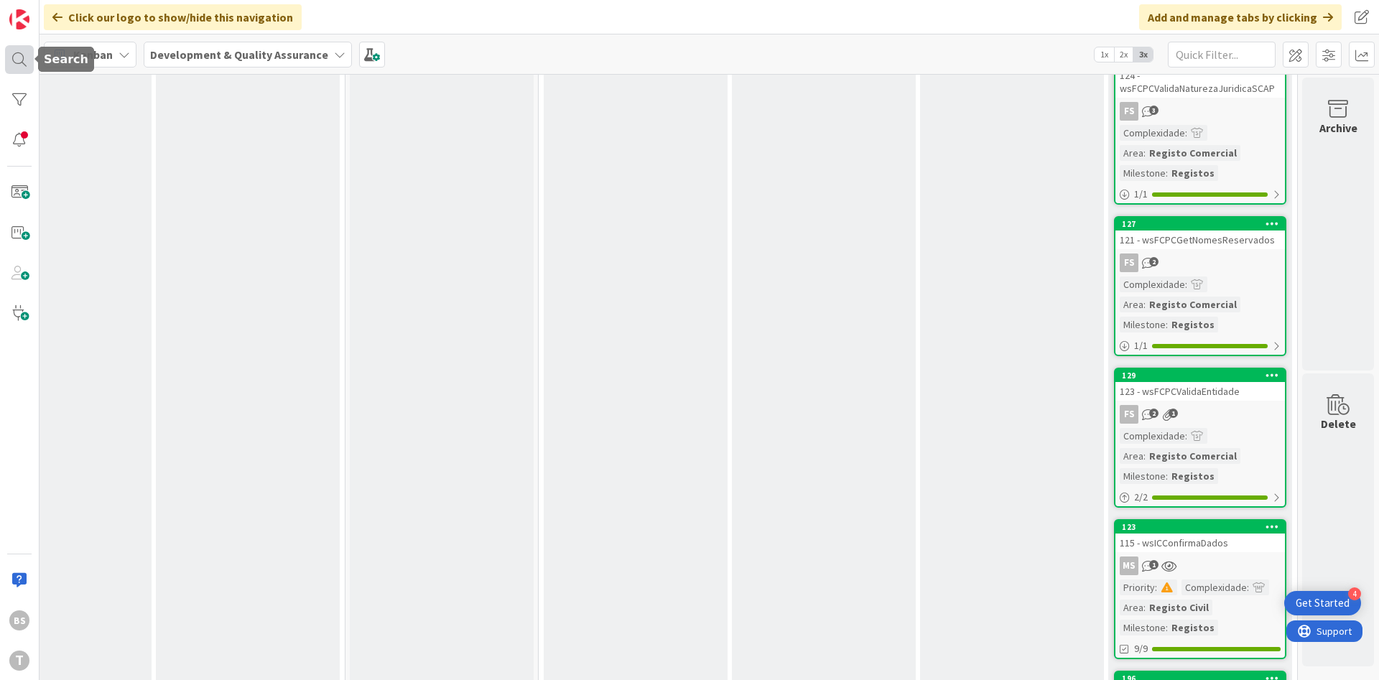
click at [24, 63] on div at bounding box center [19, 59] width 29 height 29
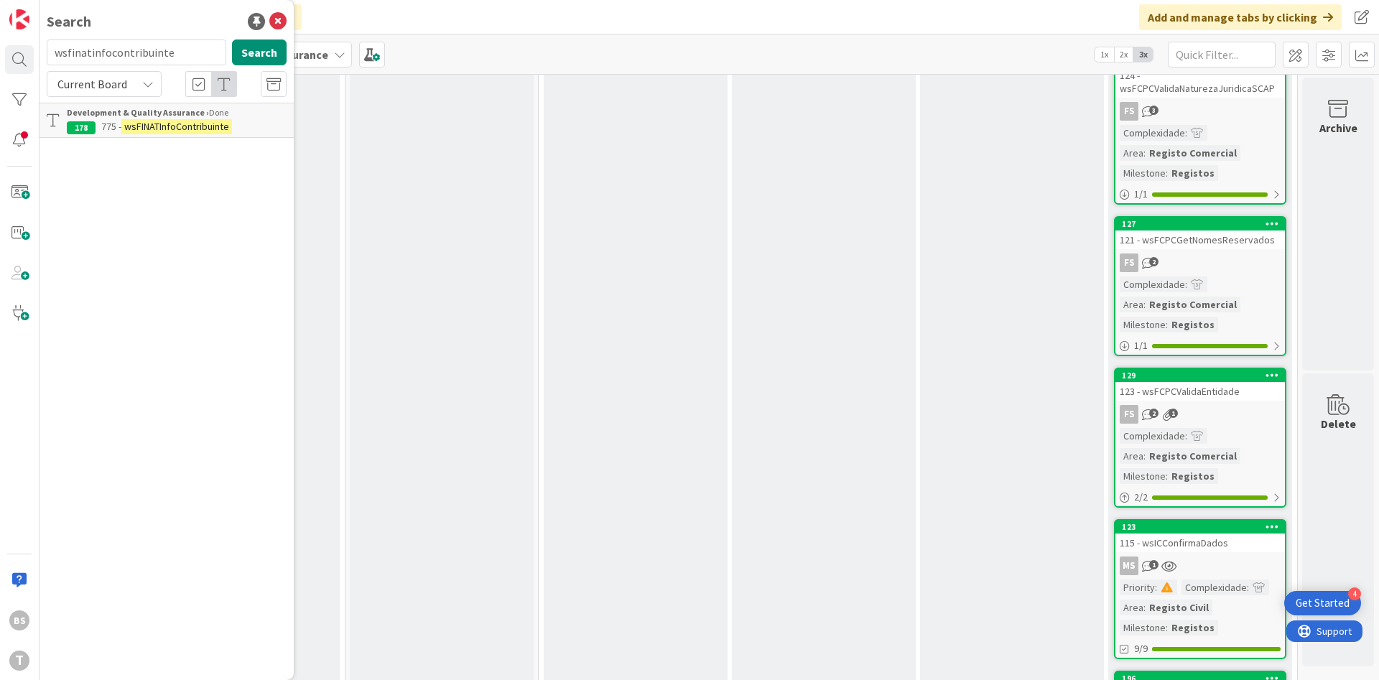
click at [121, 54] on input "wsfinatinfocontribuinte" at bounding box center [137, 53] width 180 height 26
type input "wsrcbeextincaoentidade"
click at [268, 51] on button "Search" at bounding box center [259, 53] width 55 height 26
click at [147, 120] on mark "wsRCBEExtincaoEntidade" at bounding box center [178, 126] width 114 height 15
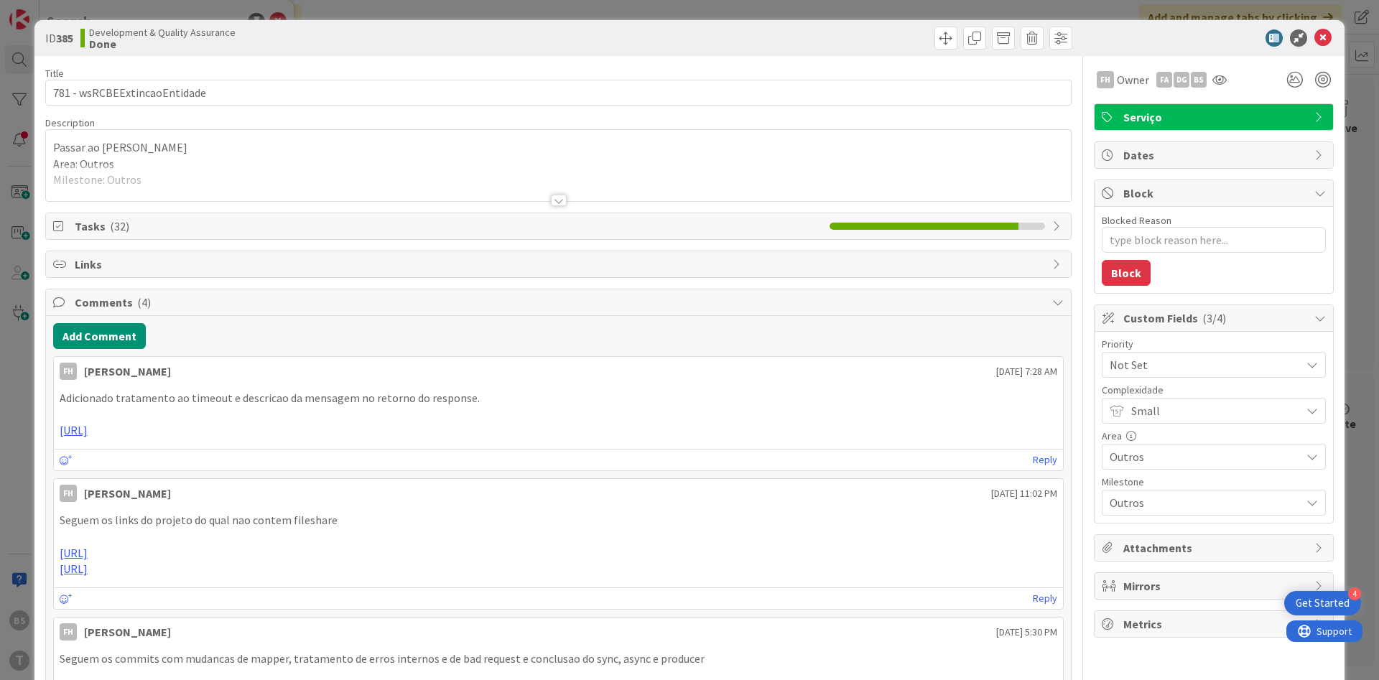
click at [1167, 364] on span "Not Set" at bounding box center [1202, 365] width 184 height 20
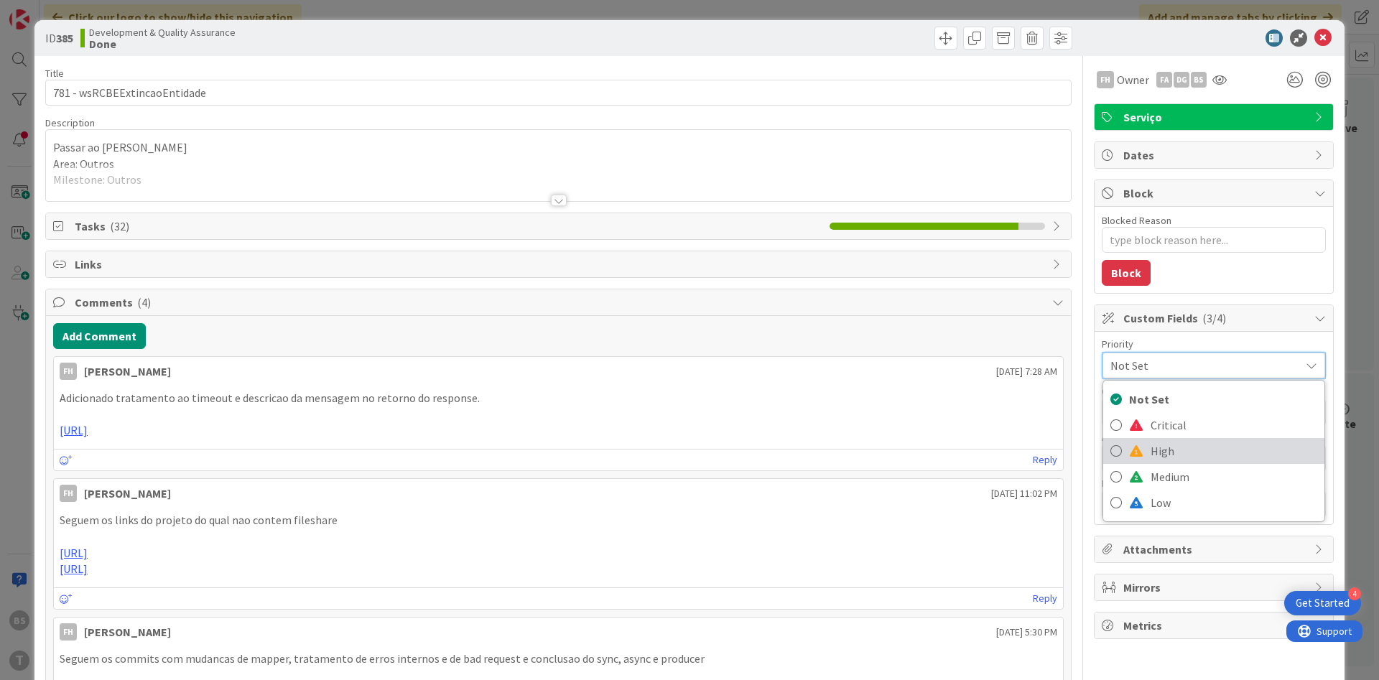
click at [1164, 443] on span "High" at bounding box center [1234, 451] width 167 height 22
type textarea "x"
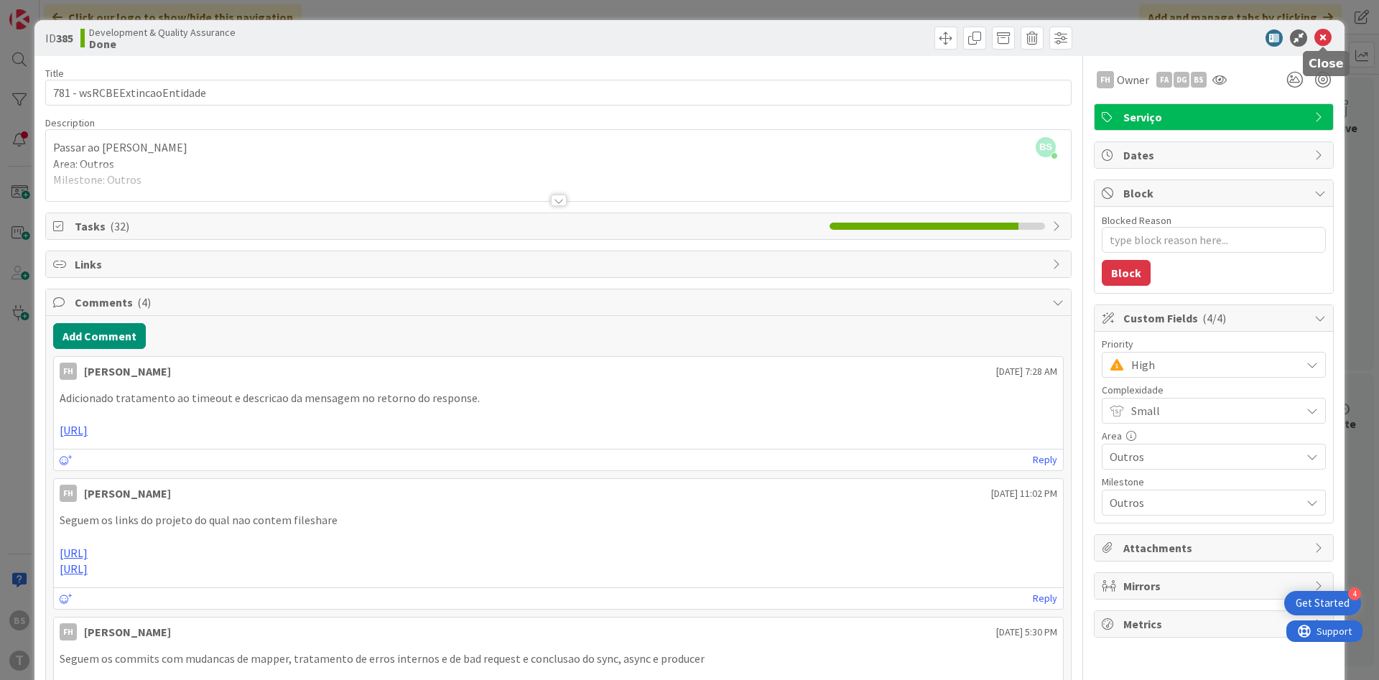
click at [1322, 32] on icon at bounding box center [1323, 37] width 17 height 17
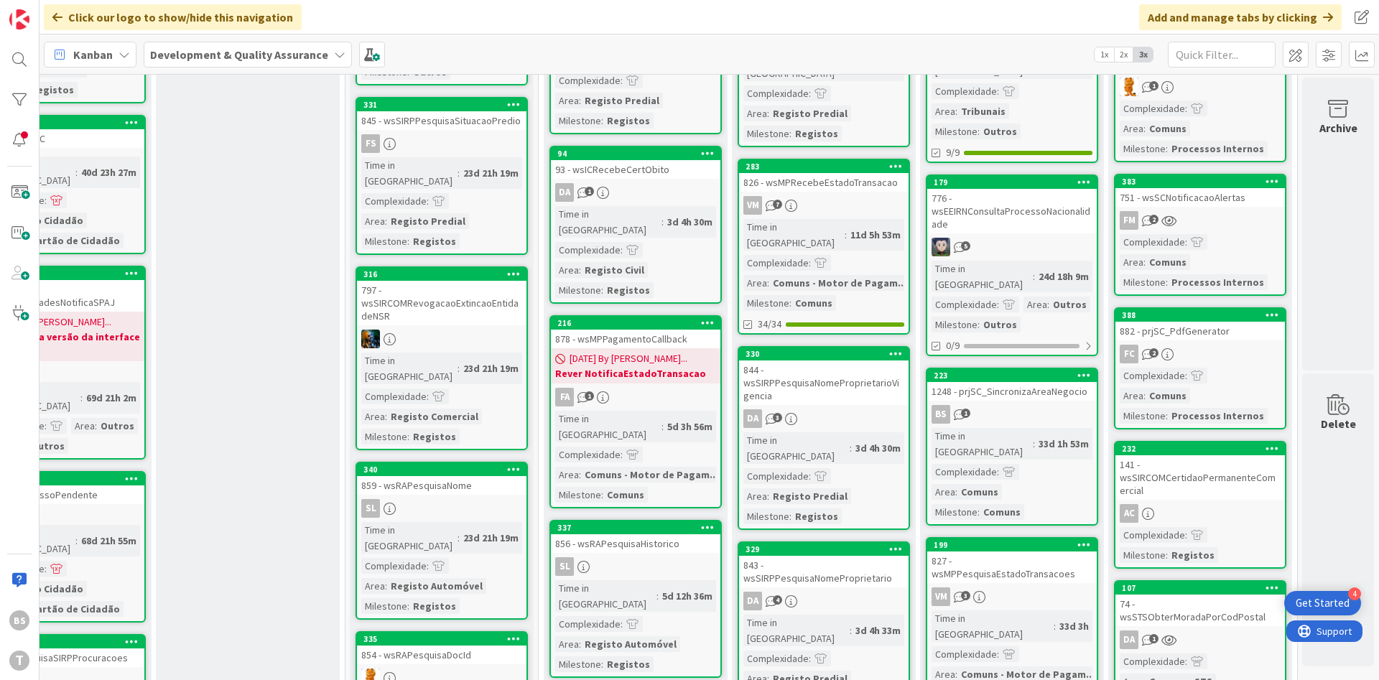
scroll to position [690, 271]
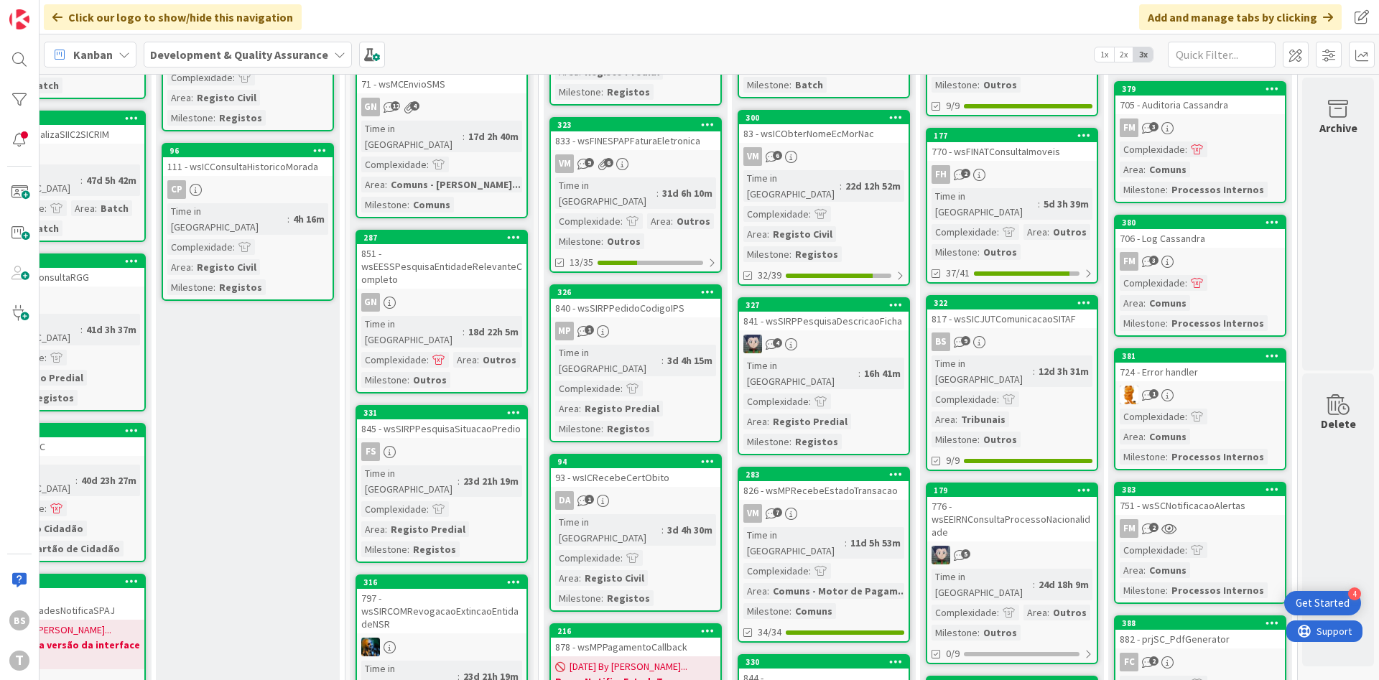
scroll to position [0, 271]
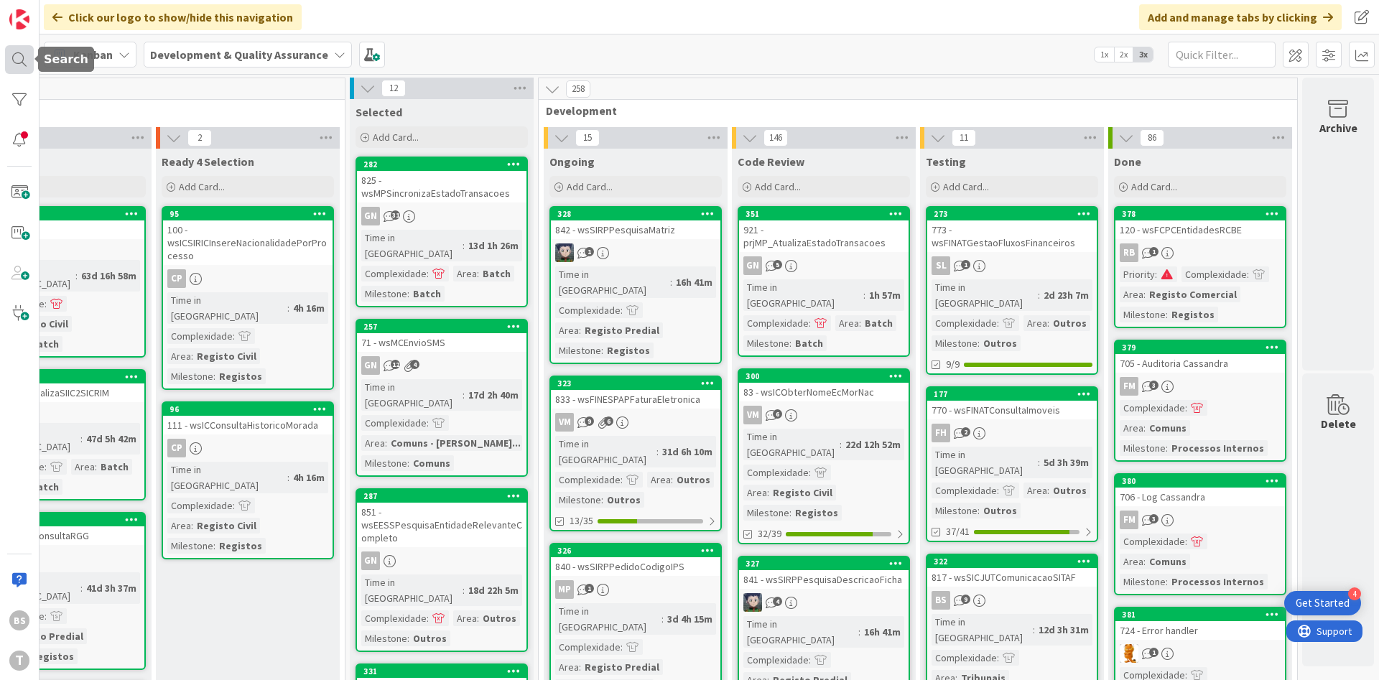
click at [24, 64] on div at bounding box center [19, 59] width 29 height 29
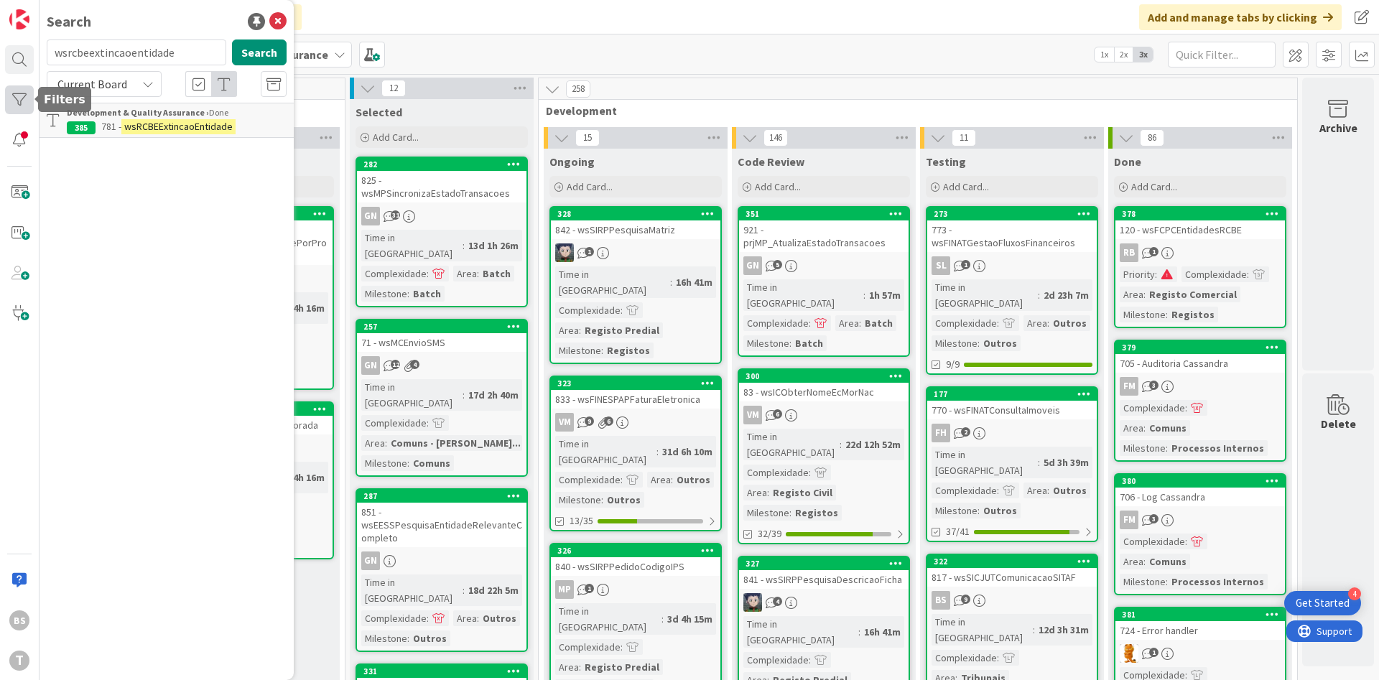
click at [21, 93] on div at bounding box center [19, 99] width 29 height 29
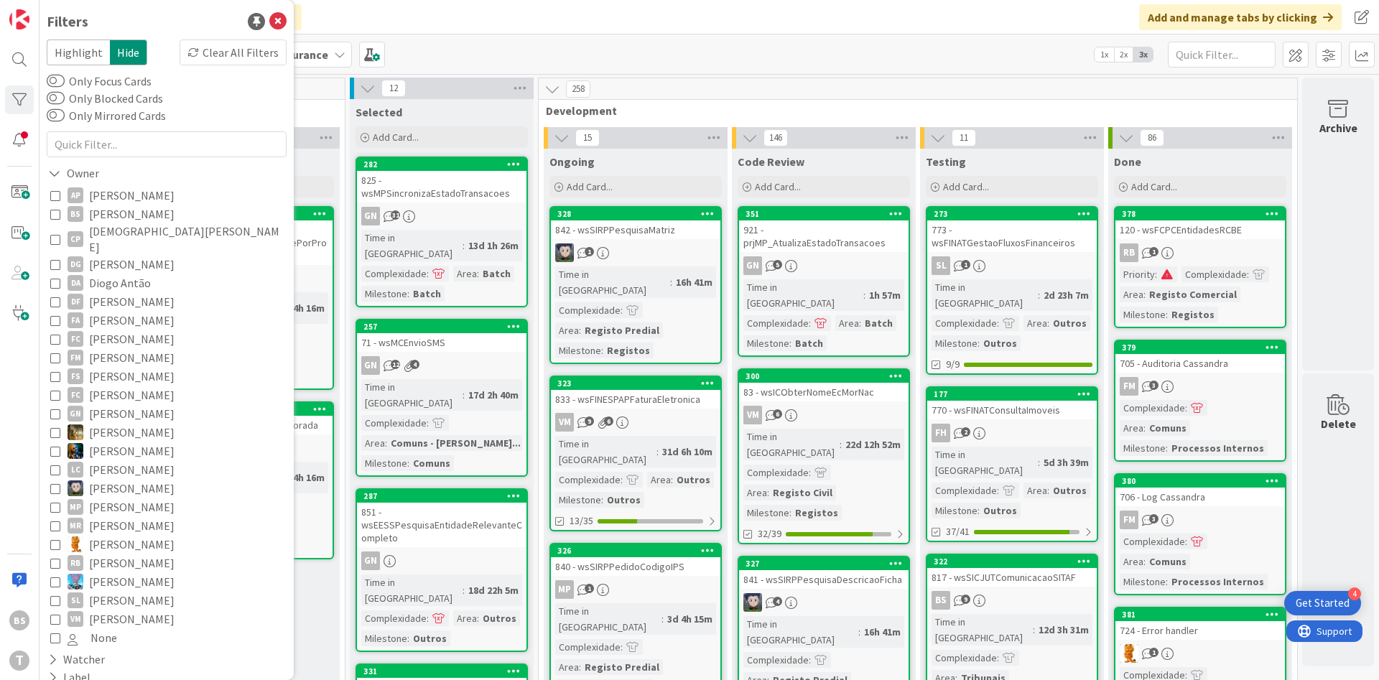
click at [120, 218] on span "Bruno Souza" at bounding box center [131, 214] width 85 height 19
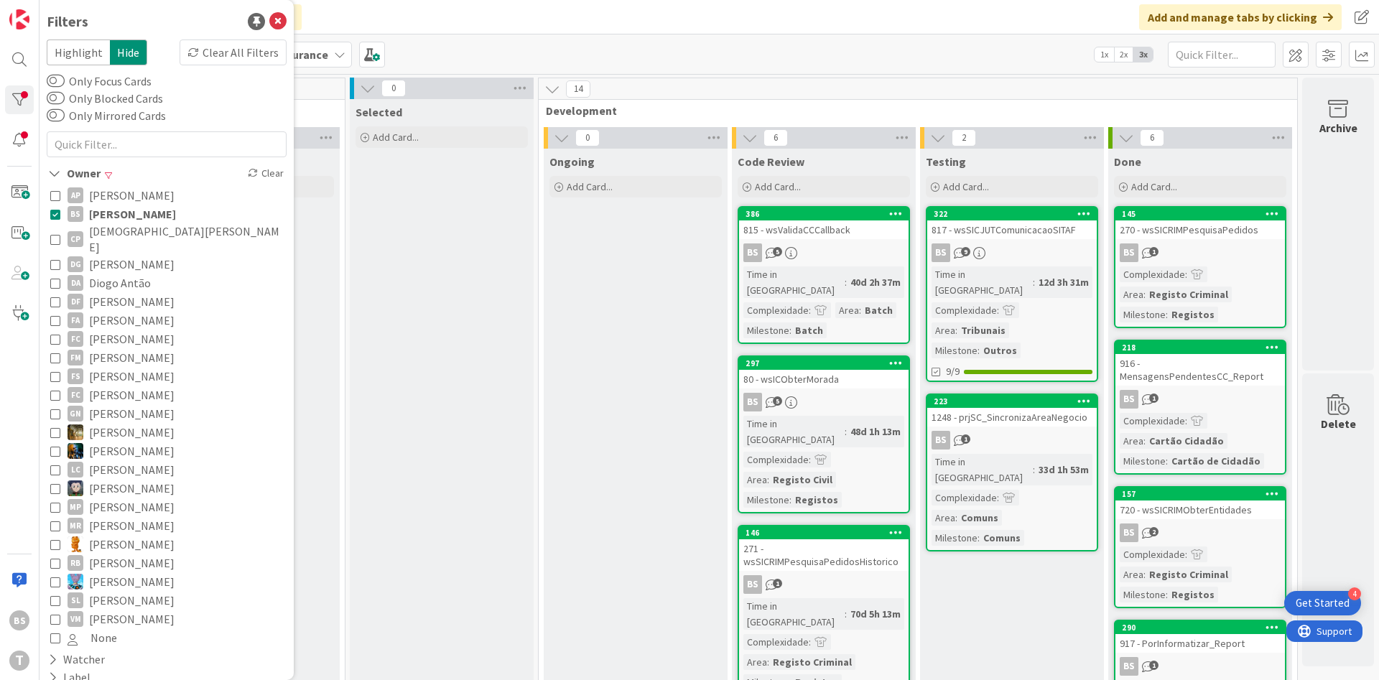
click at [59, 210] on icon at bounding box center [55, 214] width 10 height 10
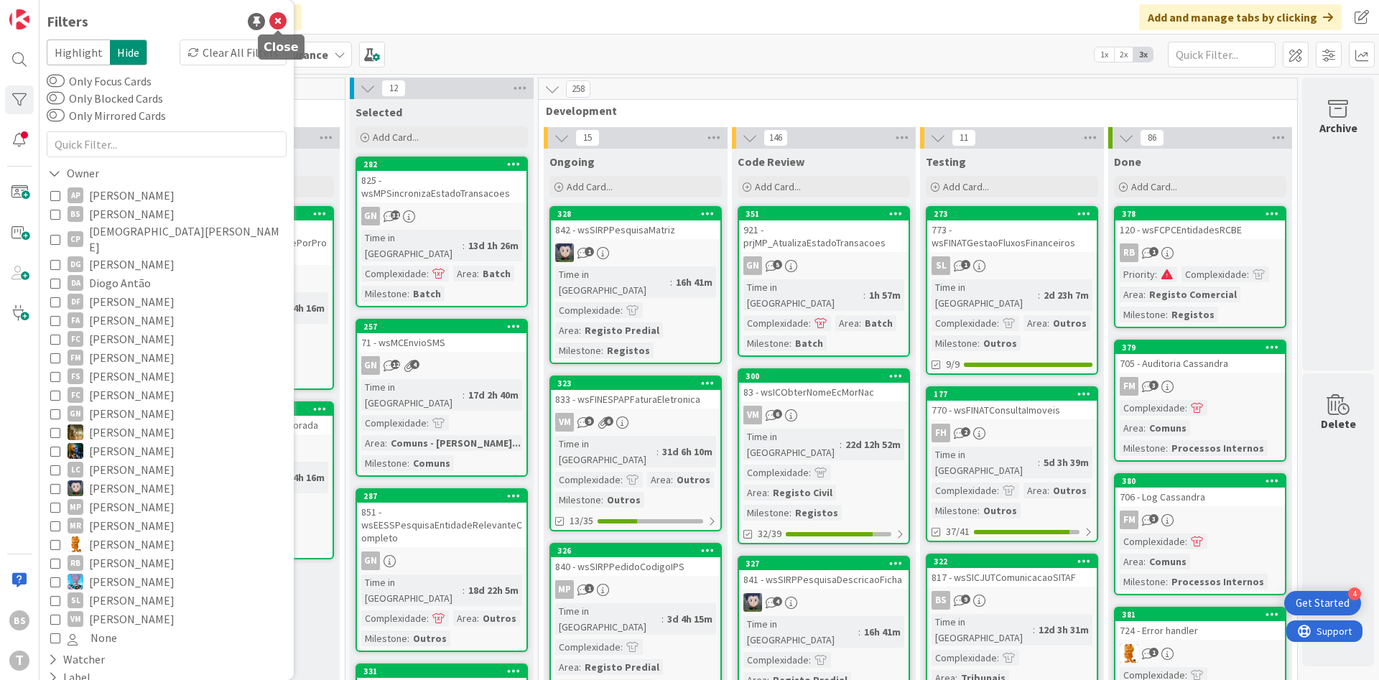
click at [279, 20] on icon at bounding box center [277, 21] width 17 height 17
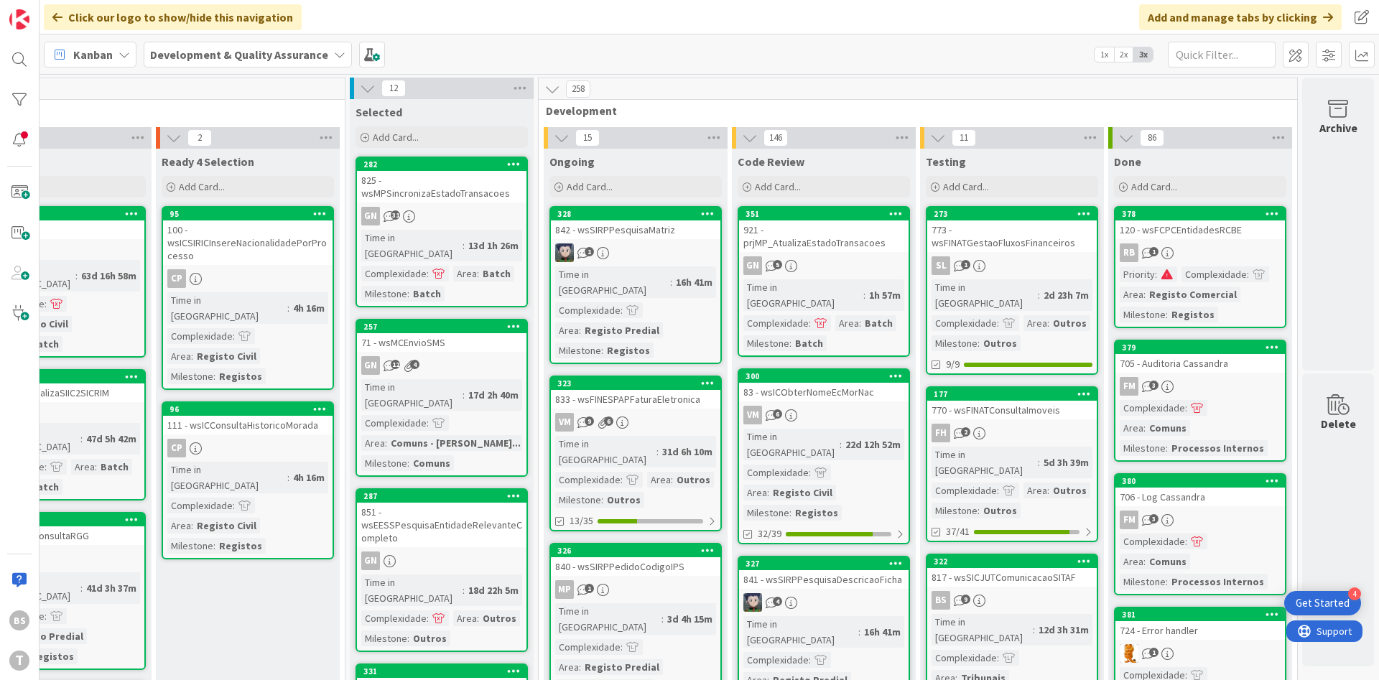
scroll to position [431, 271]
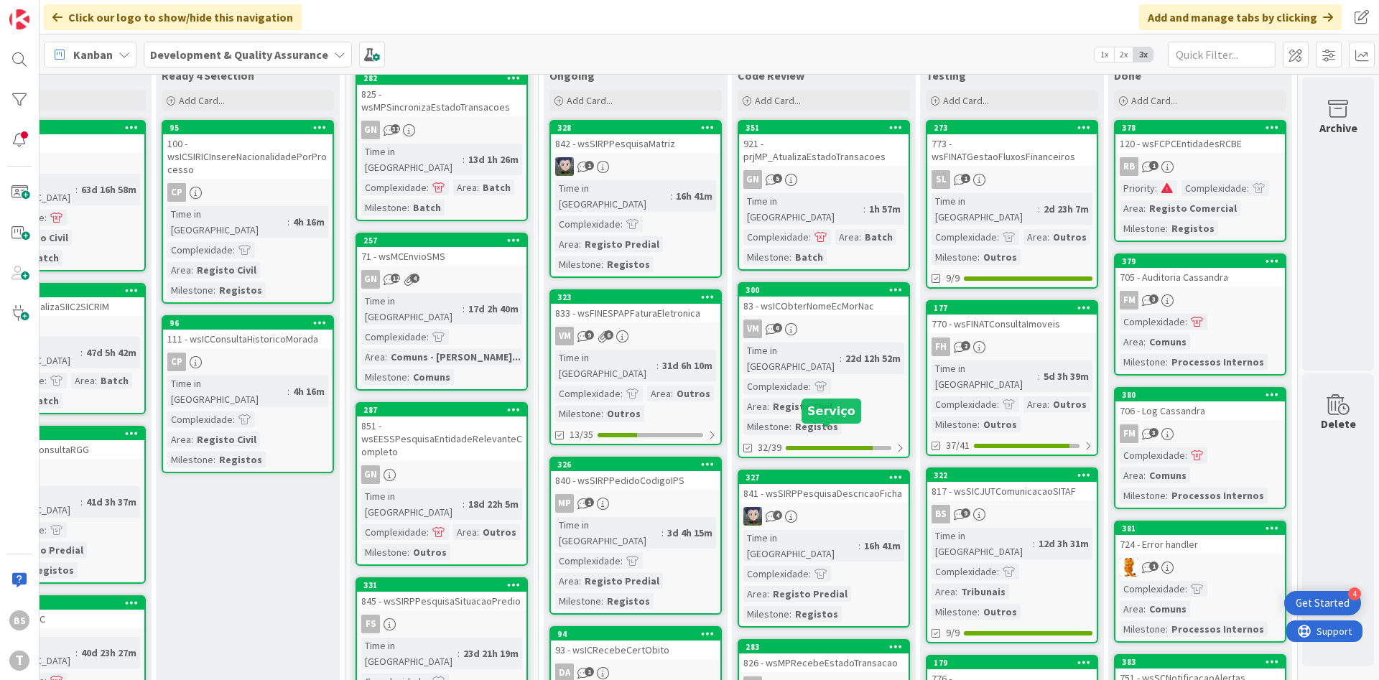
scroll to position [0, 271]
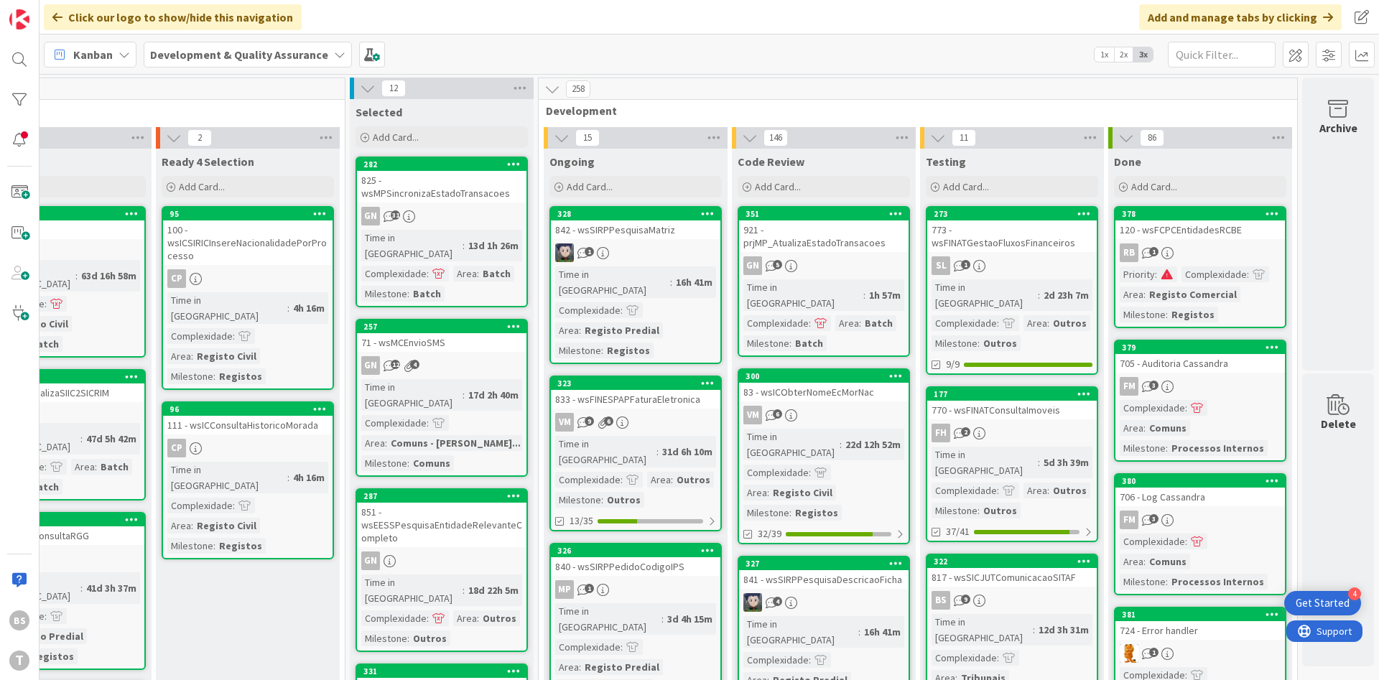
click at [26, 75] on div "BS T" at bounding box center [20, 340] width 40 height 680
click at [23, 68] on div at bounding box center [19, 59] width 29 height 29
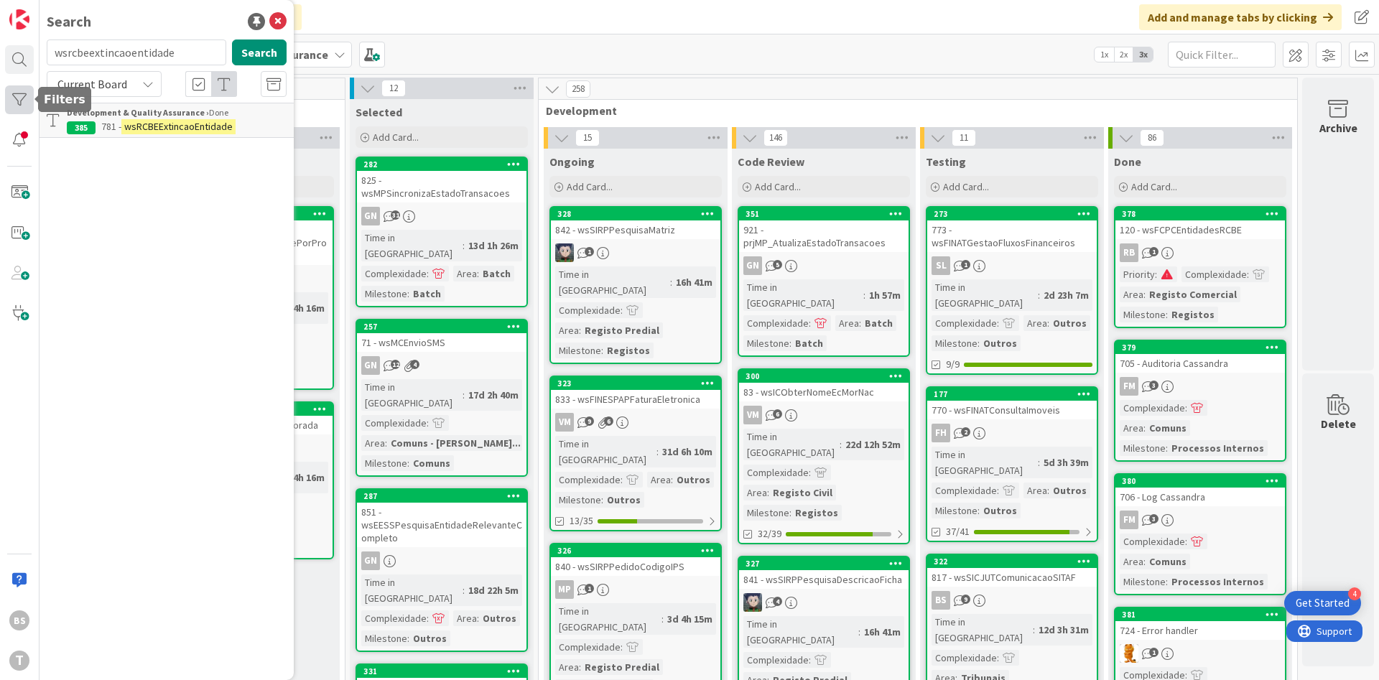
click at [29, 107] on div at bounding box center [19, 99] width 29 height 29
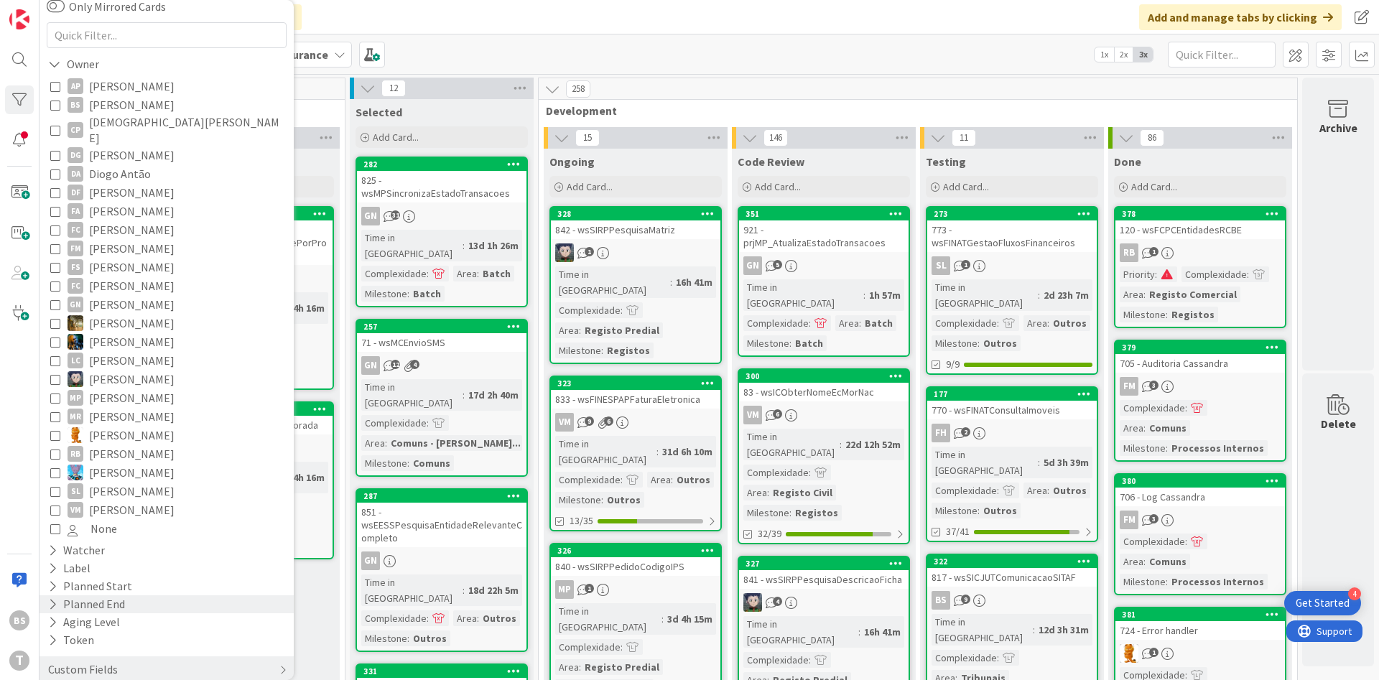
scroll to position [117, 0]
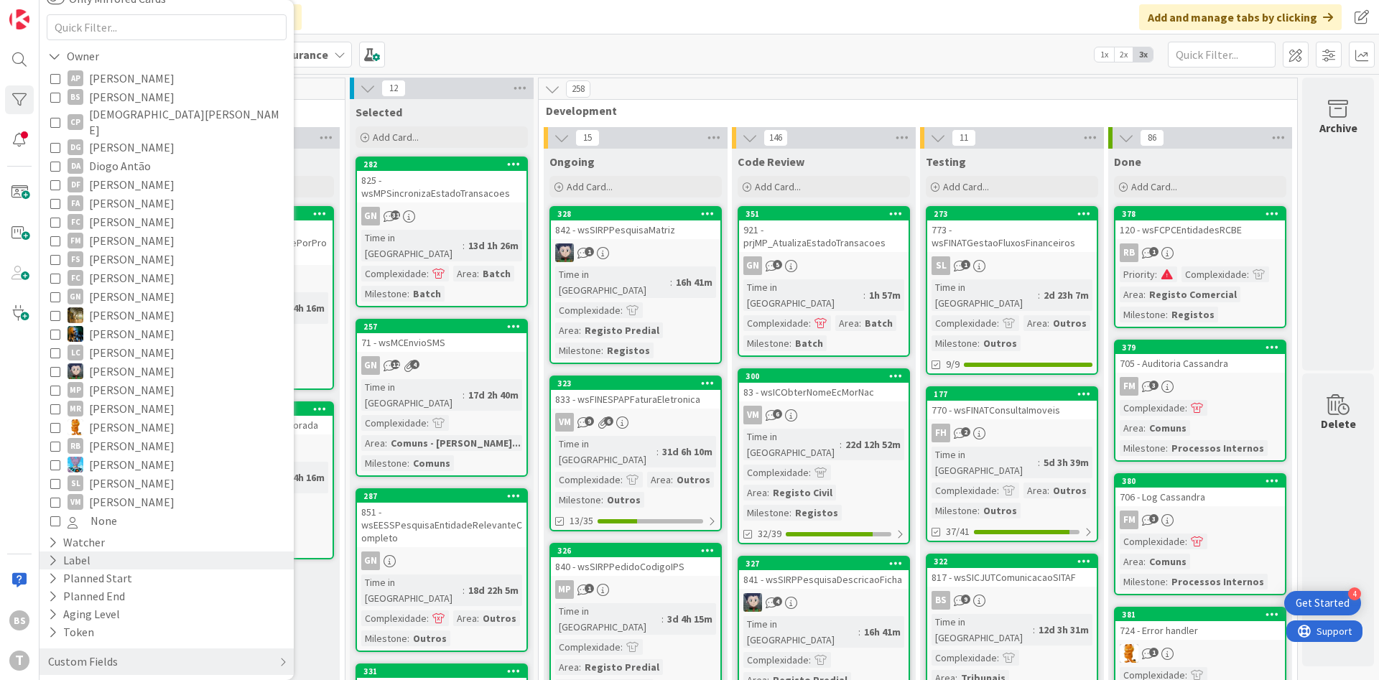
click at [121, 556] on div "Label" at bounding box center [167, 561] width 254 height 18
click at [130, 662] on div "Custom Fields" at bounding box center [167, 662] width 240 height 41
click at [132, 657] on div "Custom Fields" at bounding box center [167, 662] width 254 height 27
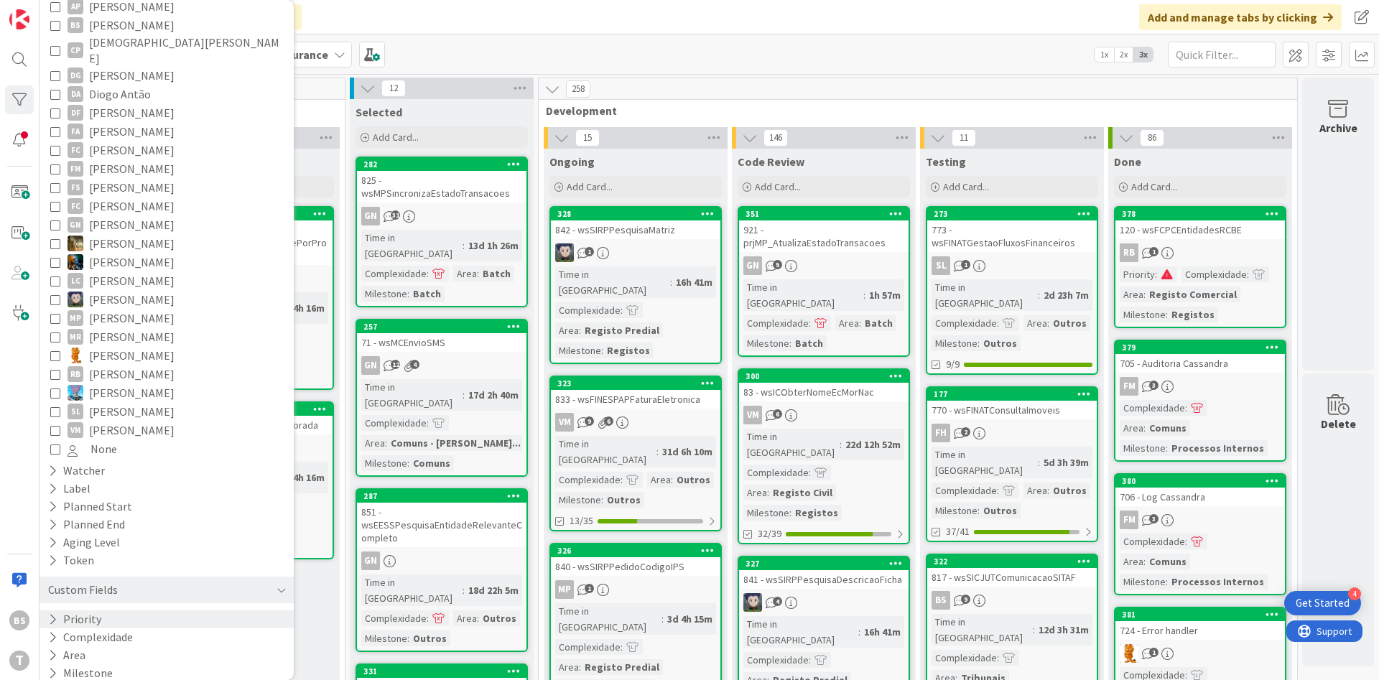
click at [131, 611] on div "Priority" at bounding box center [167, 620] width 254 height 18
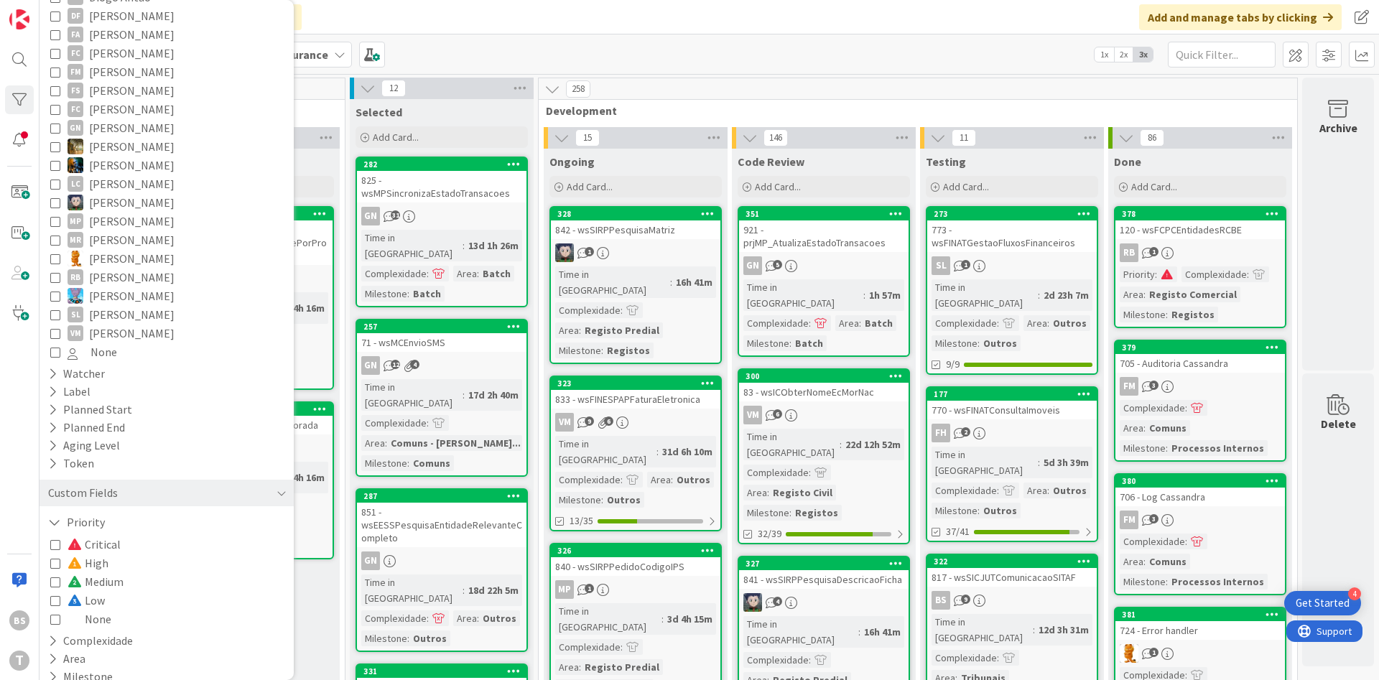
scroll to position [290, 0]
click at [109, 542] on div "Critical High Medium Low None" at bounding box center [166, 578] width 233 height 93
click at [53, 555] on icon at bounding box center [55, 560] width 10 height 10
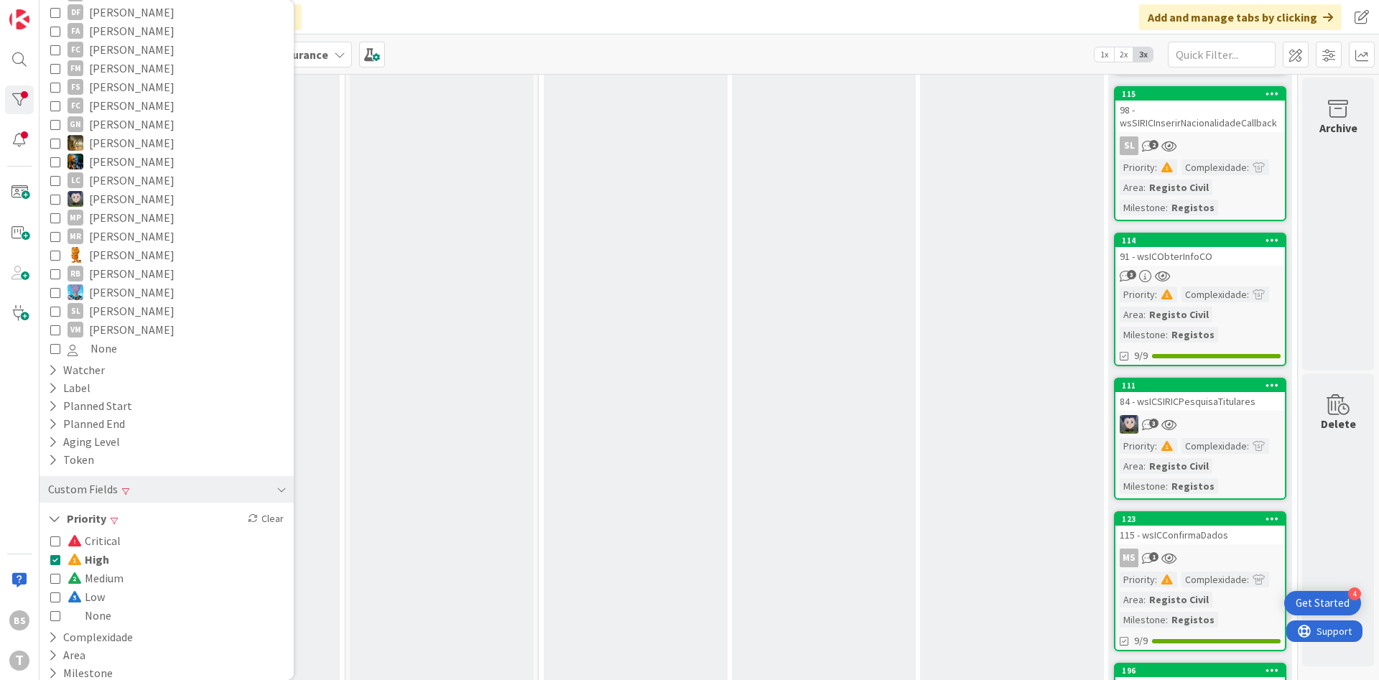
scroll to position [2538, 271]
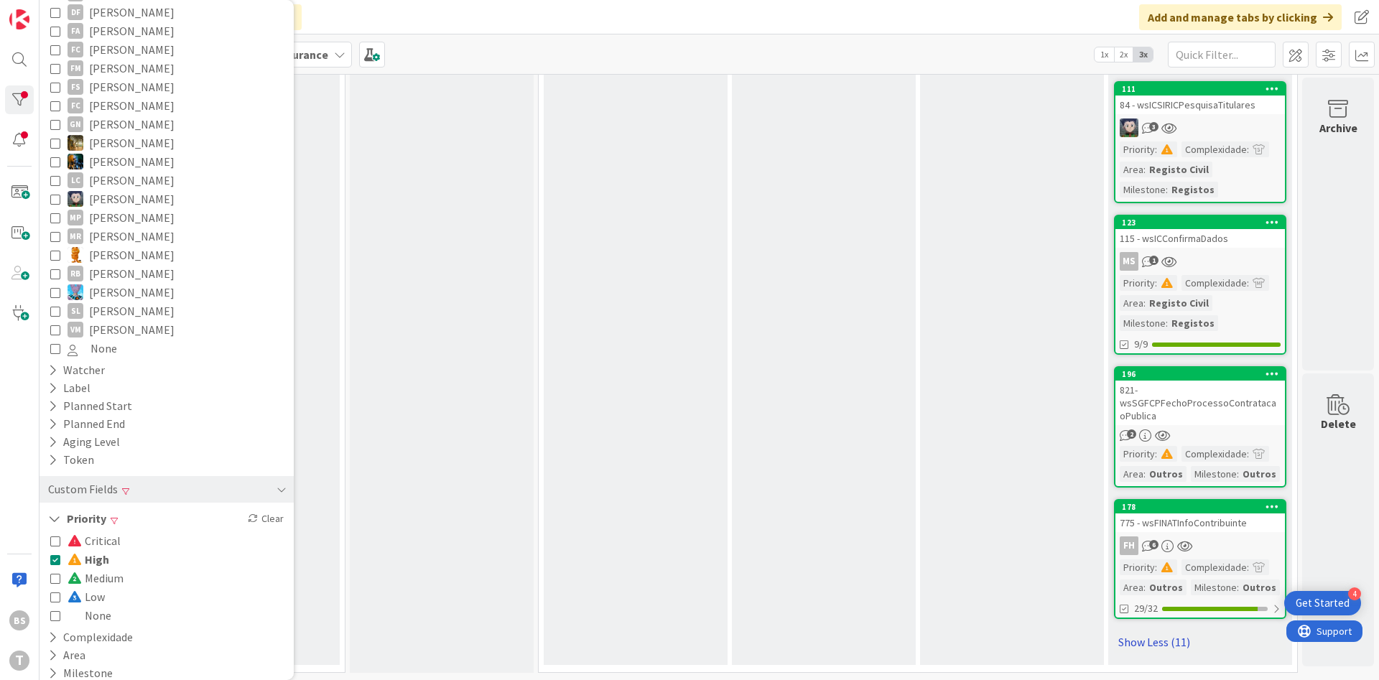
click at [1154, 642] on link "Show Less (11)" at bounding box center [1200, 642] width 172 height 23
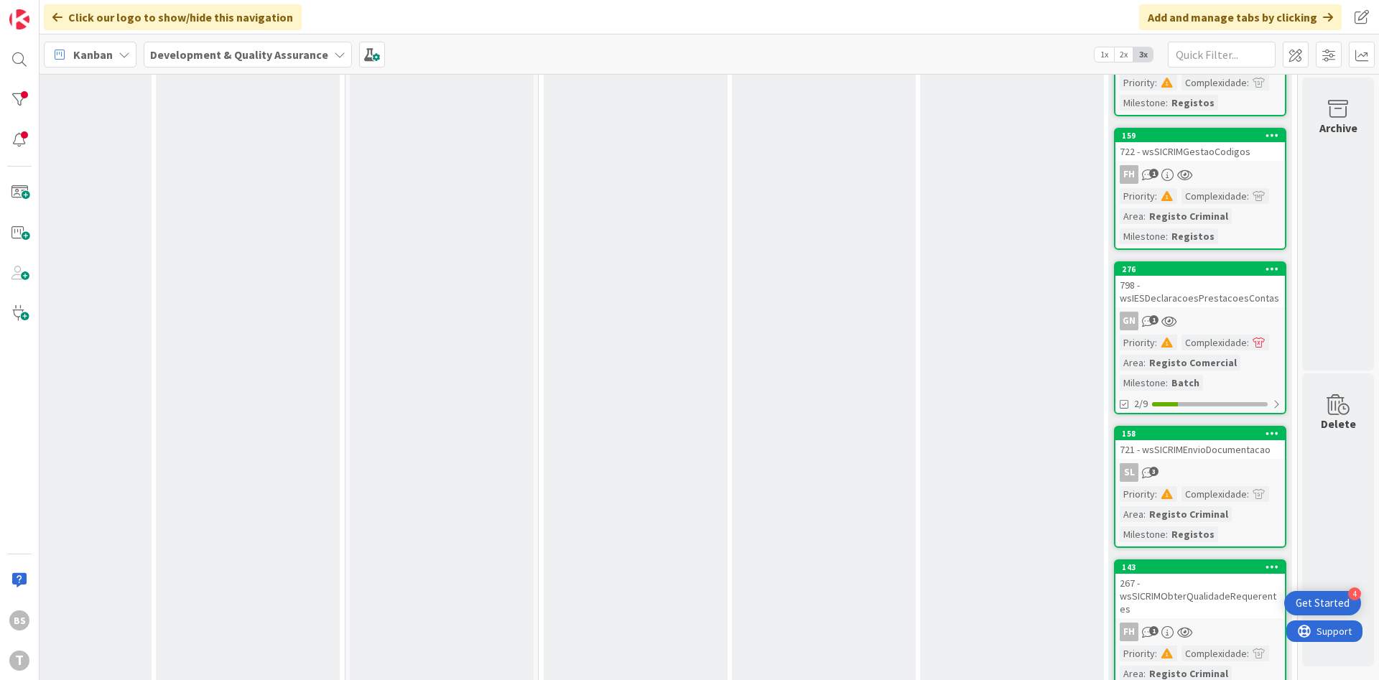
scroll to position [0, 271]
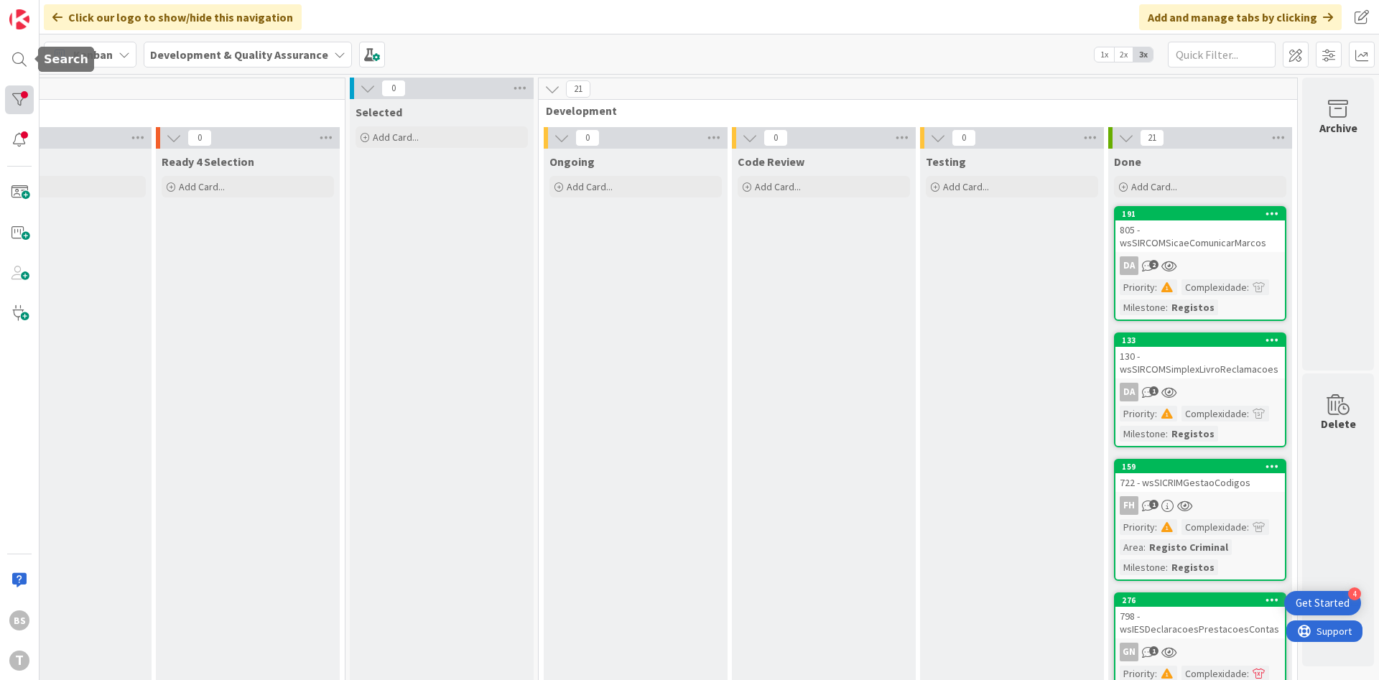
click at [22, 96] on div at bounding box center [19, 99] width 29 height 29
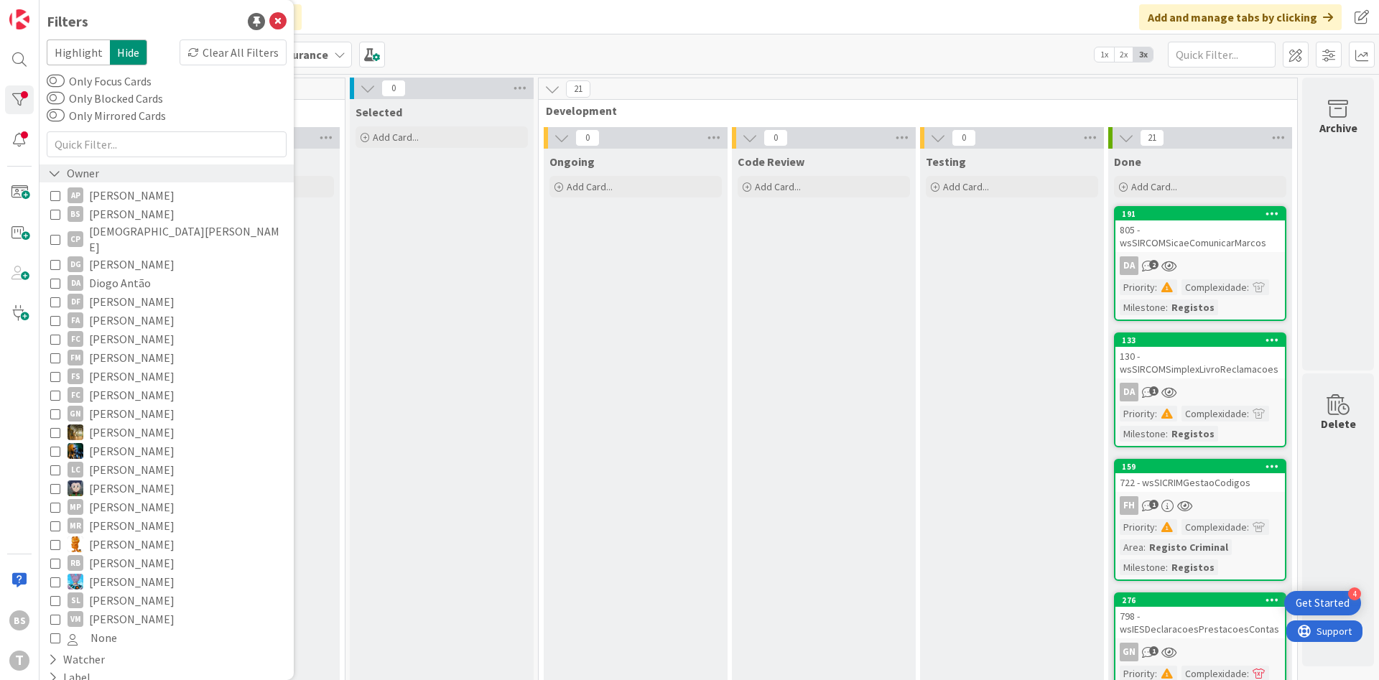
click at [67, 175] on div "Owner" at bounding box center [74, 174] width 54 height 18
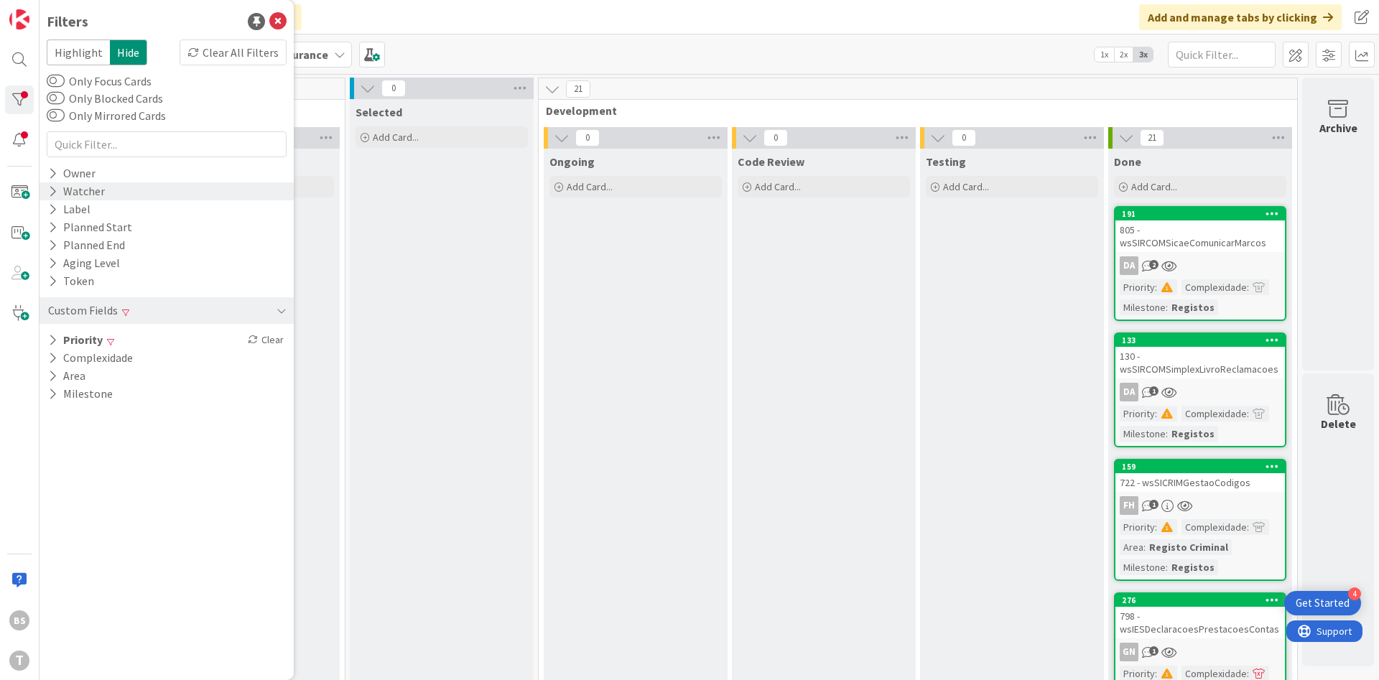
click at [71, 190] on div "Watcher" at bounding box center [77, 191] width 60 height 18
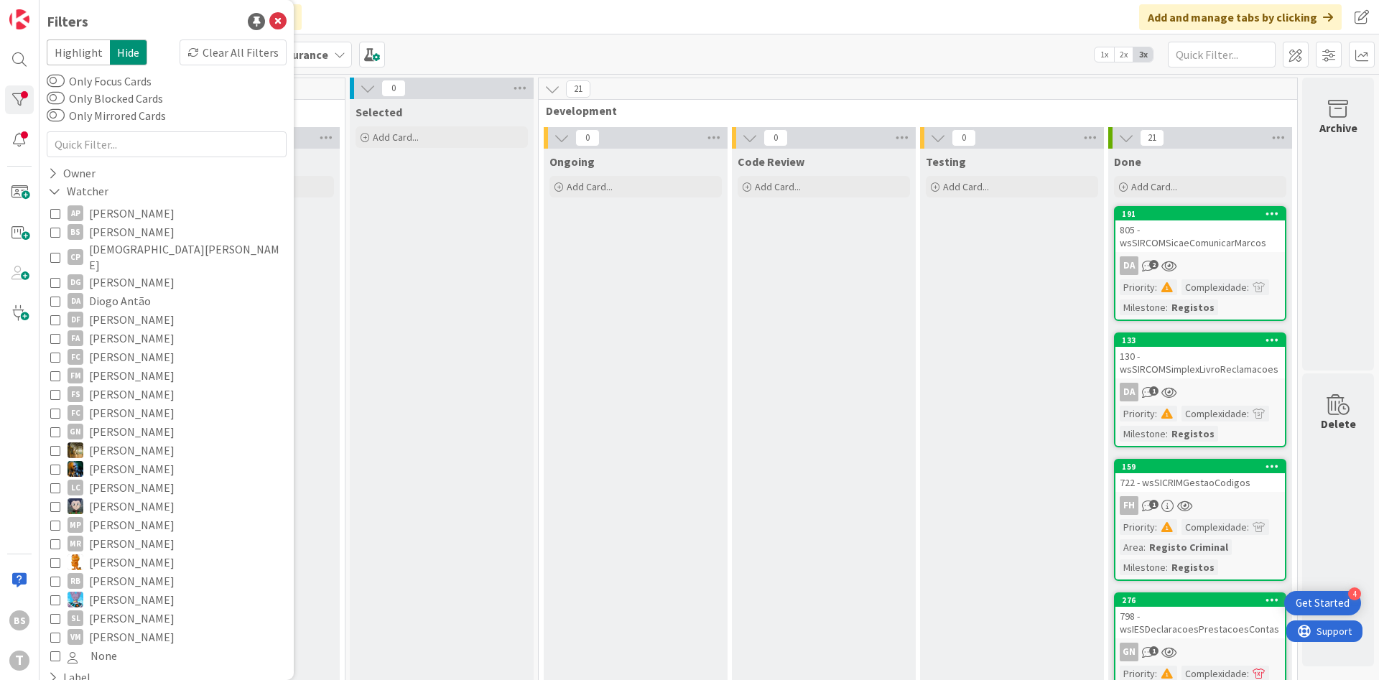
click at [55, 233] on icon at bounding box center [55, 232] width 10 height 10
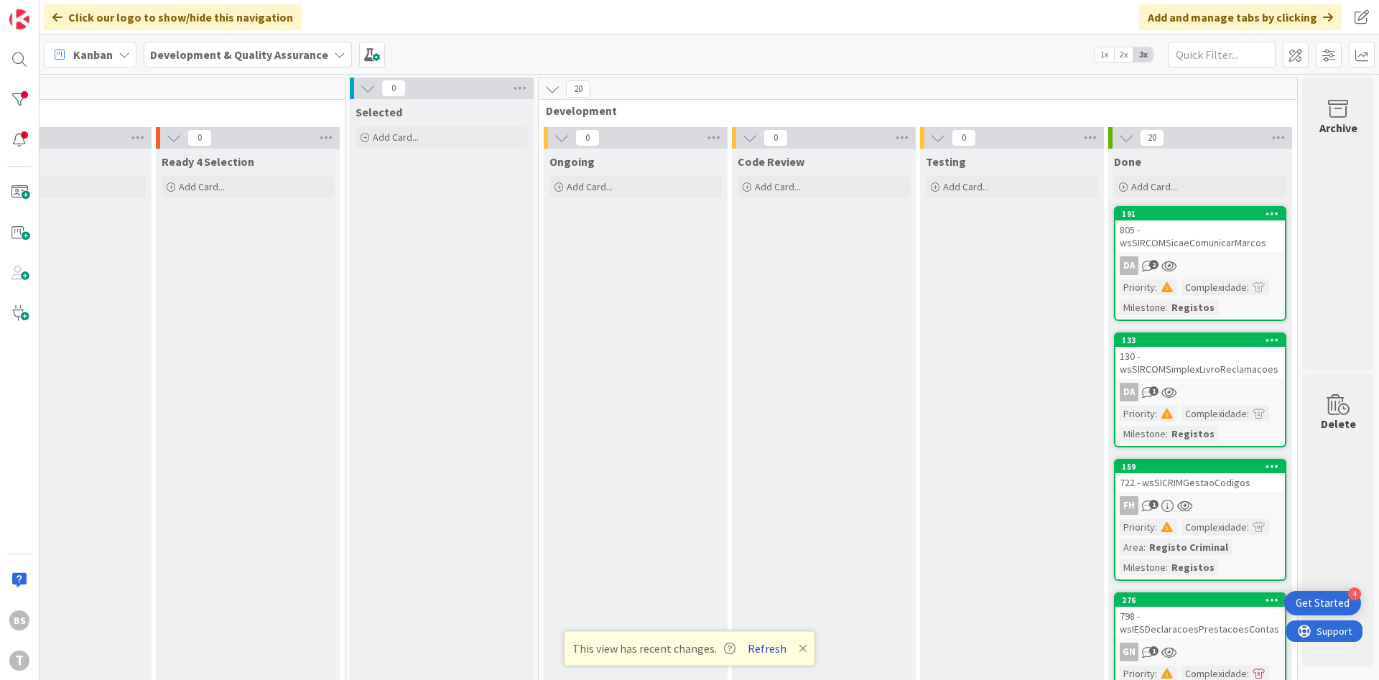
drag, startPoint x: 764, startPoint y: 637, endPoint x: 770, endPoint y: 654, distance: 17.5
click at [764, 638] on div "This view has recent changes. Refresh" at bounding box center [690, 648] width 251 height 34
click at [771, 654] on button "Refresh" at bounding box center [767, 648] width 49 height 19
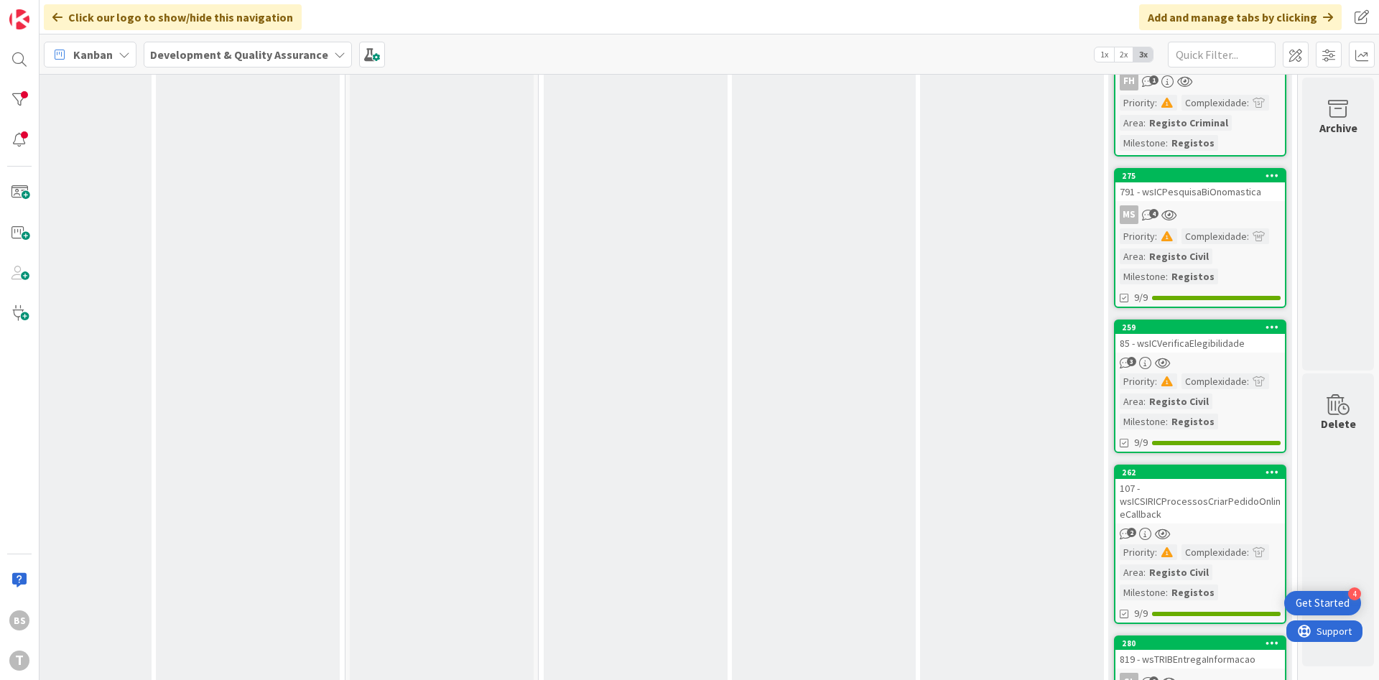
scroll to position [1007, 271]
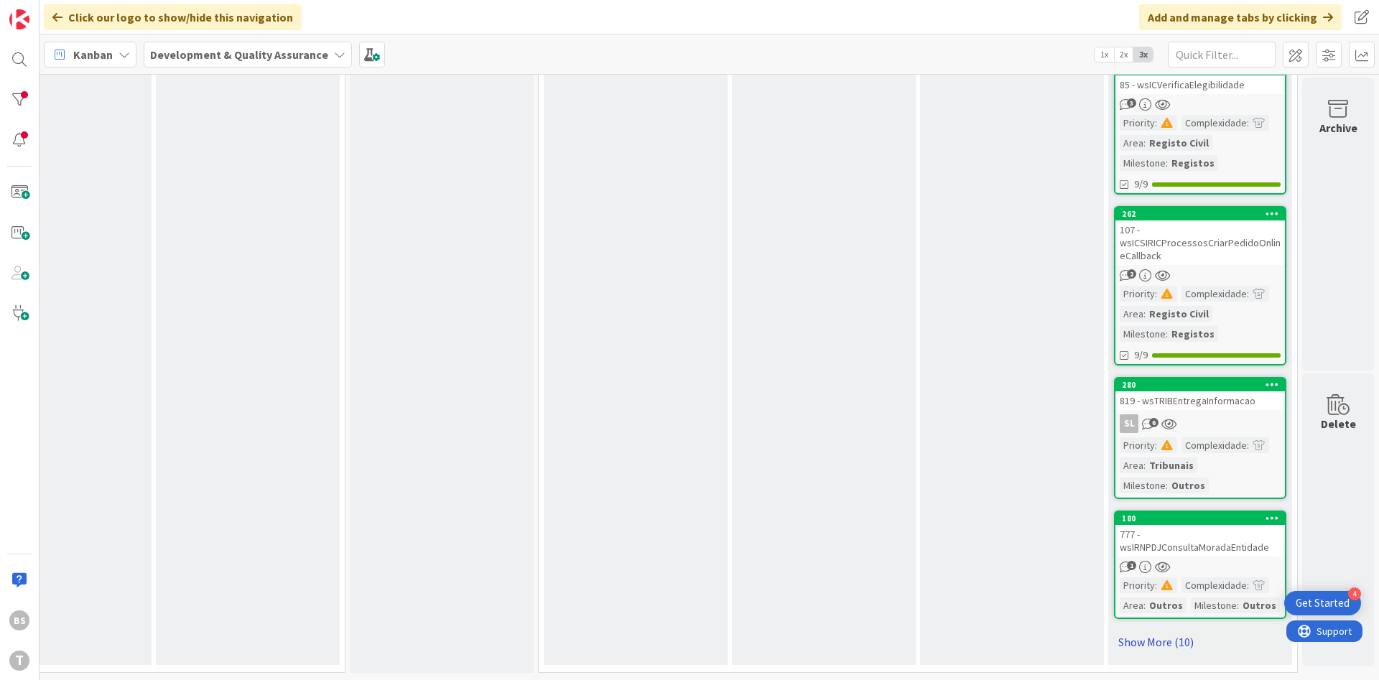
click at [1175, 640] on link "Show More (10)" at bounding box center [1200, 642] width 172 height 23
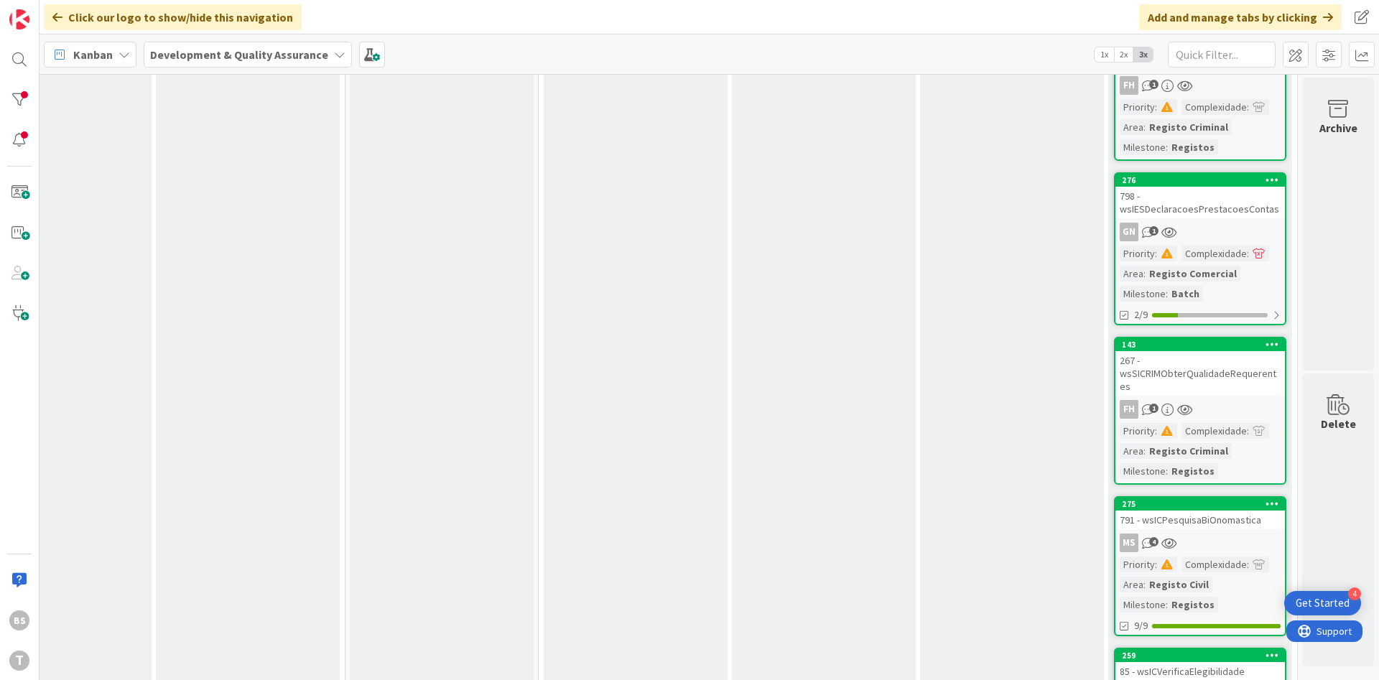
scroll to position [0, 271]
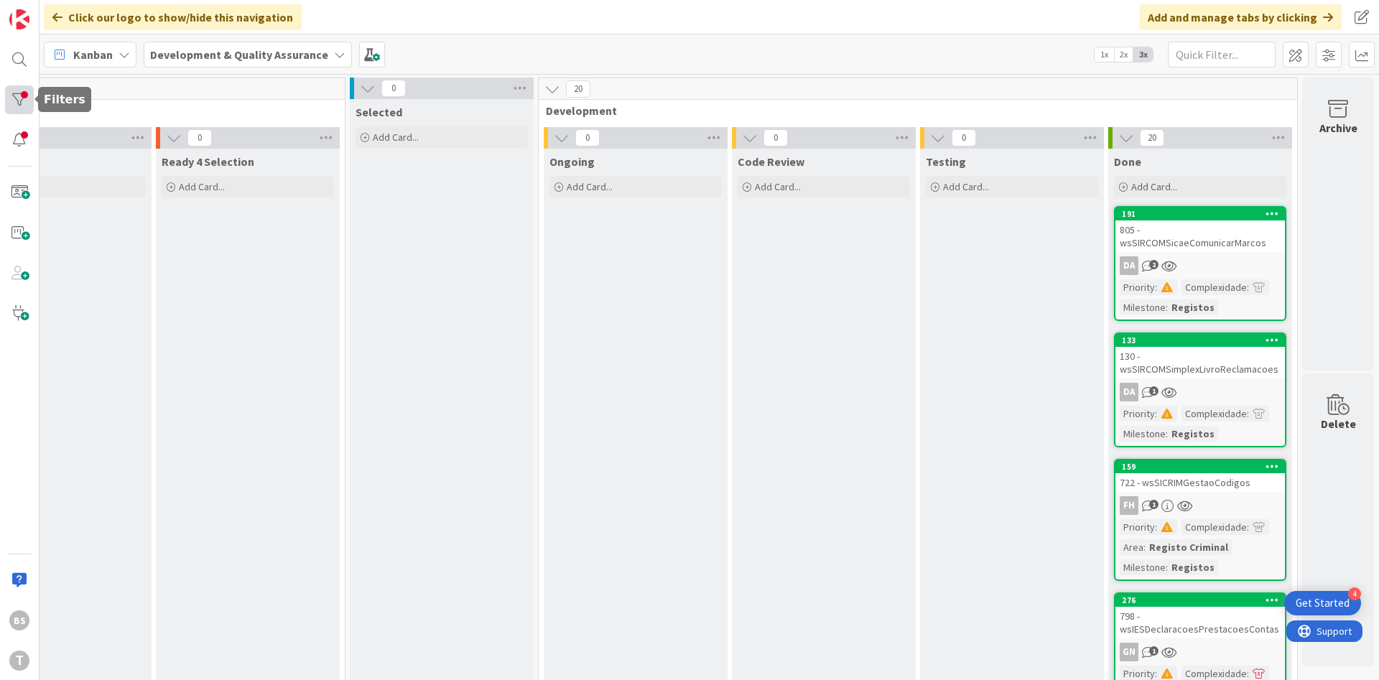
click at [30, 98] on div at bounding box center [19, 99] width 29 height 29
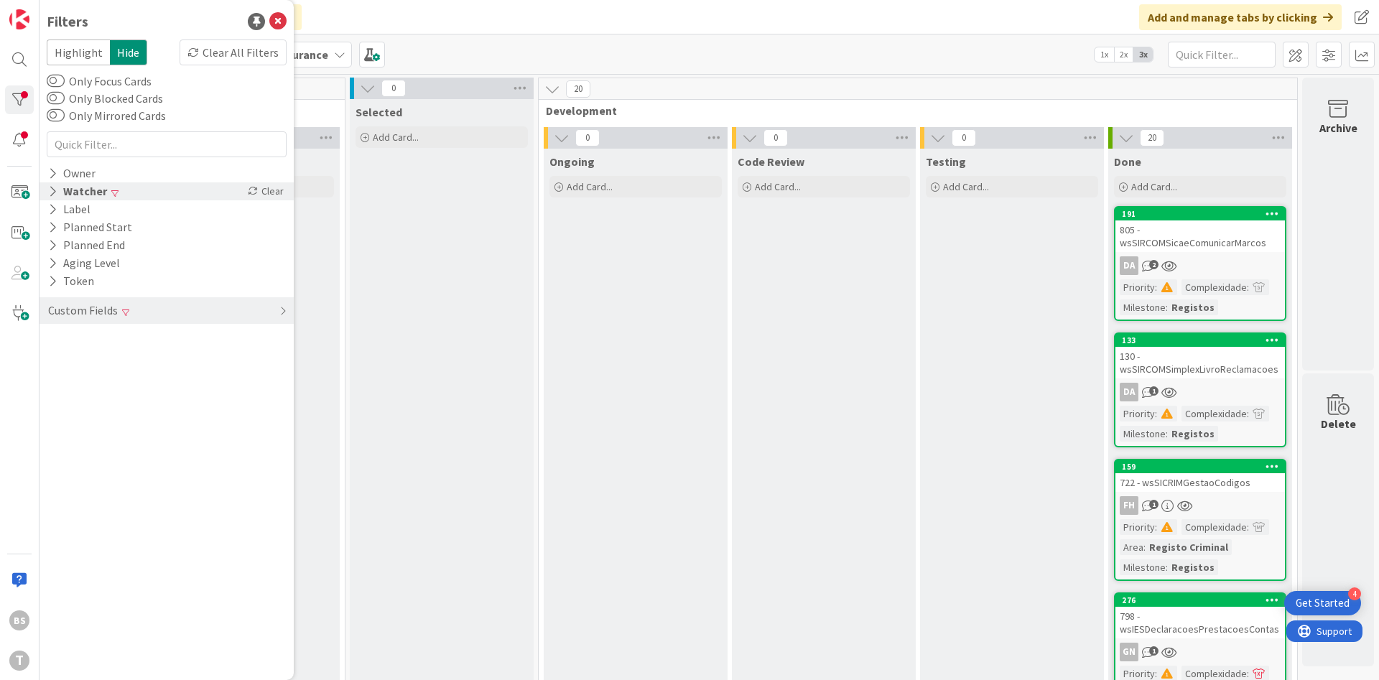
click at [101, 196] on div "Watcher" at bounding box center [78, 191] width 62 height 18
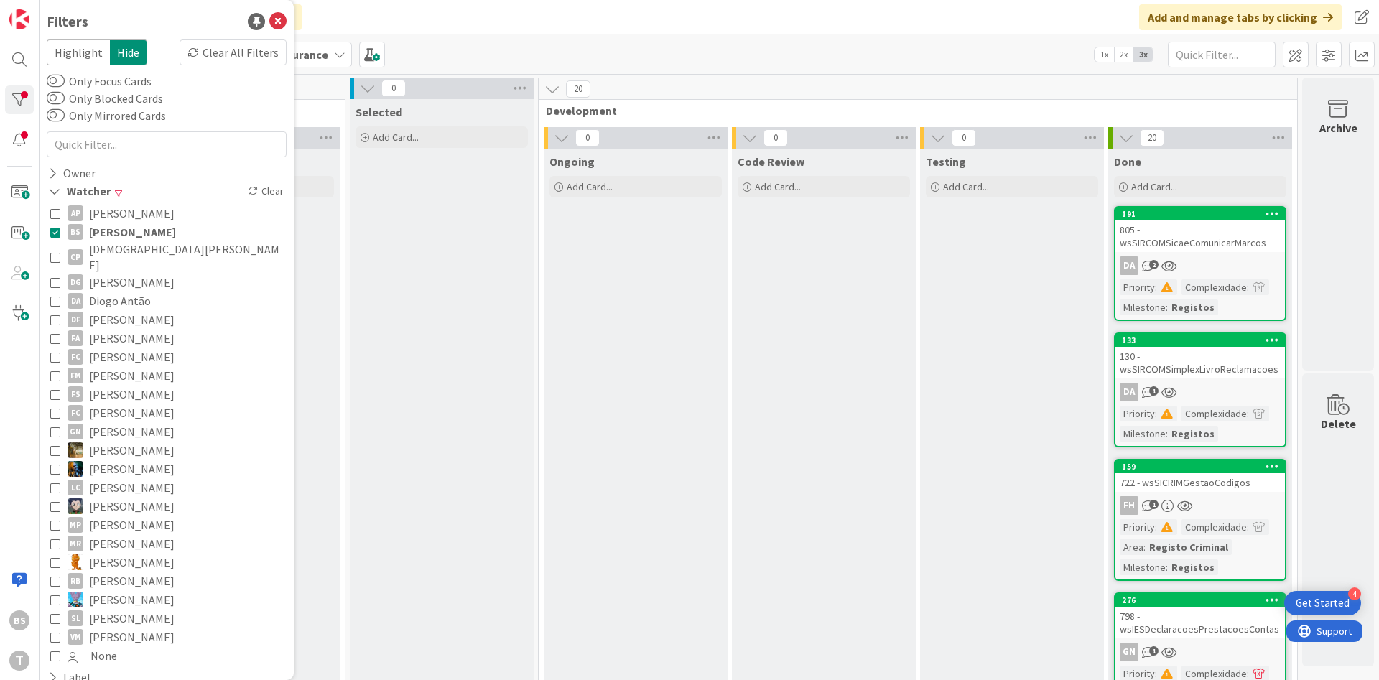
click at [98, 230] on span "[PERSON_NAME]" at bounding box center [132, 232] width 87 height 19
click at [15, 97] on div at bounding box center [19, 99] width 29 height 29
click at [15, 98] on div at bounding box center [19, 99] width 29 height 29
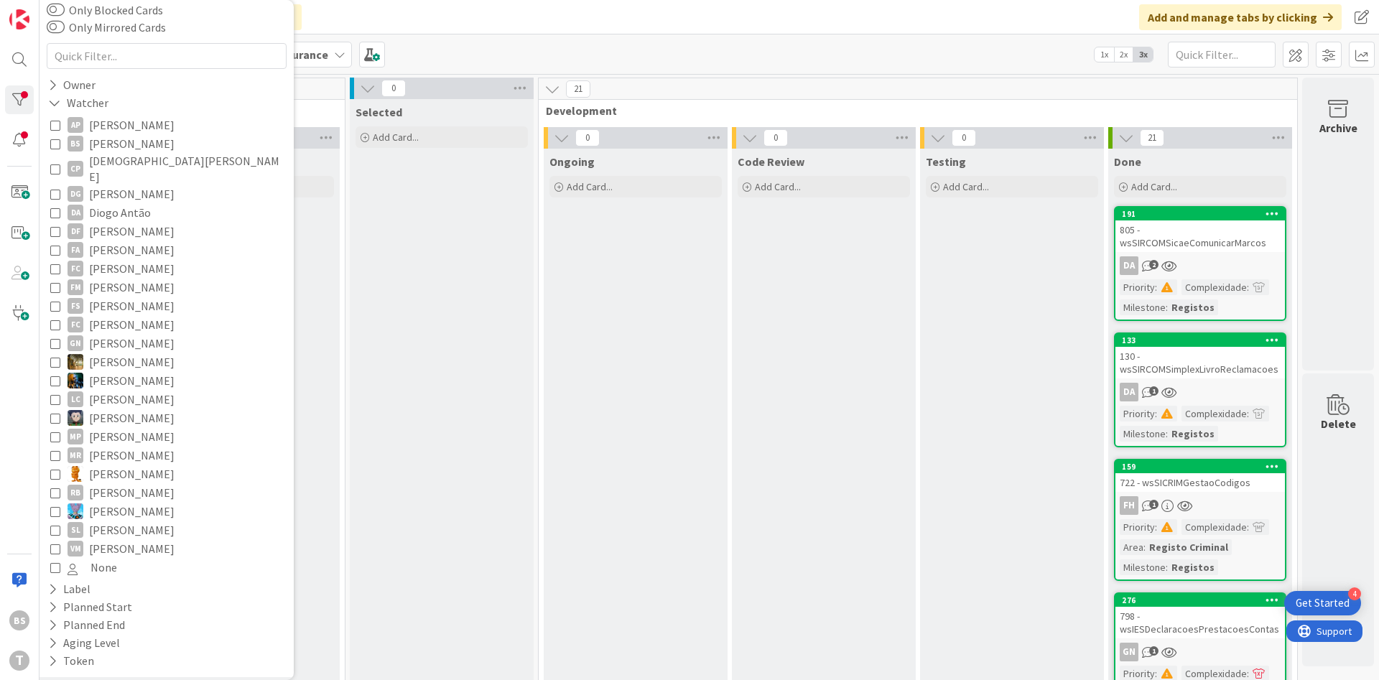
scroll to position [117, 0]
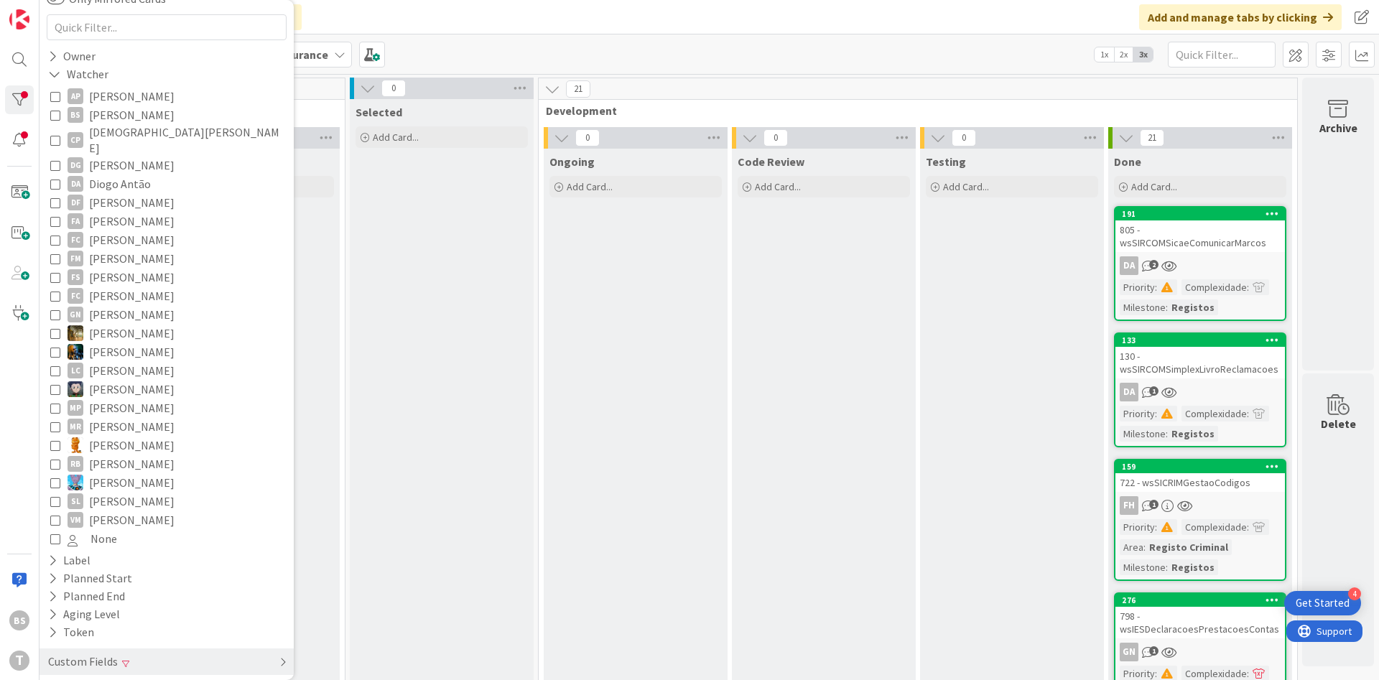
click at [139, 649] on div "Custom Fields" at bounding box center [167, 662] width 254 height 27
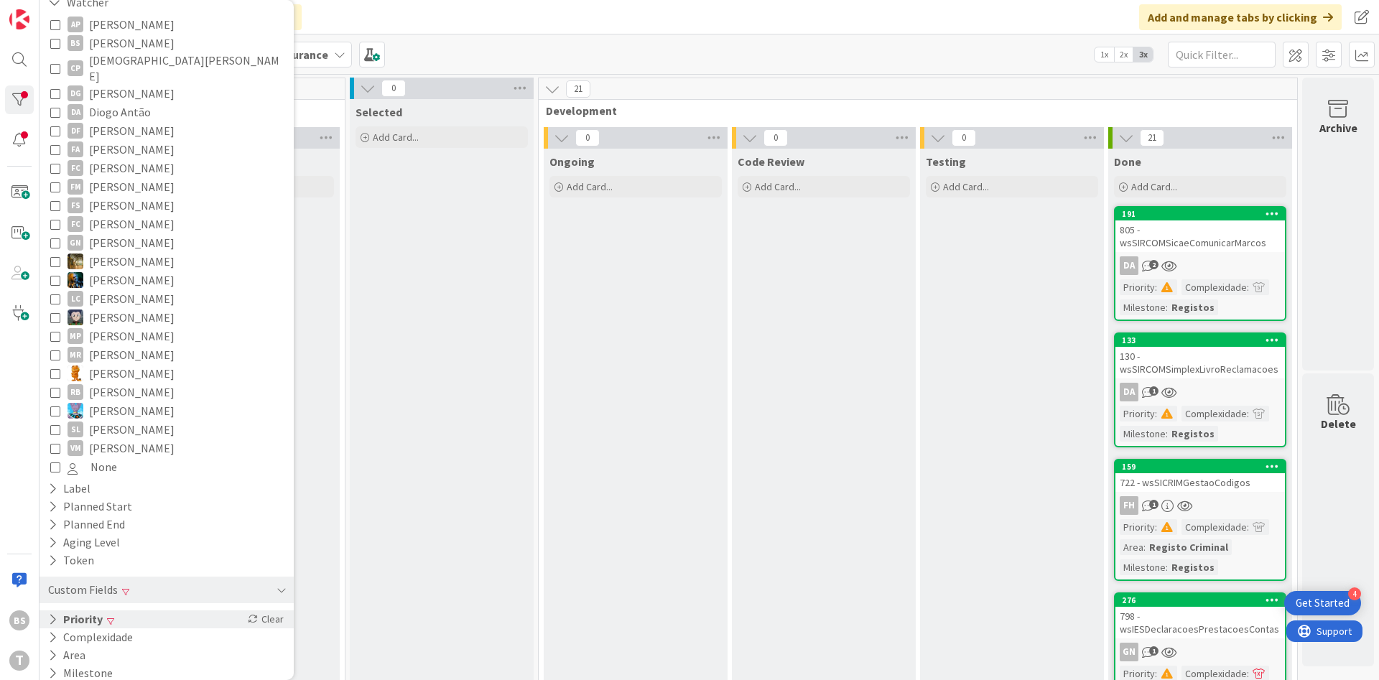
click at [154, 611] on div "Priority Clear" at bounding box center [167, 620] width 254 height 18
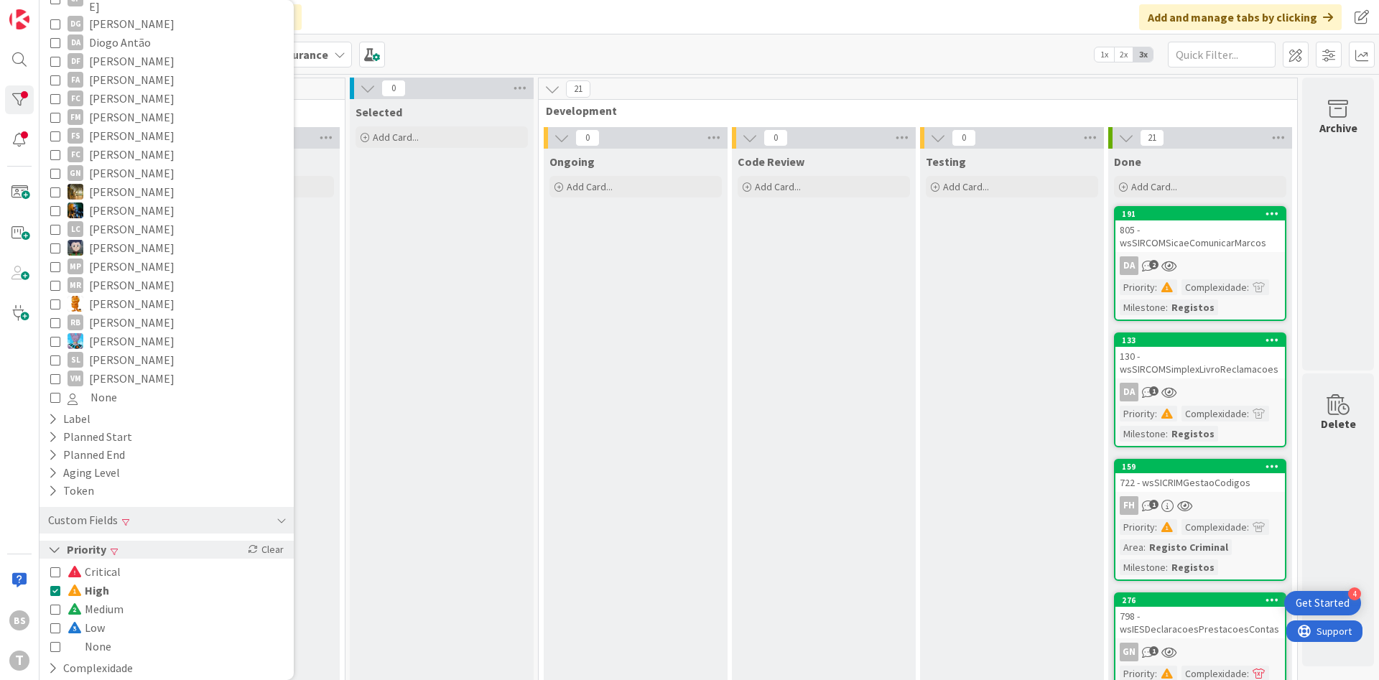
scroll to position [290, 0]
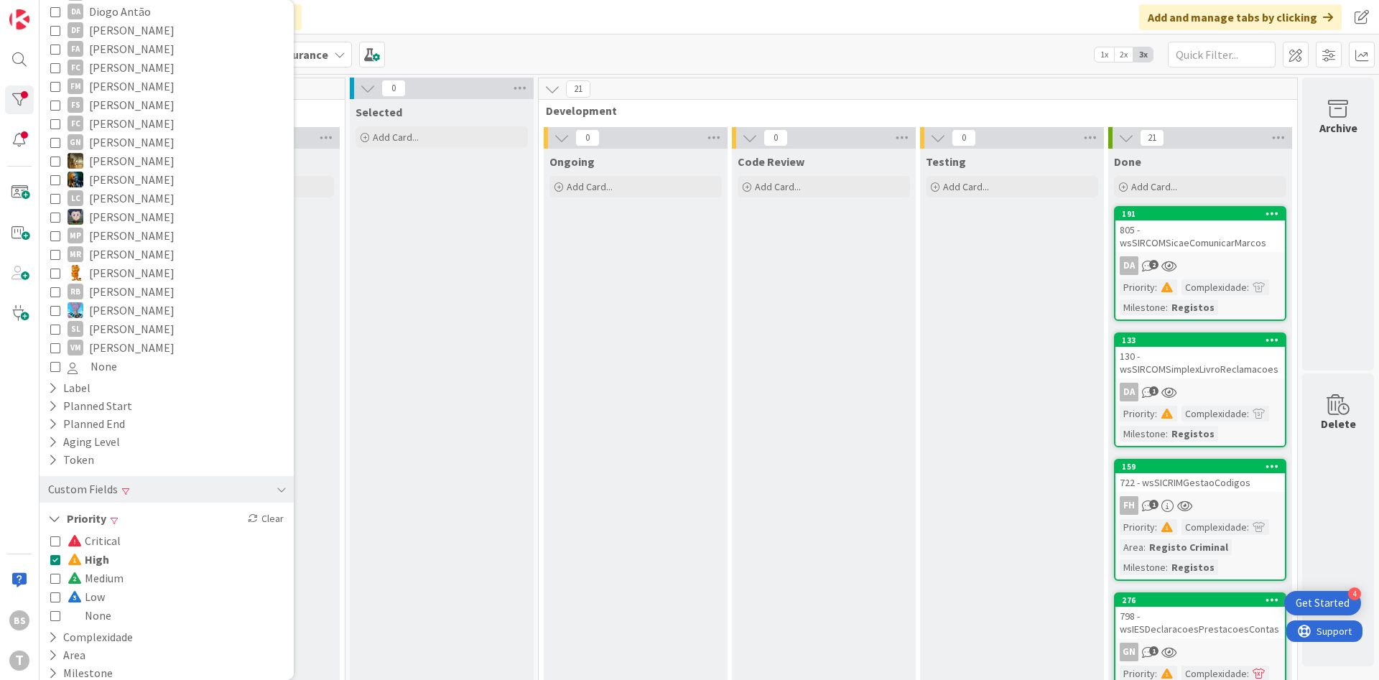
click at [137, 539] on div "Critical High Medium Low None" at bounding box center [166, 578] width 233 height 93
click at [57, 555] on icon at bounding box center [55, 560] width 10 height 10
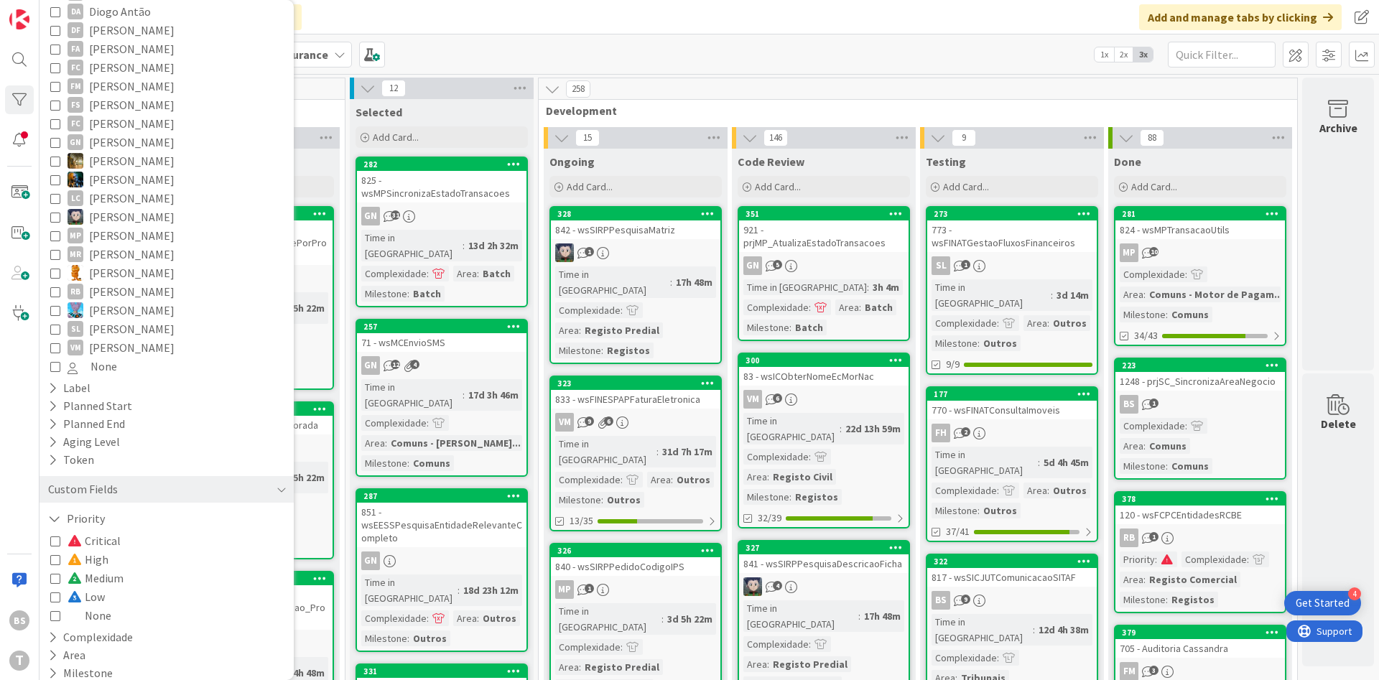
scroll to position [0, 0]
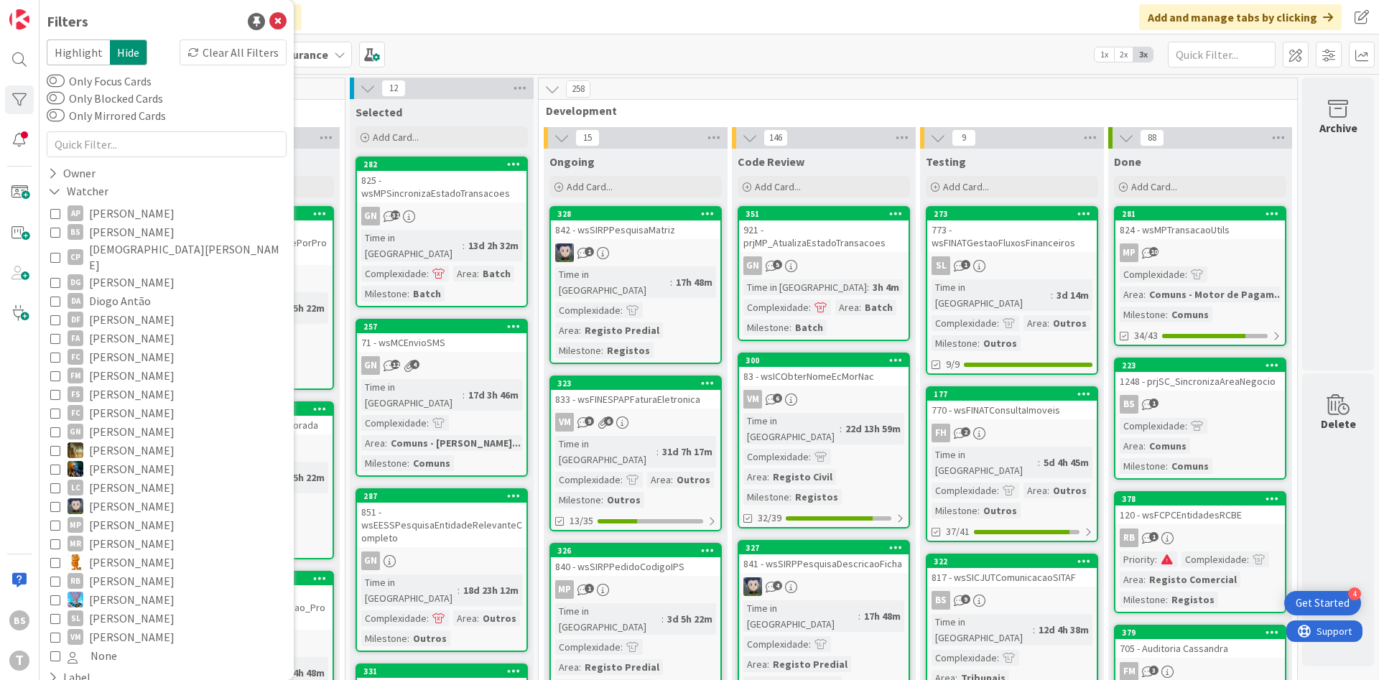
click at [14, 458] on div "BS T" at bounding box center [20, 340] width 40 height 680
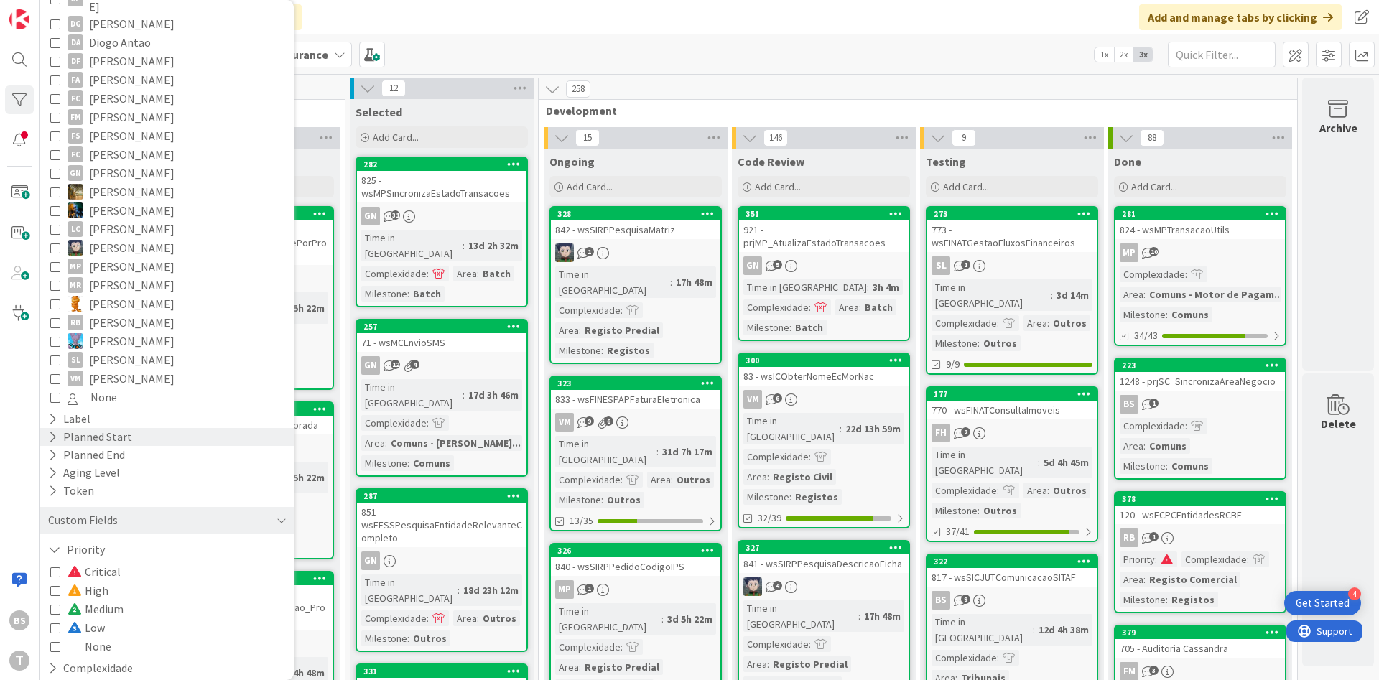
scroll to position [290, 0]
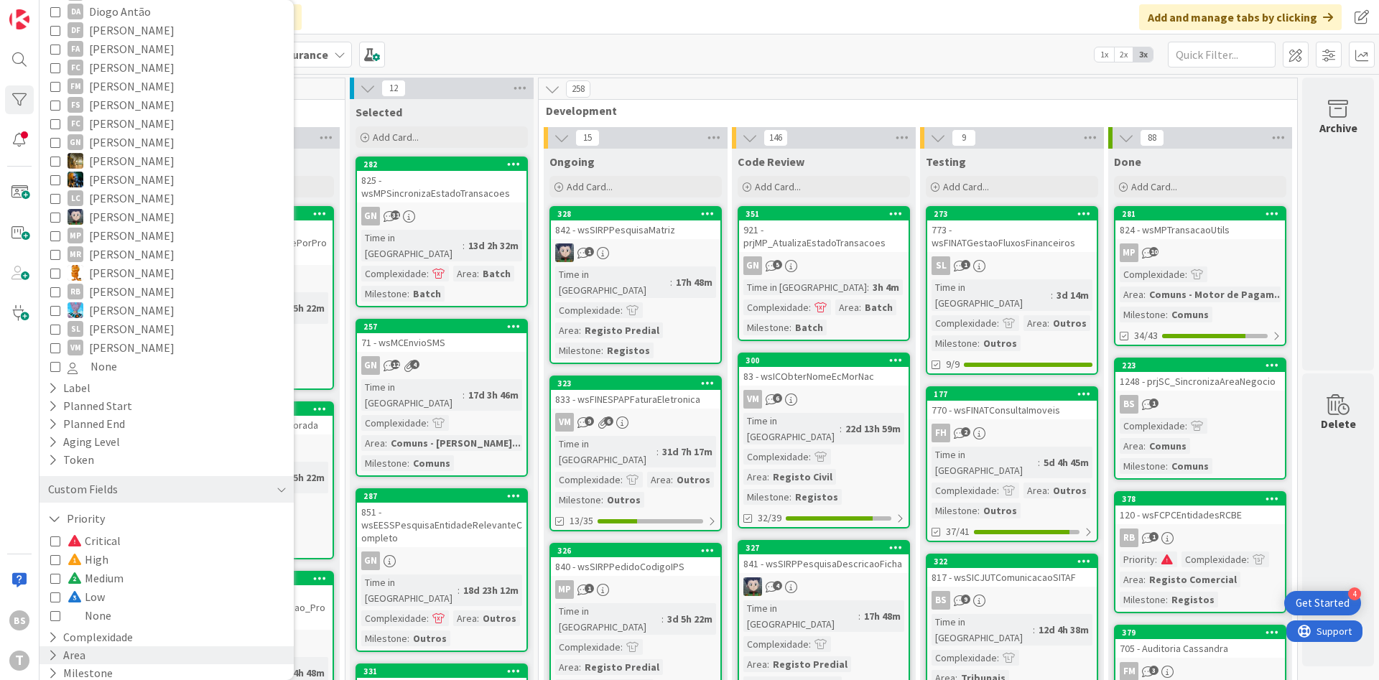
click at [121, 649] on div "Area" at bounding box center [167, 656] width 254 height 18
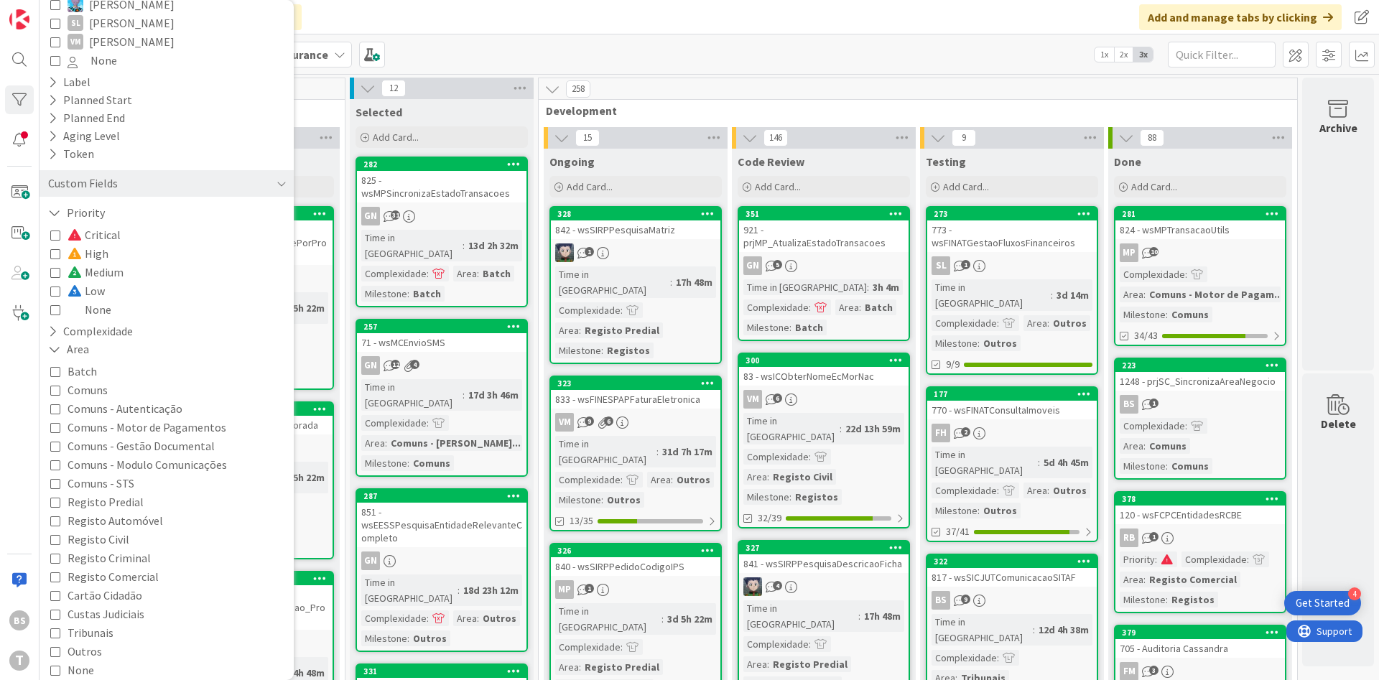
scroll to position [614, 0]
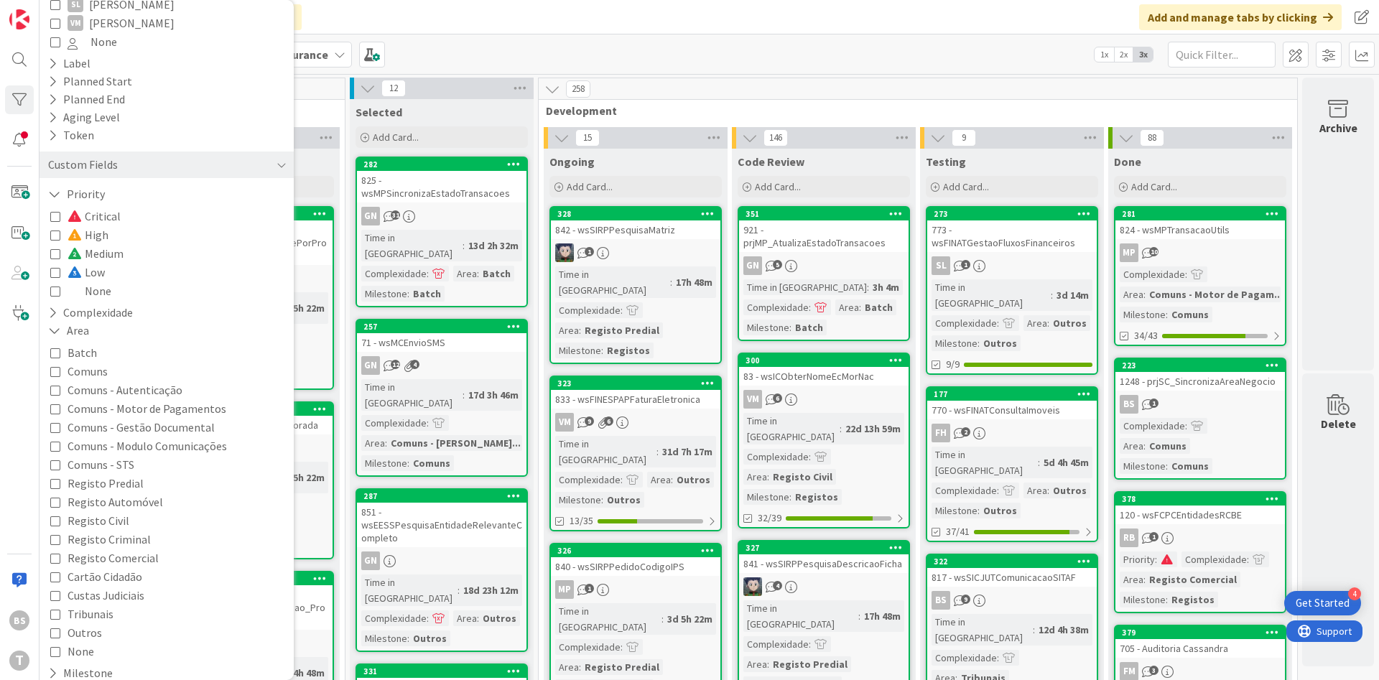
click at [55, 628] on icon at bounding box center [55, 633] width 10 height 10
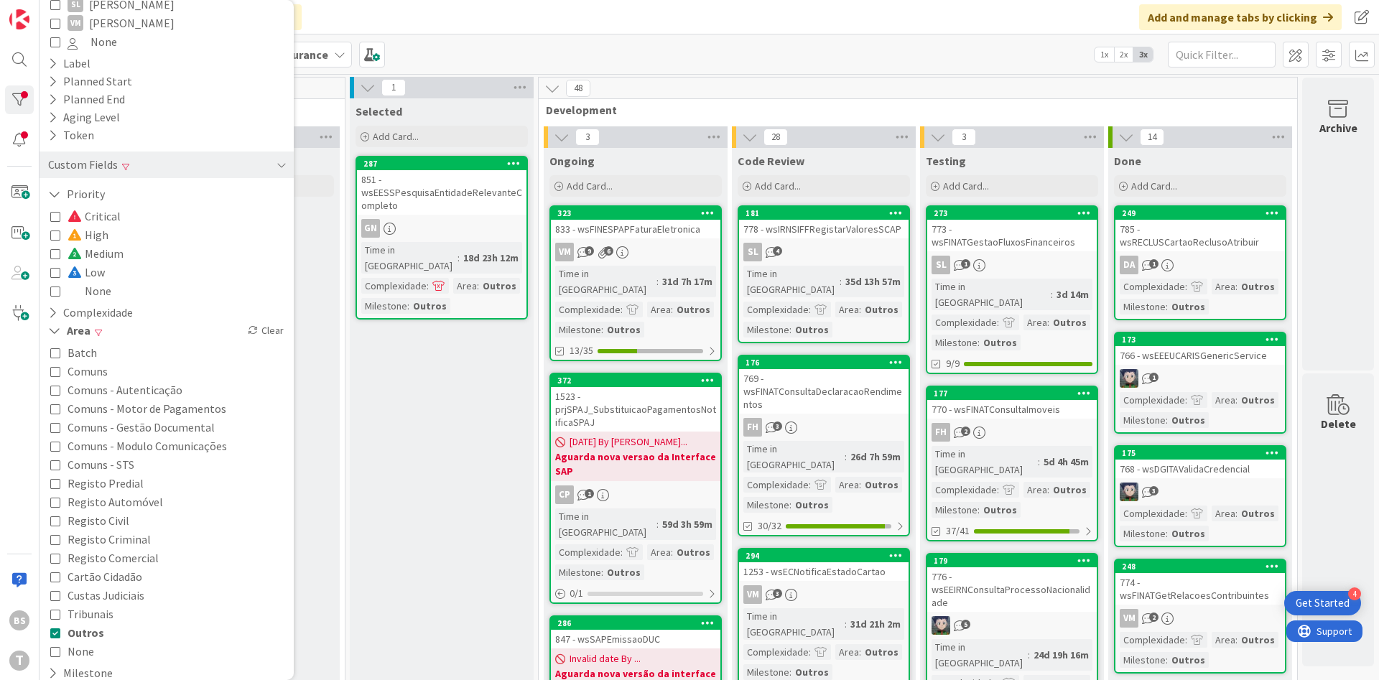
scroll to position [0, 271]
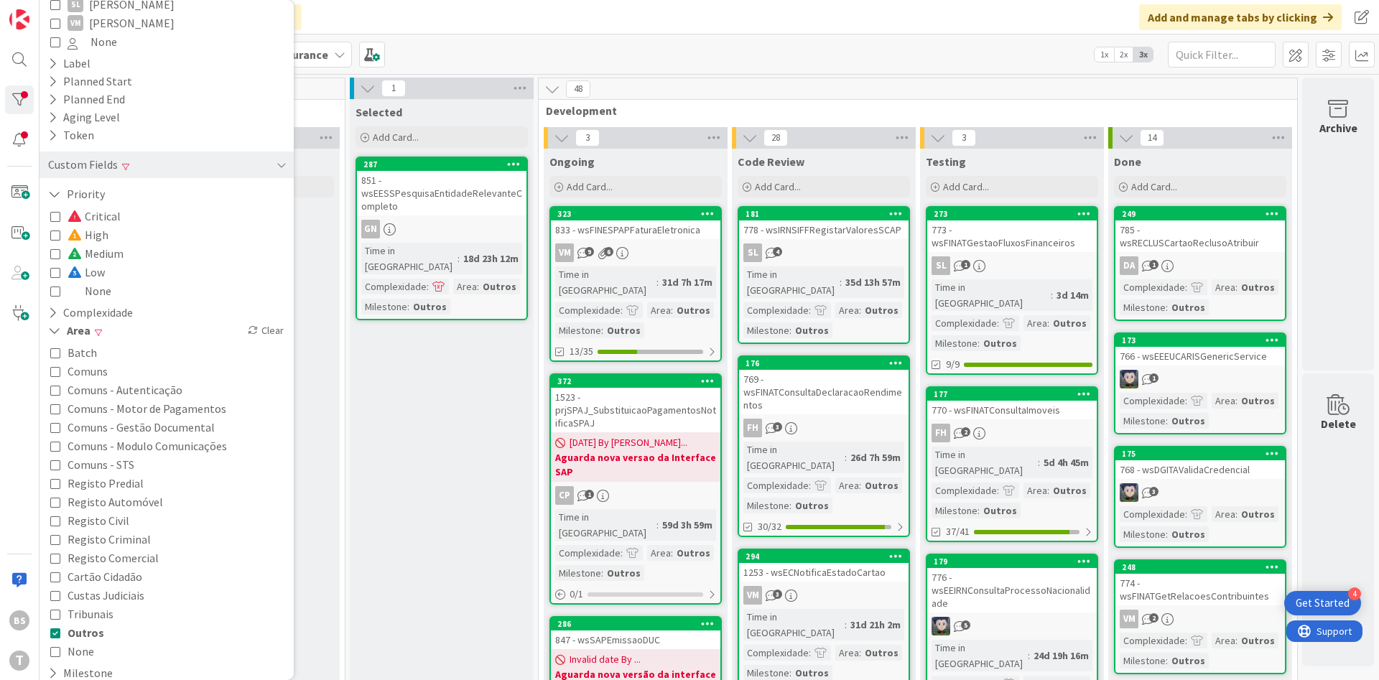
click at [1233, 228] on div "785 - wsRECLUSCartaoReclusoAtribuir" at bounding box center [1201, 237] width 170 height 32
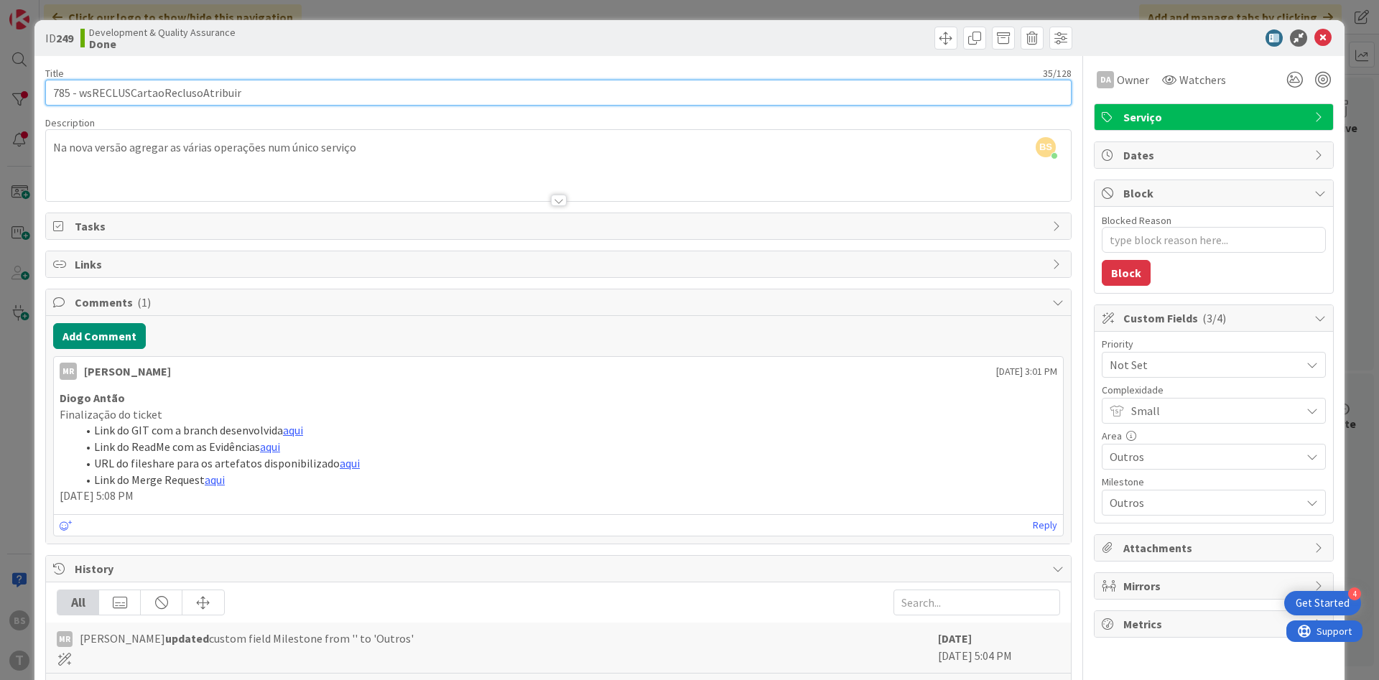
click at [196, 98] on input "785 - wsRECLUSCartaoReclusoAtribuir" at bounding box center [558, 93] width 1027 height 26
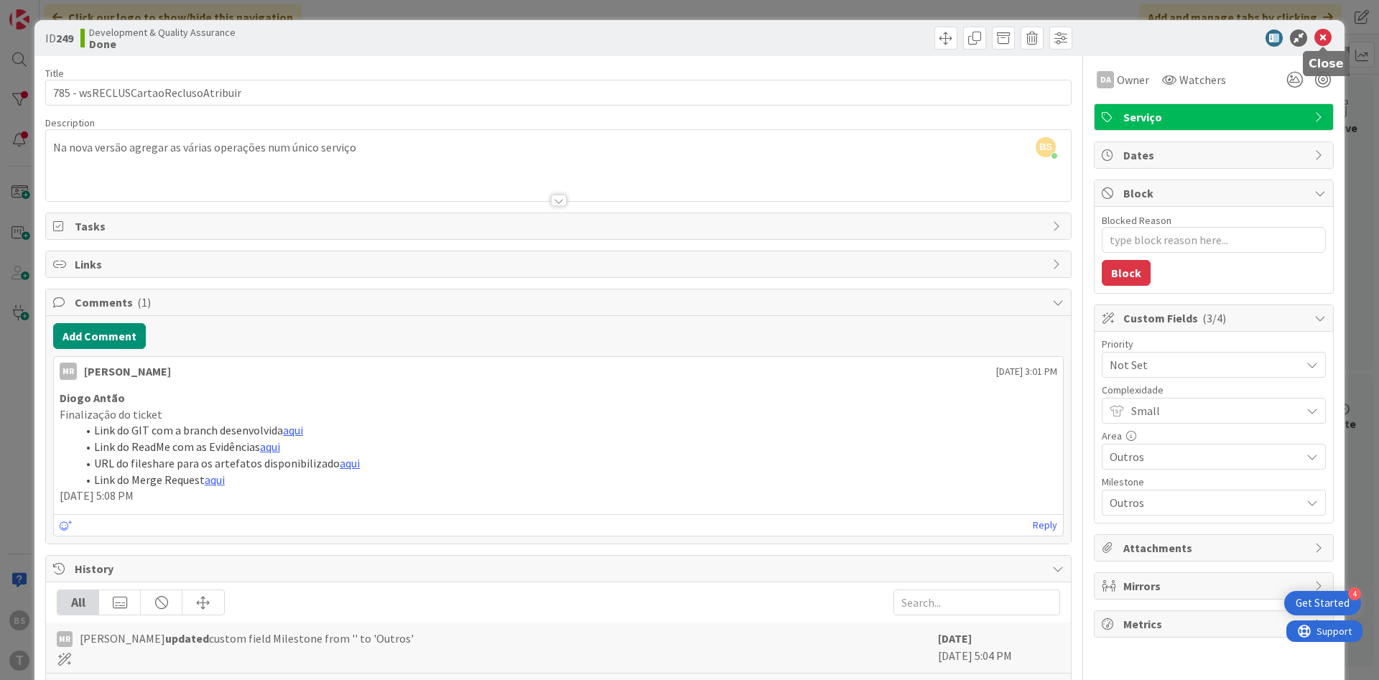
click at [1325, 41] on icon at bounding box center [1323, 37] width 17 height 17
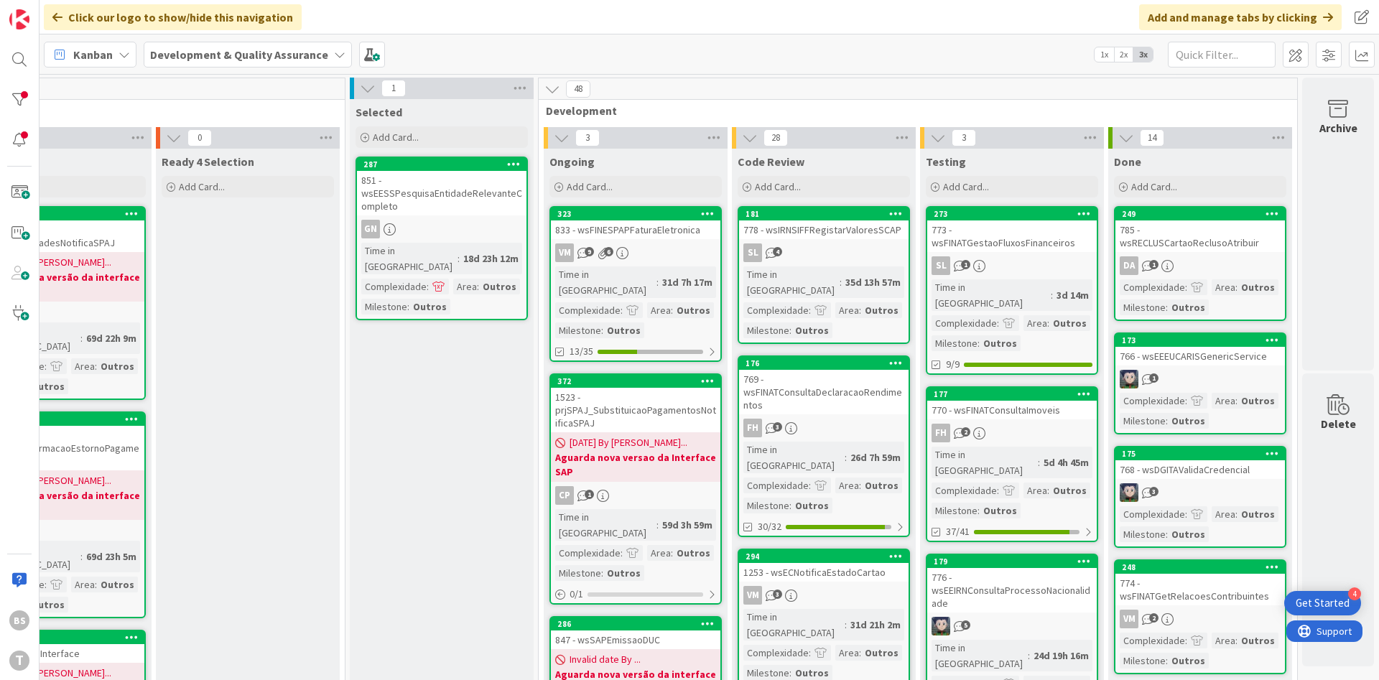
click at [1216, 231] on div "785 - wsRECLUSCartaoReclusoAtribuir" at bounding box center [1201, 237] width 170 height 32
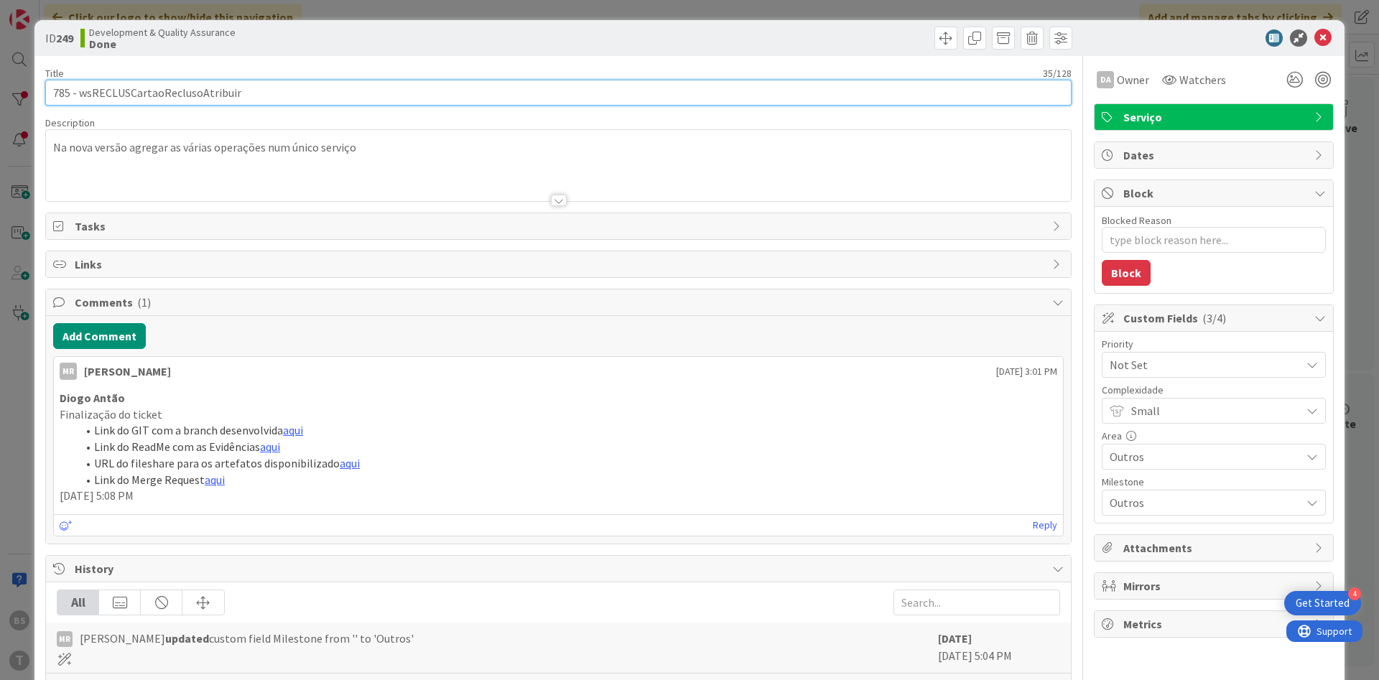
click at [223, 91] on input "785 - wsRECLUSCartaoReclusoAtribuir" at bounding box center [558, 93] width 1027 height 26
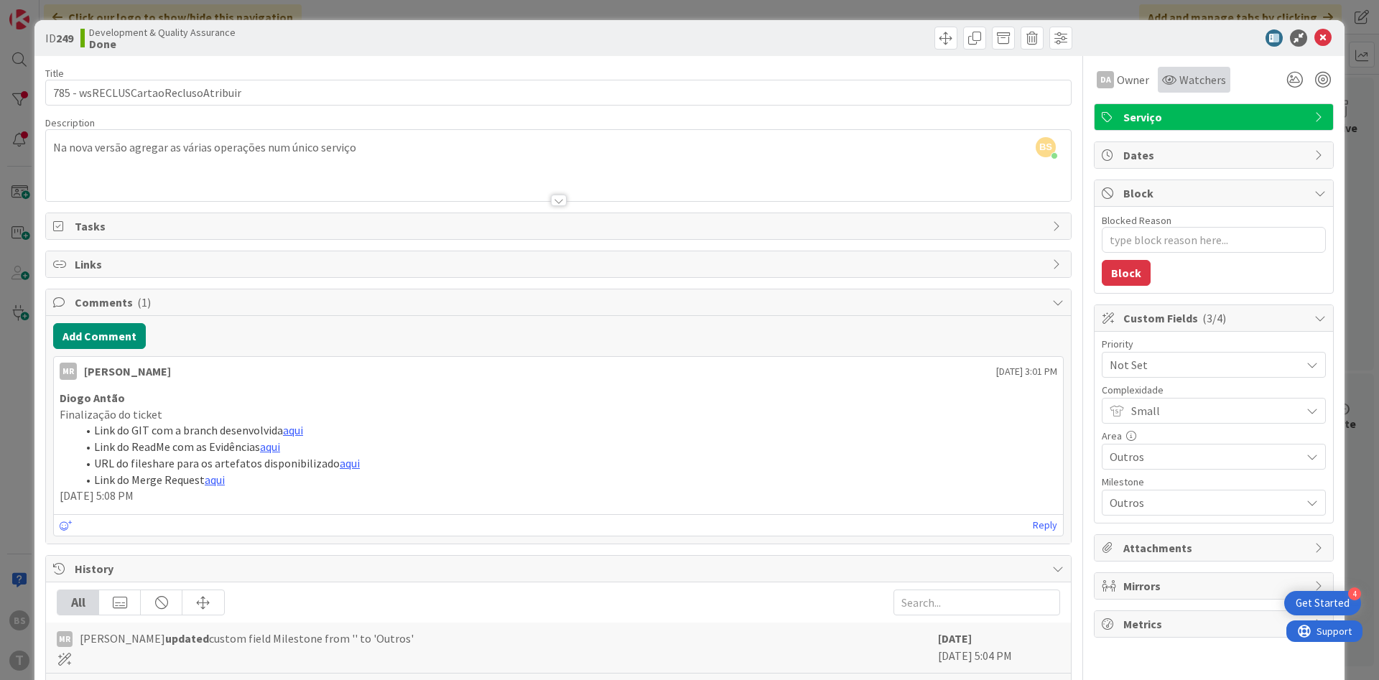
click at [1195, 90] on div "Watchers" at bounding box center [1194, 80] width 73 height 26
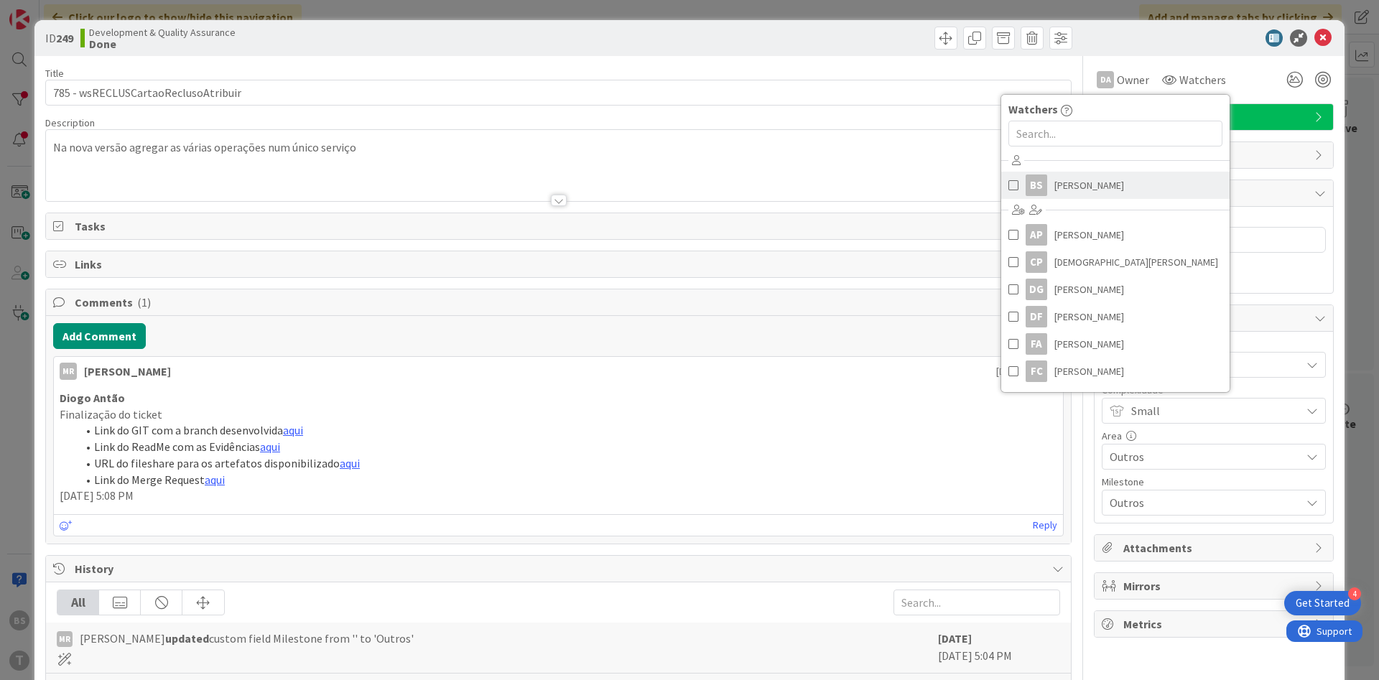
click at [1057, 190] on span "Bruno Souza" at bounding box center [1090, 186] width 70 height 22
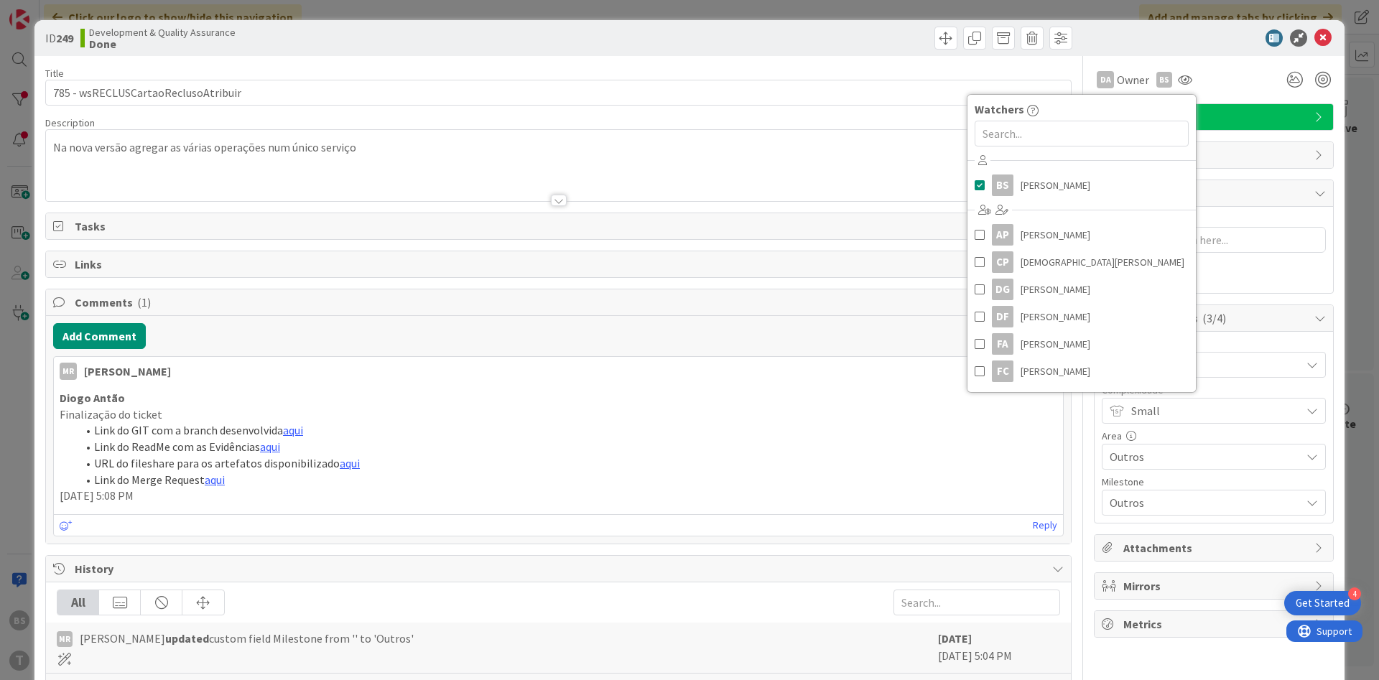
click at [835, 149] on div "Na nova versão agregar as várias operações num único serviço" at bounding box center [558, 168] width 1025 height 65
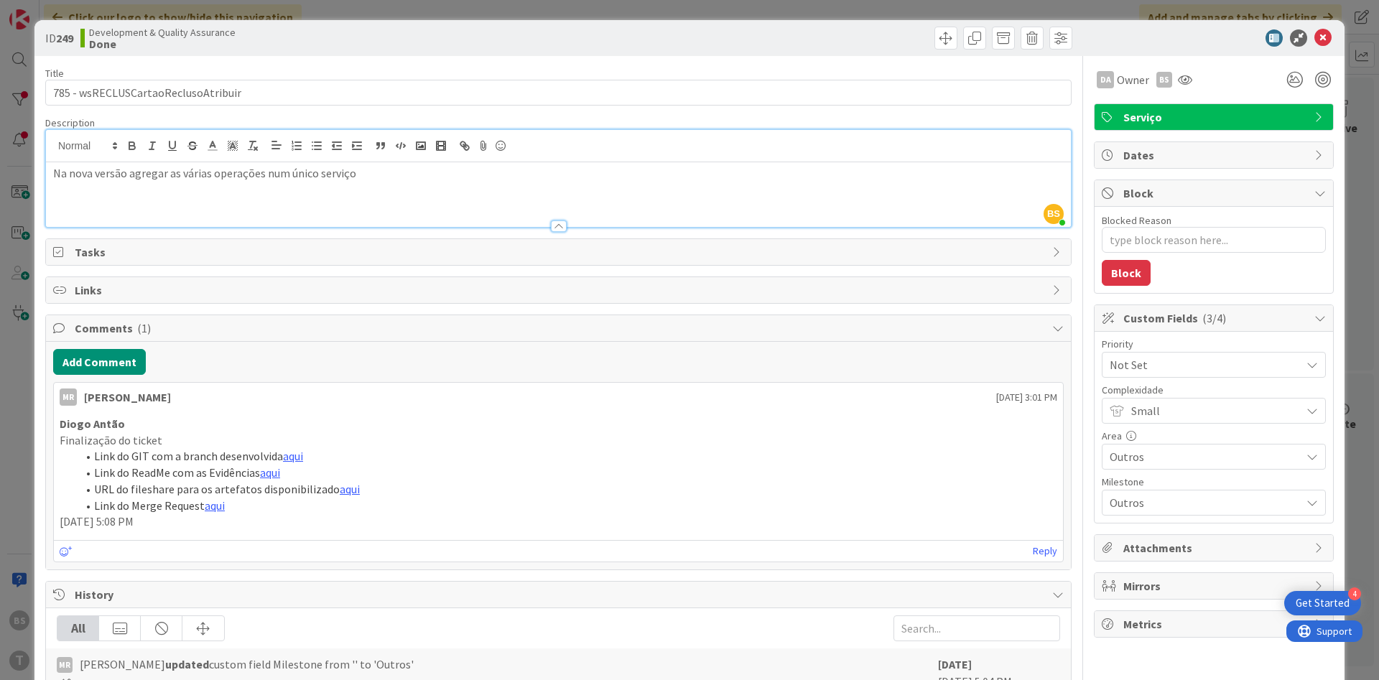
type textarea "x"
